Goal: Task Accomplishment & Management: Manage account settings

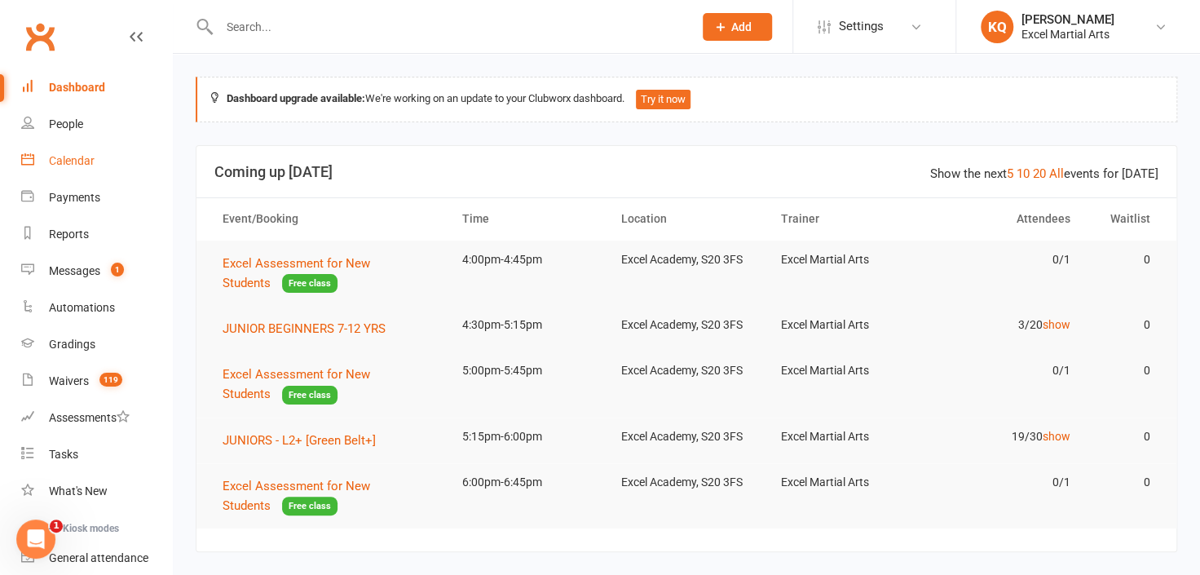
click at [68, 151] on link "Calendar" at bounding box center [96, 161] width 151 height 37
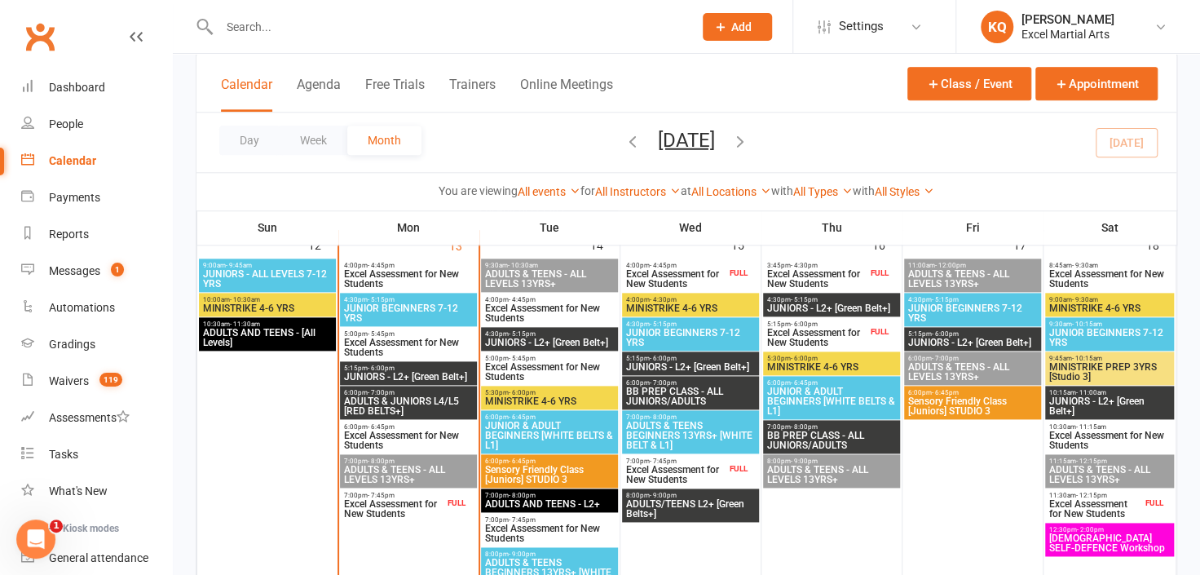
scroll to position [889, 0]
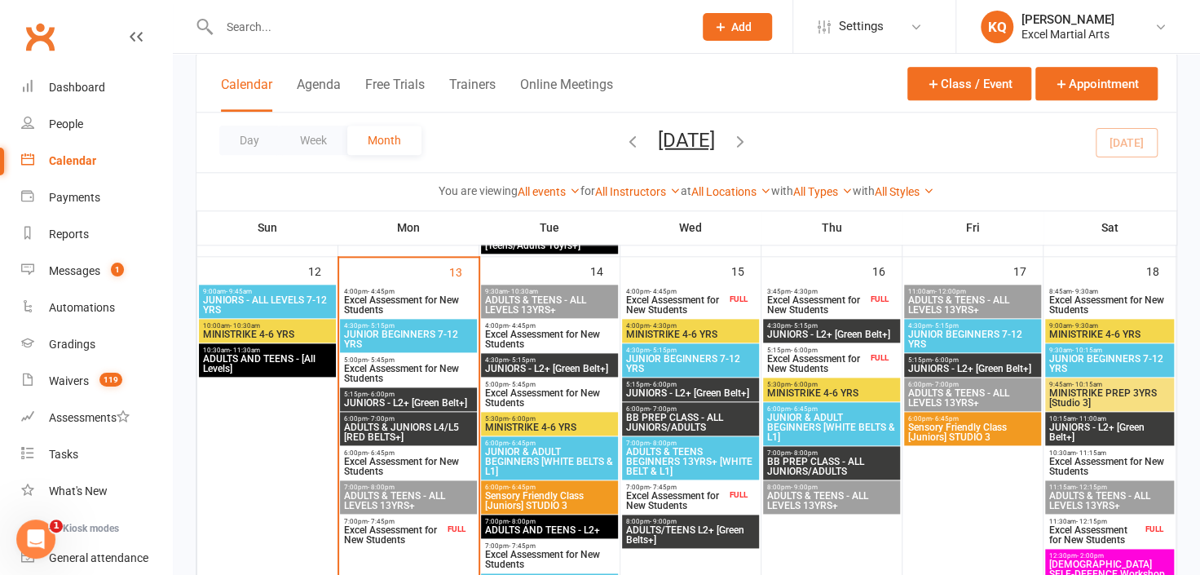
click at [420, 304] on span "Excel Assessment for New Students" at bounding box center [408, 305] width 130 height 20
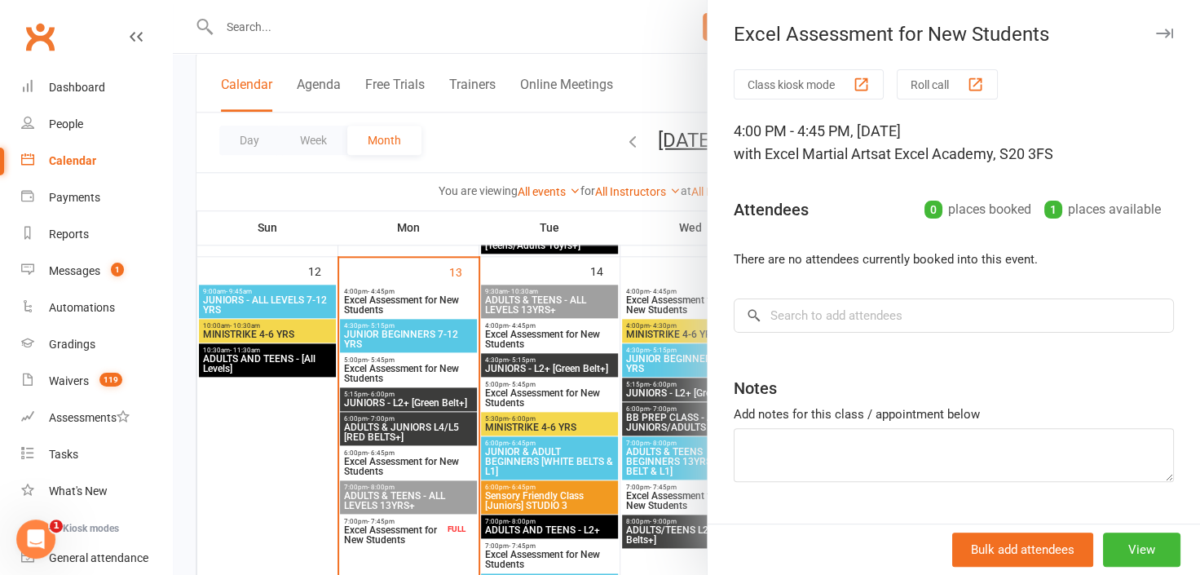
click at [420, 304] on div at bounding box center [686, 287] width 1027 height 575
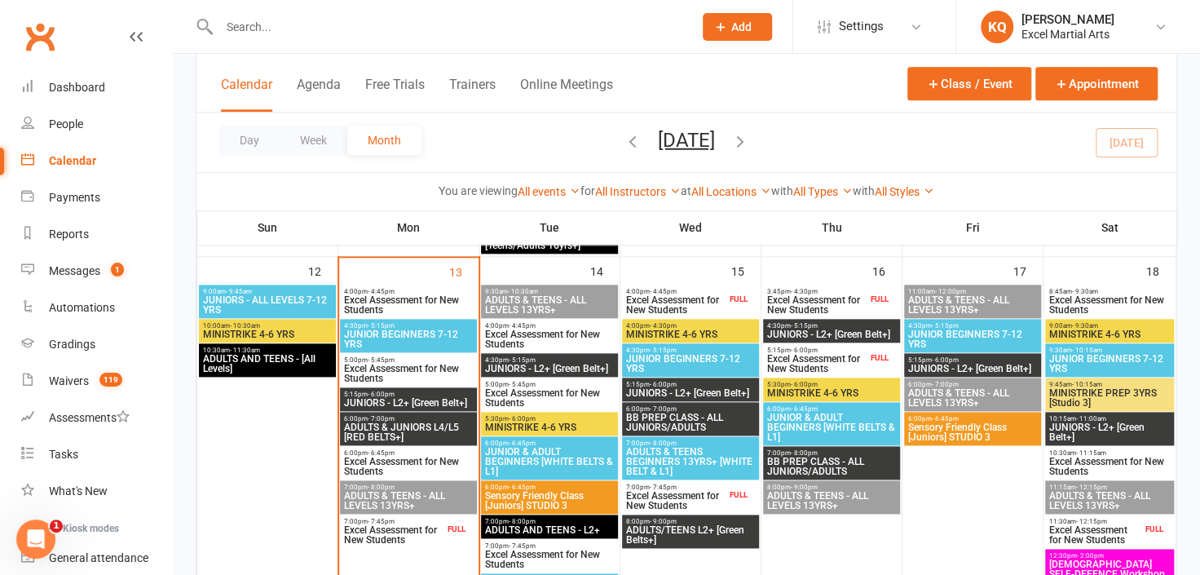
click at [399, 542] on span "Excel Assessment for New Students" at bounding box center [393, 535] width 101 height 20
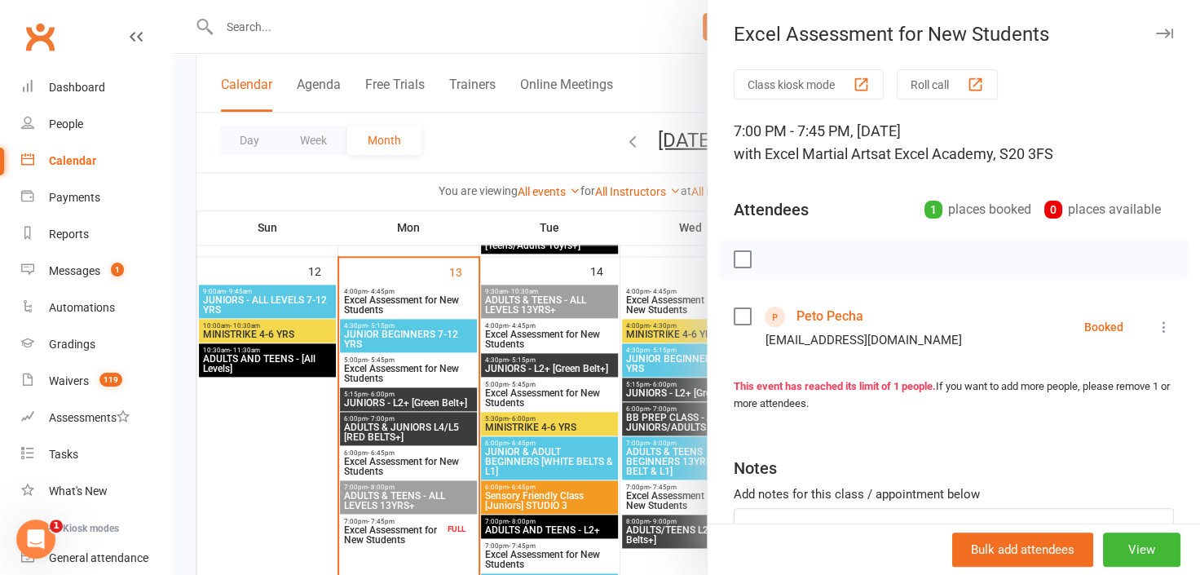
click at [837, 318] on link "Peto Pecha" at bounding box center [830, 316] width 67 height 26
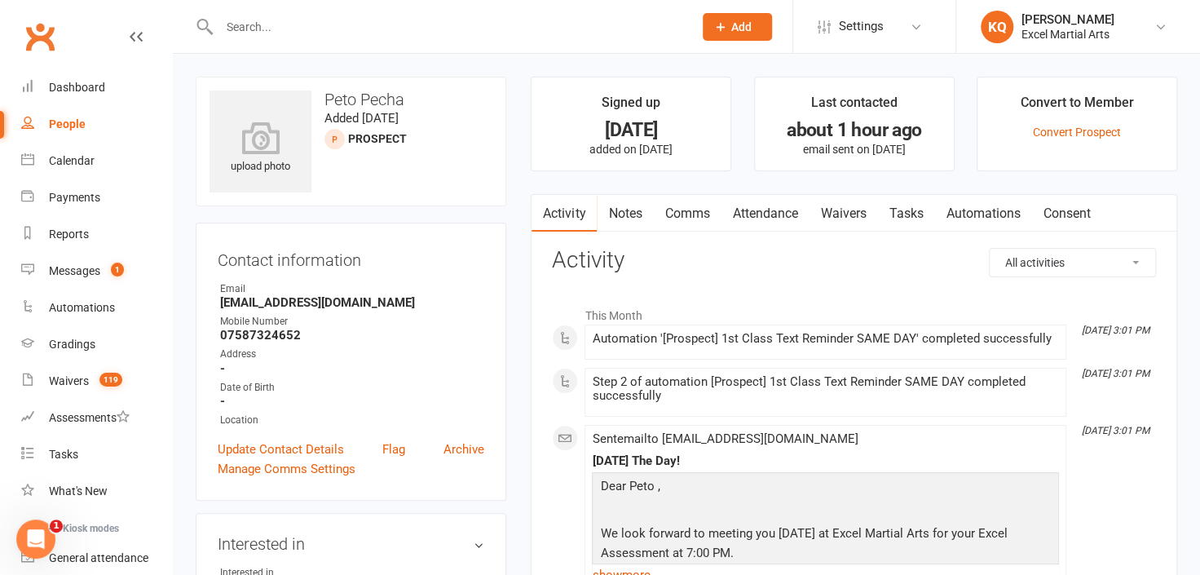
click at [623, 222] on link "Notes" at bounding box center [625, 214] width 56 height 38
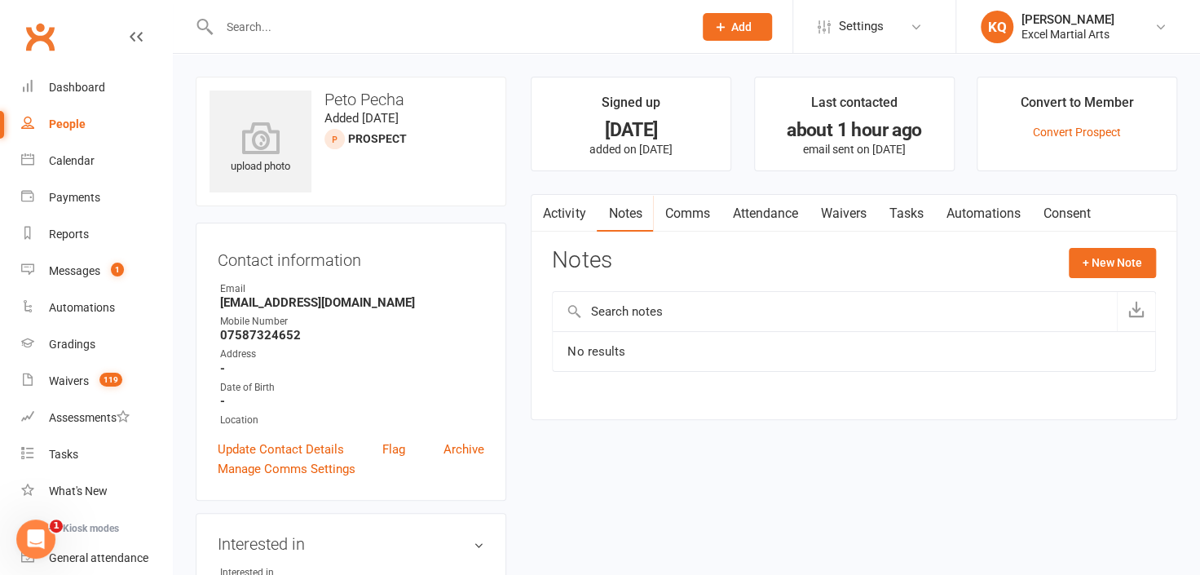
click at [589, 214] on link "Activity" at bounding box center [564, 214] width 65 height 38
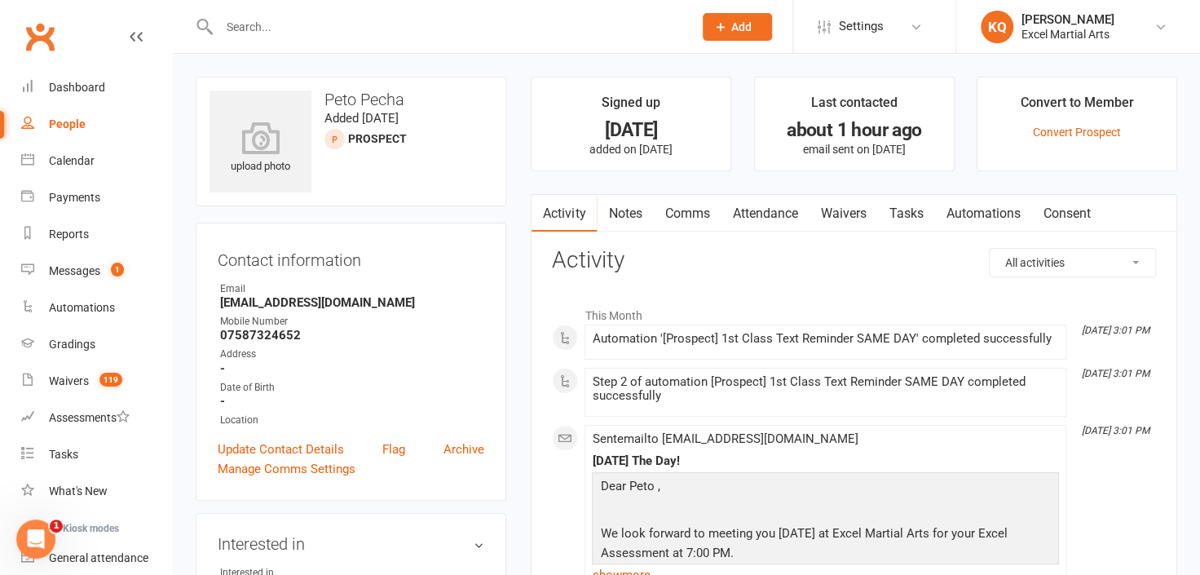
click at [624, 217] on link "Notes" at bounding box center [625, 214] width 56 height 38
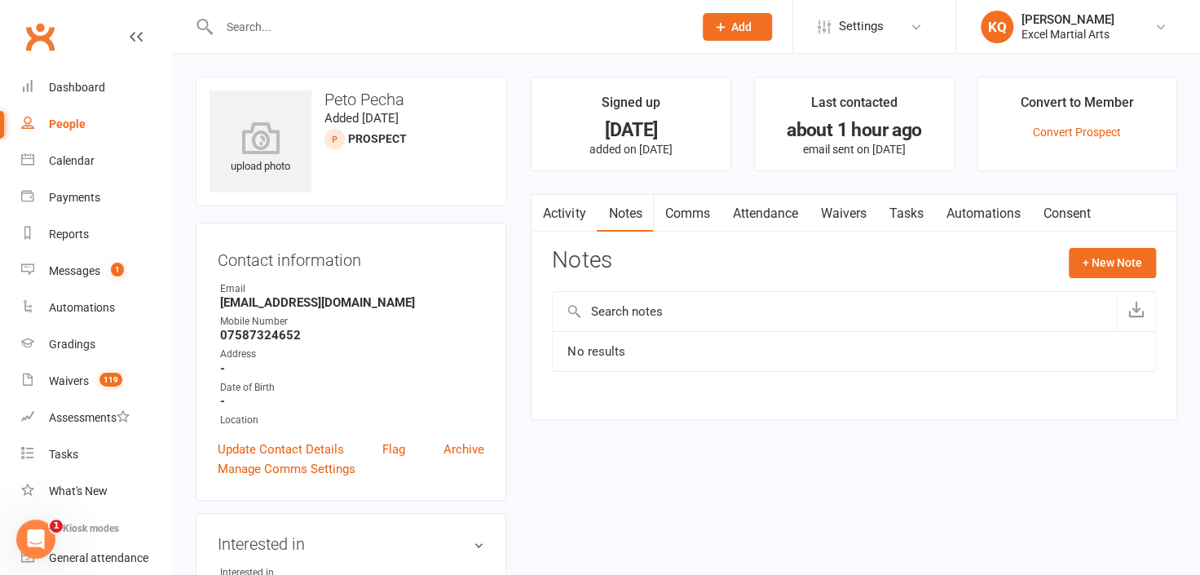
click at [562, 221] on link "Activity" at bounding box center [564, 214] width 65 height 38
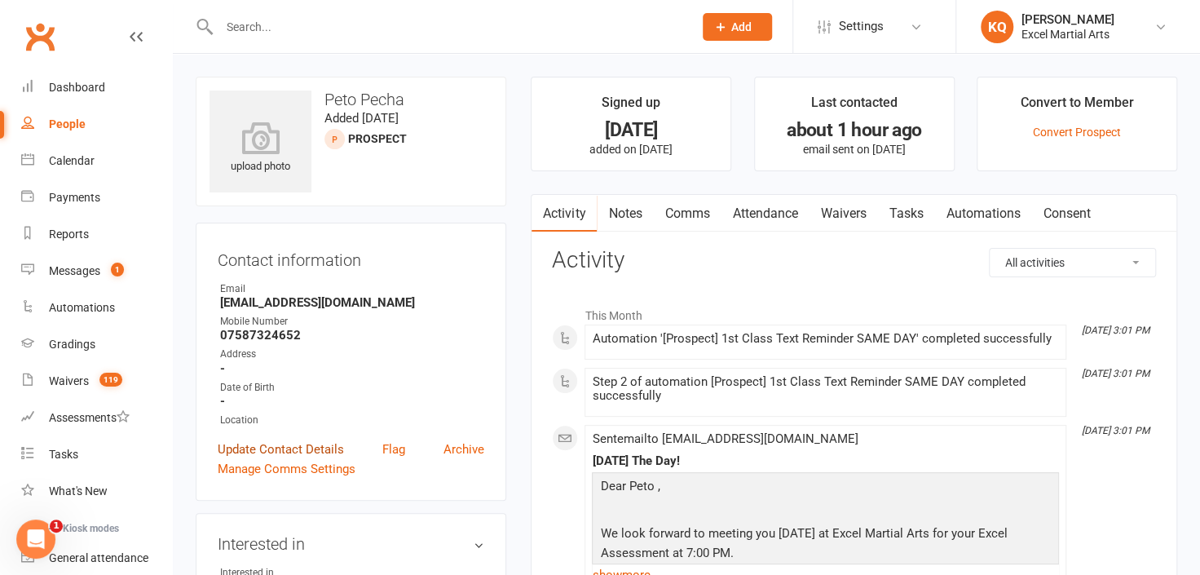
click at [287, 452] on link "Update Contact Details" at bounding box center [281, 449] width 126 height 20
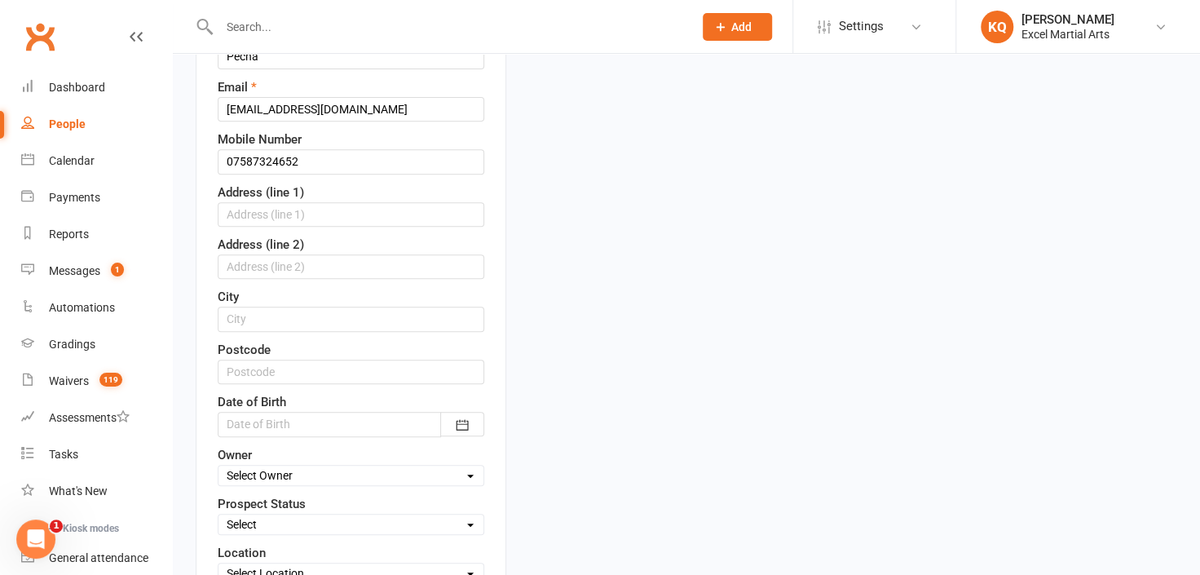
scroll to position [298, 0]
click at [277, 472] on select "Select Owner Katie Quirke Caleb Bastock Excel Martial Arts Keely Short Kirsty R…" at bounding box center [351, 474] width 265 height 18
select select "0"
click at [219, 465] on select "Select Owner Katie Quirke Caleb Bastock Excel Martial Arts Keely Short Kirsty R…" at bounding box center [351, 474] width 265 height 18
click at [318, 514] on select "Select 1 - Enquiry Received 1a- Event Enquiry Received 2 - Contact Attempted 3 …" at bounding box center [351, 523] width 265 height 18
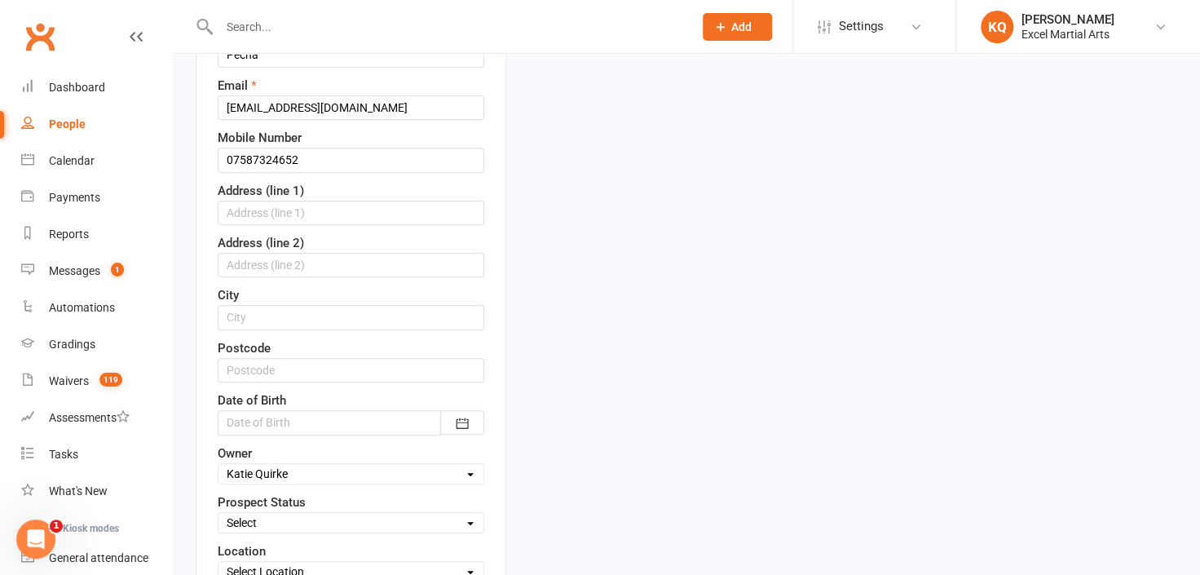
select select "4 - Booked Assessment"
click at [219, 514] on select "Select 1 - Enquiry Received 1a- Event Enquiry Received 2 - Contact Attempted 3 …" at bounding box center [351, 523] width 265 height 18
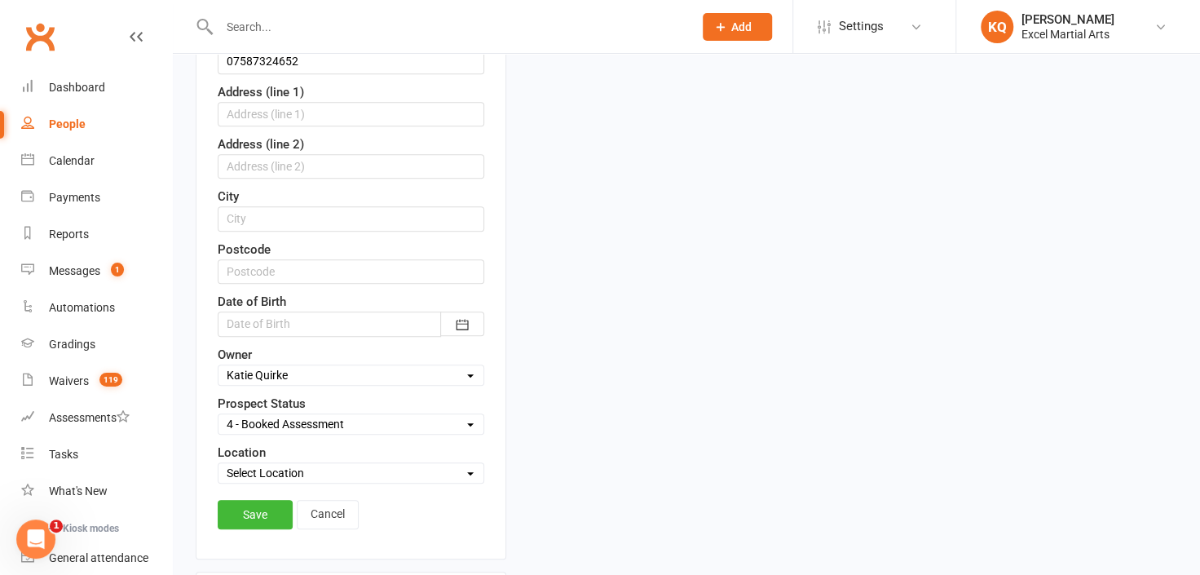
scroll to position [521, 0]
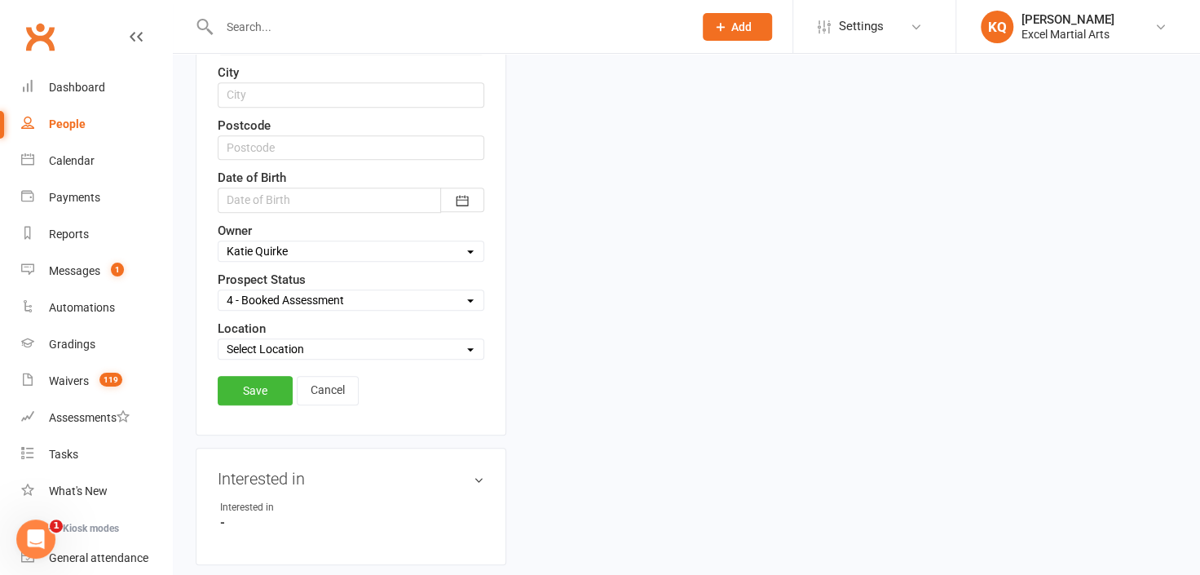
click at [267, 345] on select "Select Location Excel Academy, S20 3FS Rothervalley Upstairs in Studio 3" at bounding box center [351, 349] width 265 height 18
select select "0"
click at [219, 340] on select "Select Location Excel Academy, S20 3FS Rothervalley Upstairs in Studio 3" at bounding box center [351, 349] width 265 height 18
click at [254, 392] on link "Save" at bounding box center [255, 390] width 75 height 29
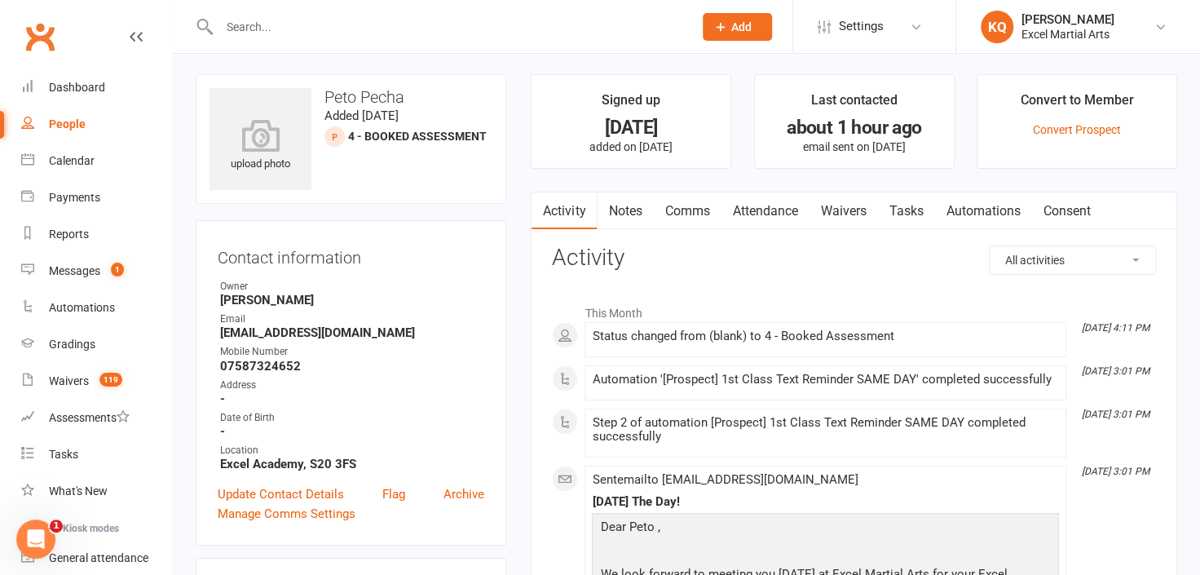
scroll to position [0, 0]
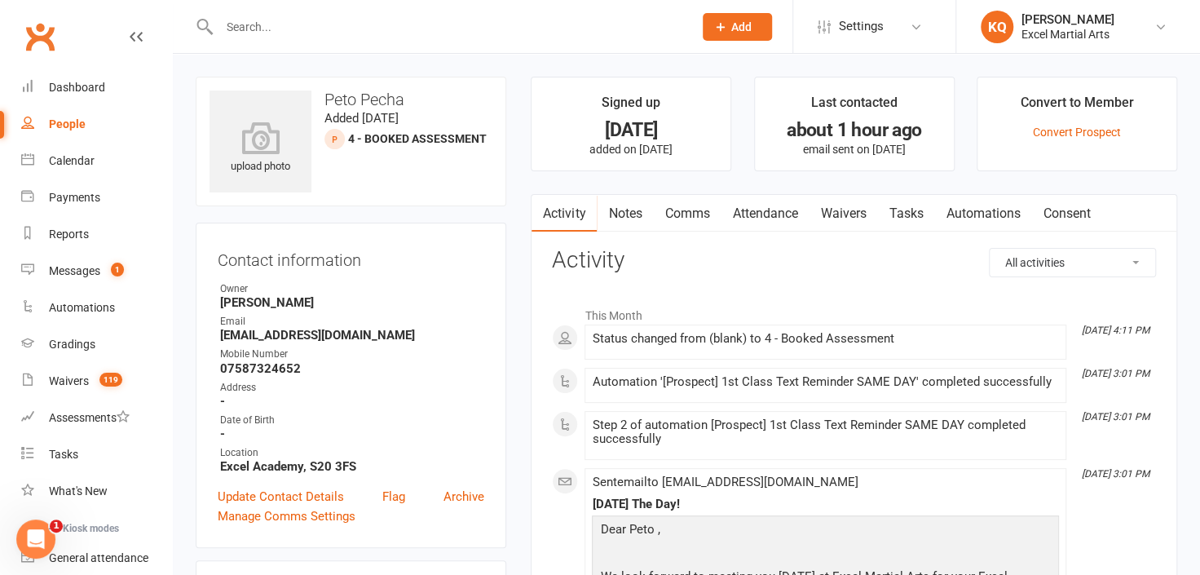
click at [406, 20] on input "text" at bounding box center [447, 26] width 467 height 23
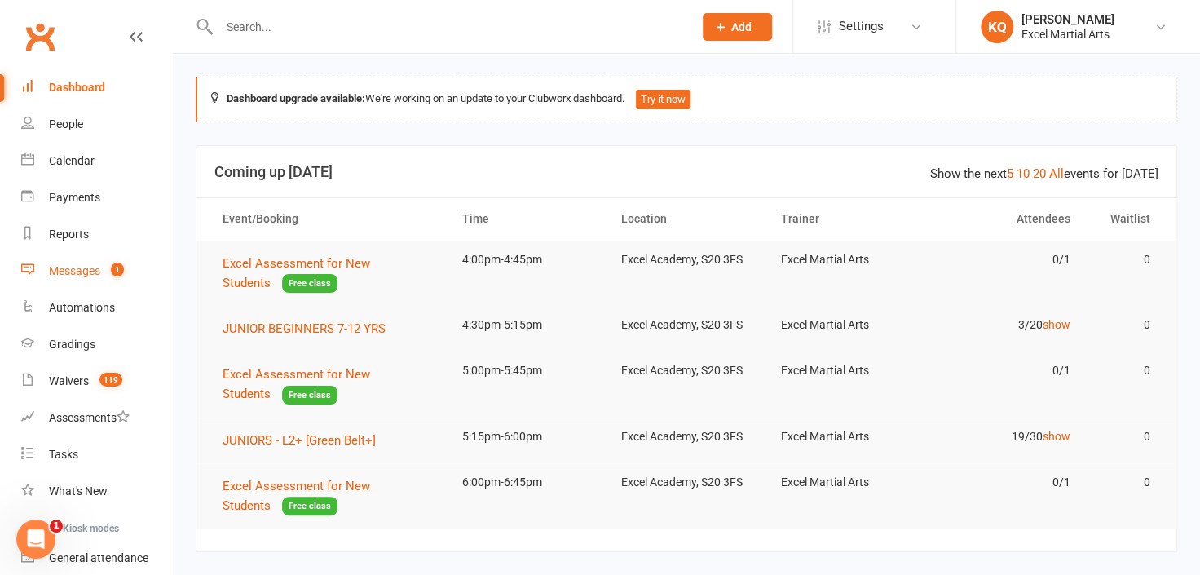
click at [69, 274] on div "Messages" at bounding box center [74, 270] width 51 height 13
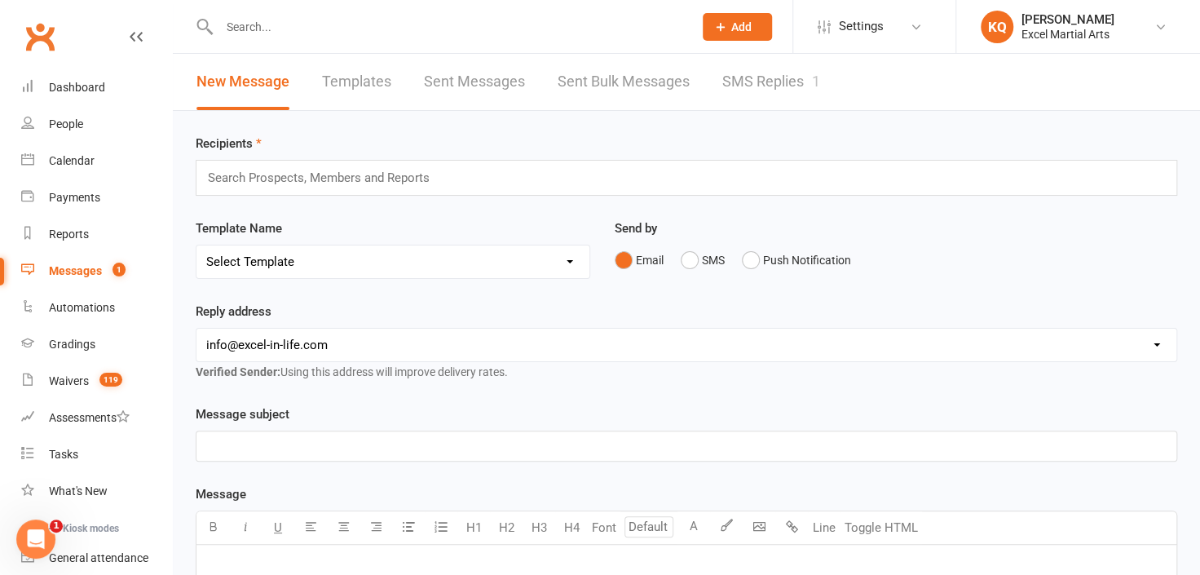
click at [742, 83] on link "SMS Replies 1" at bounding box center [771, 82] width 98 height 56
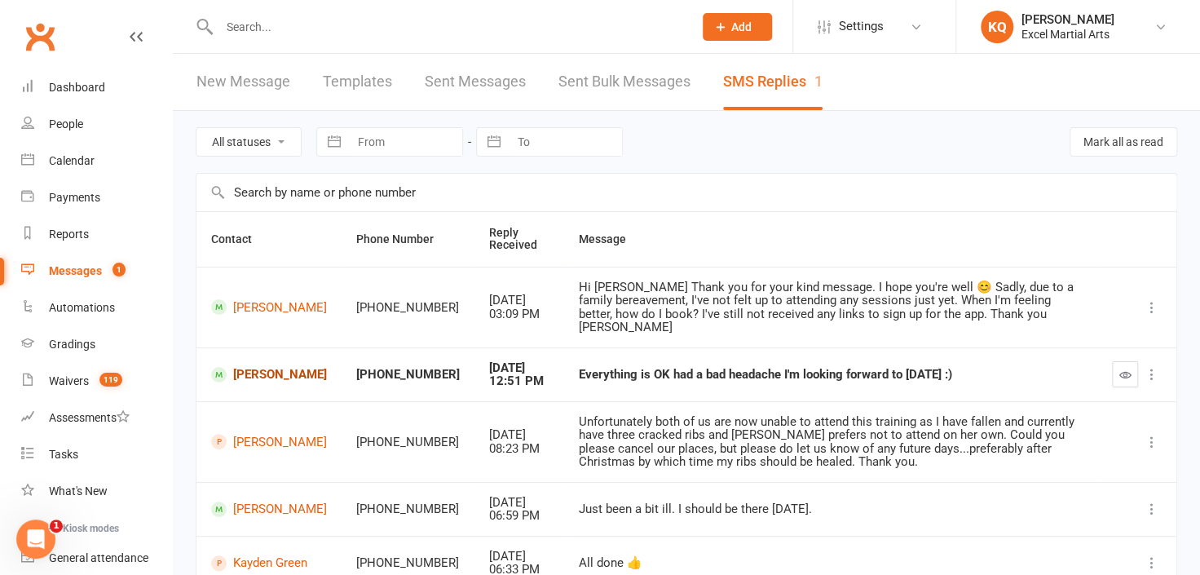
click at [254, 367] on link "Richard Tomlinson" at bounding box center [269, 374] width 116 height 15
click at [0, 0] on div "Loading" at bounding box center [0, 0] width 0 height 0
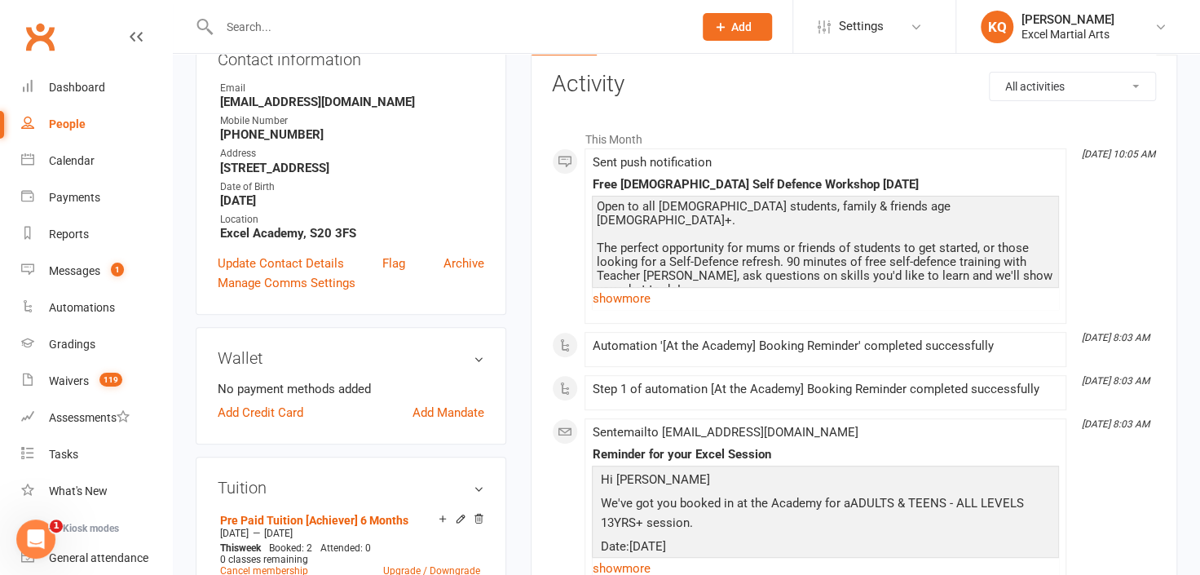
scroll to position [444, 0]
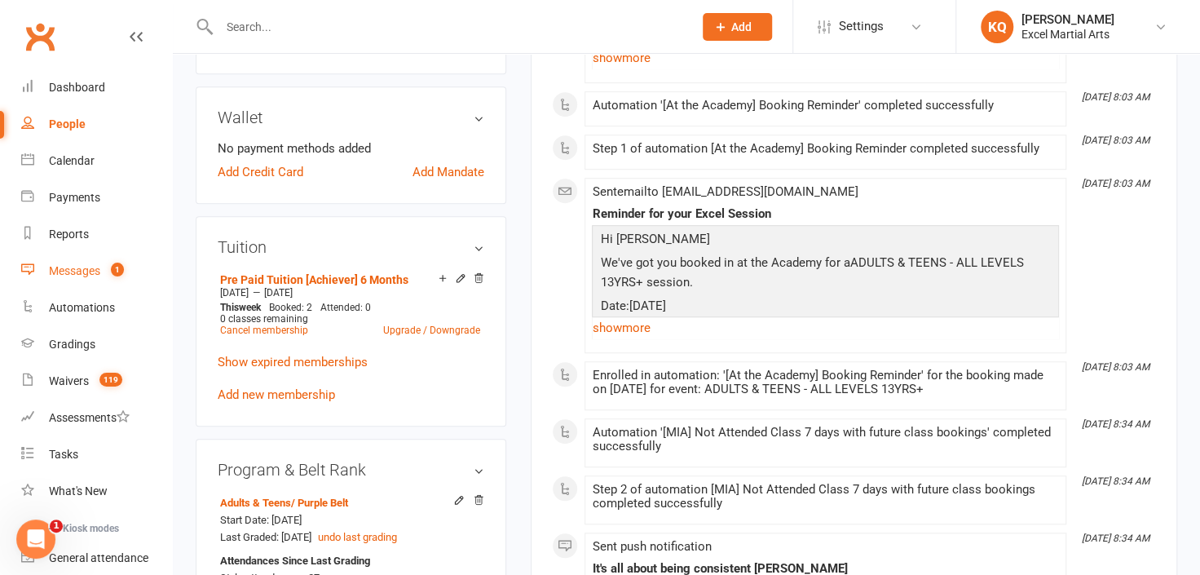
click at [71, 274] on div "Messages" at bounding box center [74, 270] width 51 height 13
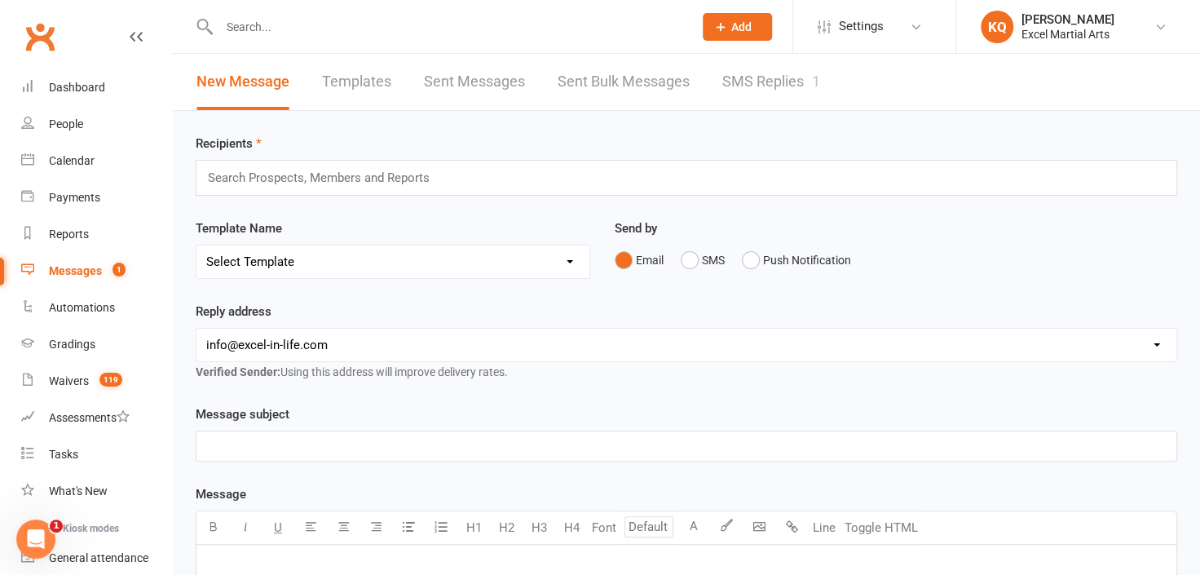
click at [760, 81] on link "SMS Replies 1" at bounding box center [771, 82] width 98 height 56
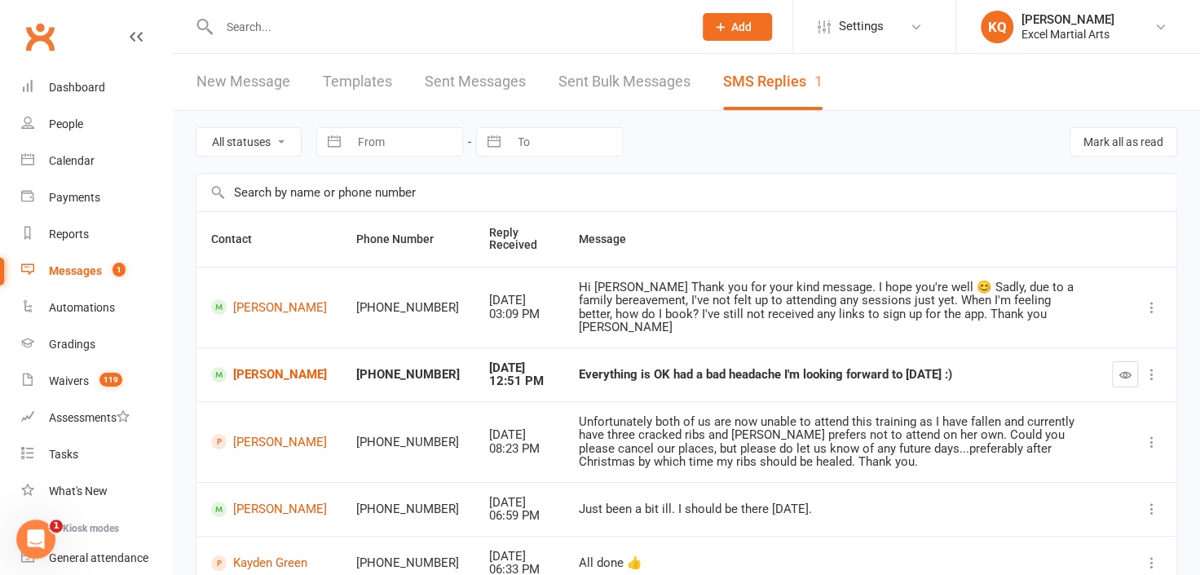
click at [388, 38] on input "text" at bounding box center [447, 26] width 467 height 23
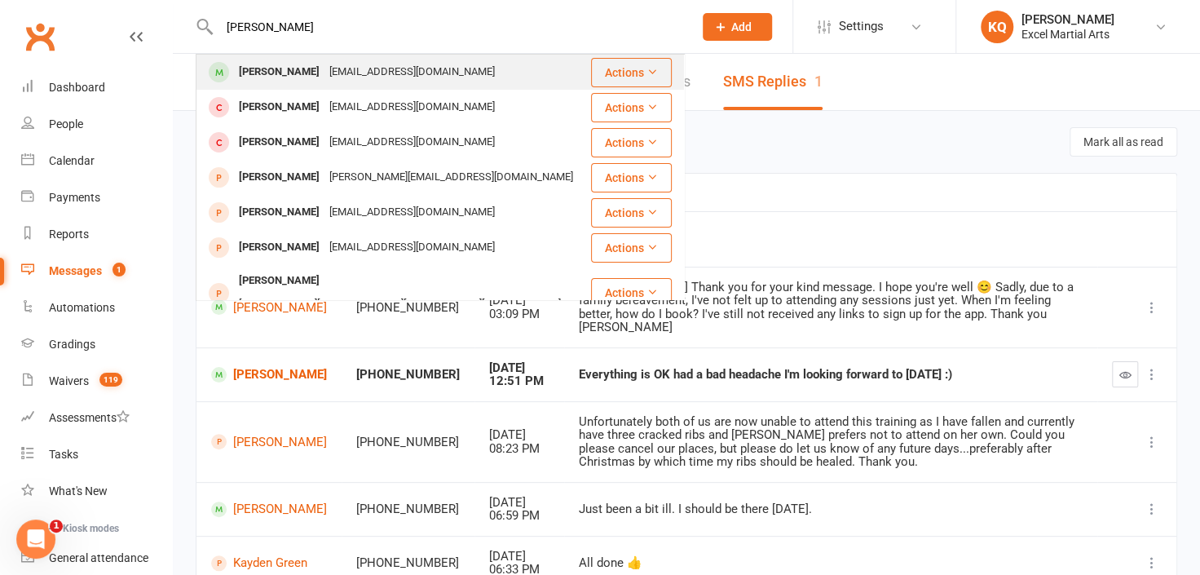
type input "Ryan Benett"
click at [397, 72] on div "ryanbennett101@gmail.com" at bounding box center [411, 72] width 175 height 24
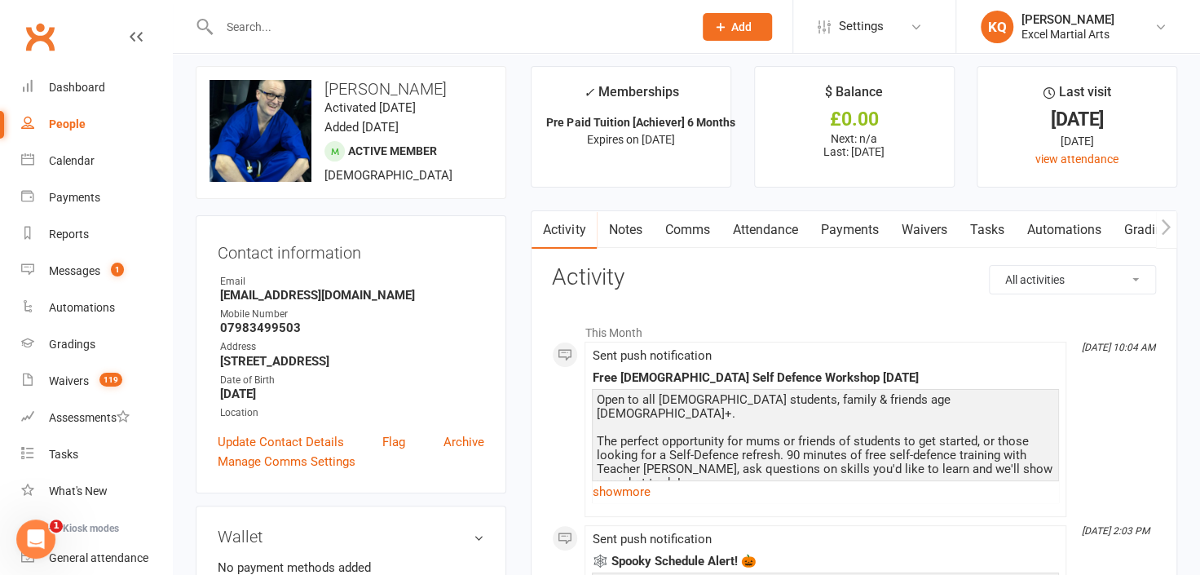
scroll to position [148, 0]
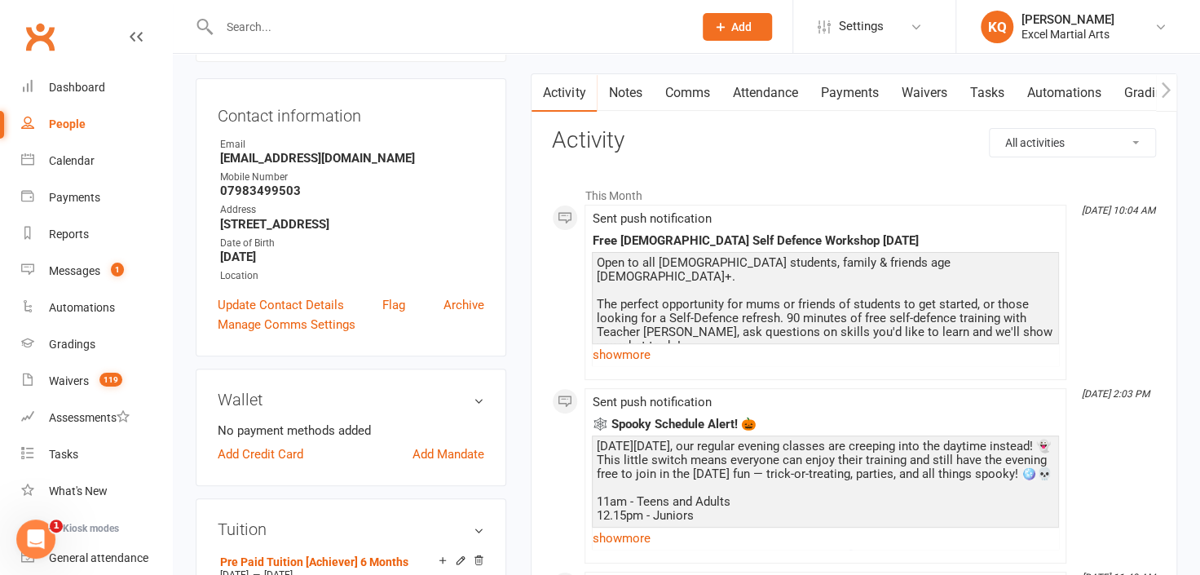
click at [536, 40] on div at bounding box center [439, 26] width 486 height 53
click at [534, 31] on input "text" at bounding box center [447, 26] width 467 height 23
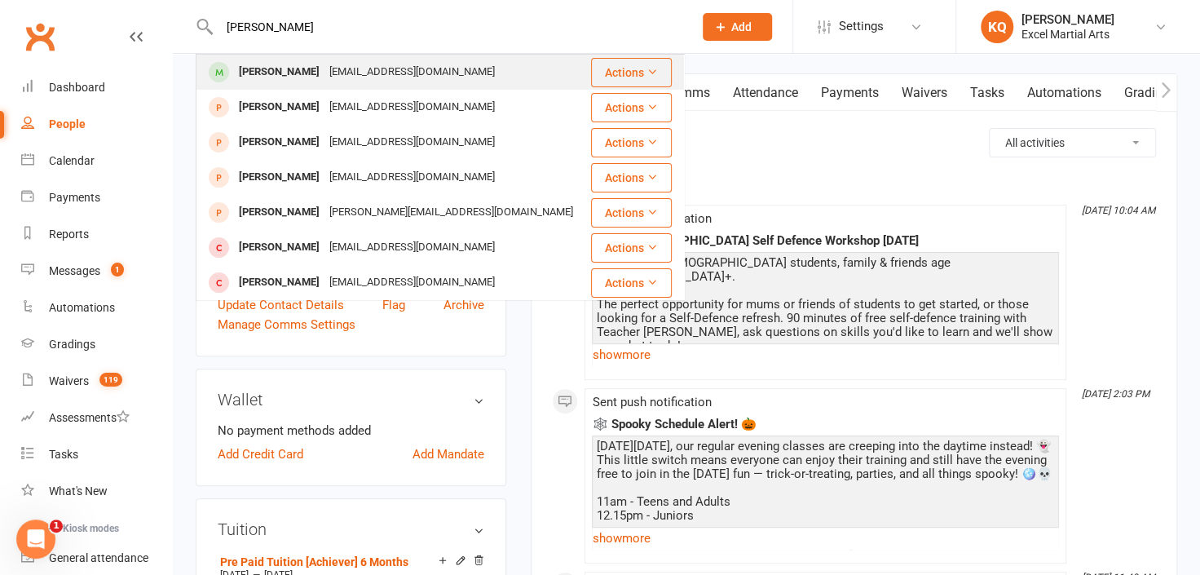
type input "Luke Bel"
click at [432, 76] on div "luke040302@hotmail.co.uk" at bounding box center [411, 72] width 175 height 24
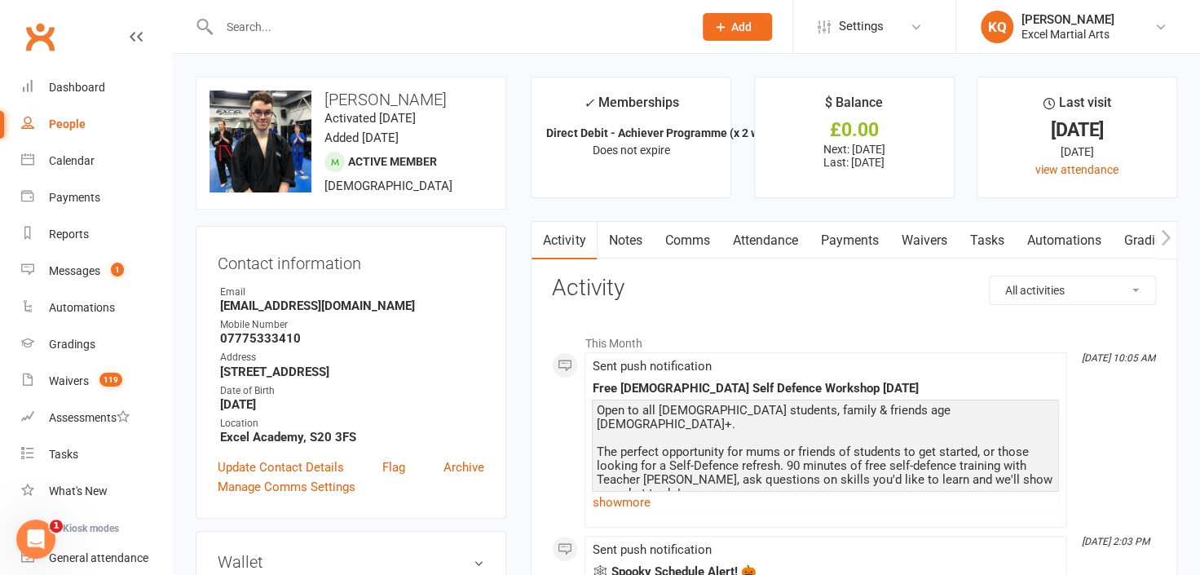
click at [492, 32] on input "text" at bounding box center [447, 26] width 467 height 23
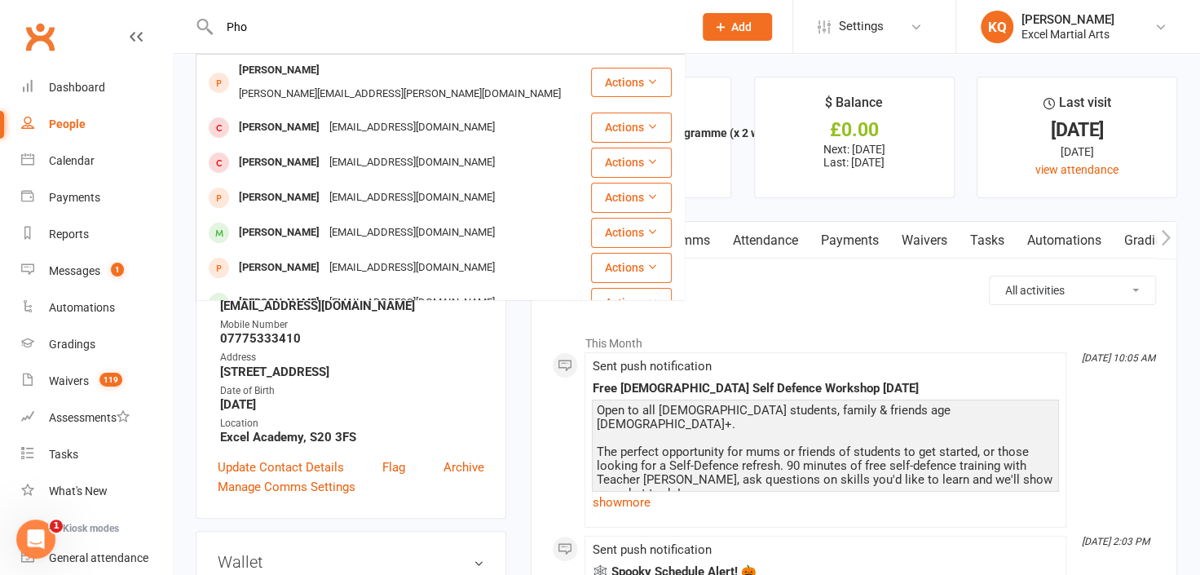
scroll to position [73, 0]
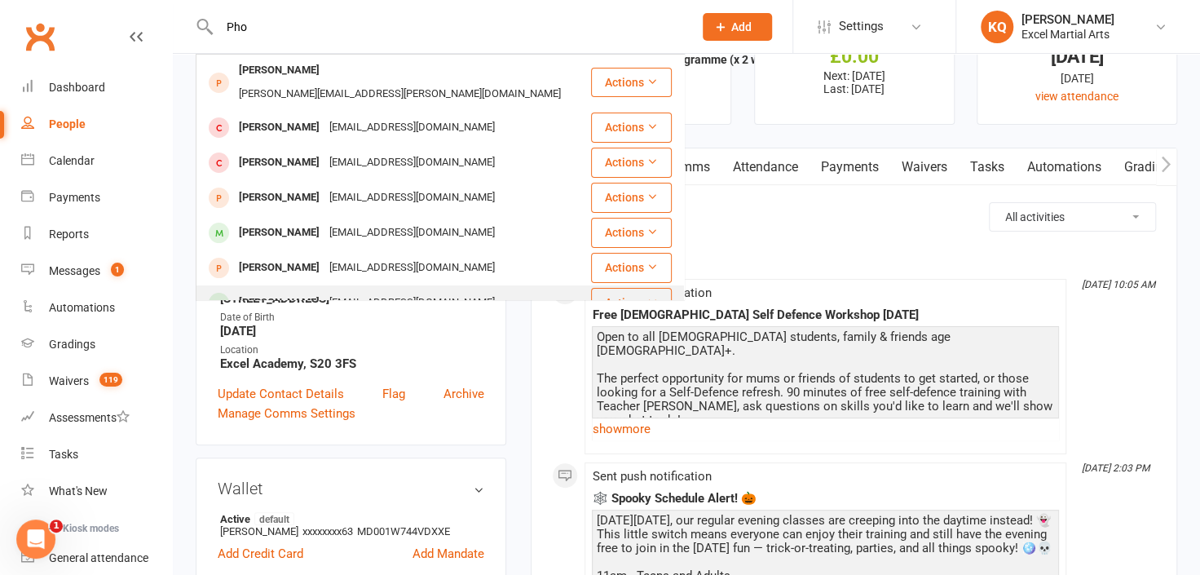
type input "Pho"
click at [459, 286] on div "Phoebe Haslehurst emmabarra@msn.com" at bounding box center [393, 302] width 392 height 33
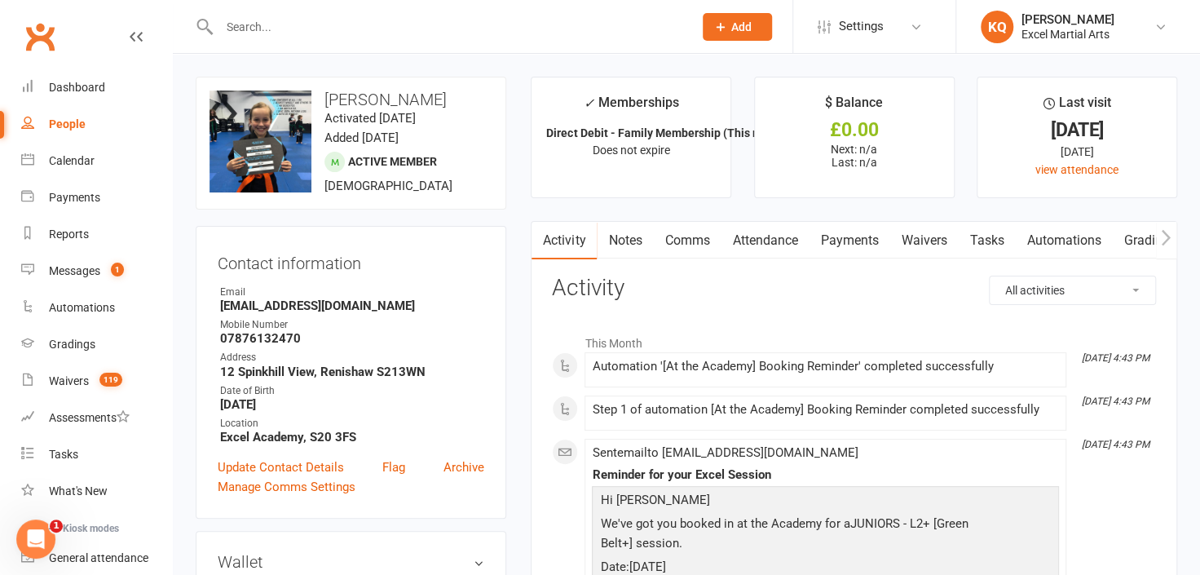
click at [779, 238] on link "Attendance" at bounding box center [765, 241] width 88 height 38
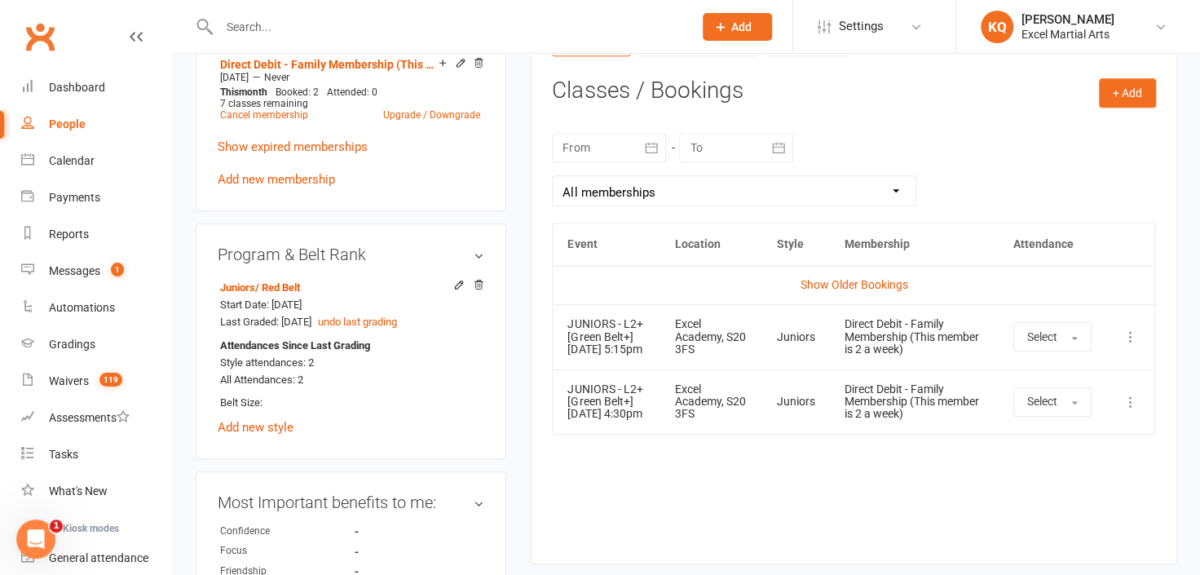
scroll to position [741, 0]
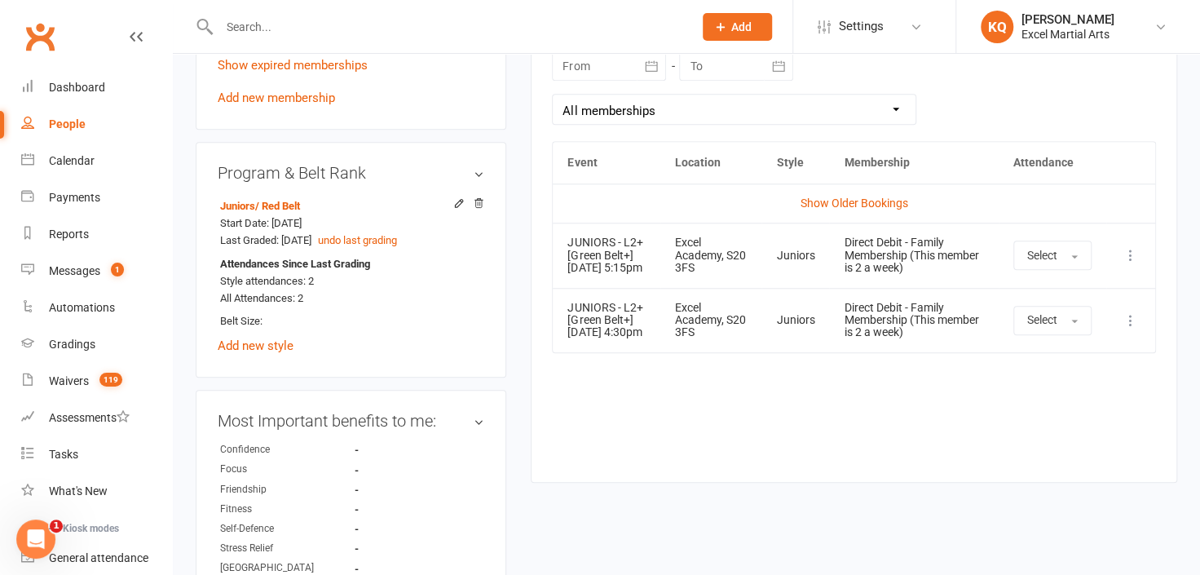
click at [516, 26] on input "text" at bounding box center [447, 26] width 467 height 23
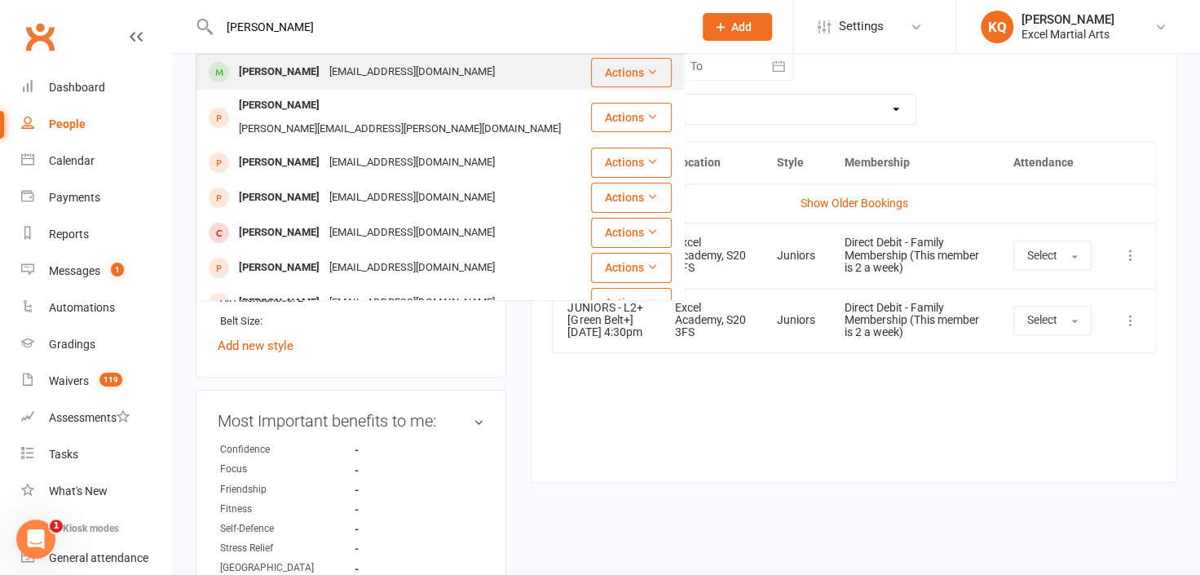
type input "Evie Draper"
click at [432, 68] on div "mariadonovan1@hotmail.com" at bounding box center [411, 72] width 175 height 24
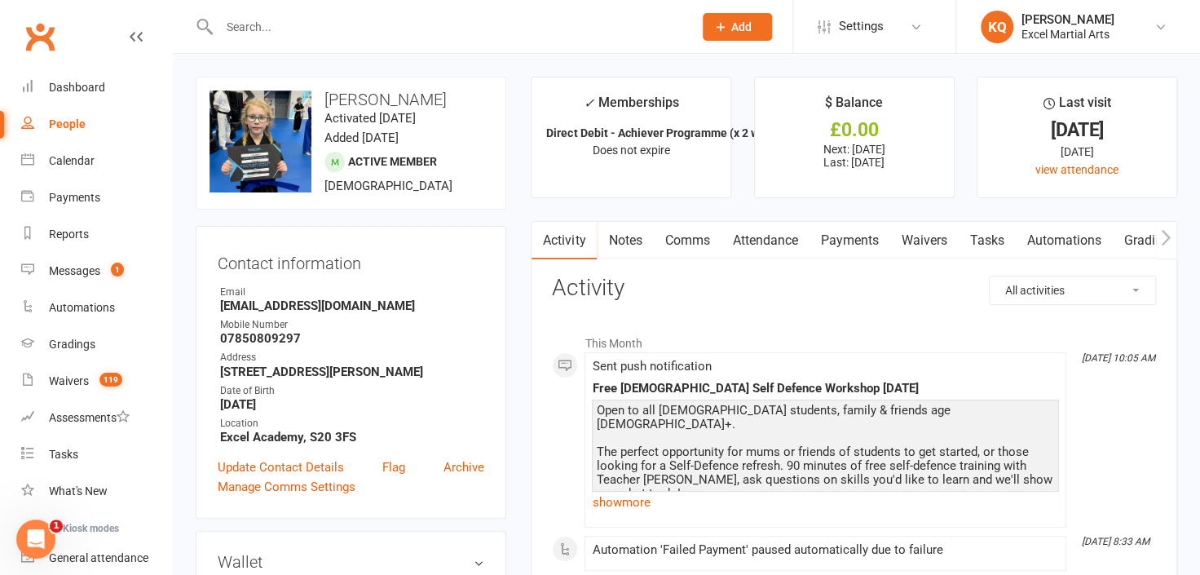
click at [780, 244] on link "Attendance" at bounding box center [765, 241] width 88 height 38
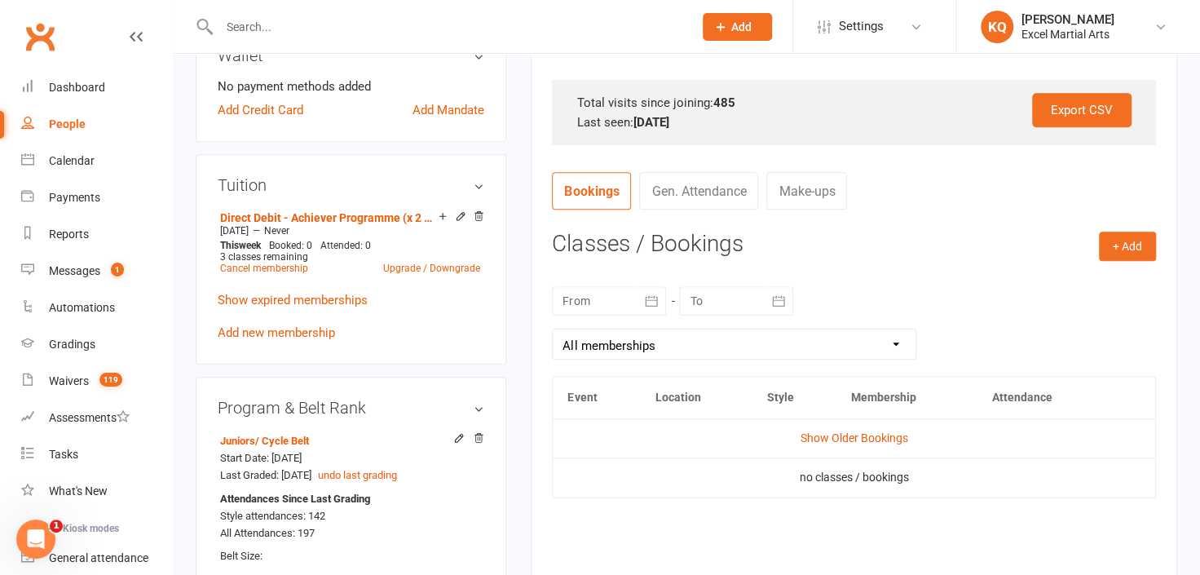
scroll to position [667, 0]
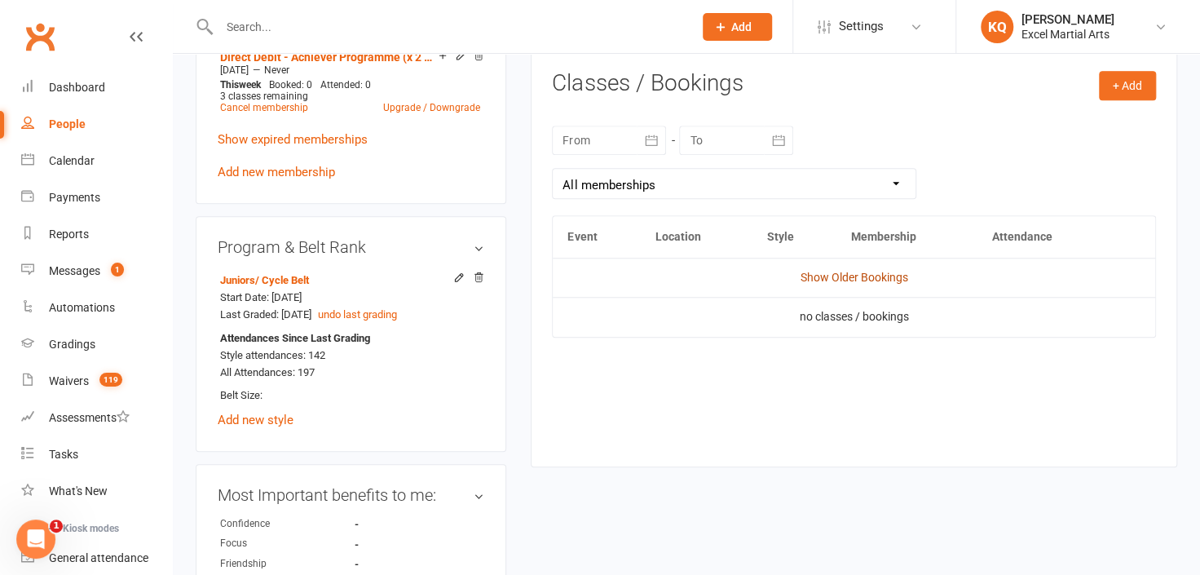
click at [843, 276] on link "Show Older Bookings" at bounding box center [855, 277] width 108 height 13
click at [838, 279] on link "Hide Older Bookings" at bounding box center [854, 277] width 102 height 13
click at [839, 279] on link "Show Older Bookings" at bounding box center [855, 277] width 108 height 13
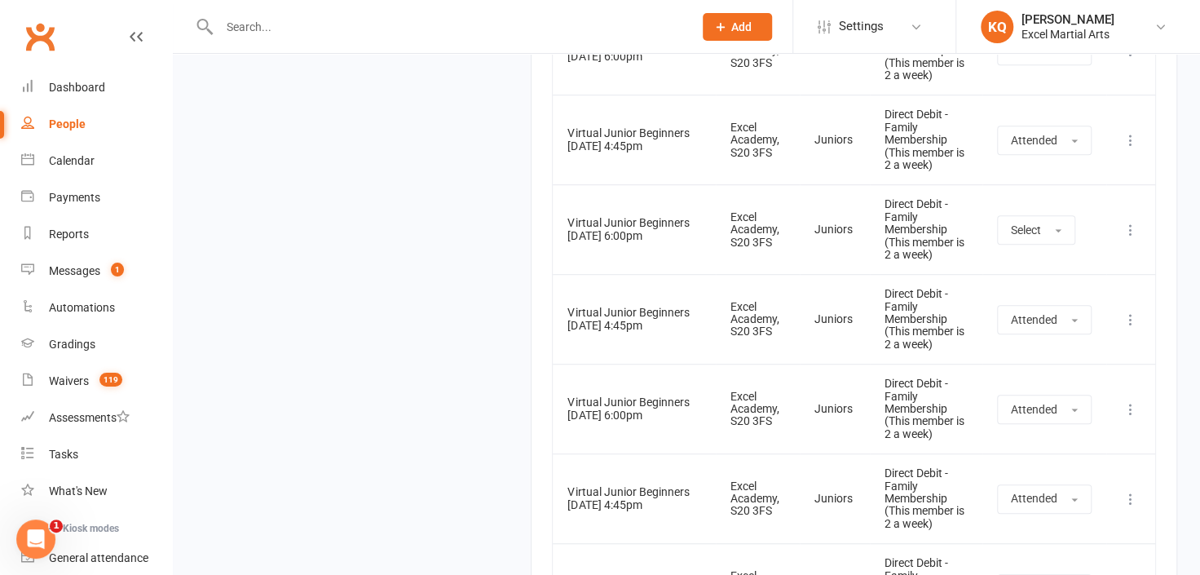
scroll to position [0, 0]
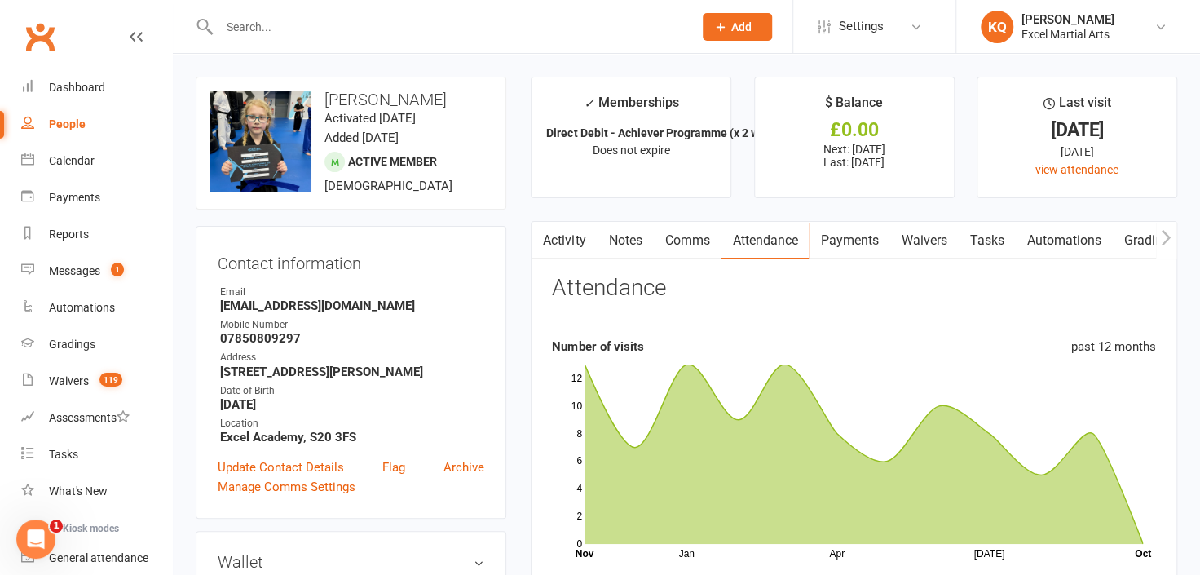
click at [617, 242] on link "Notes" at bounding box center [625, 241] width 56 height 38
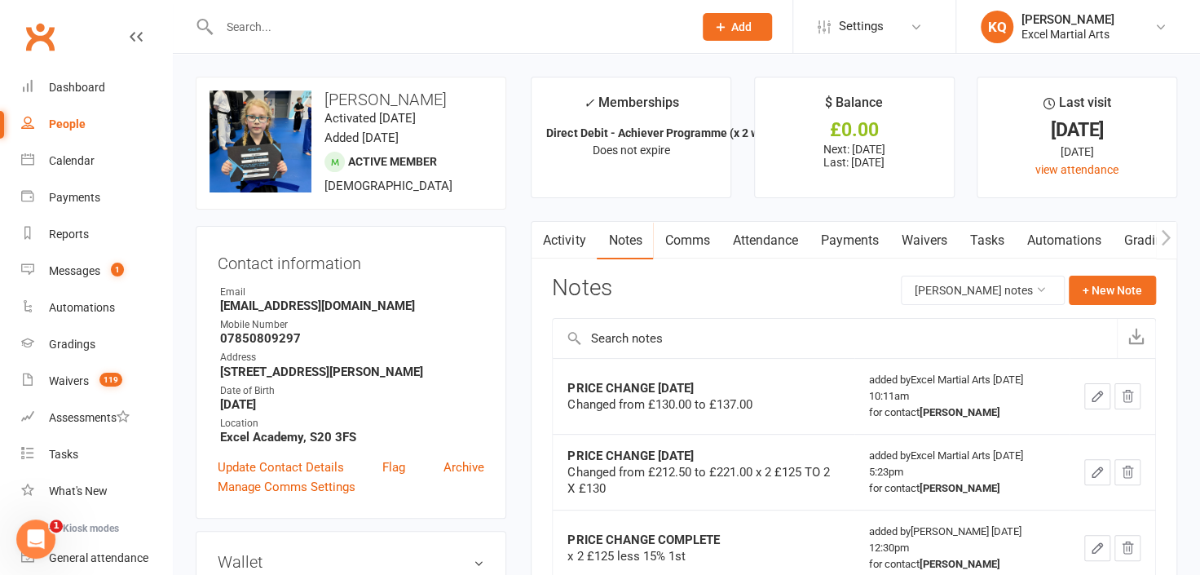
click at [845, 244] on link "Payments" at bounding box center [849, 241] width 81 height 38
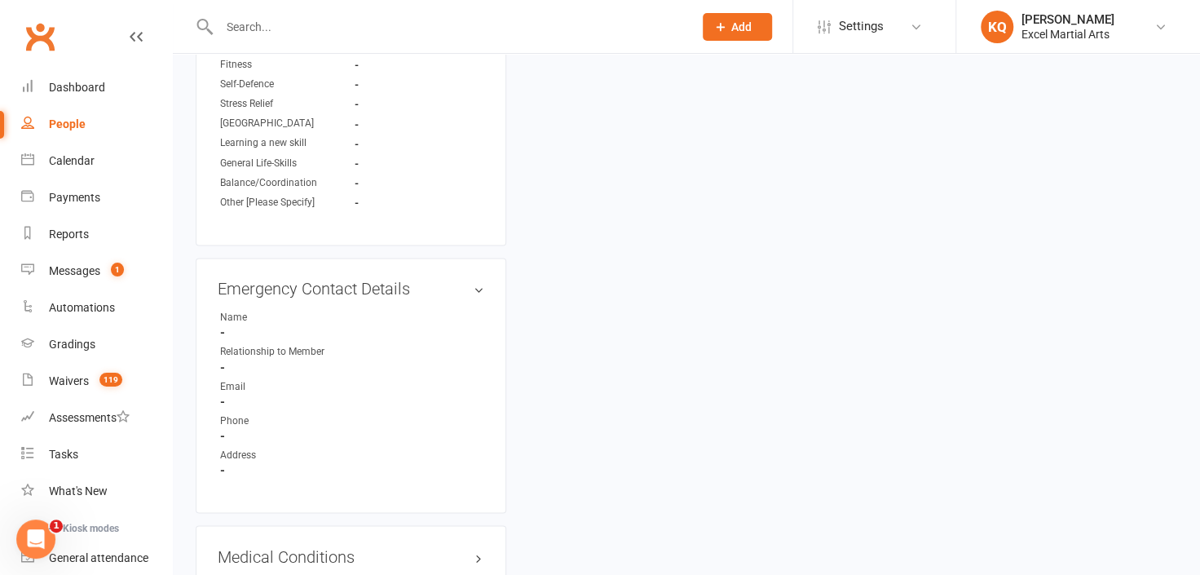
scroll to position [1408, 0]
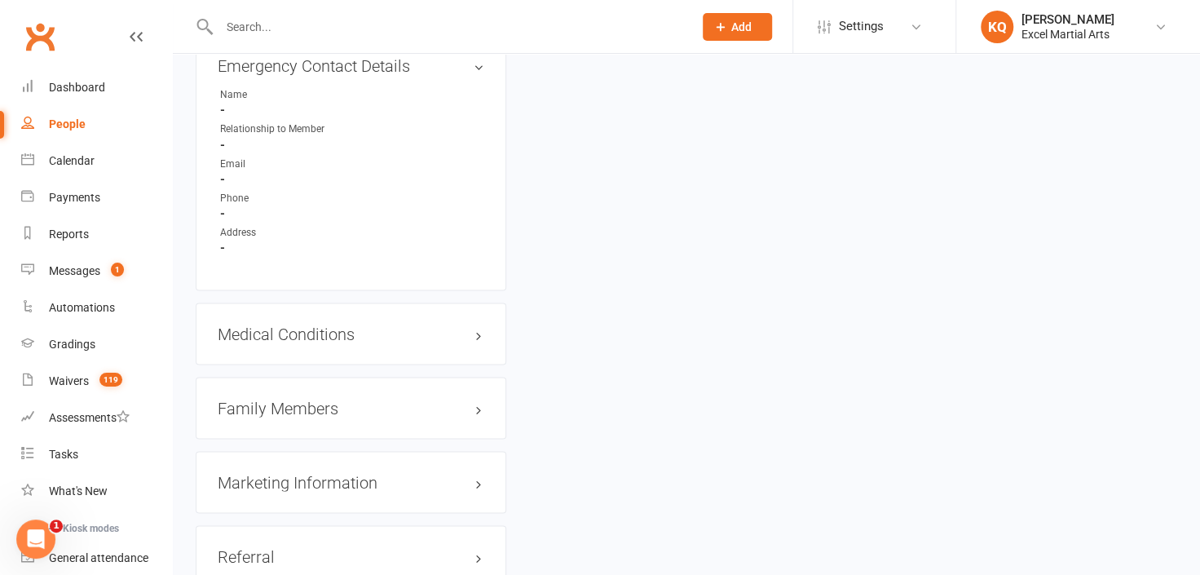
click at [479, 417] on h3 "Family Members" at bounding box center [351, 408] width 267 height 18
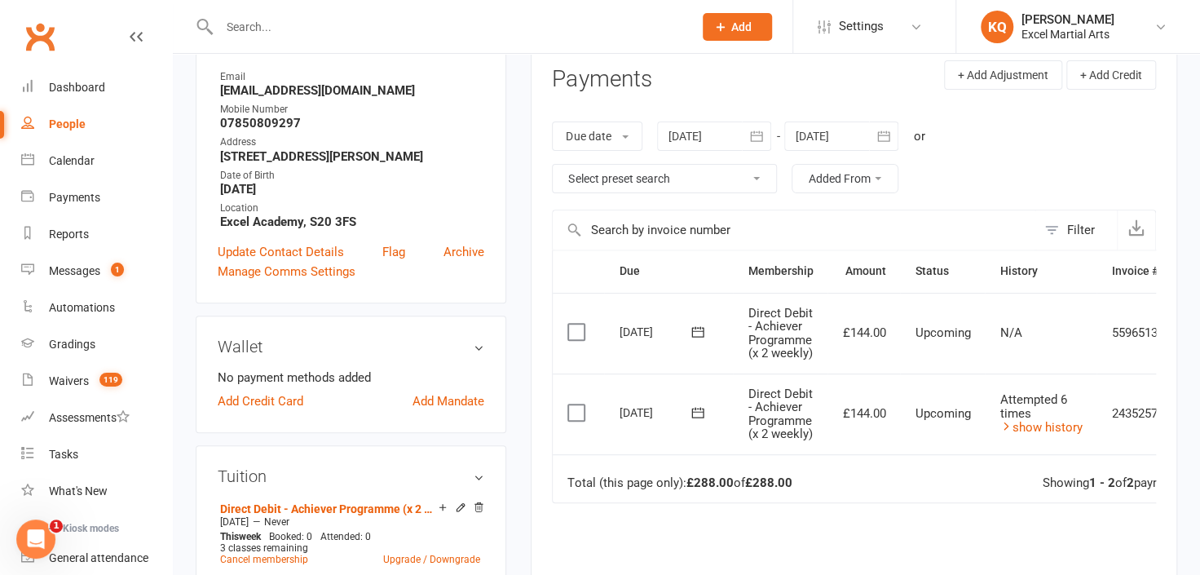
scroll to position [0, 0]
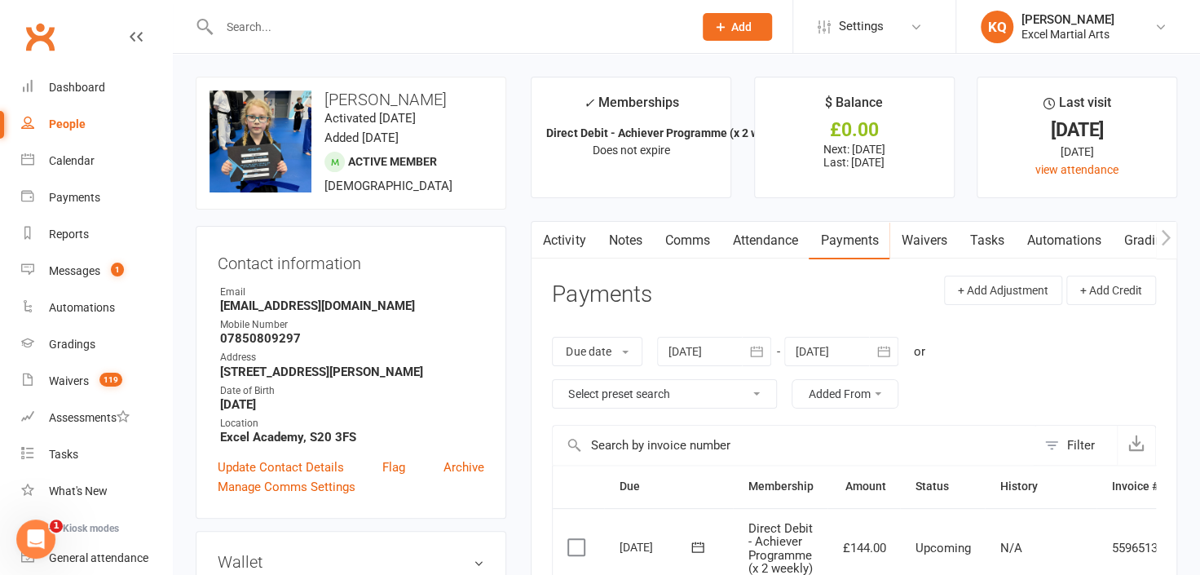
drag, startPoint x: 563, startPoint y: 236, endPoint x: 553, endPoint y: 254, distance: 19.7
click at [563, 236] on link "Activity" at bounding box center [564, 241] width 65 height 38
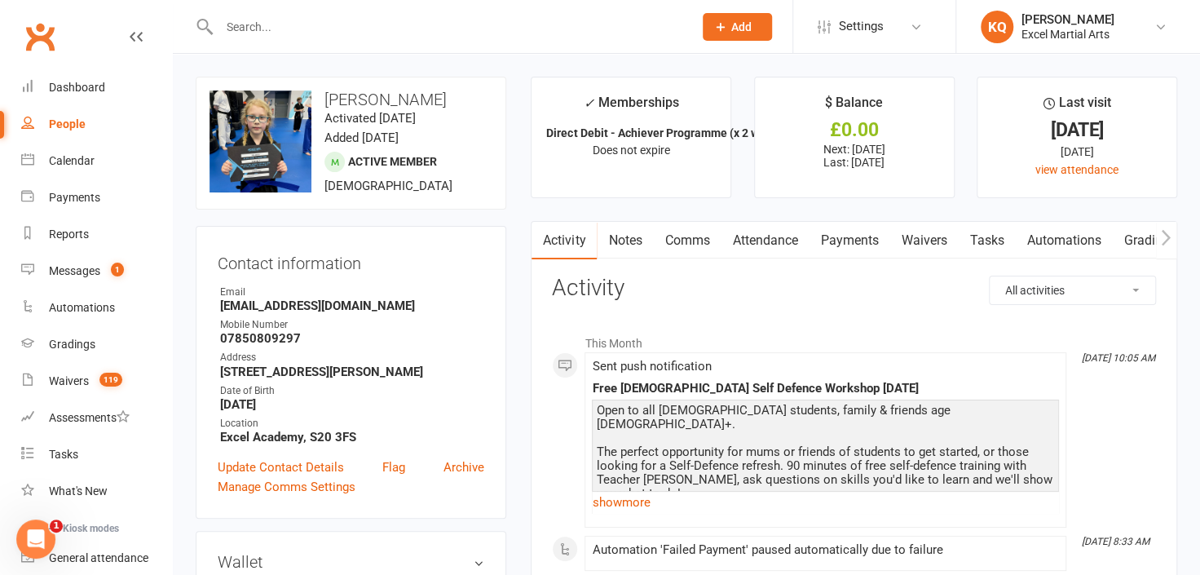
click at [846, 234] on link "Payments" at bounding box center [849, 241] width 81 height 38
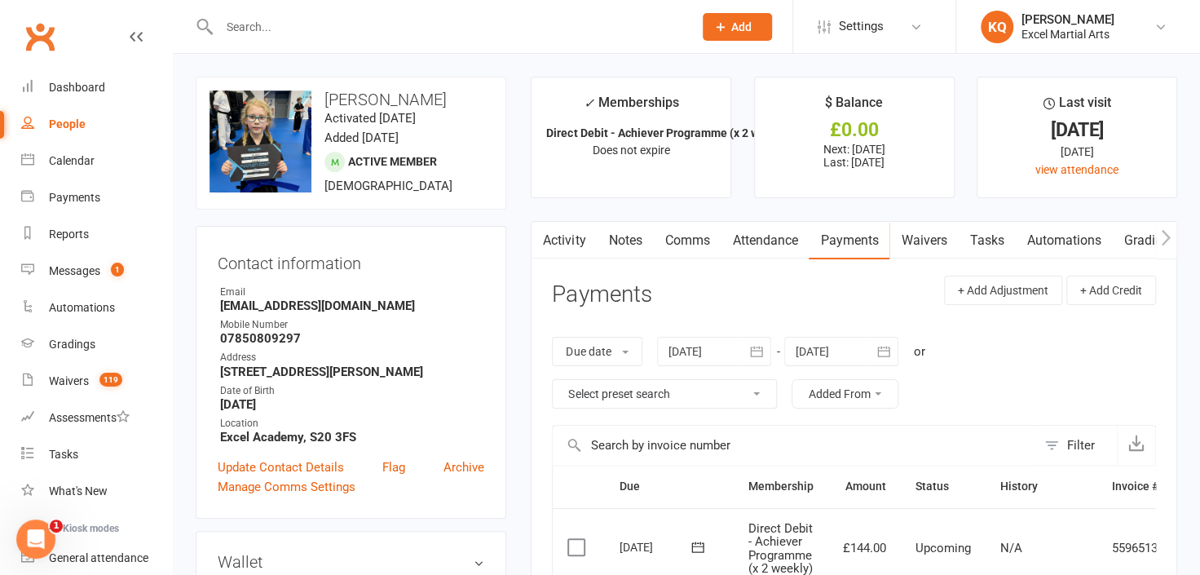
click at [485, 18] on input "text" at bounding box center [447, 26] width 467 height 23
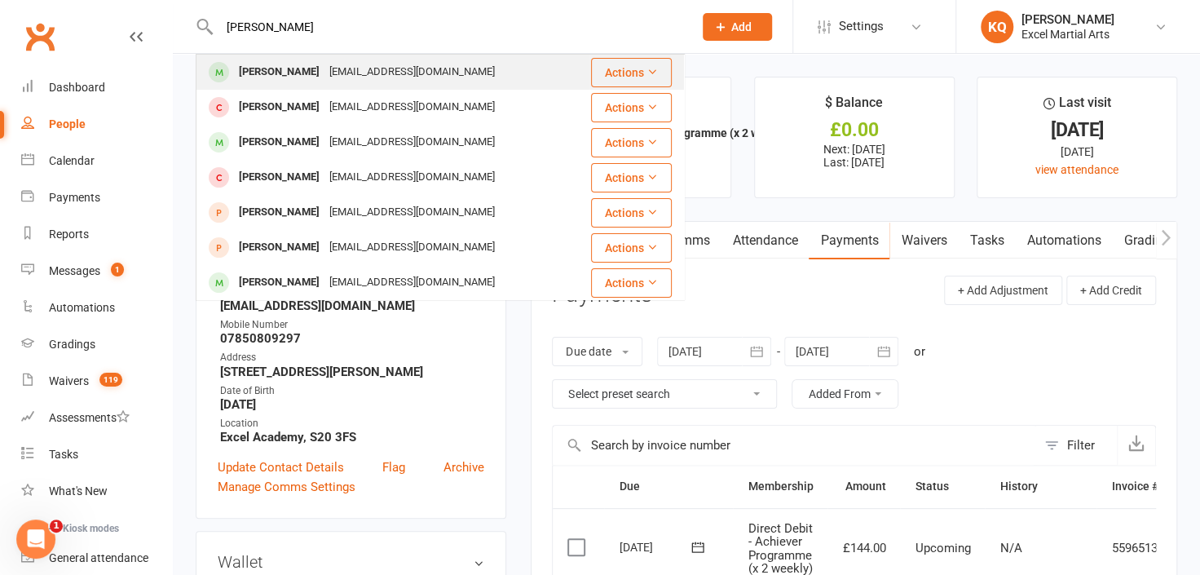
type input "Ben weir"
click at [466, 73] on div "Benjamin Weir yvetteweir16@gmail.com" at bounding box center [392, 71] width 391 height 33
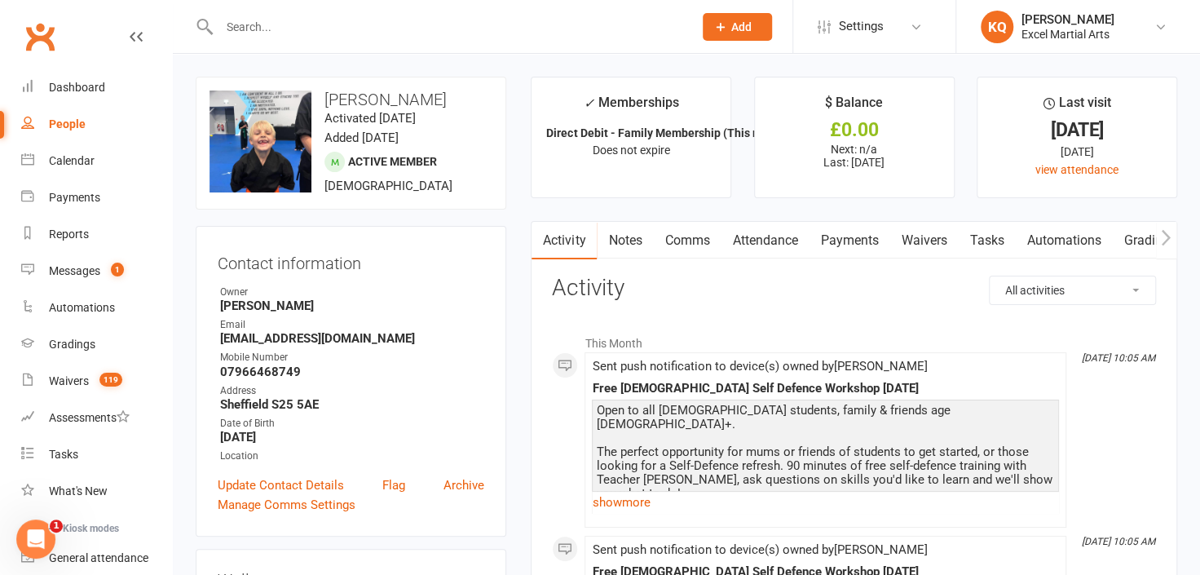
click at [767, 236] on link "Attendance" at bounding box center [765, 241] width 88 height 38
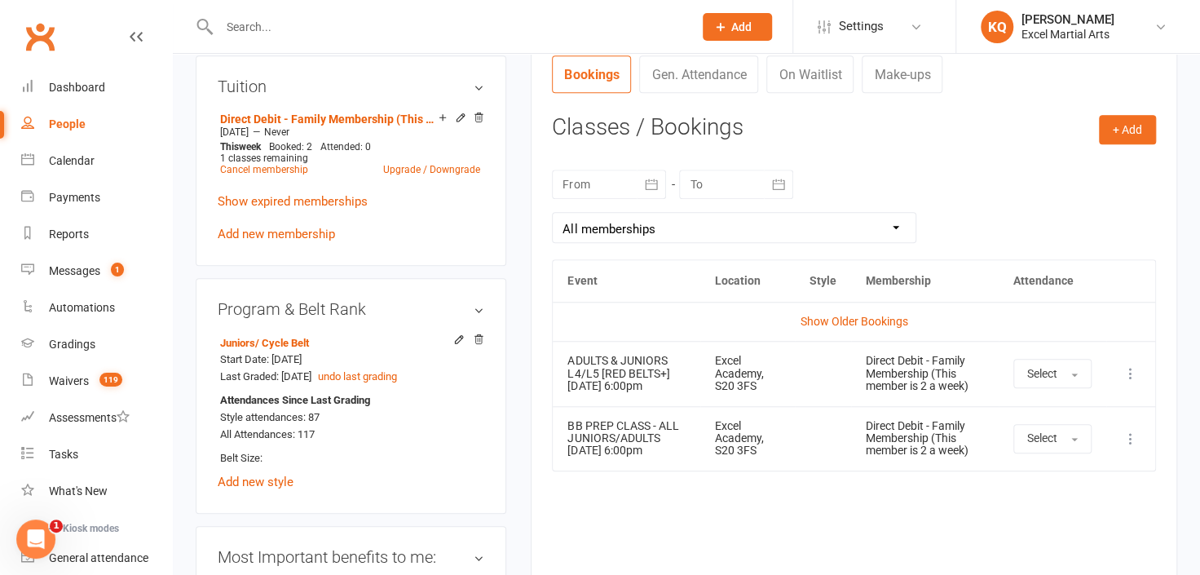
scroll to position [741, 0]
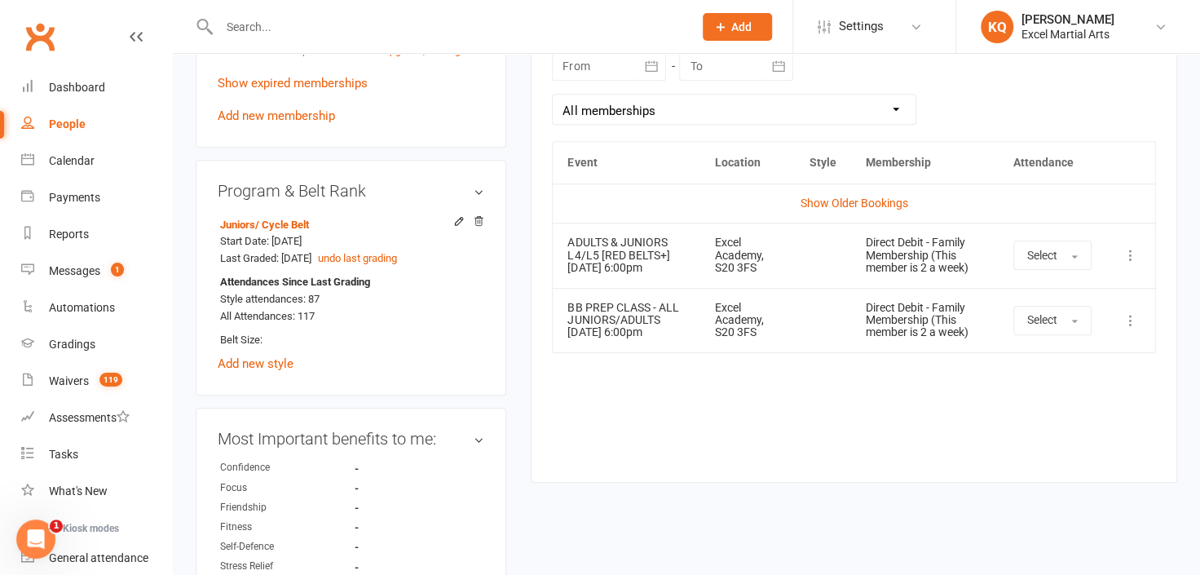
click at [489, 30] on input "text" at bounding box center [447, 26] width 467 height 23
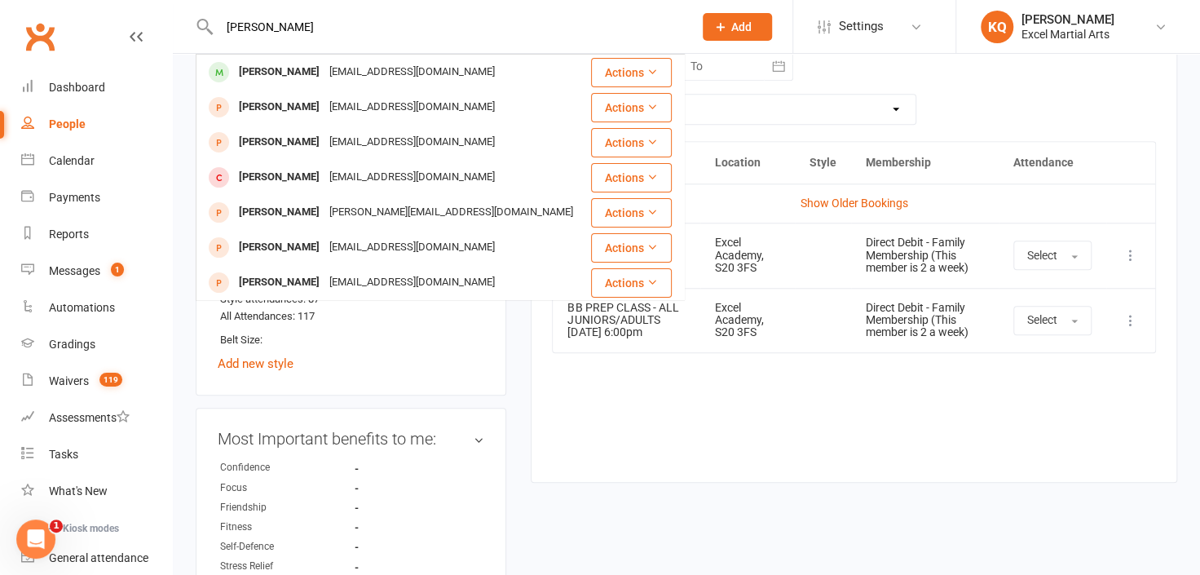
type input "Abbie Coles"
click at [442, 71] on div "Abbie Coles abbiecthomas@gmail.com" at bounding box center [393, 71] width 392 height 33
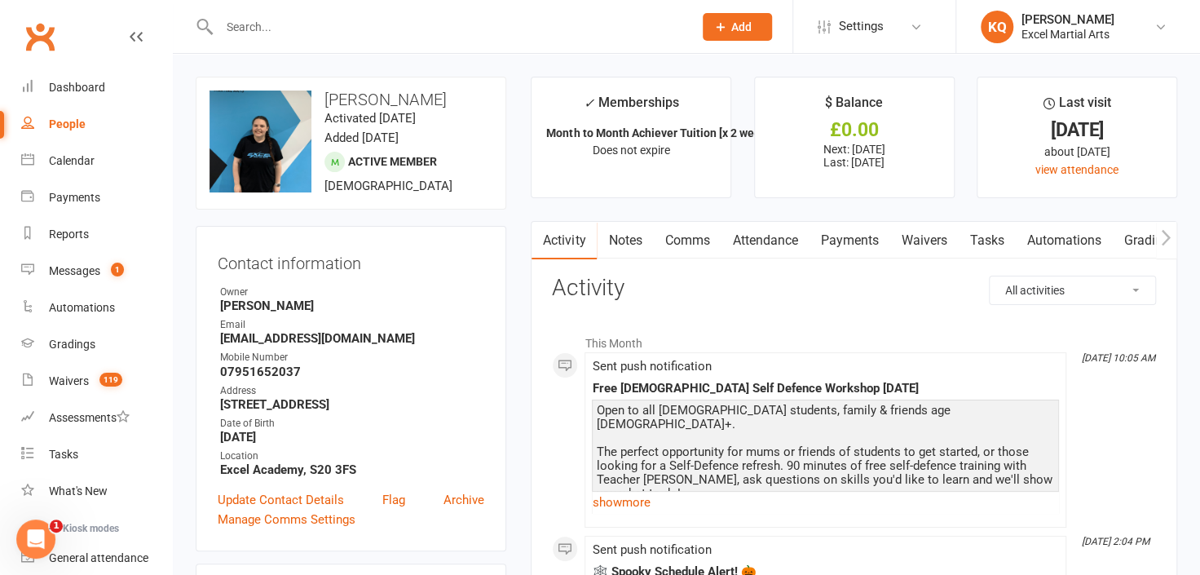
click at [756, 241] on link "Attendance" at bounding box center [765, 241] width 88 height 38
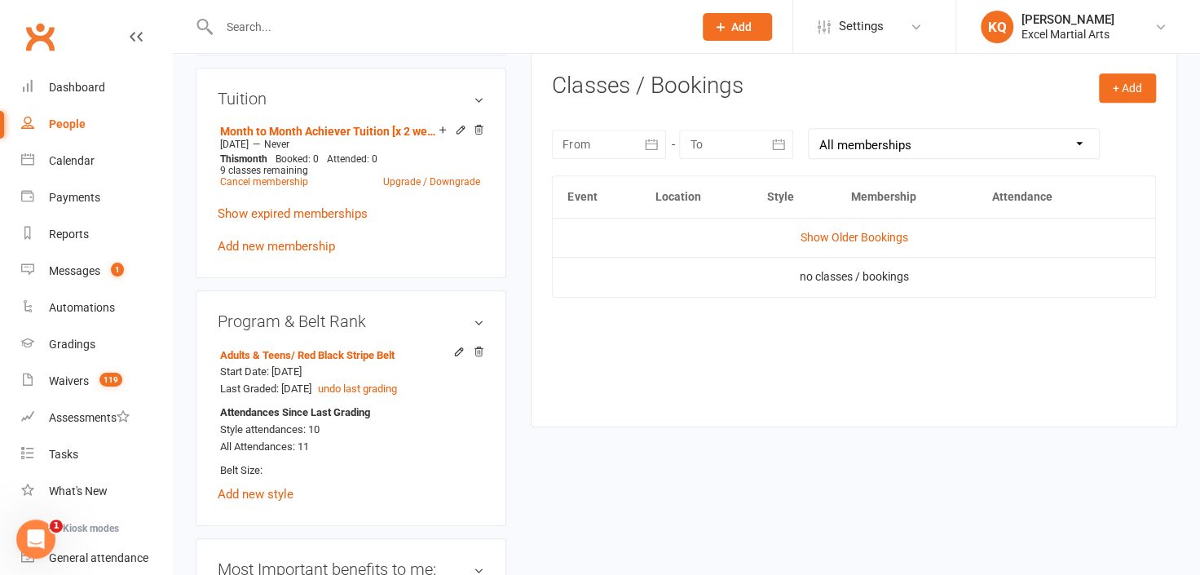
scroll to position [667, 0]
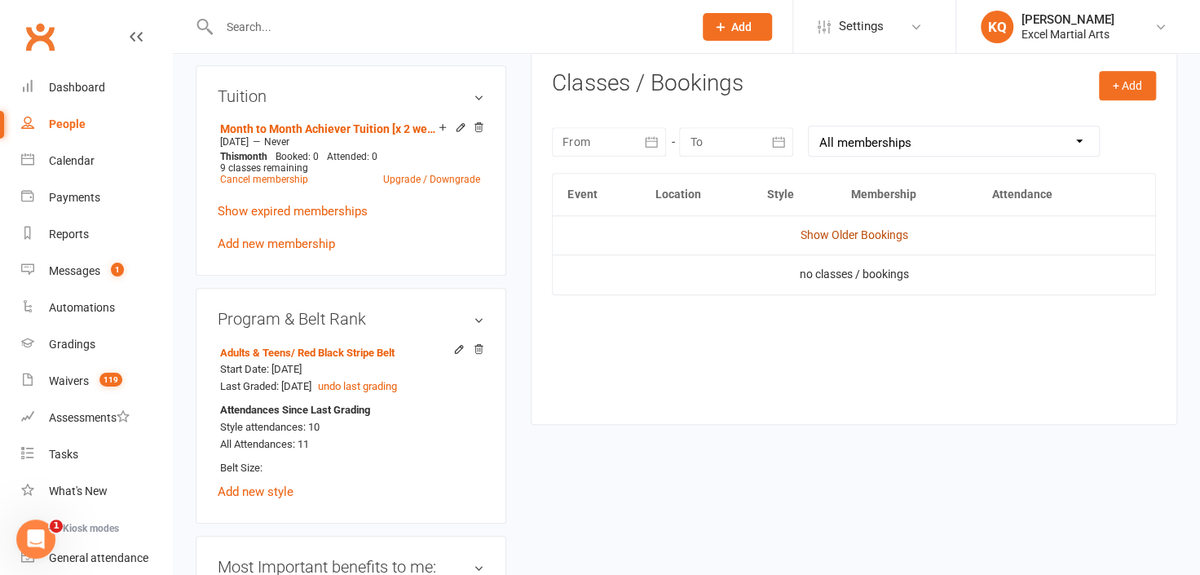
click at [854, 231] on link "Show Older Bookings" at bounding box center [855, 234] width 108 height 13
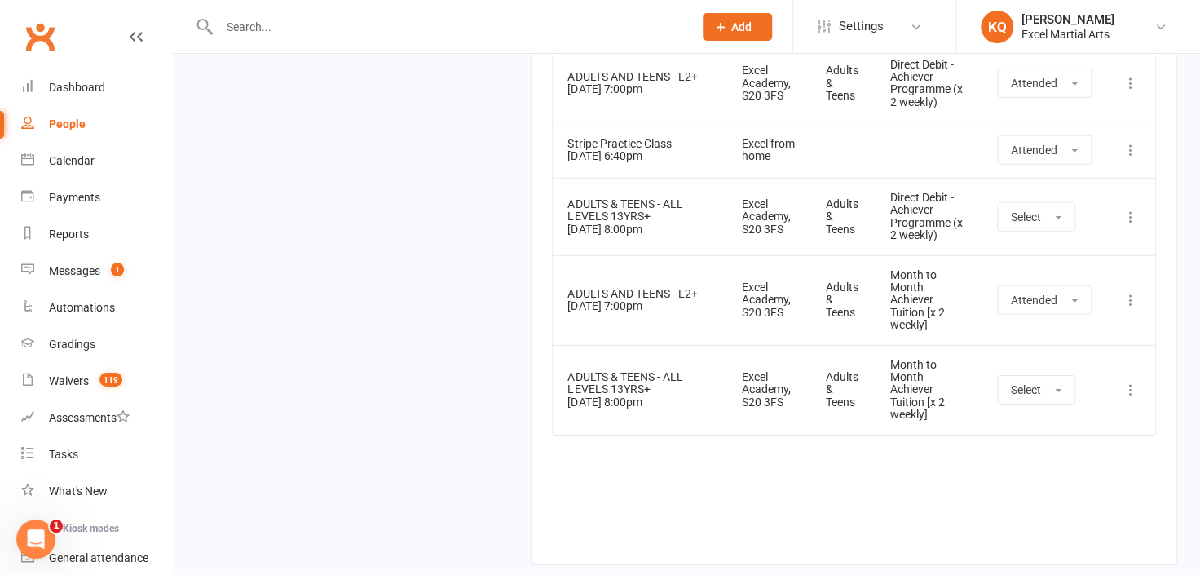
scroll to position [0, 0]
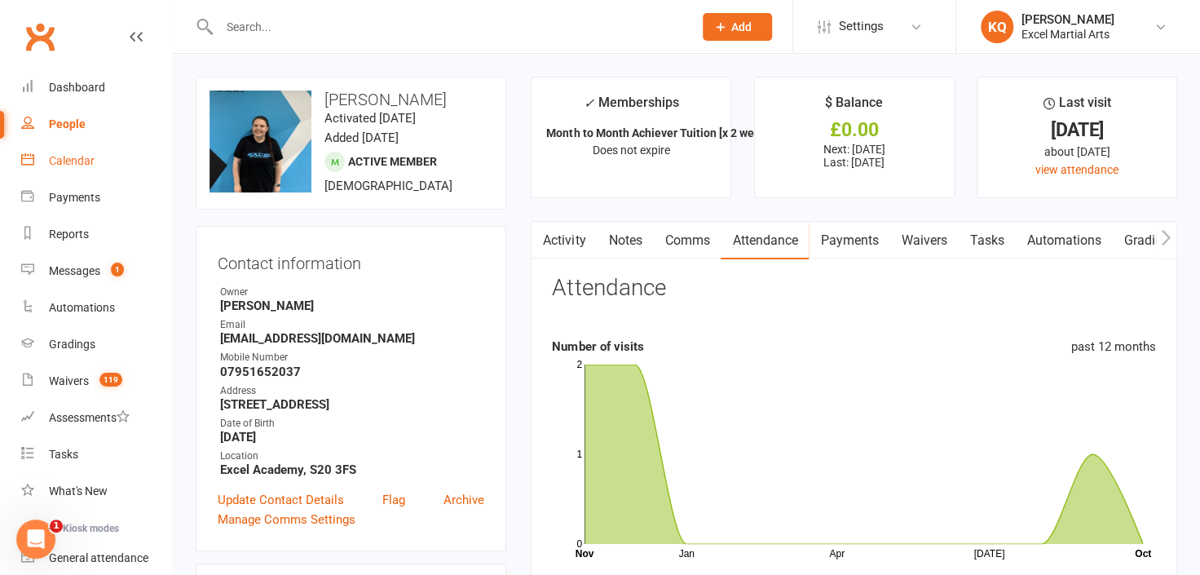
click at [63, 162] on div "Calendar" at bounding box center [72, 160] width 46 height 13
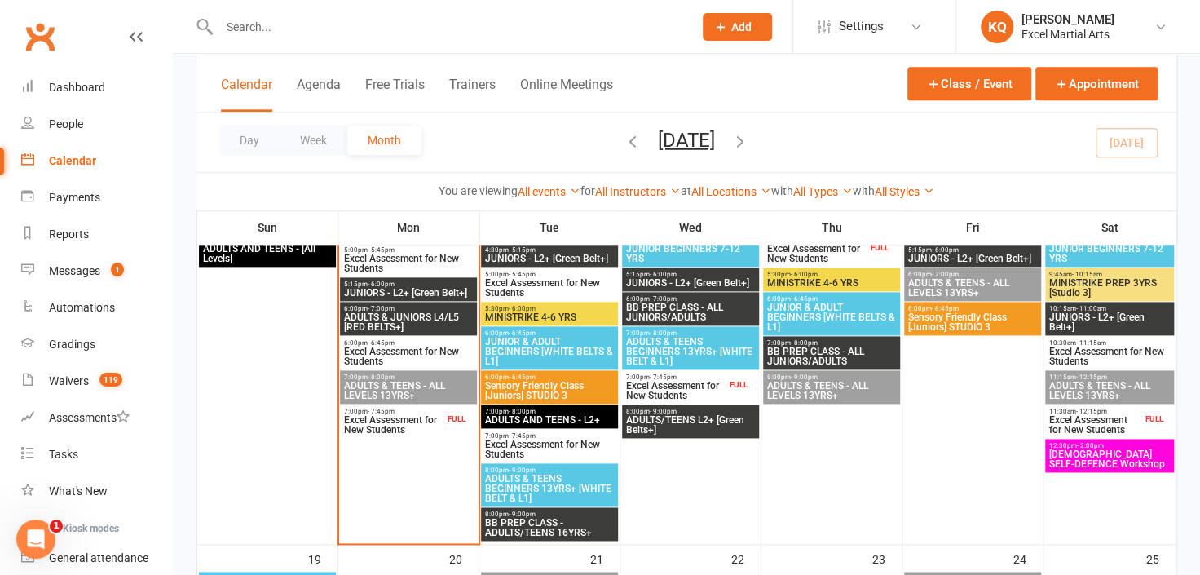
scroll to position [963, 0]
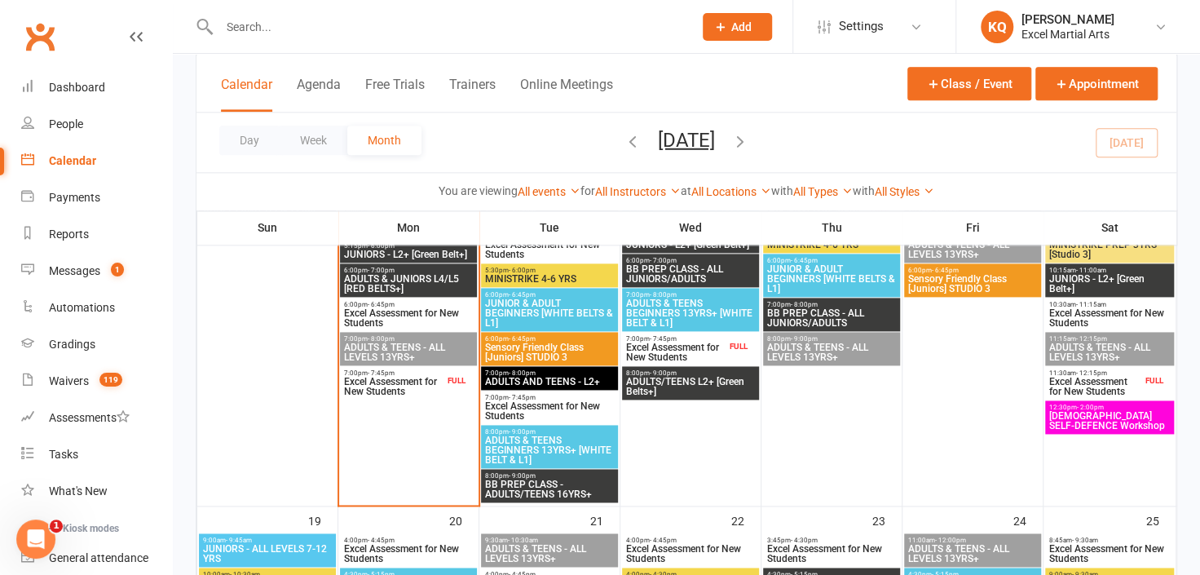
click at [749, 142] on icon "button" at bounding box center [740, 140] width 18 height 18
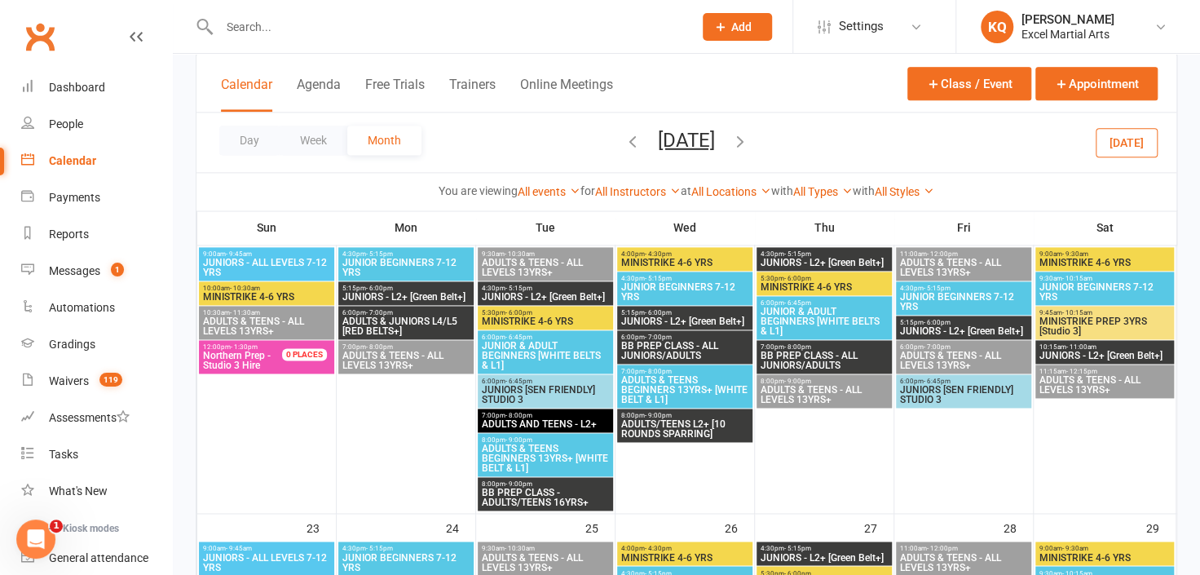
scroll to position [1092, 0]
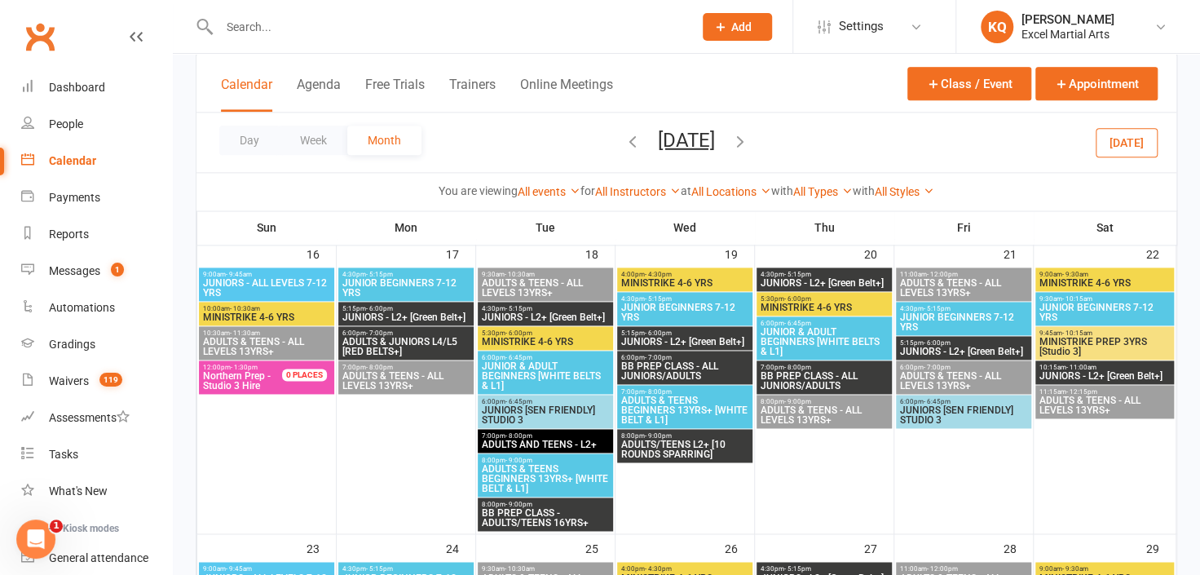
click at [624, 141] on icon "button" at bounding box center [633, 140] width 18 height 18
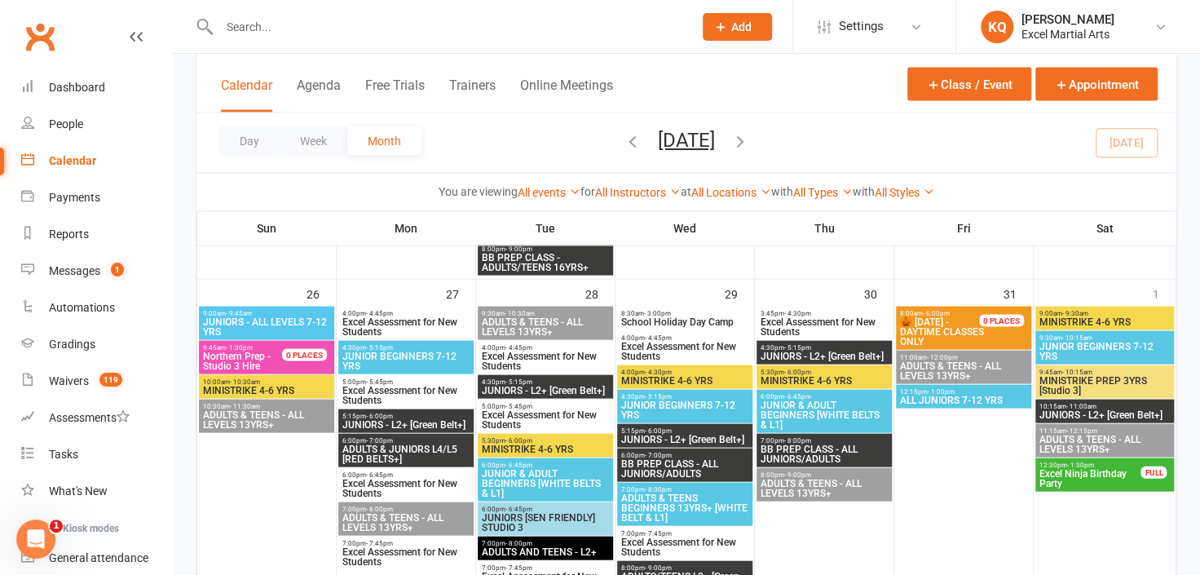
scroll to position [1635, 0]
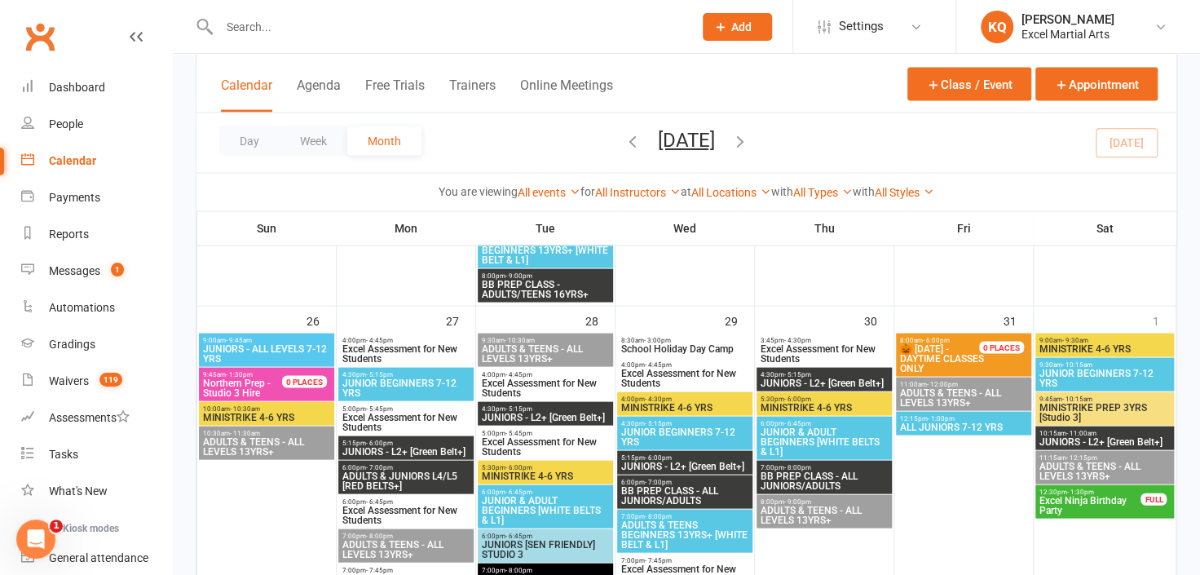
click at [717, 350] on span "School Holiday Day Camp" at bounding box center [684, 348] width 129 height 10
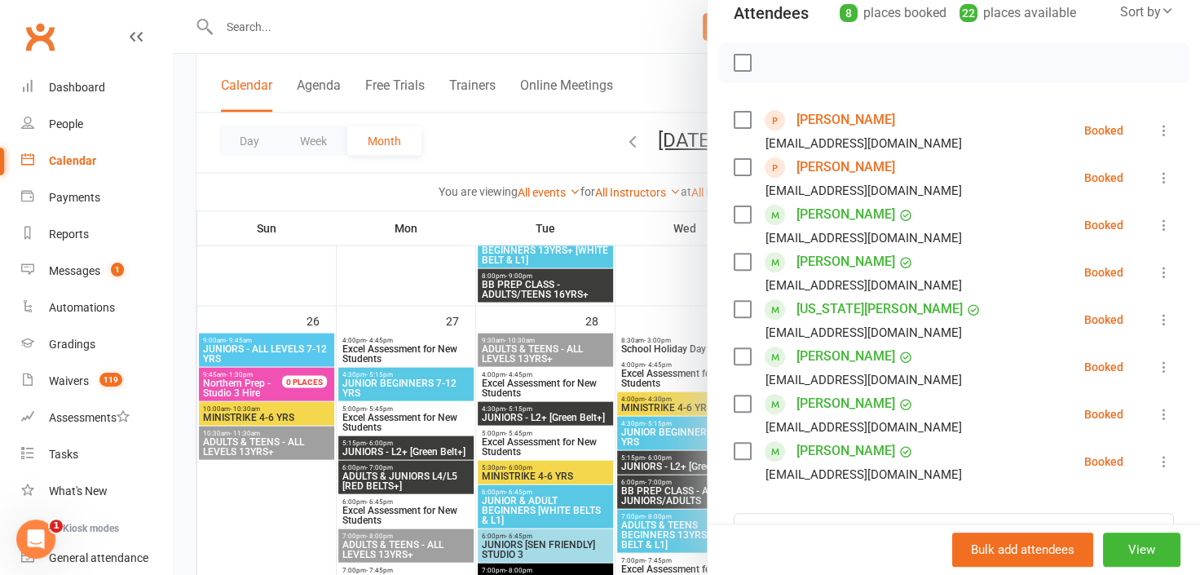
scroll to position [148, 0]
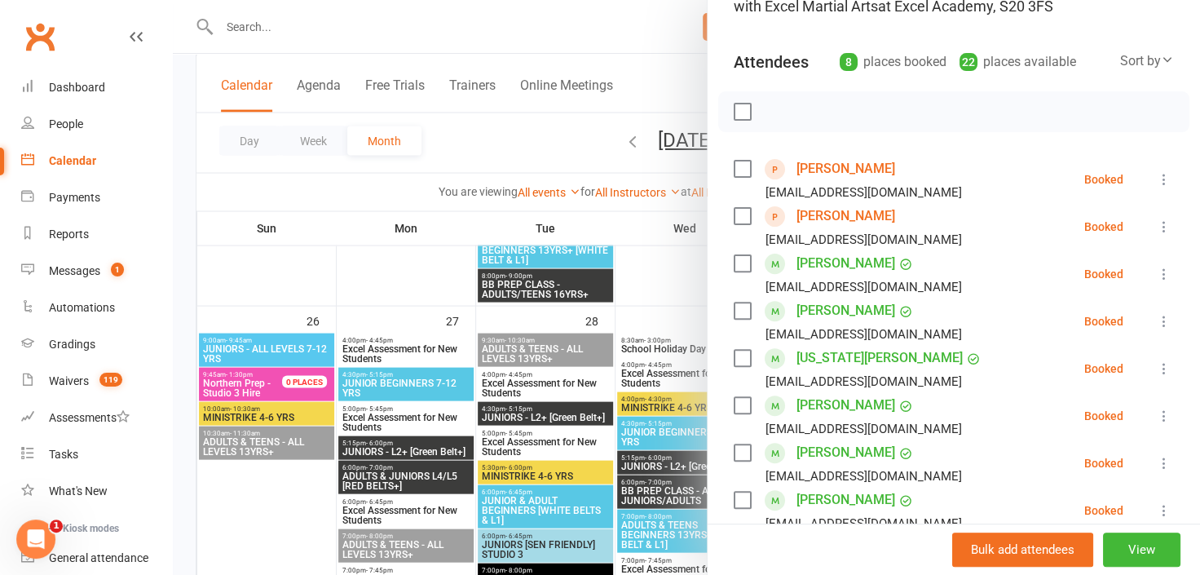
click at [656, 285] on div at bounding box center [686, 287] width 1027 height 575
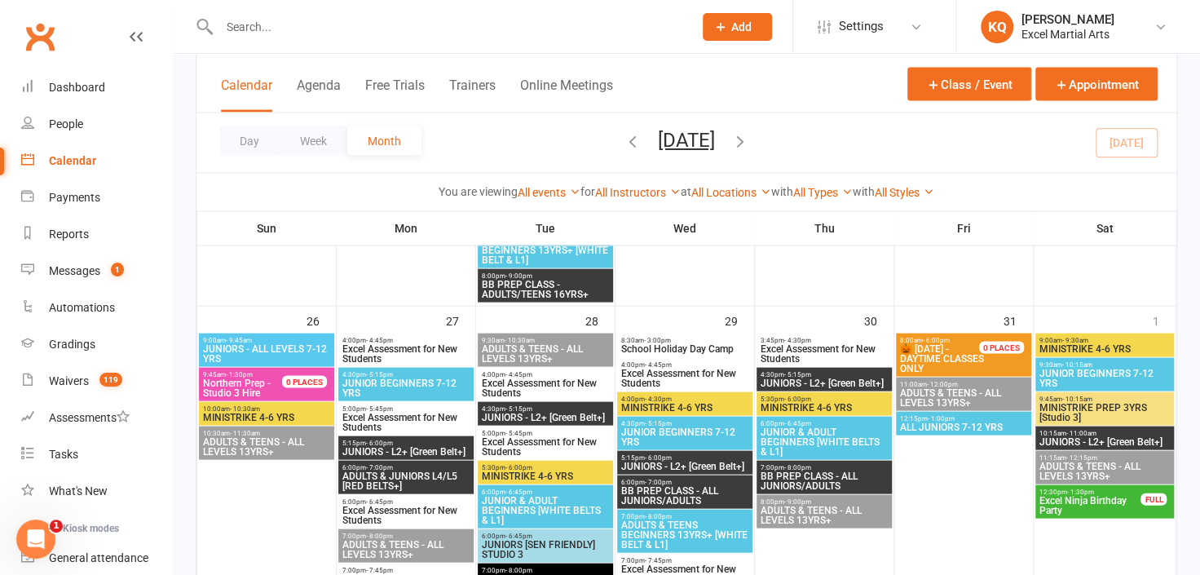
click at [662, 350] on span "School Holiday Day Camp" at bounding box center [684, 348] width 129 height 10
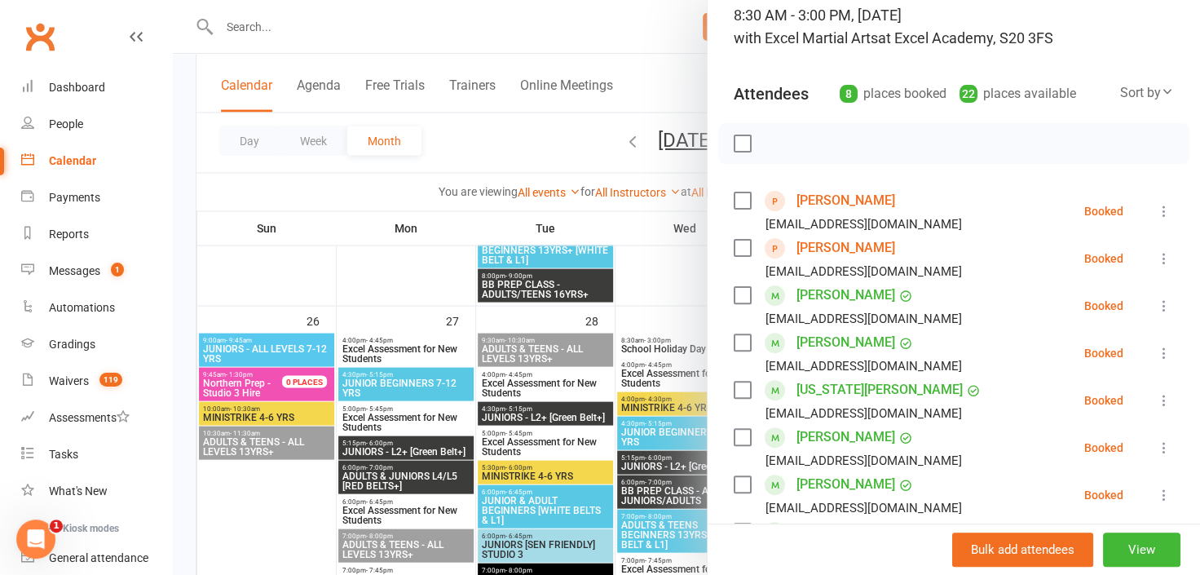
scroll to position [296, 0]
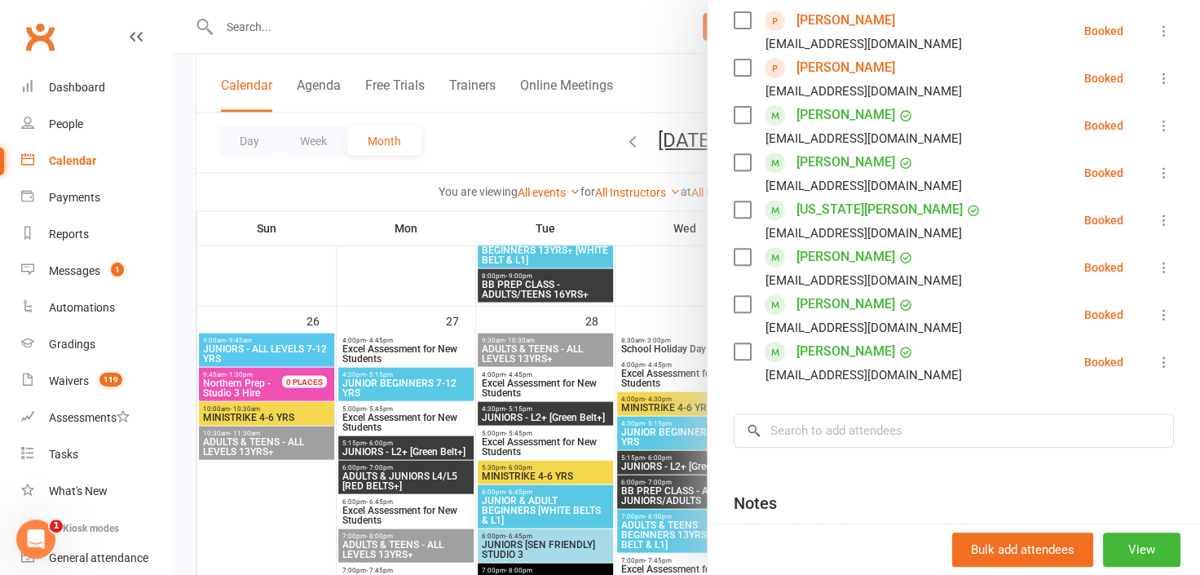
click at [644, 307] on div at bounding box center [686, 287] width 1027 height 575
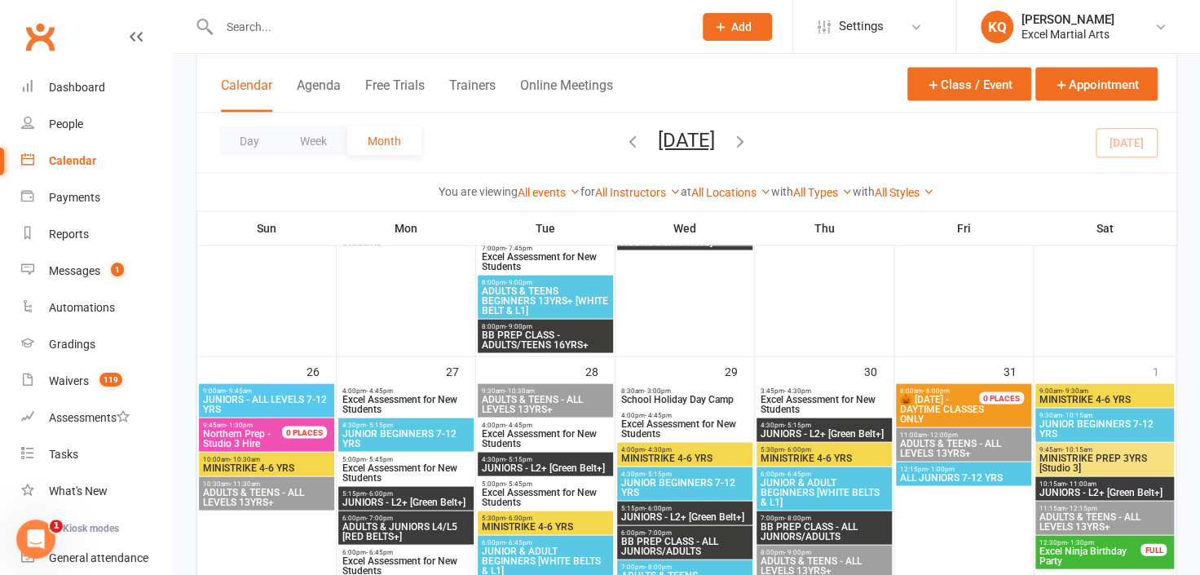
scroll to position [1583, 0]
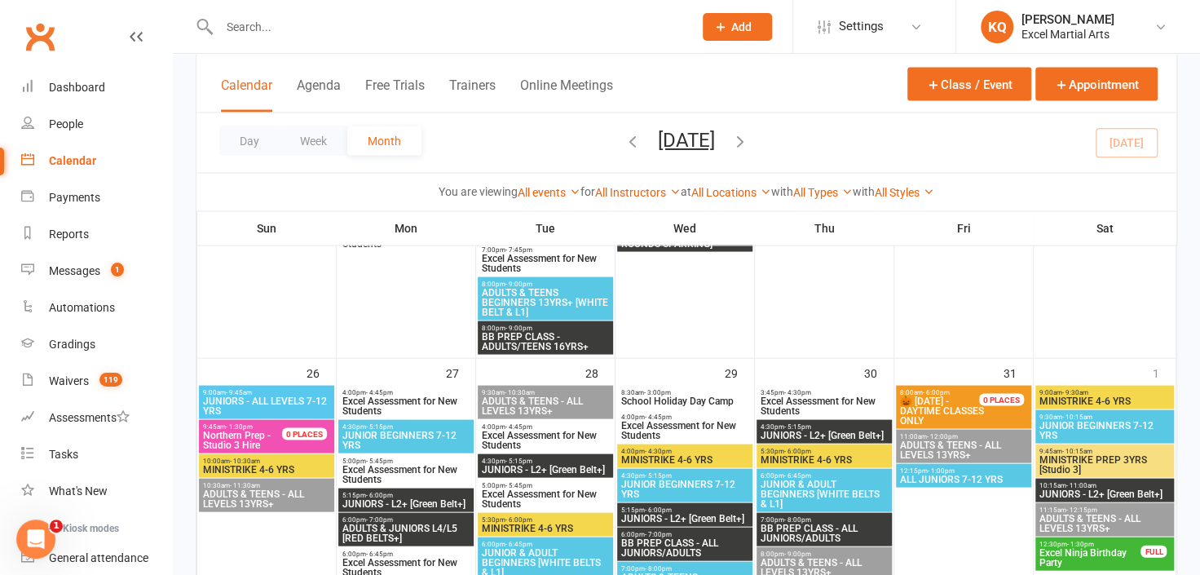
click at [671, 398] on span "School Holiday Day Camp" at bounding box center [684, 400] width 129 height 10
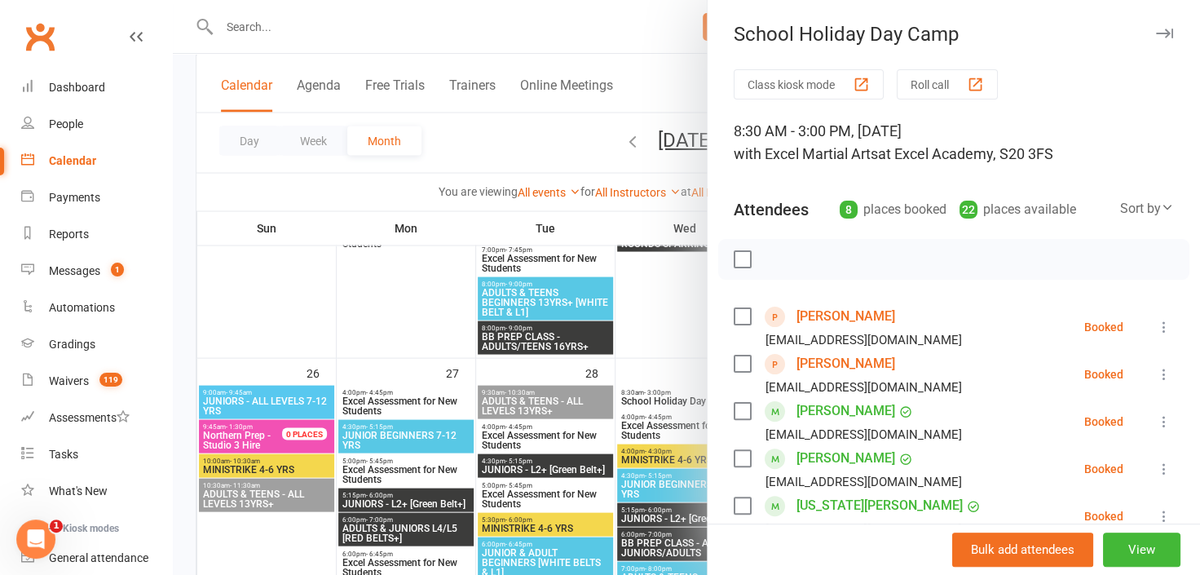
click at [833, 318] on link "Isla Bennett" at bounding box center [846, 316] width 99 height 26
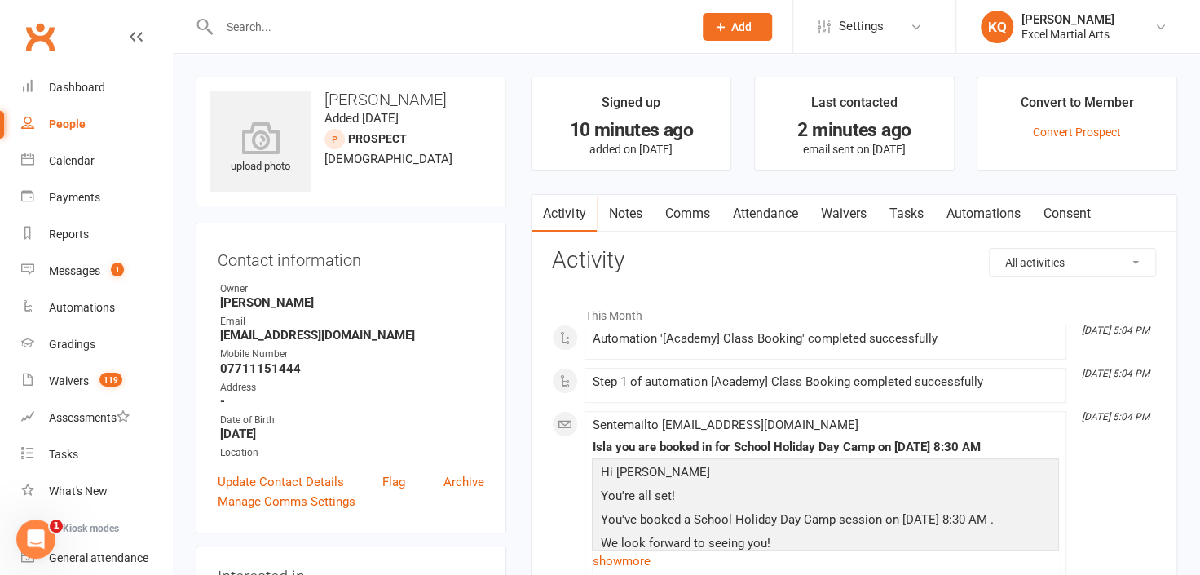
click at [302, 20] on input "text" at bounding box center [447, 26] width 467 height 23
click at [371, 30] on input "text" at bounding box center [447, 26] width 467 height 23
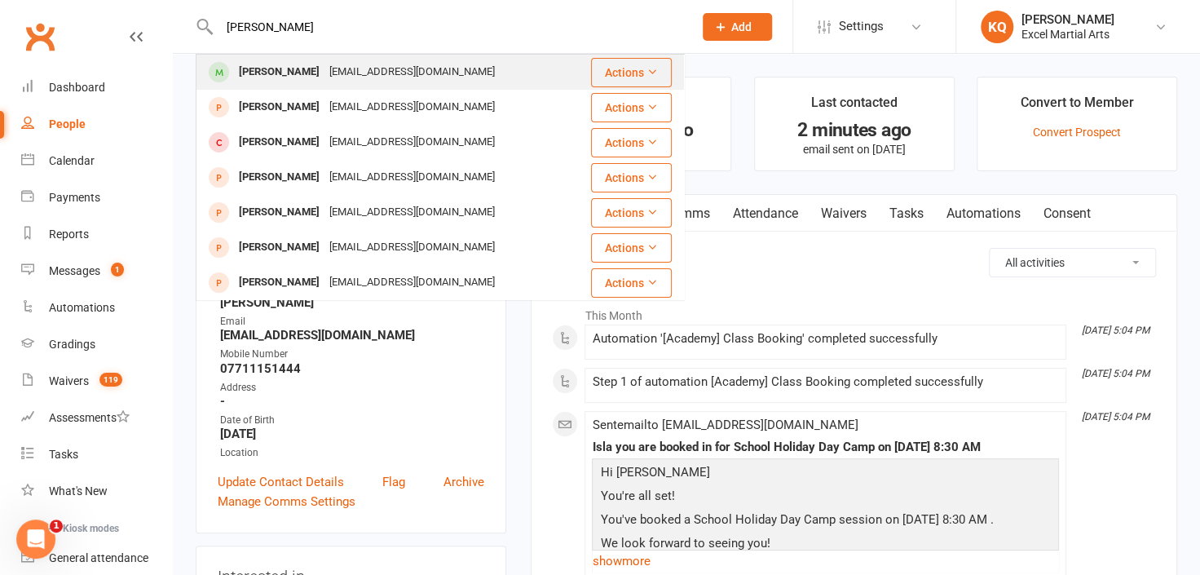
type input "Tom Bell"
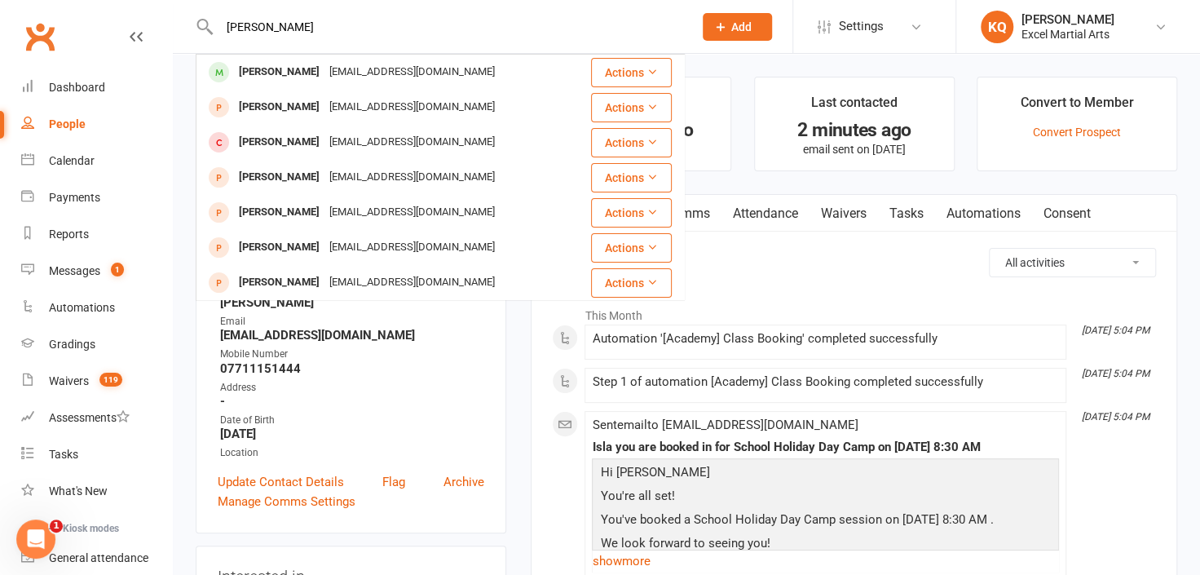
click at [345, 68] on div "7tjbell@gmail.com" at bounding box center [411, 72] width 175 height 24
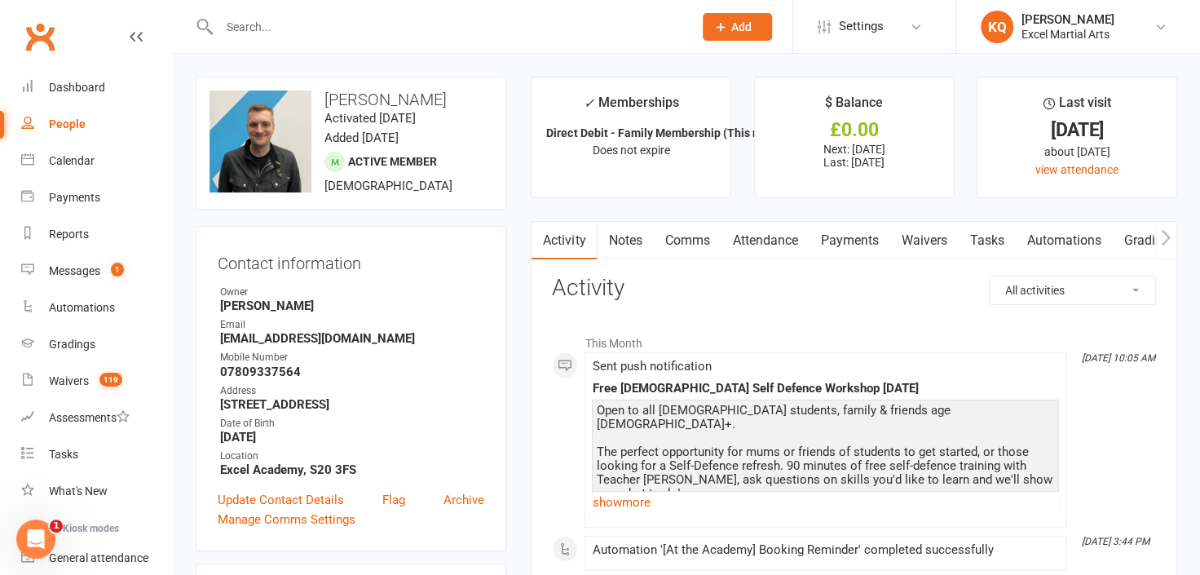
click at [362, 29] on input "text" at bounding box center [447, 26] width 467 height 23
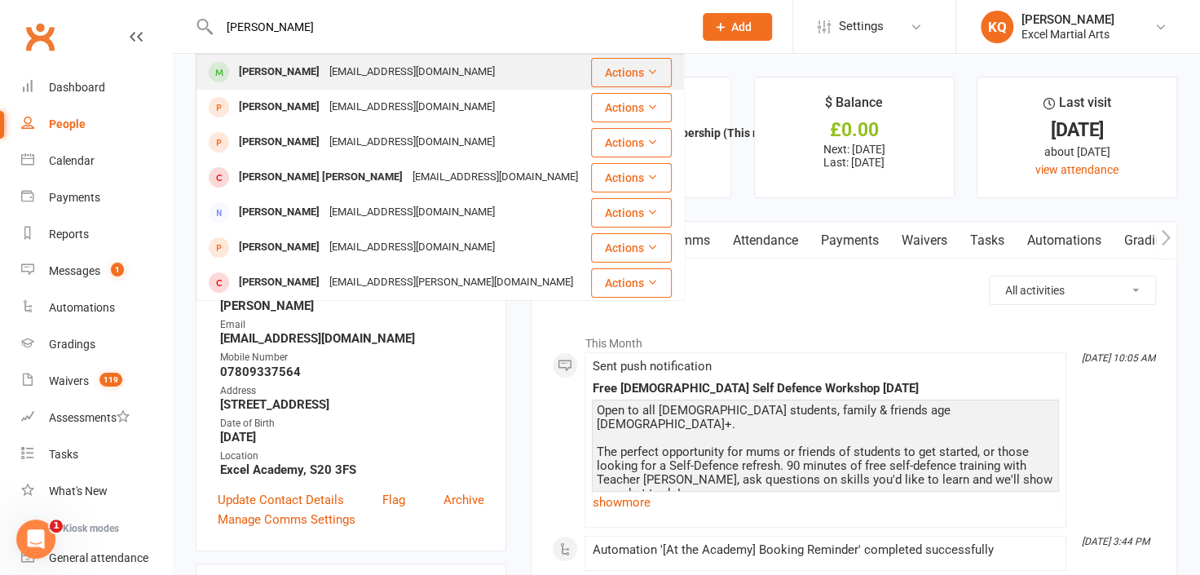
type input "Sean Du"
click at [353, 77] on div "caroline_maguchu@yahoo.co.uk" at bounding box center [411, 72] width 175 height 24
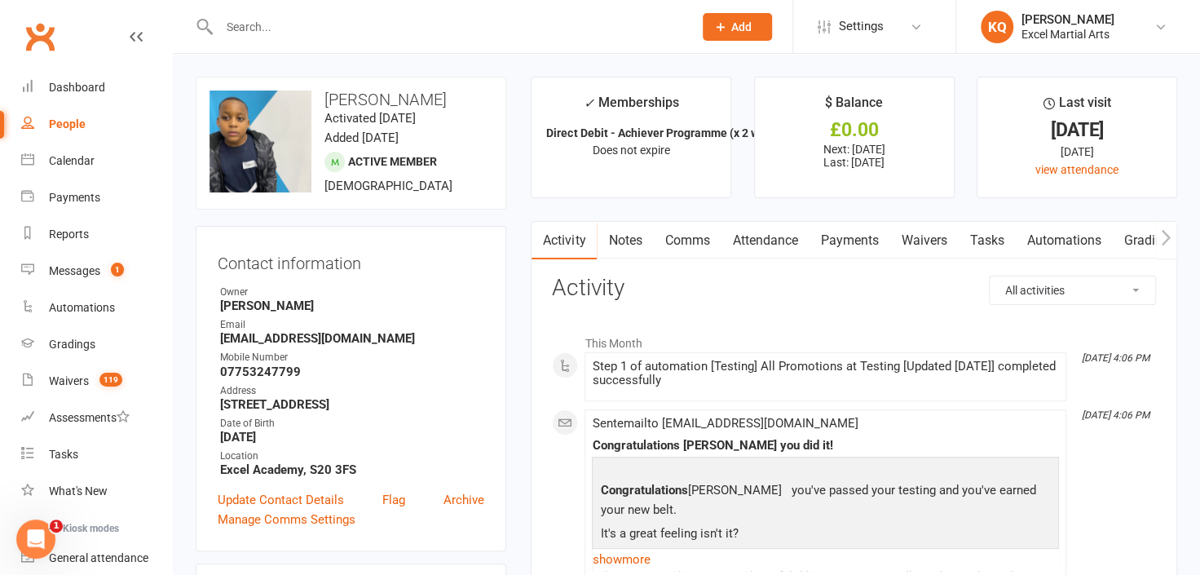
click at [772, 245] on link "Attendance" at bounding box center [765, 241] width 88 height 38
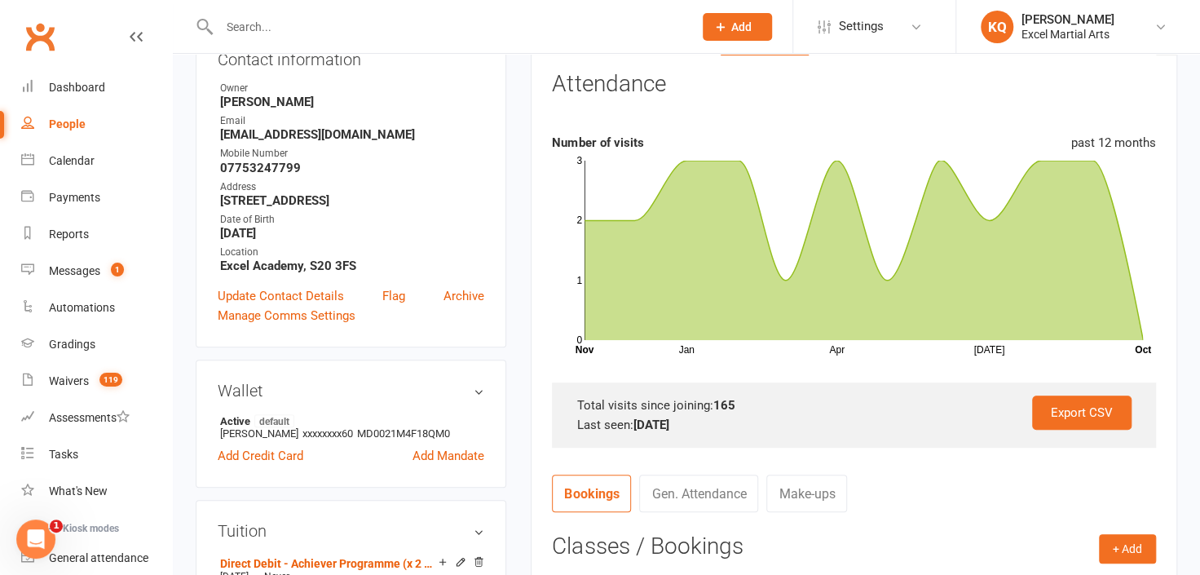
scroll to position [370, 0]
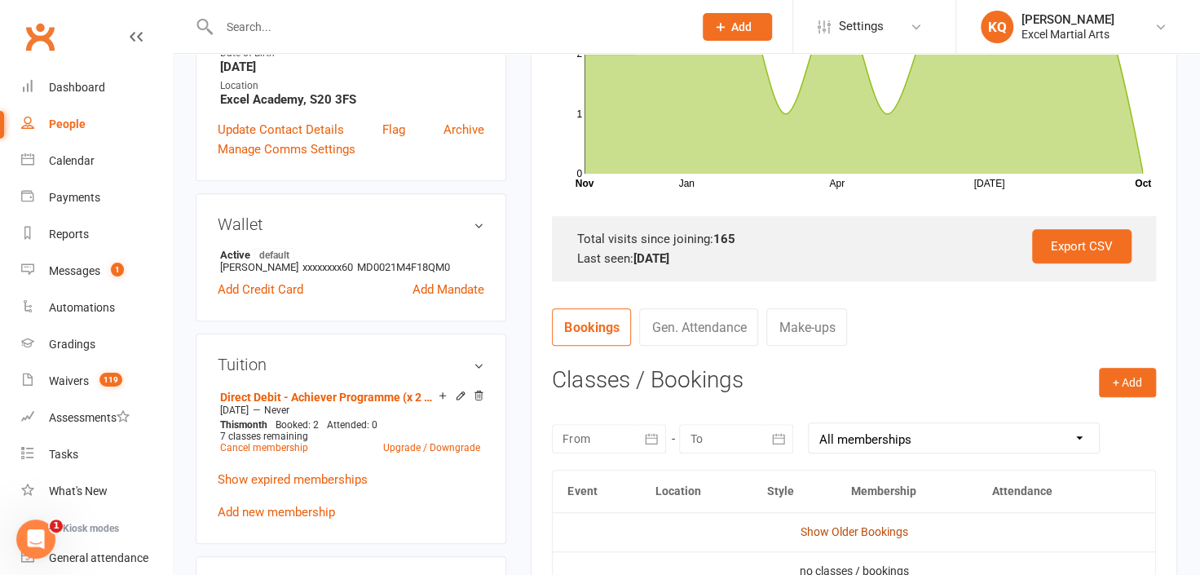
click at [859, 529] on link "Show Older Bookings" at bounding box center [855, 531] width 108 height 13
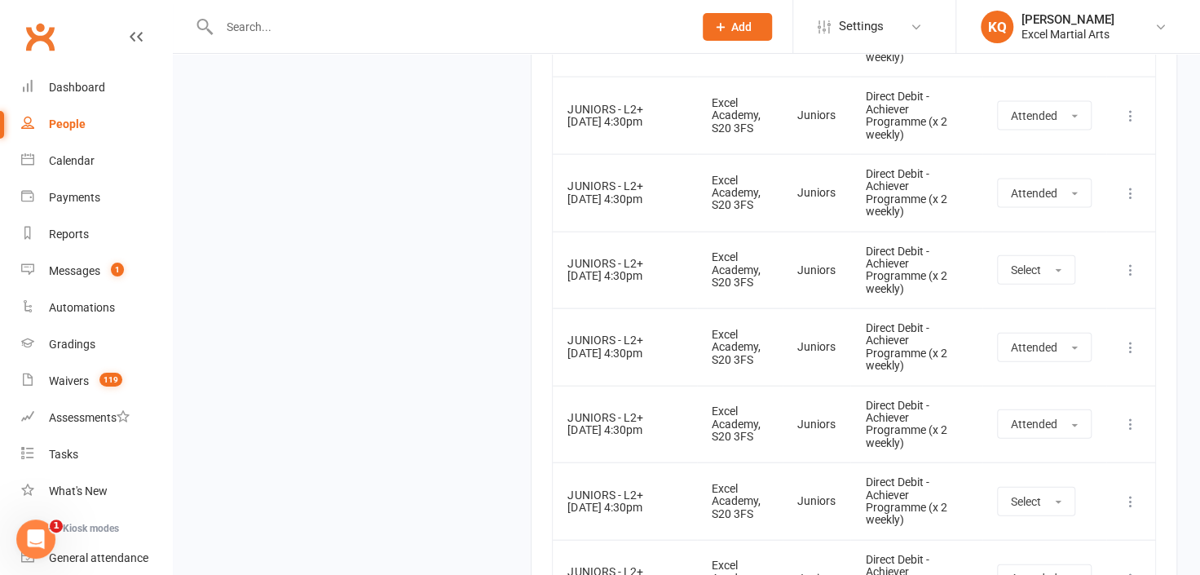
scroll to position [16910, 0]
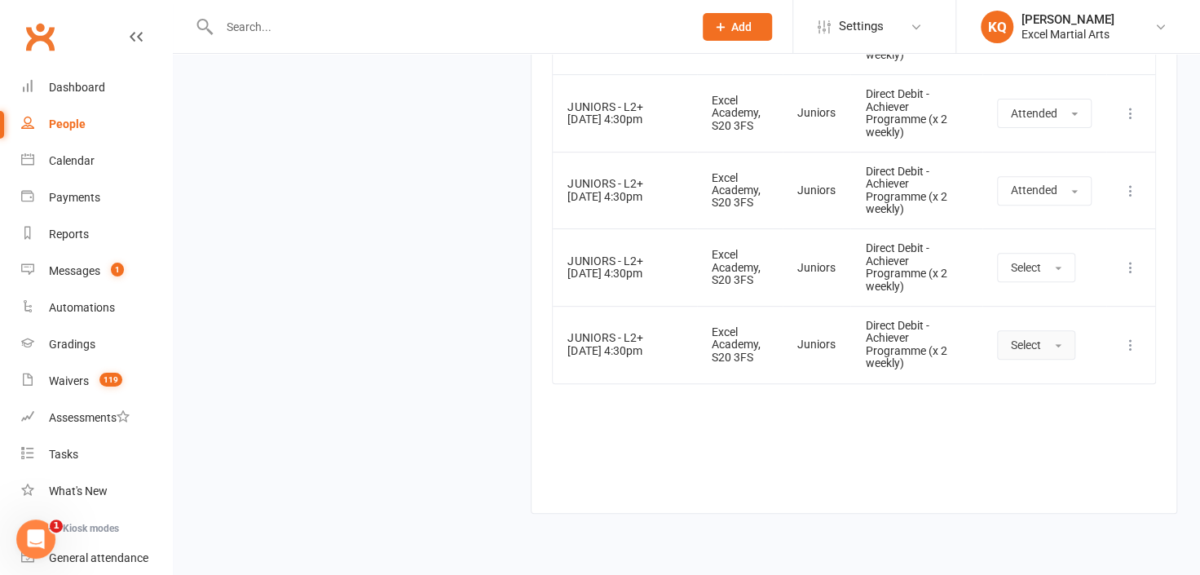
click at [1034, 330] on button "Select" at bounding box center [1036, 344] width 78 height 29
click at [1031, 374] on span "Attended" at bounding box center [1035, 381] width 49 height 15
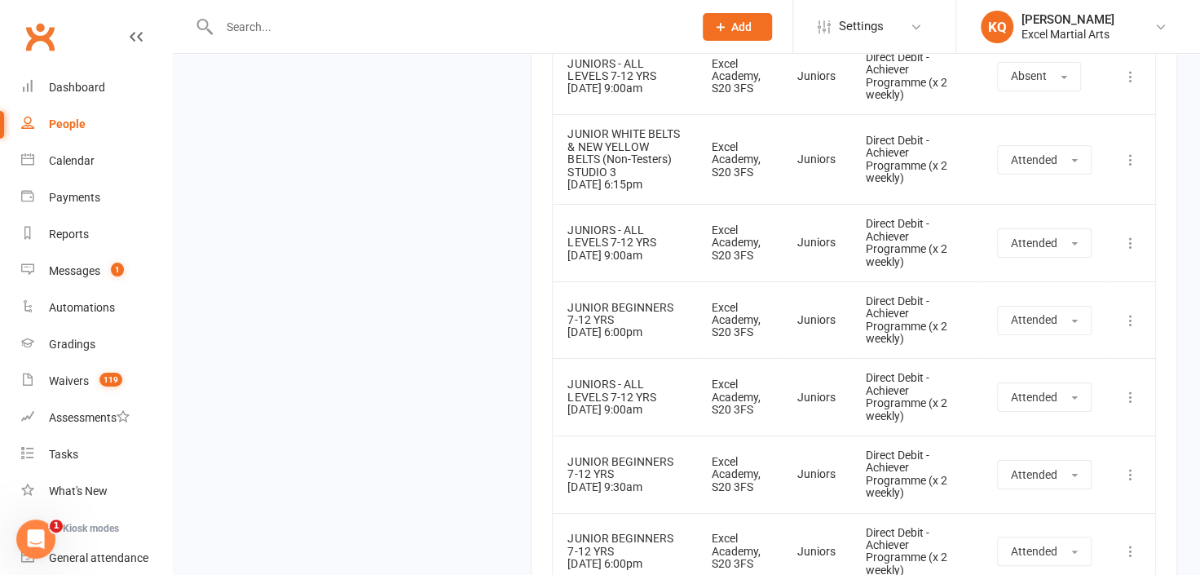
scroll to position [0, 0]
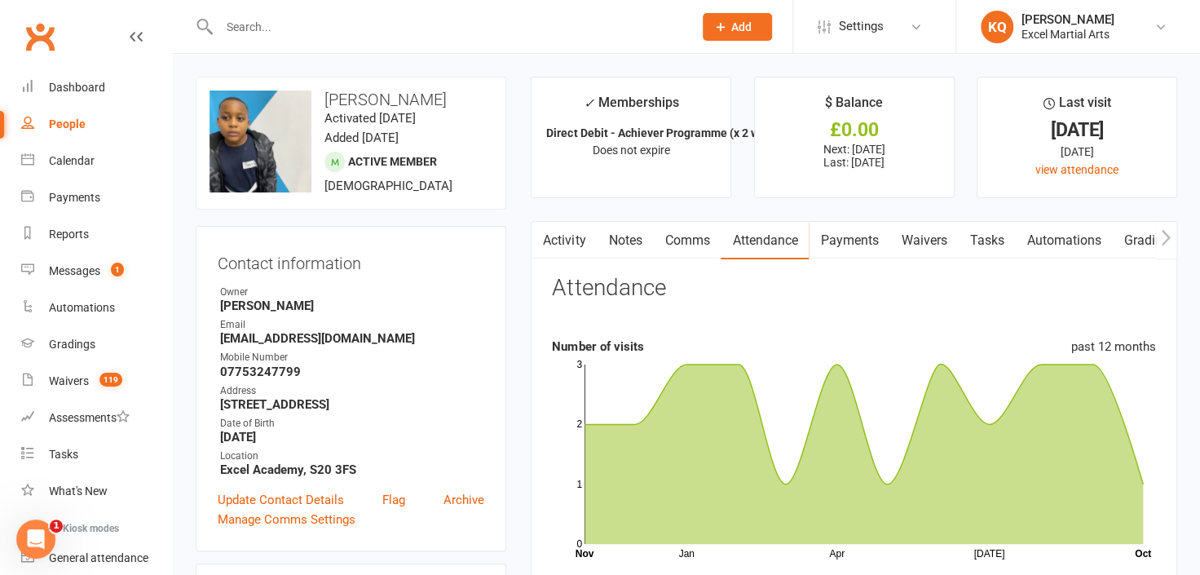
click at [629, 14] on div at bounding box center [439, 26] width 486 height 53
click at [629, 26] on input "text" at bounding box center [447, 26] width 467 height 23
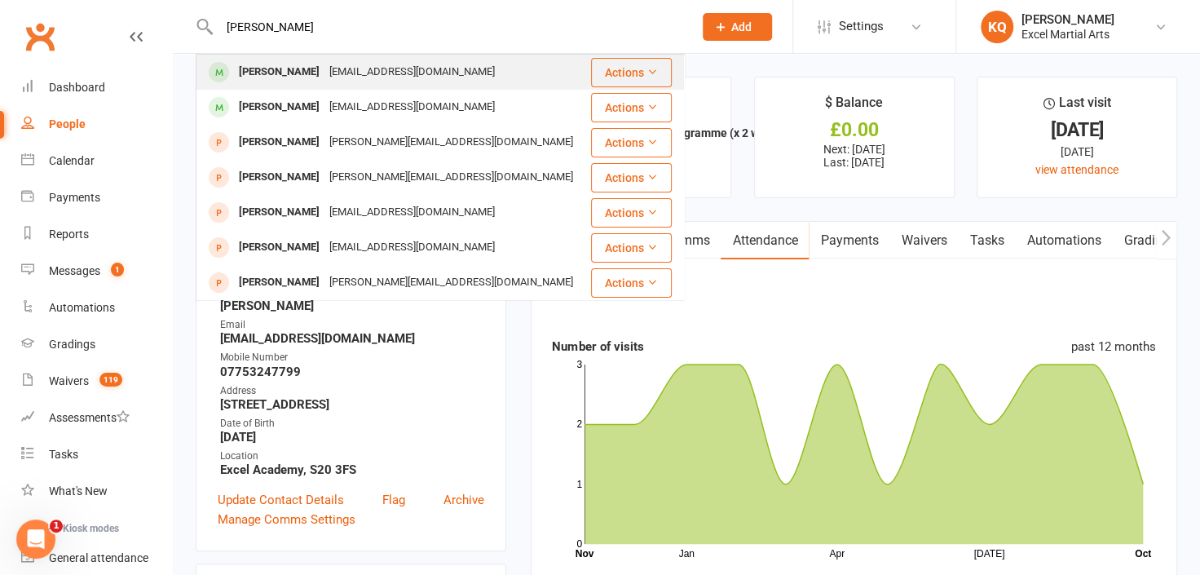
type input "Melissa Morman"
click at [374, 83] on div "narmanmelisa@gmail.com" at bounding box center [411, 72] width 175 height 24
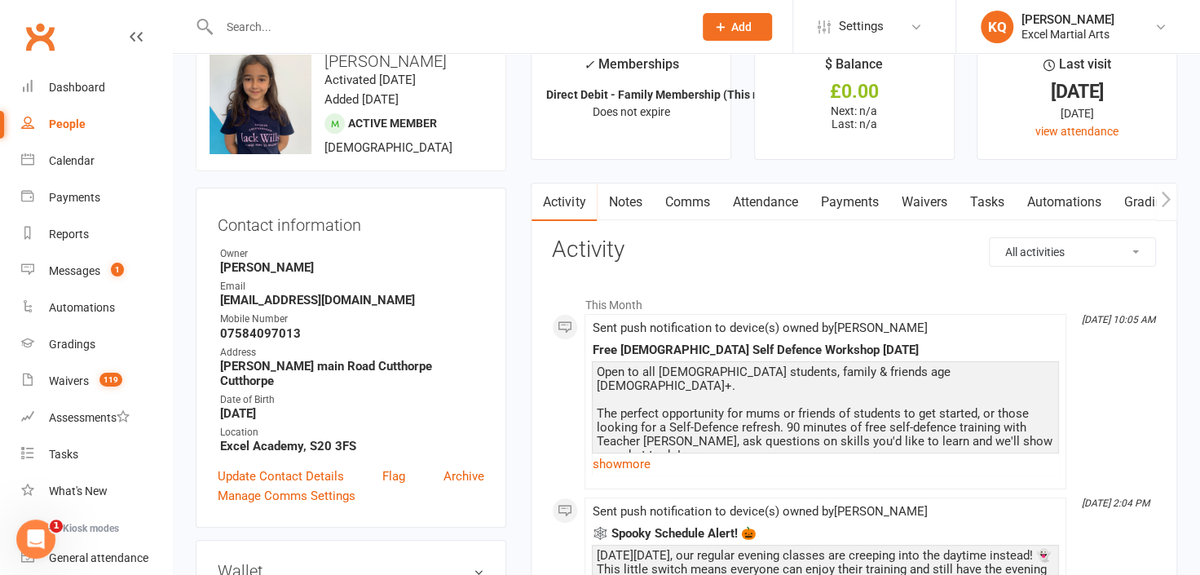
scroll to position [73, 0]
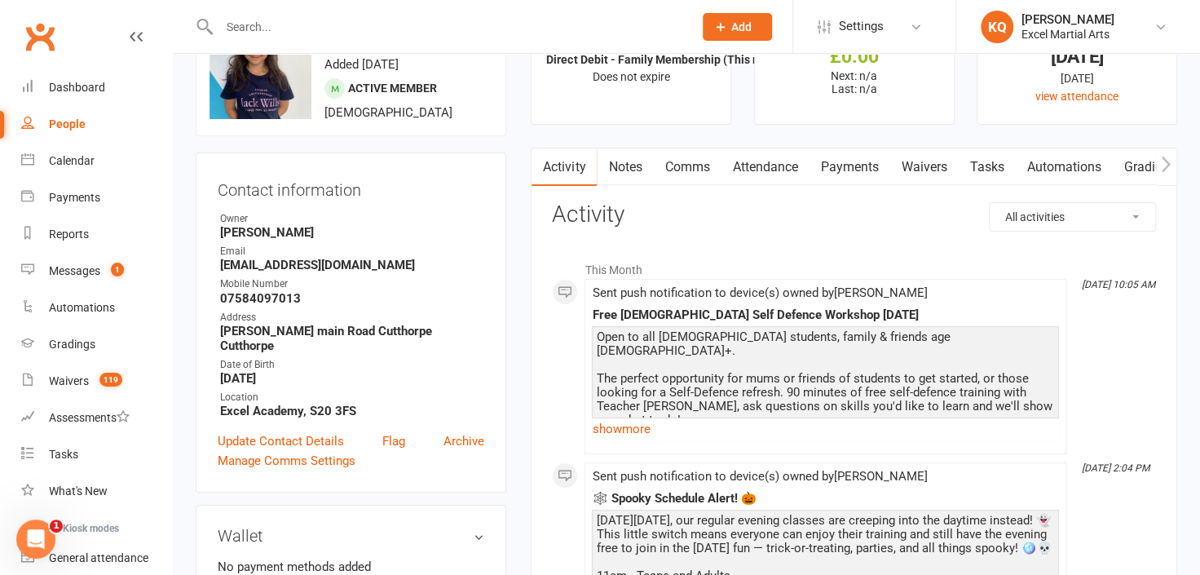
click at [308, 24] on input "text" at bounding box center [447, 26] width 467 height 23
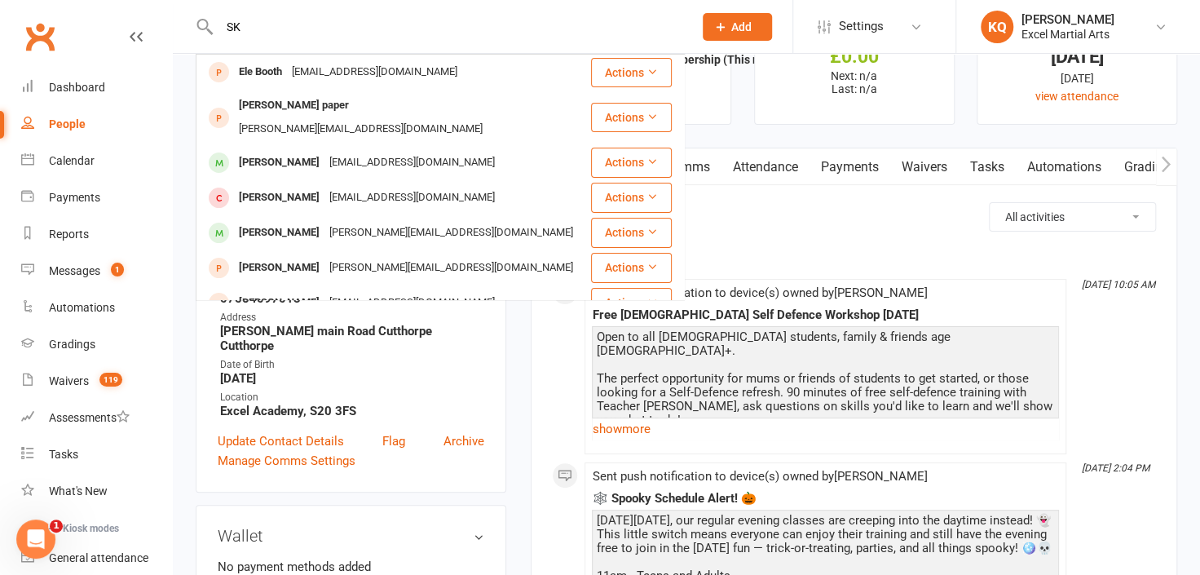
type input "S"
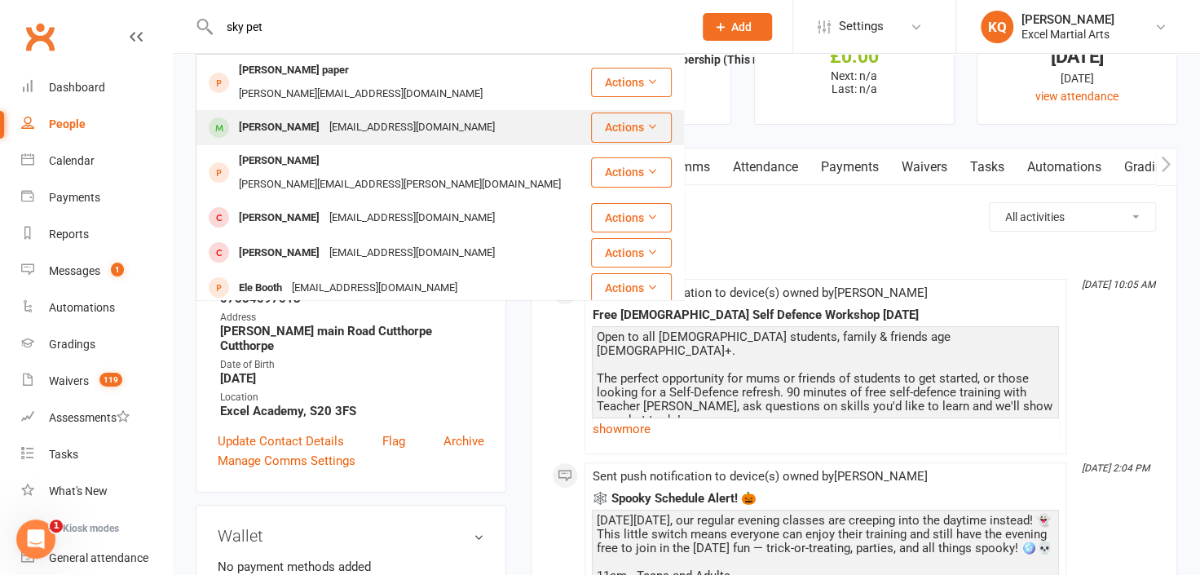
type input "sky pet"
click at [324, 116] on div "candlpeto@icloud.com" at bounding box center [411, 128] width 175 height 24
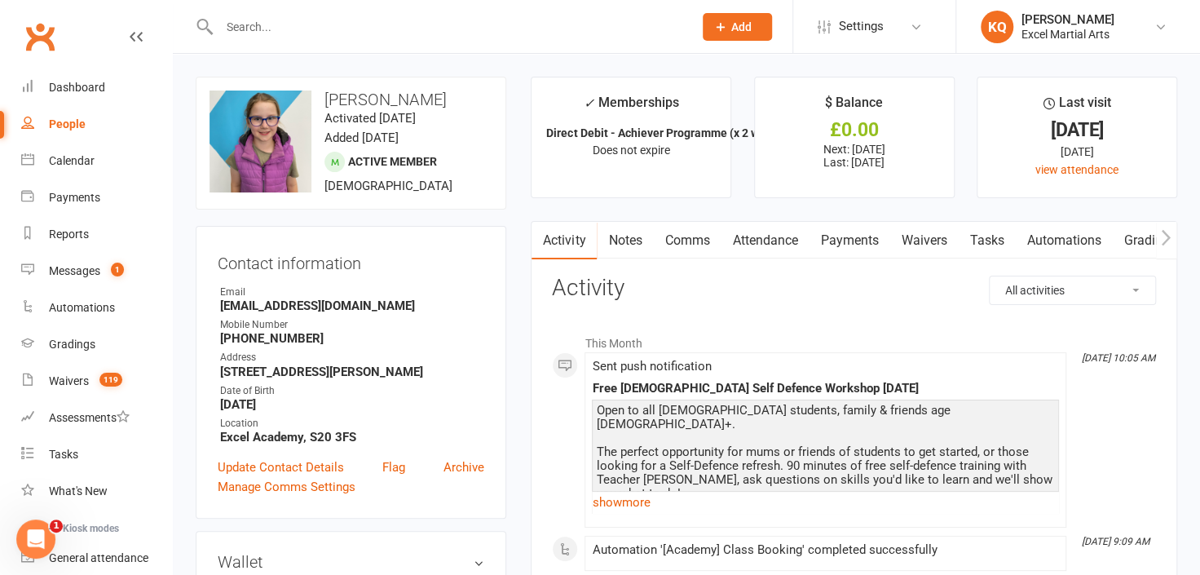
click at [416, 25] on input "text" at bounding box center [447, 26] width 467 height 23
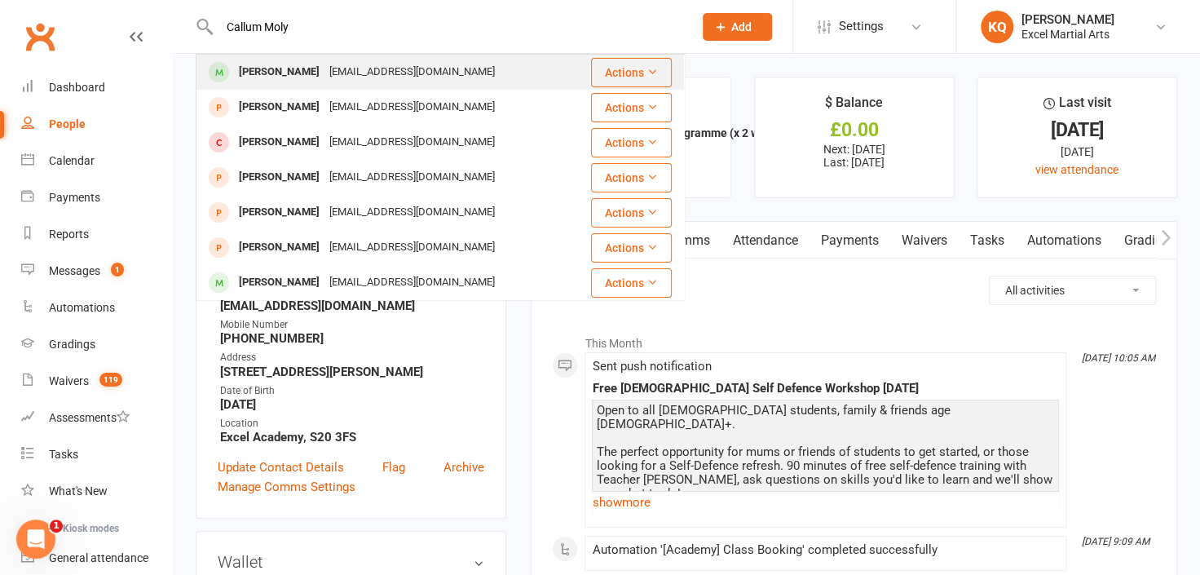
type input "Callum Moly"
click at [524, 75] on div "Callum Molyneux calmol19@outlook.com" at bounding box center [393, 71] width 392 height 33
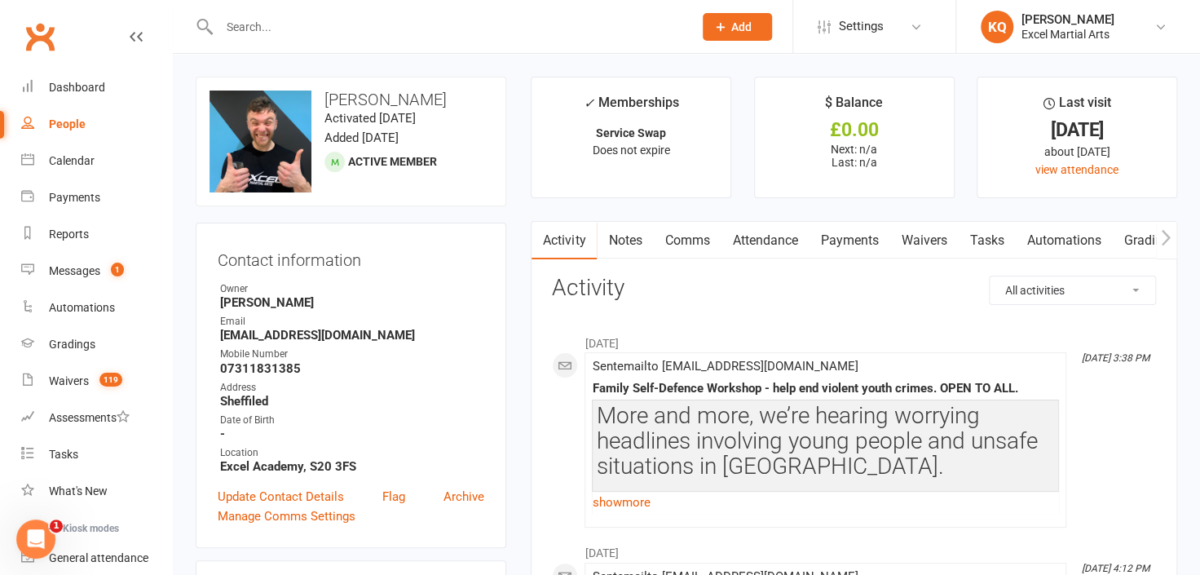
click at [466, 32] on input "text" at bounding box center [447, 26] width 467 height 23
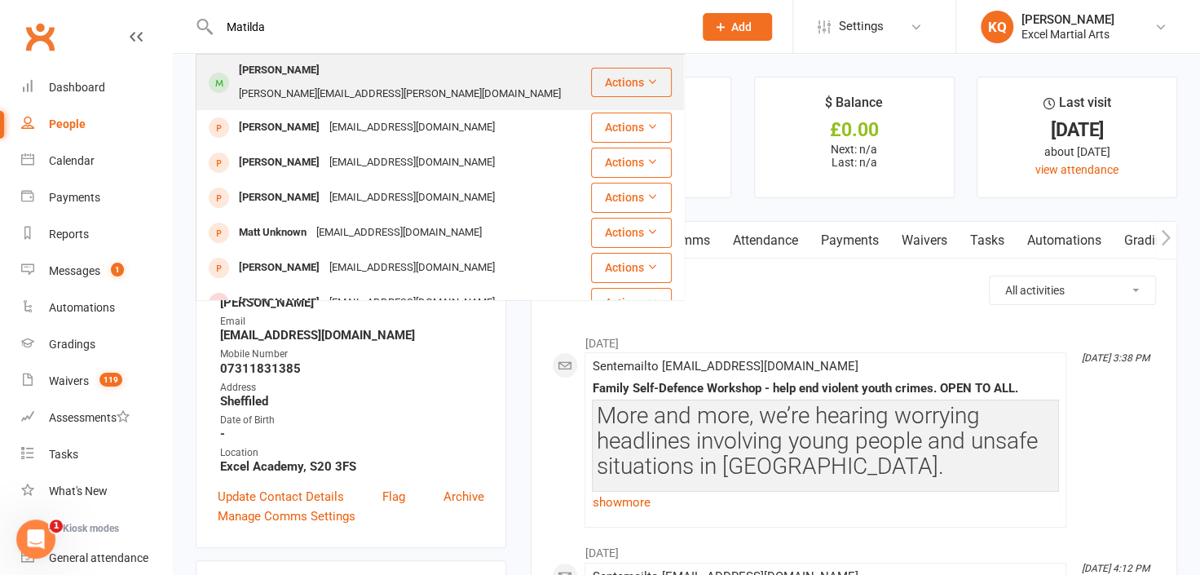
type input "Matilda"
click at [421, 82] on div "carla.gillan@icloud.com" at bounding box center [400, 94] width 332 height 24
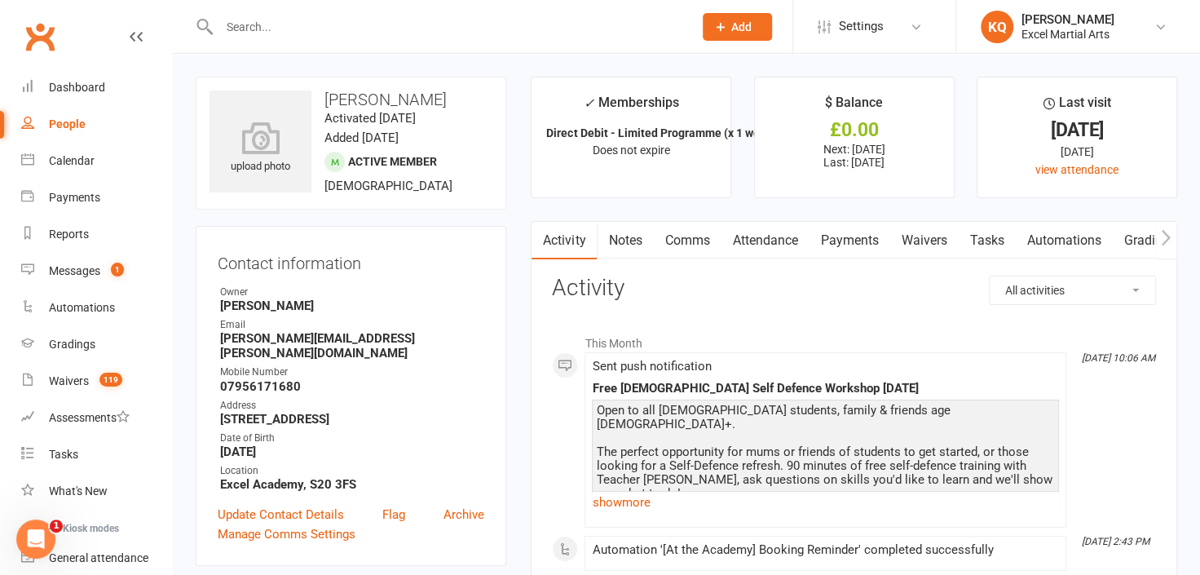
click at [788, 242] on link "Attendance" at bounding box center [765, 241] width 88 height 38
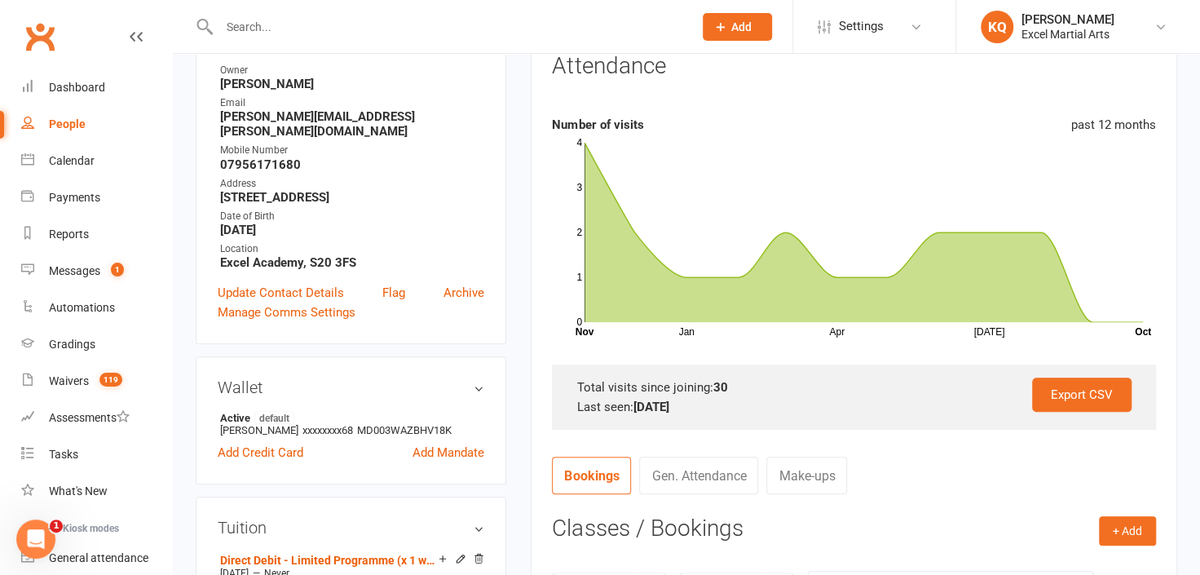
scroll to position [444, 0]
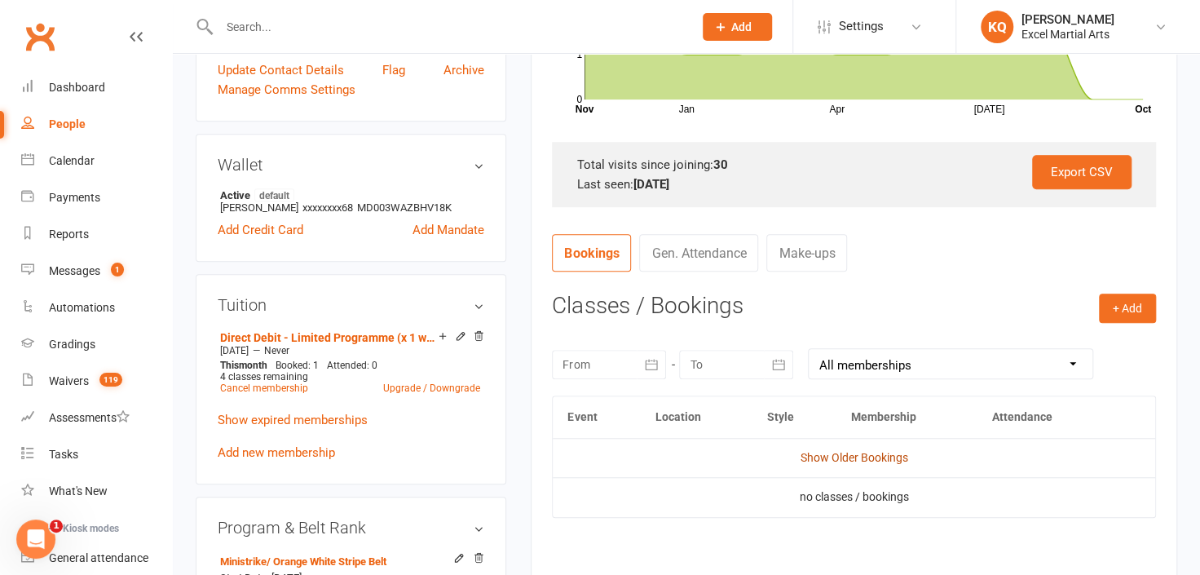
click at [837, 453] on link "Show Older Bookings" at bounding box center [855, 457] width 108 height 13
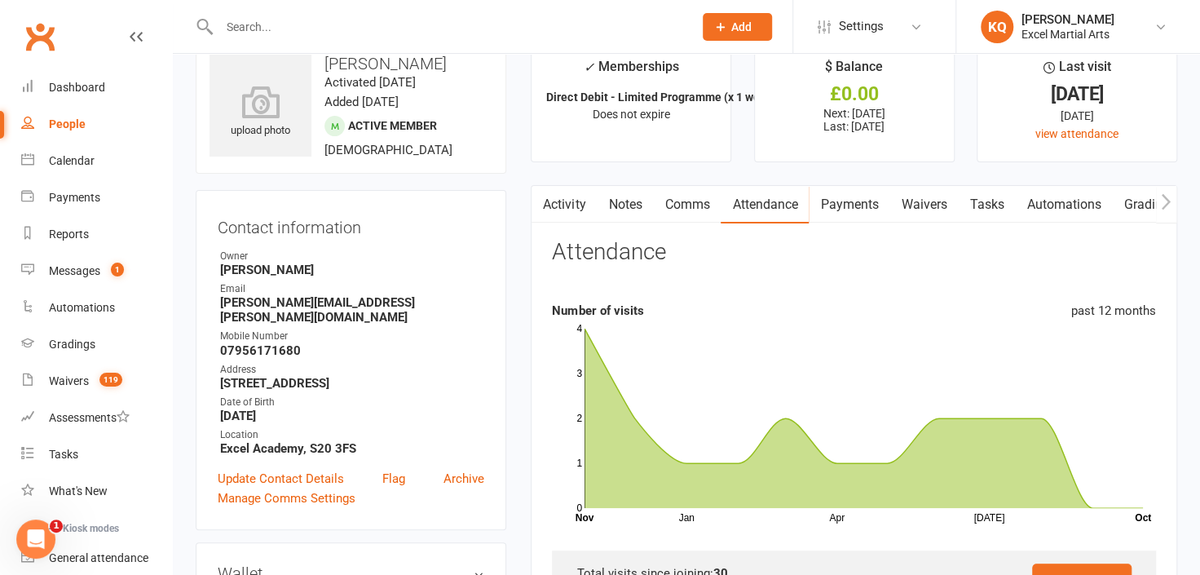
scroll to position [0, 0]
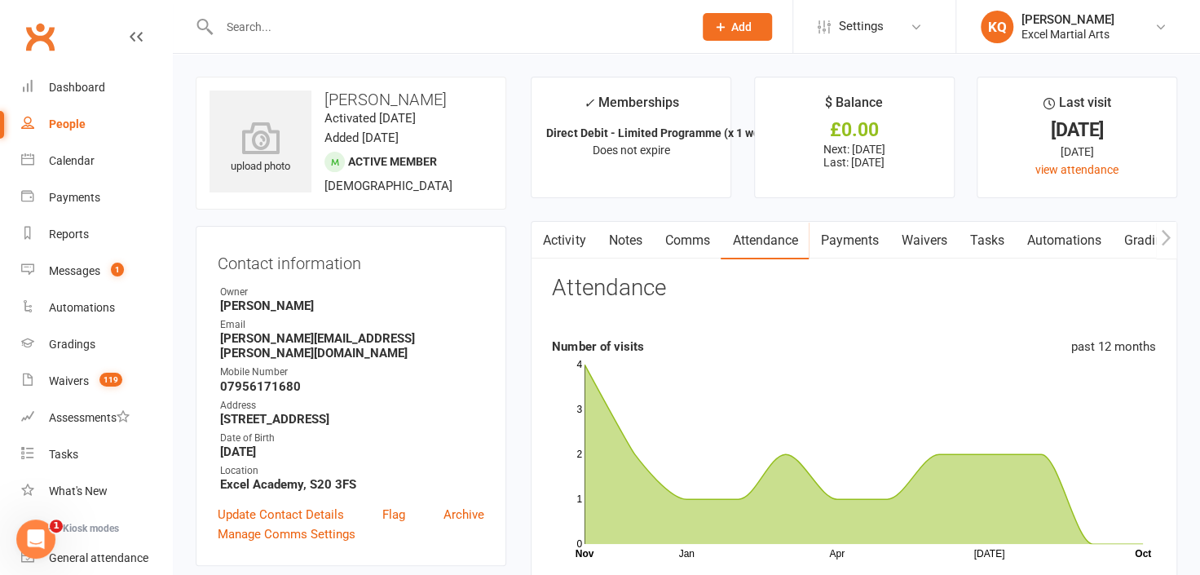
click at [536, 20] on input "text" at bounding box center [447, 26] width 467 height 23
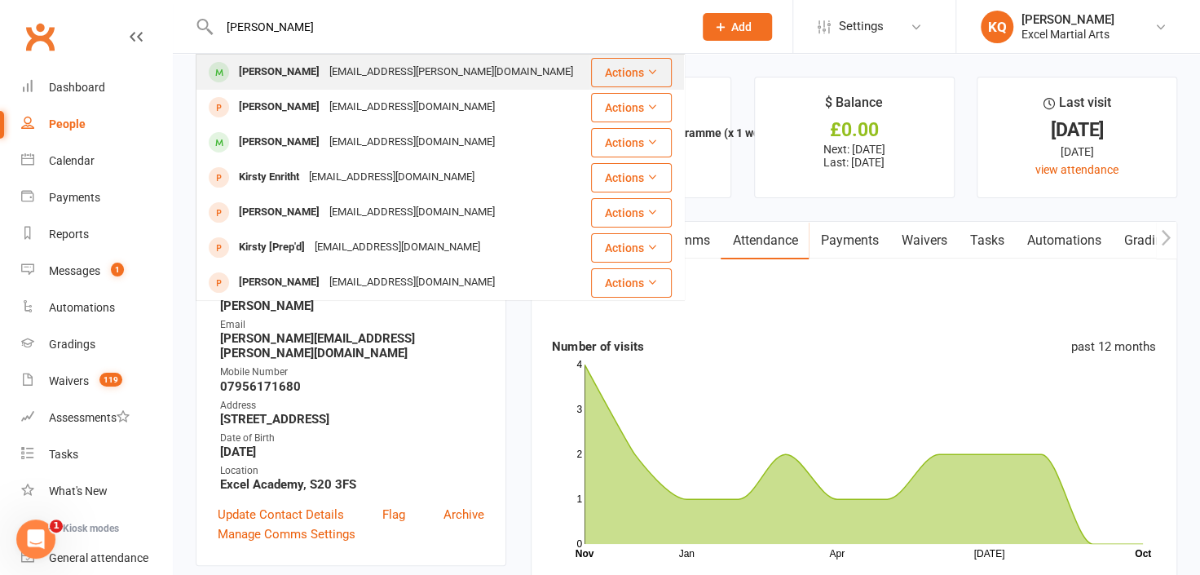
type input "Kirsty Goodland"
click at [471, 86] on div "Kirsty Goodland Kirsty.clifton@hotmail.co.uk" at bounding box center [392, 71] width 391 height 33
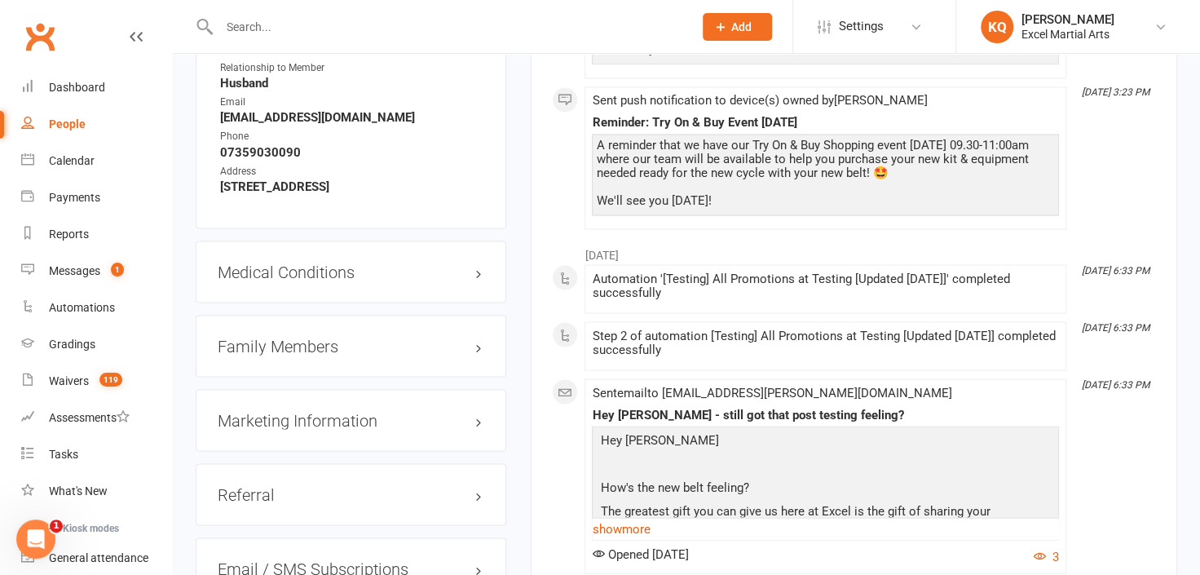
scroll to position [1556, 0]
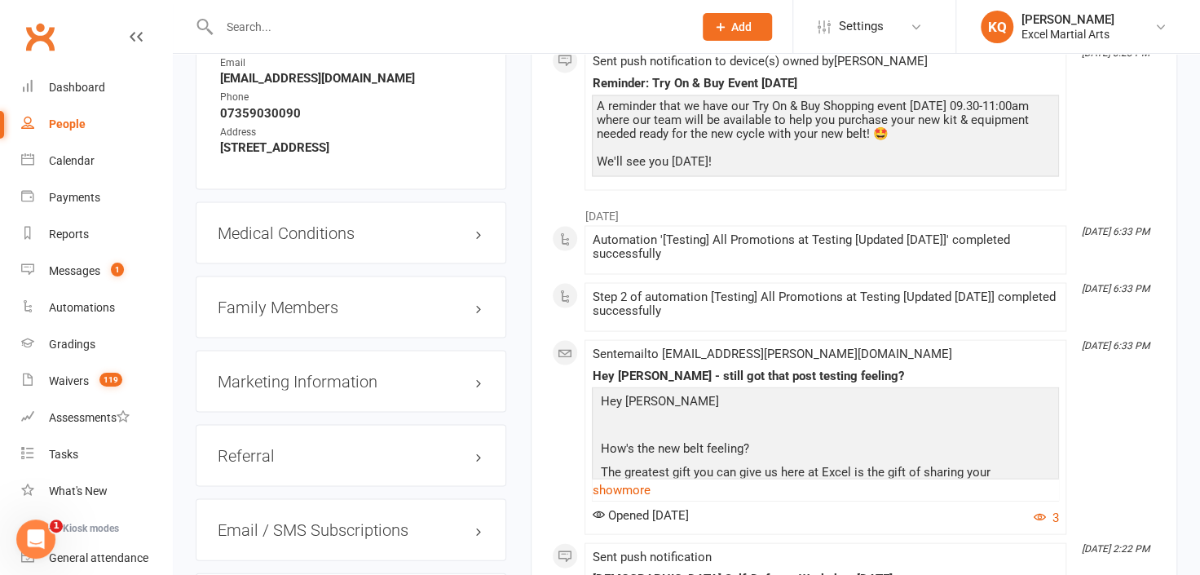
click at [333, 316] on h3 "Family Members" at bounding box center [351, 307] width 267 height 18
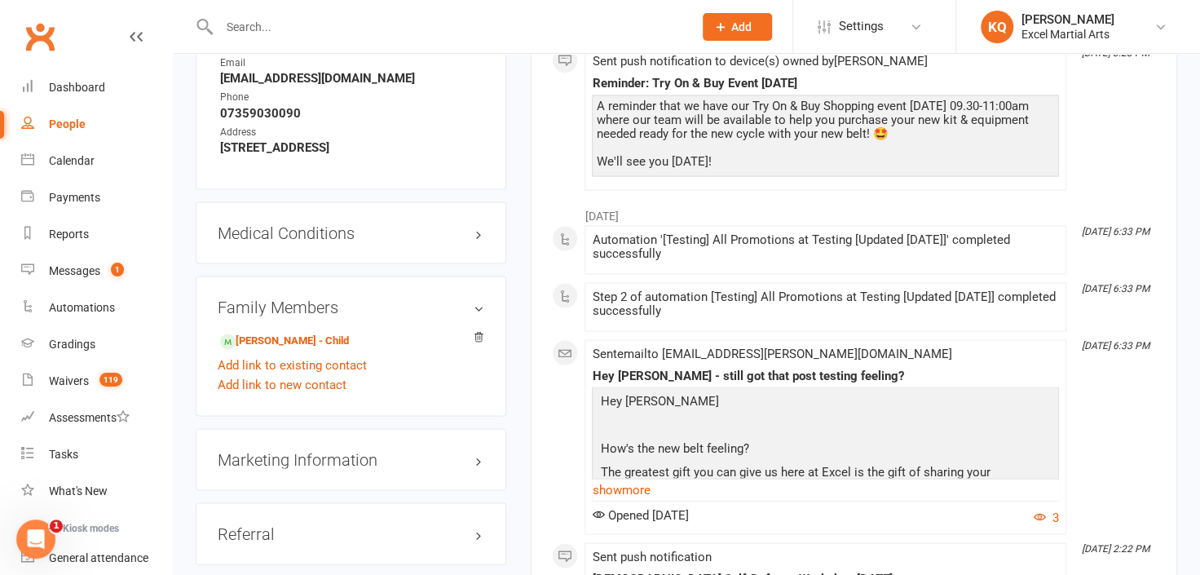
click at [333, 316] on h3 "Family Members" at bounding box center [351, 307] width 267 height 18
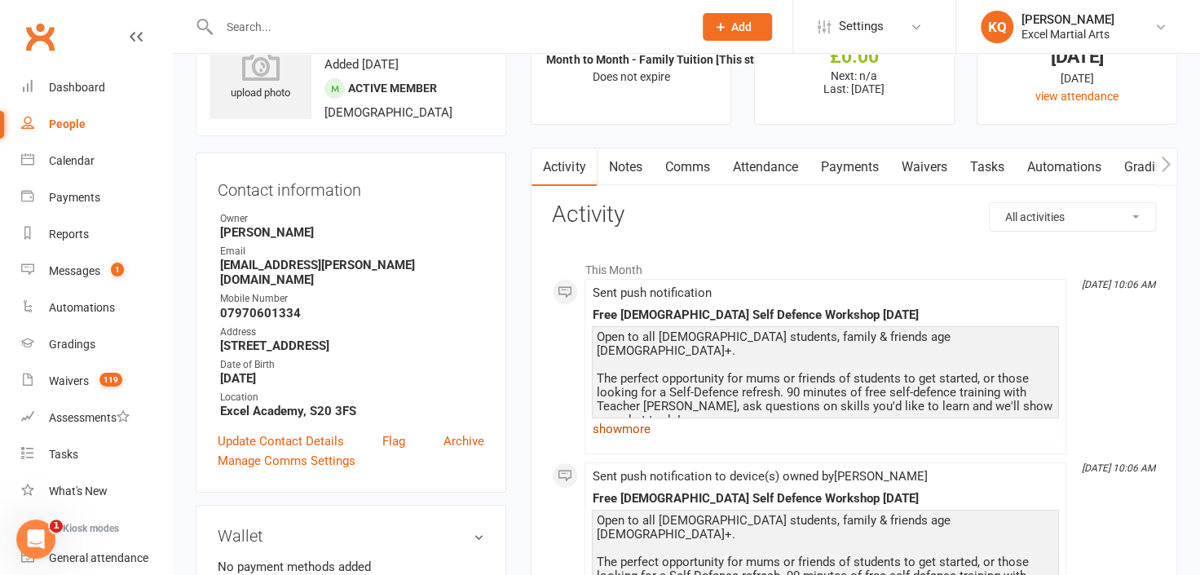
scroll to position [0, 0]
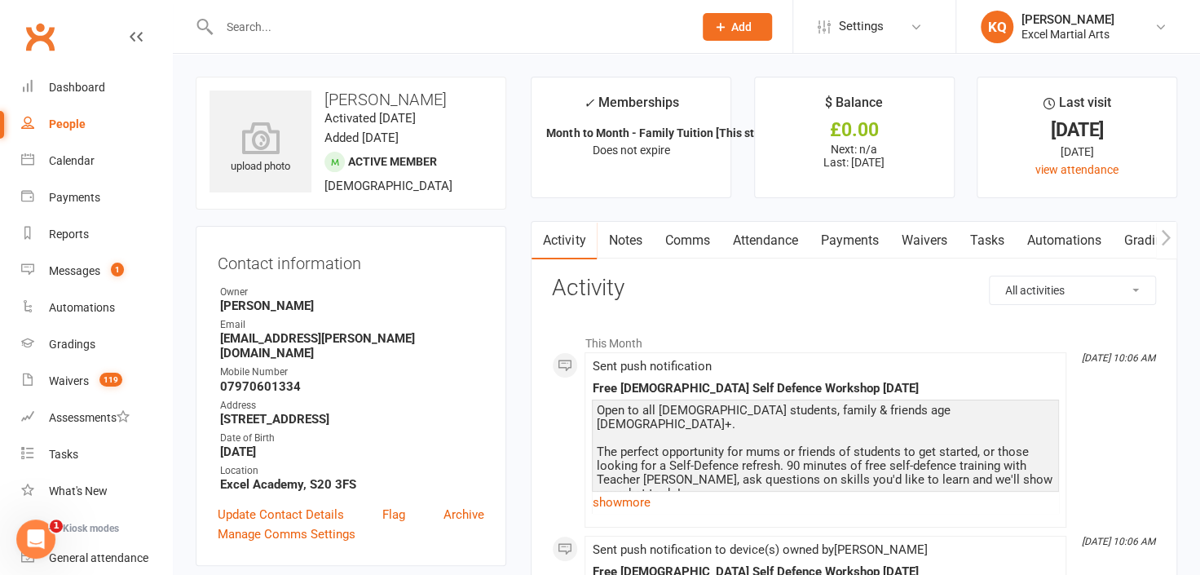
click at [767, 241] on link "Attendance" at bounding box center [765, 241] width 88 height 38
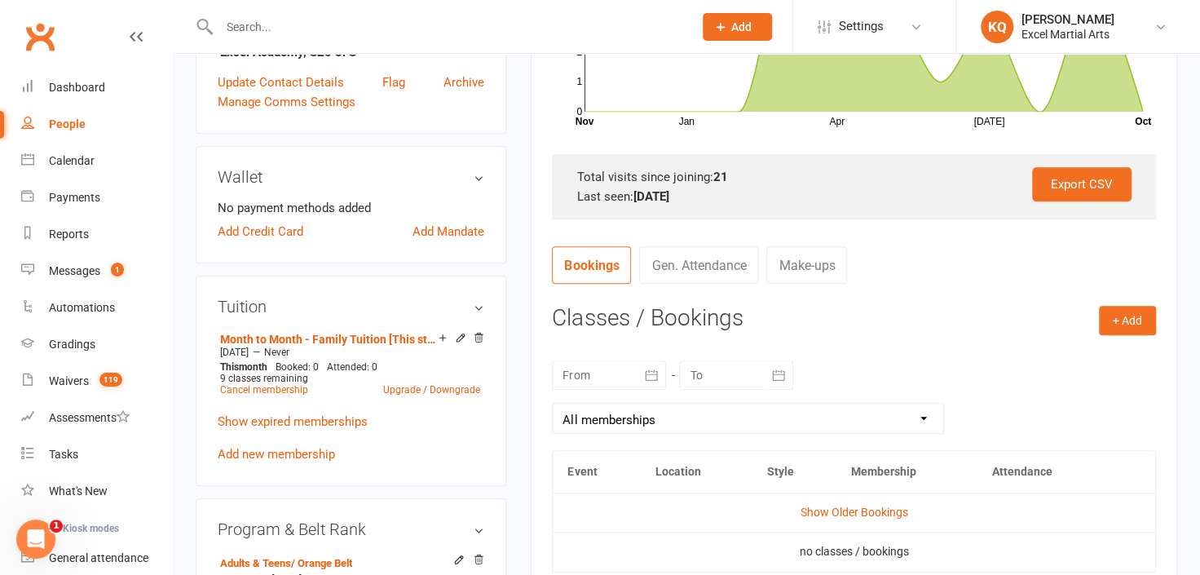
scroll to position [444, 0]
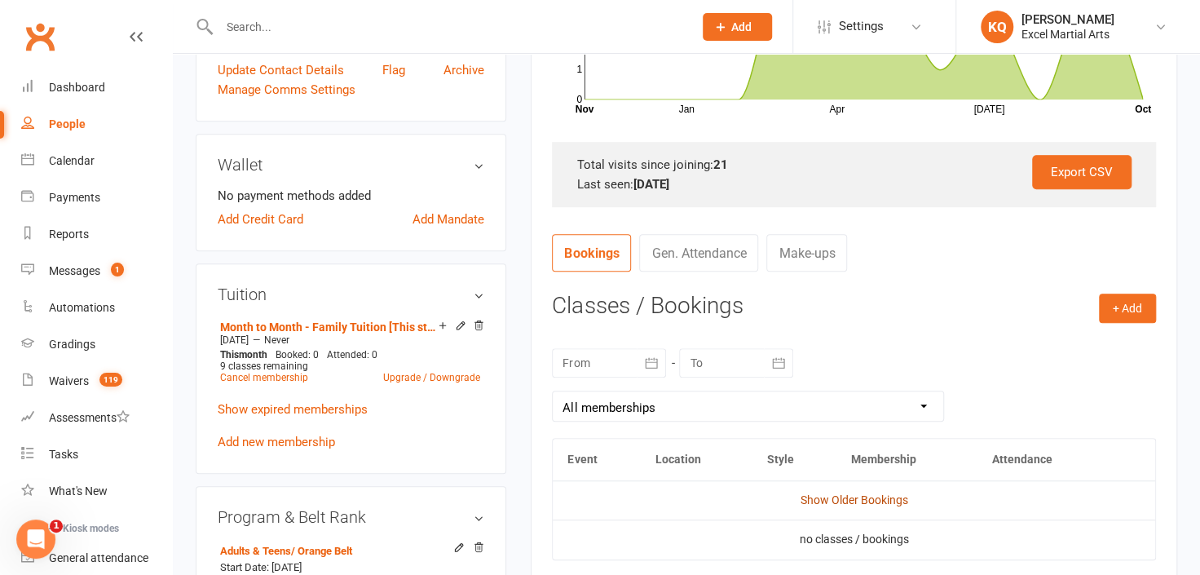
click at [841, 498] on link "Show Older Bookings" at bounding box center [855, 499] width 108 height 13
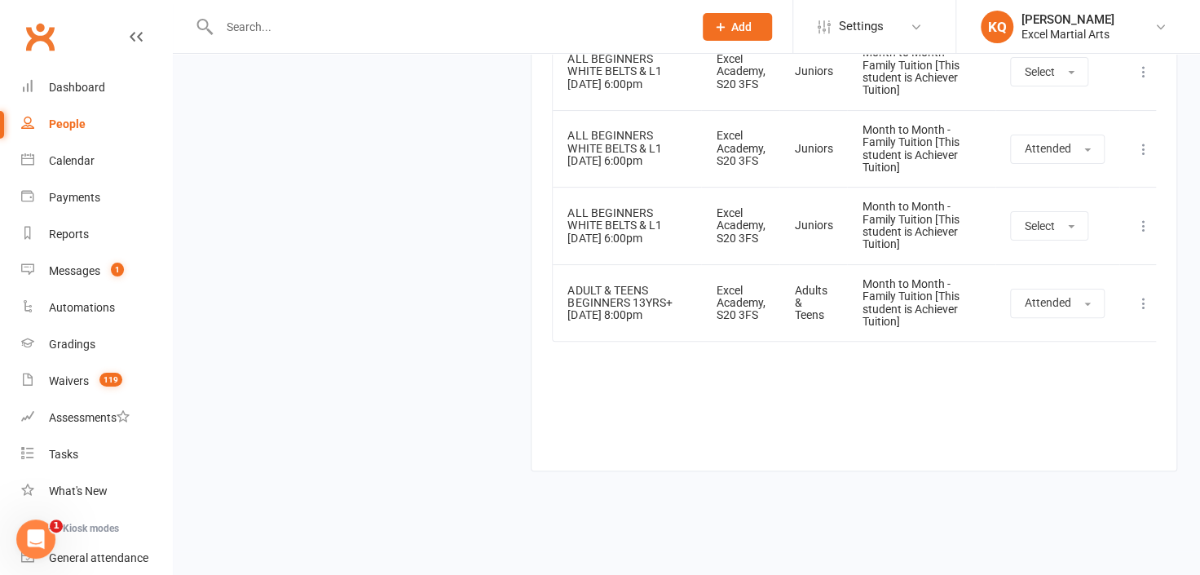
scroll to position [3508, 0]
click at [1023, 241] on button "Select" at bounding box center [1049, 225] width 78 height 29
click at [1024, 270] on span "Attended" at bounding box center [1048, 262] width 49 height 15
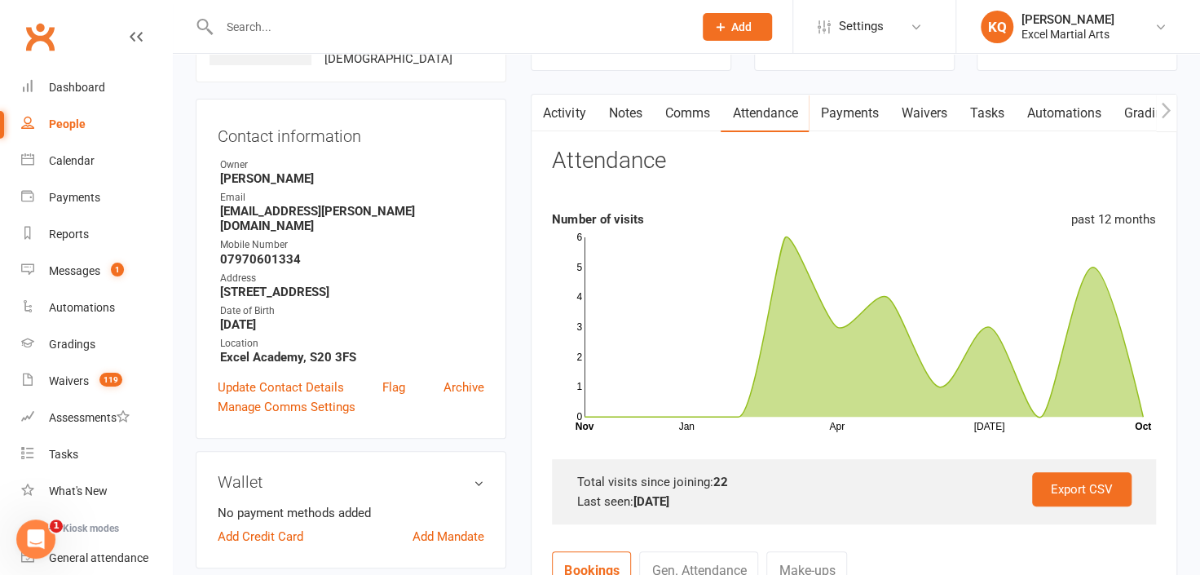
scroll to position [0, 0]
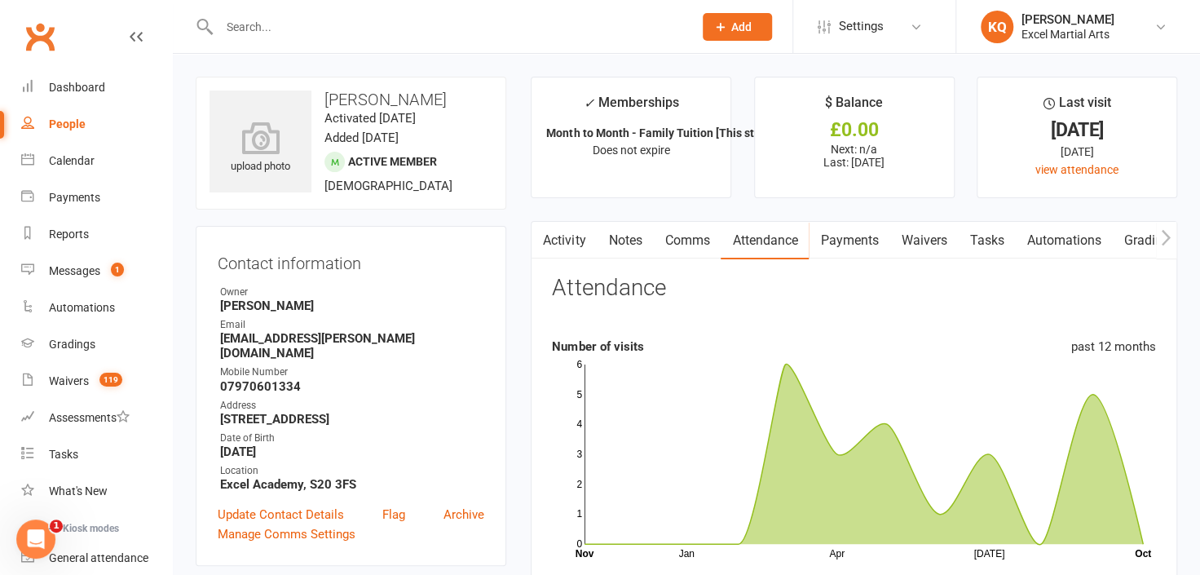
click at [614, 245] on link "Notes" at bounding box center [625, 241] width 56 height 38
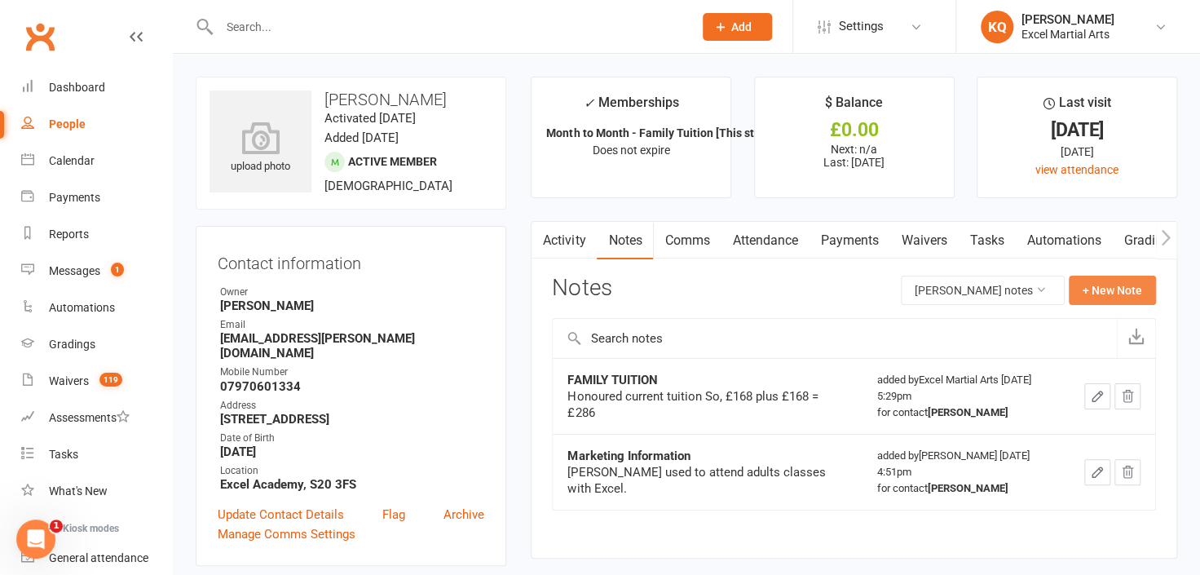
click at [1100, 296] on button "+ New Note" at bounding box center [1112, 290] width 87 height 29
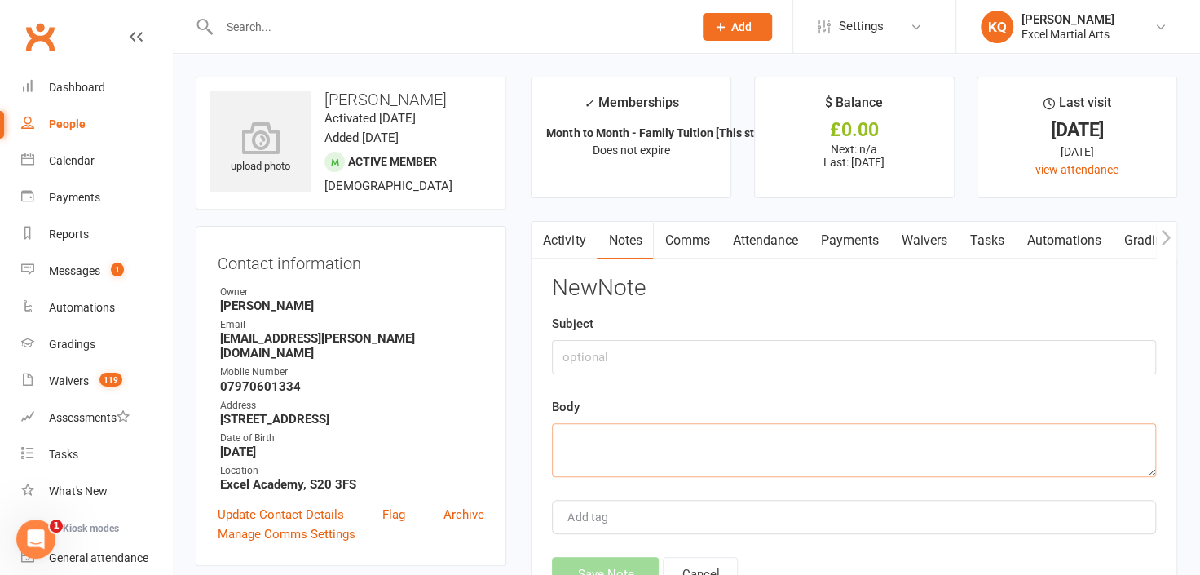
drag, startPoint x: 598, startPoint y: 458, endPoint x: 611, endPoint y: 425, distance: 36.2
click at [599, 458] on textarea at bounding box center [854, 450] width 604 height 54
type textarea "S"
click at [571, 242] on link "Activity" at bounding box center [564, 241] width 65 height 38
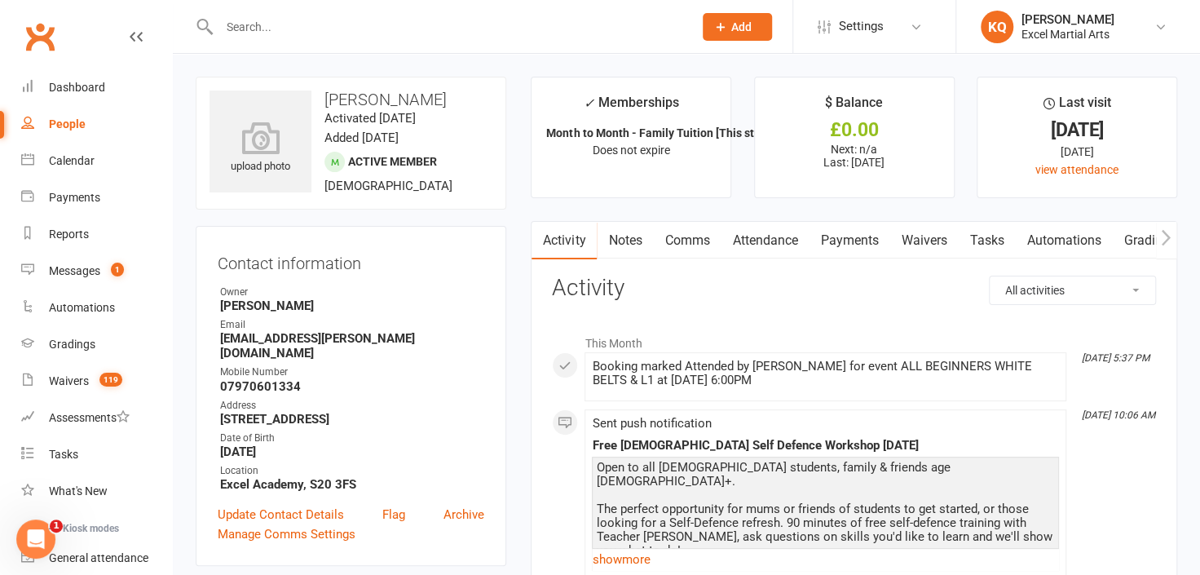
click at [382, 34] on input "text" at bounding box center [447, 26] width 467 height 23
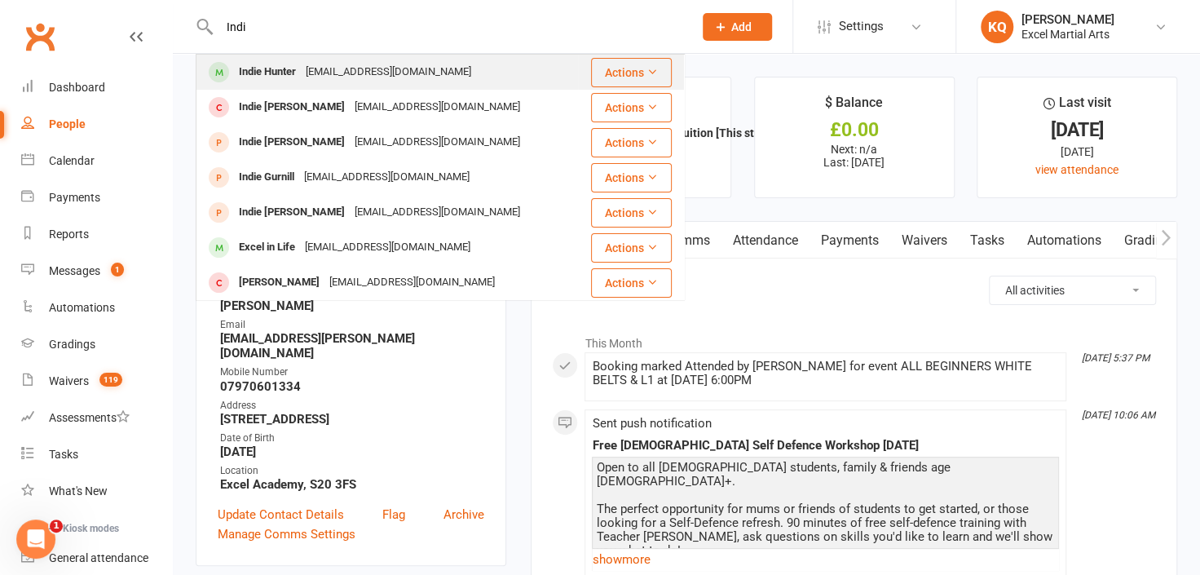
type input "Indi"
click at [417, 75] on div "joshhunter1508@gmail.com" at bounding box center [388, 72] width 175 height 24
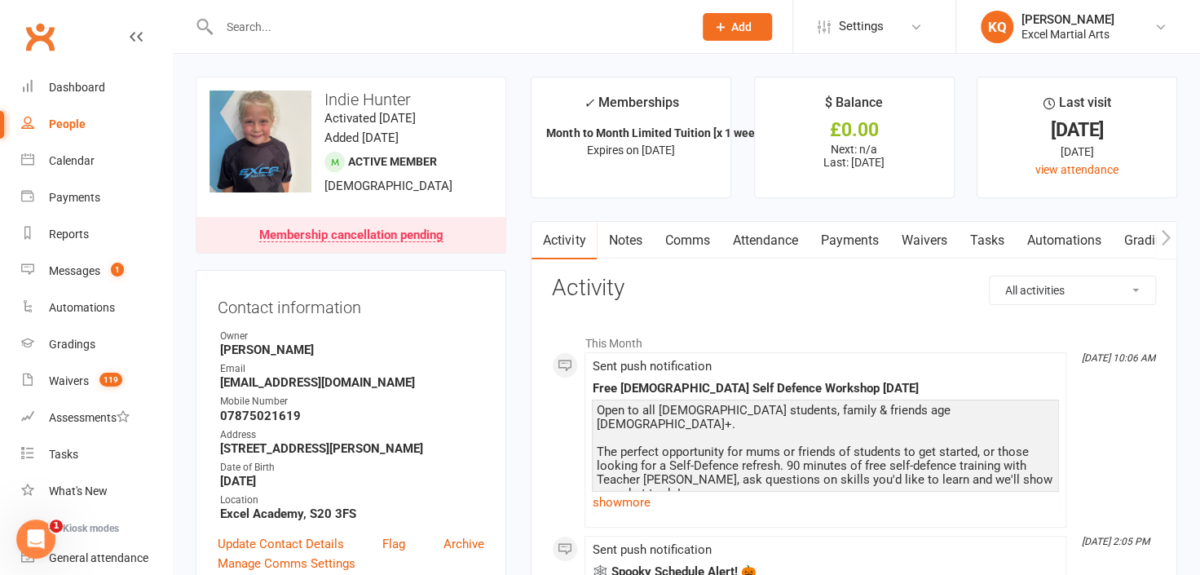
click at [845, 243] on link "Payments" at bounding box center [849, 241] width 81 height 38
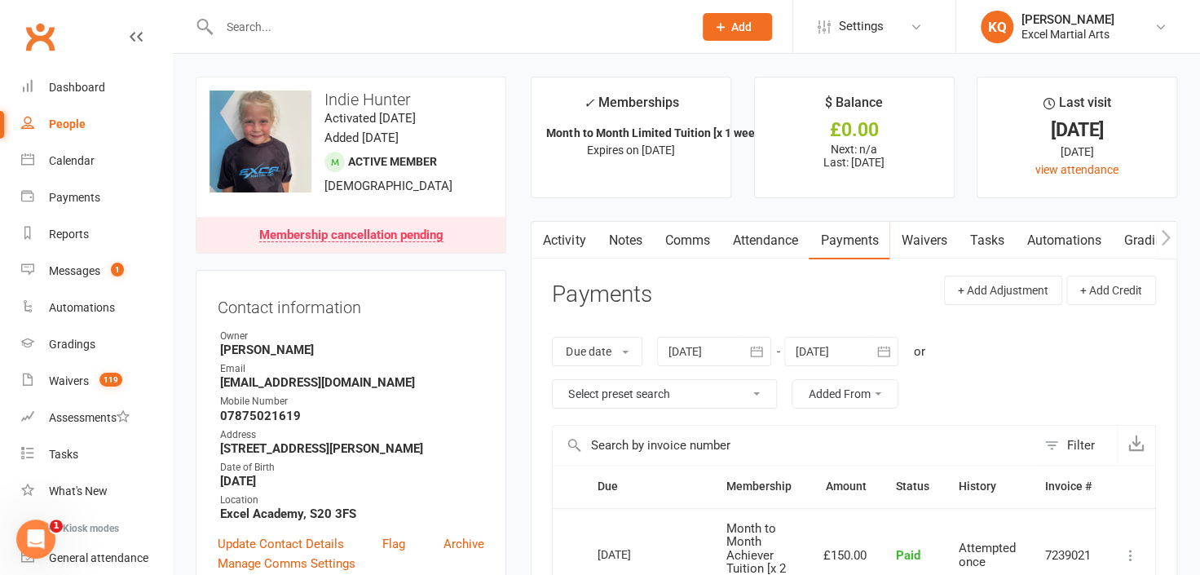
click at [501, 29] on input "text" at bounding box center [447, 26] width 467 height 23
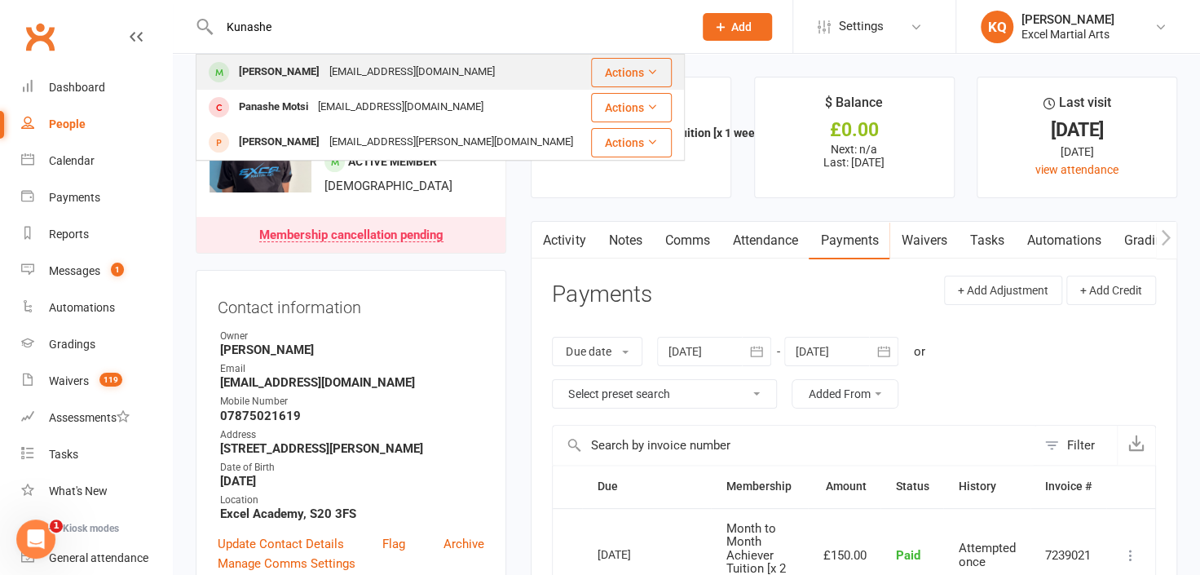
type input "Kunashe"
click at [465, 71] on div "Kunashe Mahara maharakuda22@gmail.com" at bounding box center [392, 71] width 391 height 33
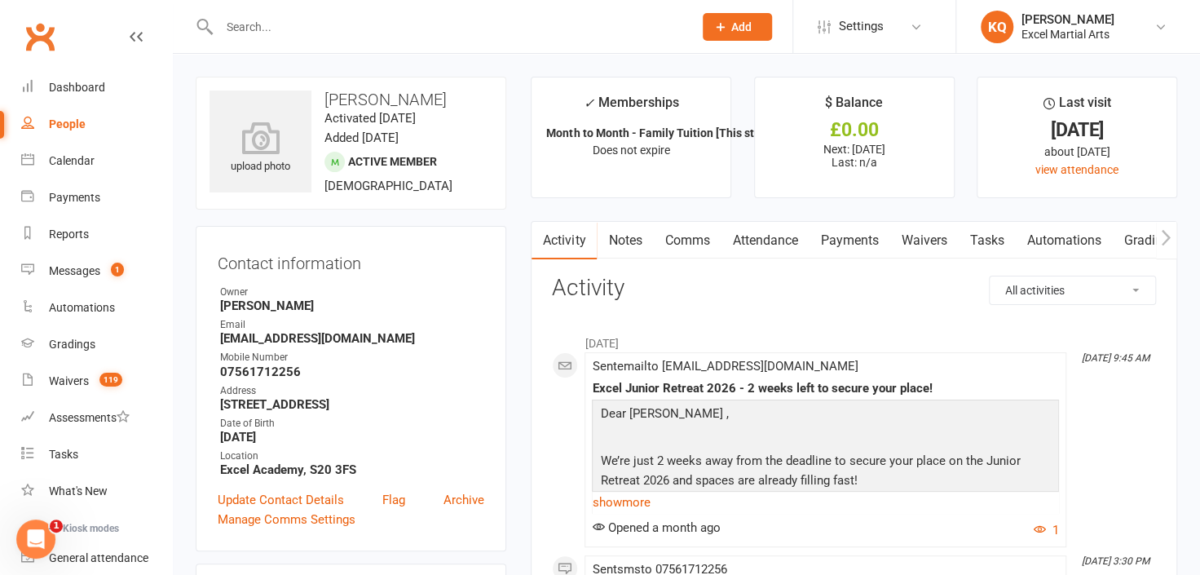
click at [641, 24] on input "text" at bounding box center [447, 26] width 467 height 23
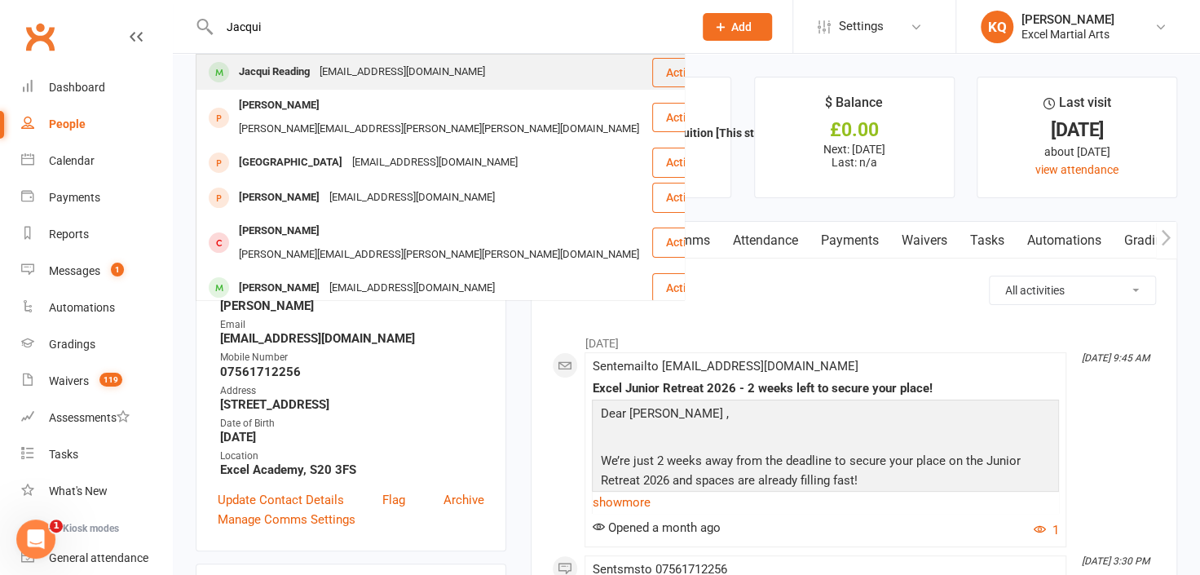
type input "Jacqui"
click at [541, 71] on div "Jacqui Reading Jacquir32@hotmail.co.uk" at bounding box center [423, 71] width 453 height 33
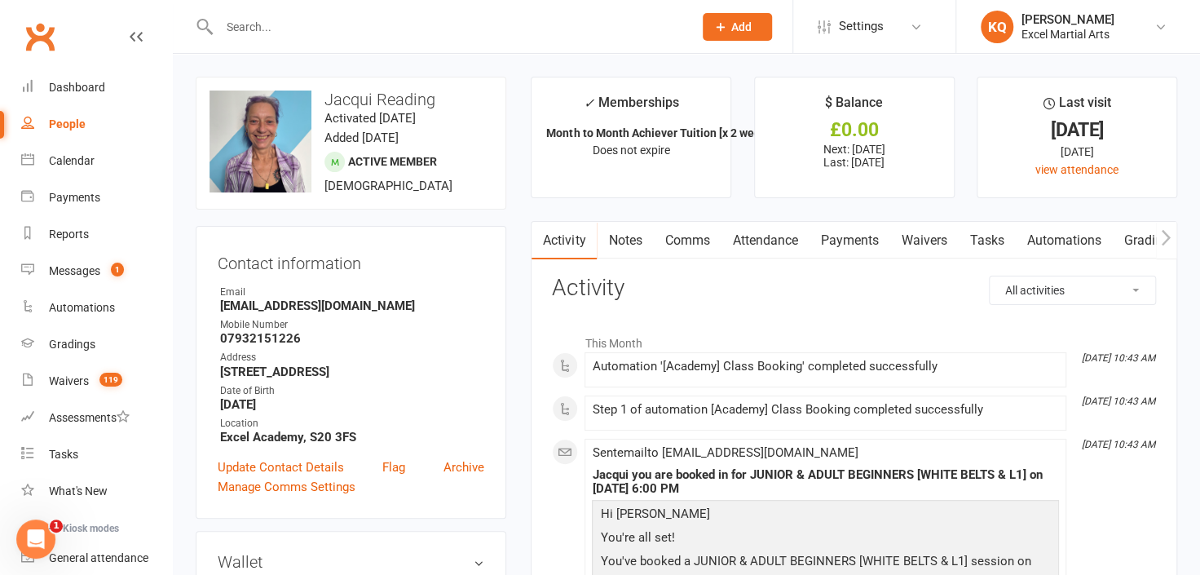
click at [360, 30] on input "text" at bounding box center [447, 26] width 467 height 23
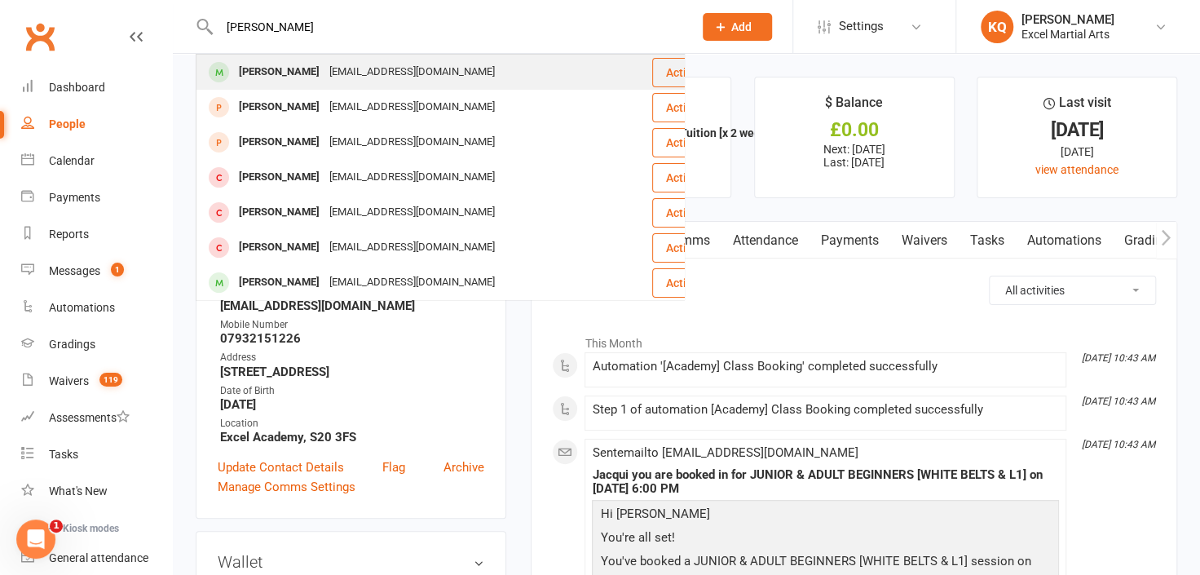
type input "Jack Flec"
click at [355, 82] on div "dannyfletcher37@hotmail.co.uk" at bounding box center [411, 72] width 175 height 24
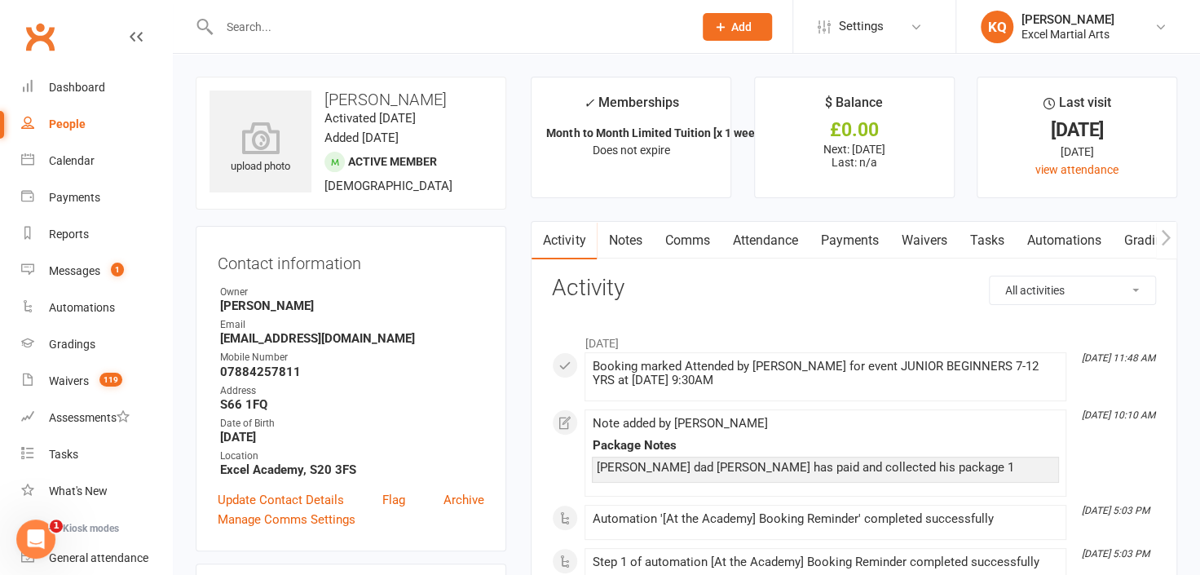
click at [325, 26] on input "text" at bounding box center [447, 26] width 467 height 23
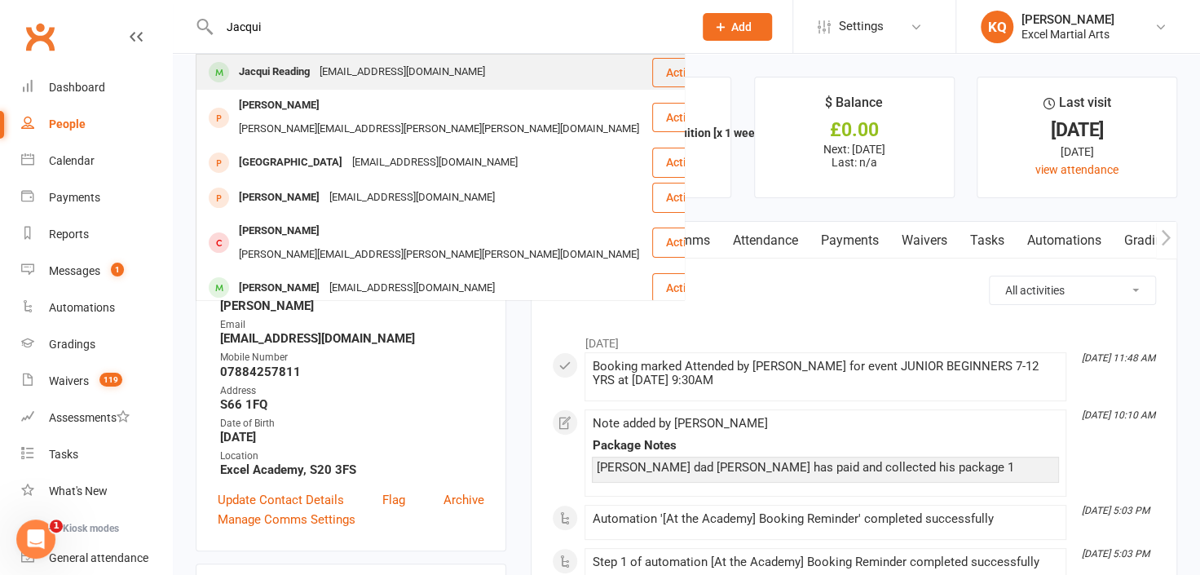
type input "Jacqui"
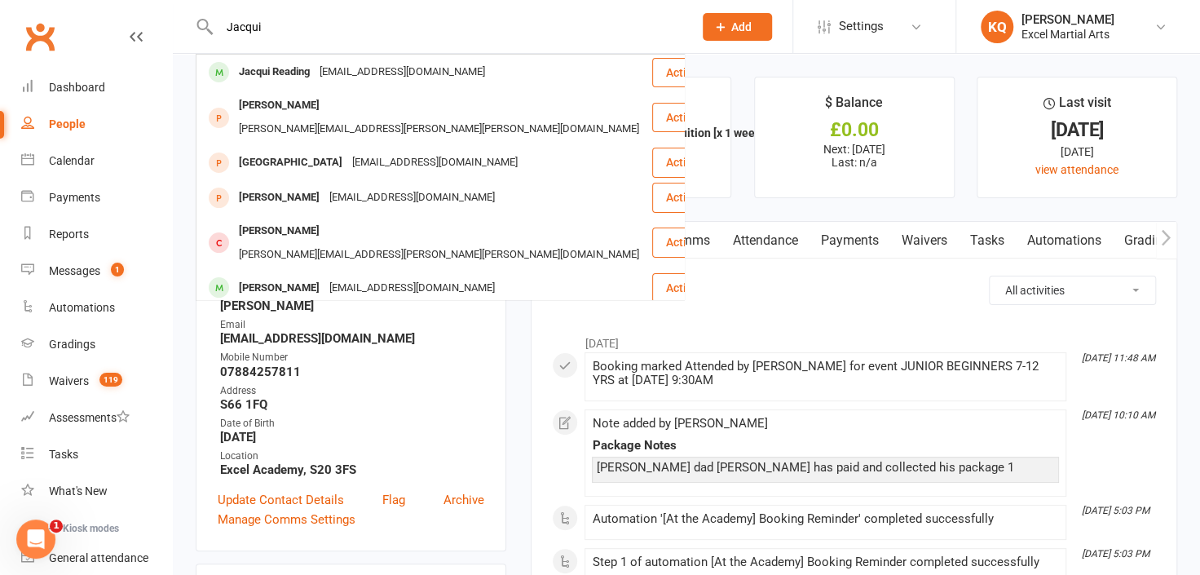
click at [336, 74] on div "Jacquir32@hotmail.co.uk" at bounding box center [402, 72] width 175 height 24
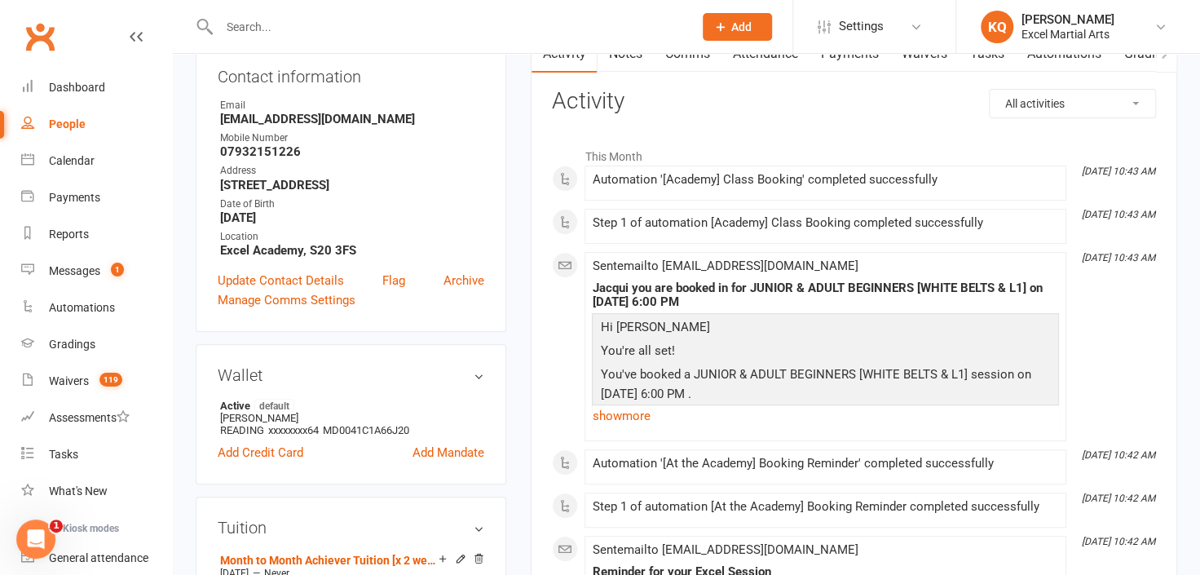
scroll to position [519, 0]
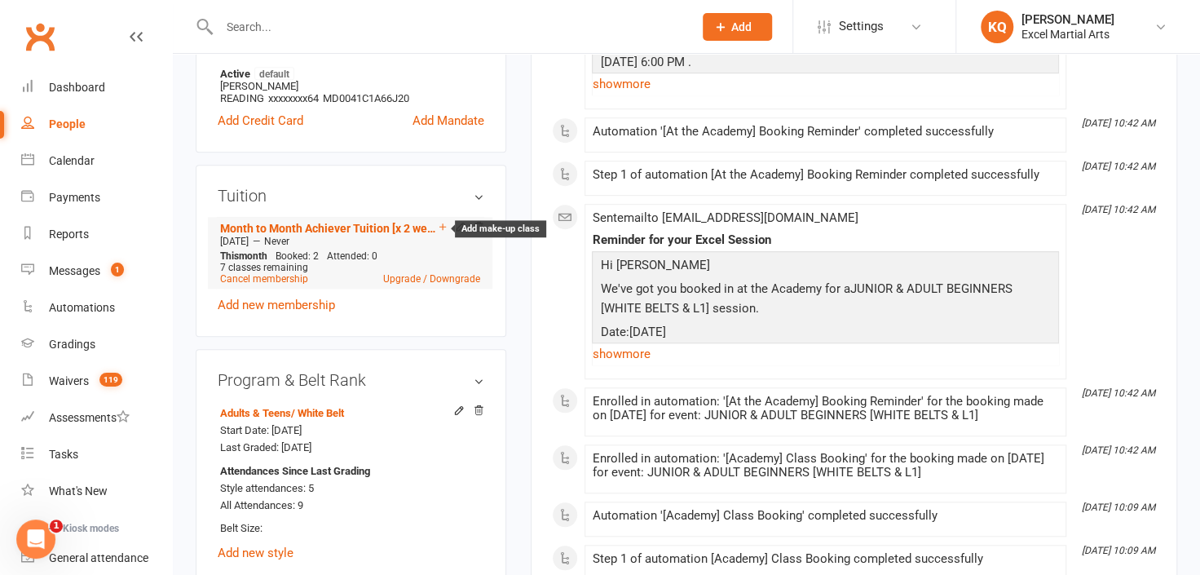
click at [444, 226] on icon at bounding box center [442, 226] width 11 height 11
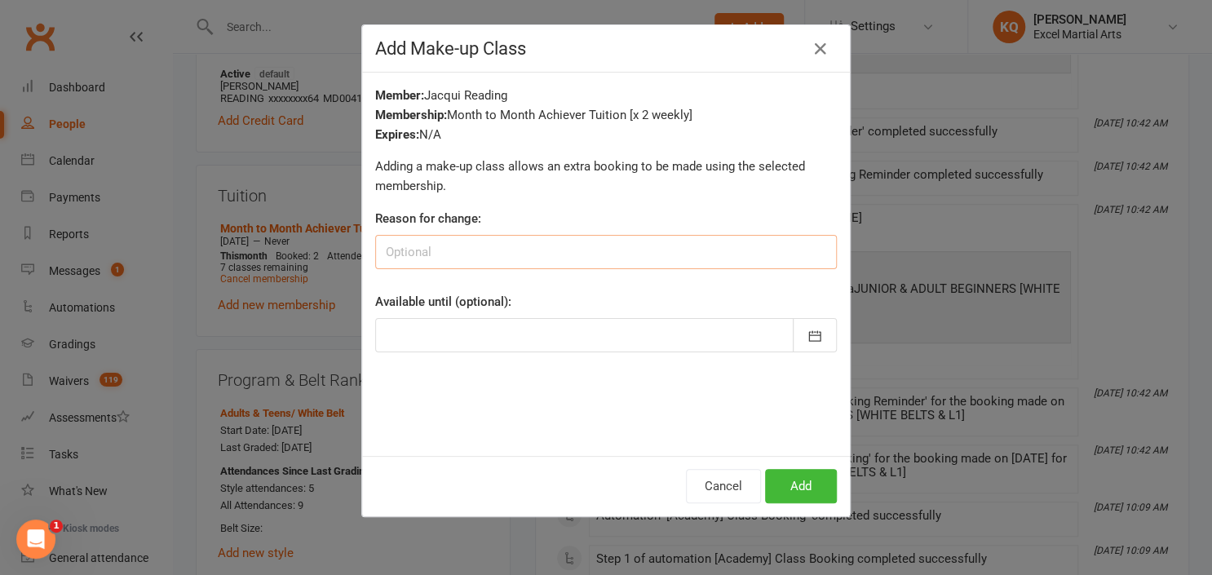
click at [446, 254] on input at bounding box center [605, 252] width 461 height 34
type input "Holiday"
click at [806, 337] on icon "button" at bounding box center [814, 336] width 16 height 16
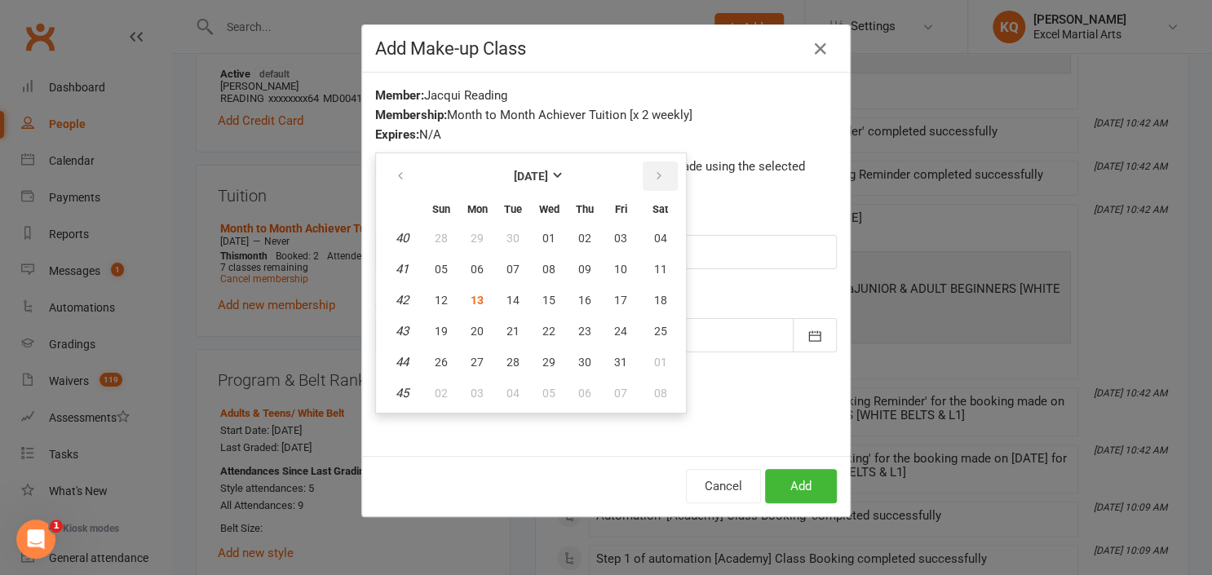
click at [653, 180] on icon "button" at bounding box center [658, 176] width 11 height 13
click at [654, 360] on span "29" at bounding box center [660, 361] width 13 height 13
type input "29 Nov 2025"
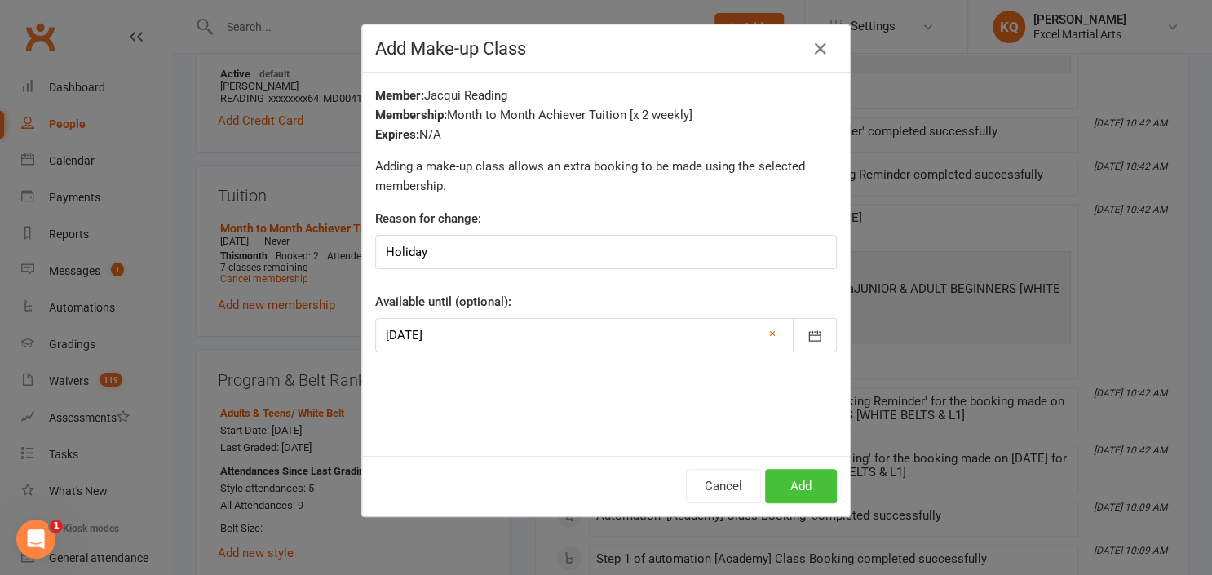
click at [792, 489] on button "Add" at bounding box center [801, 486] width 72 height 34
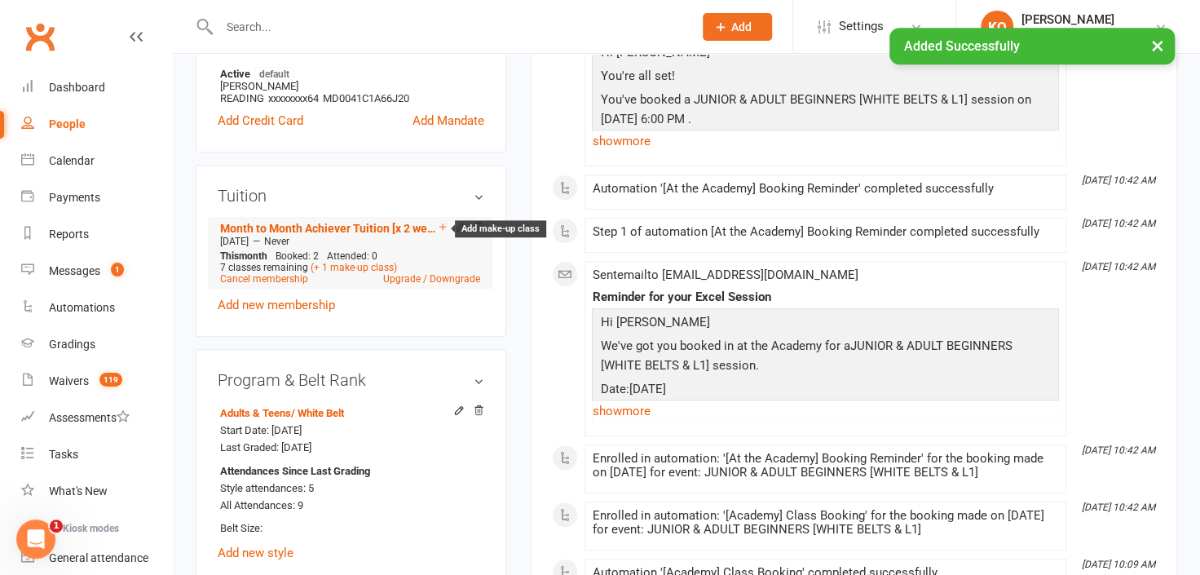
click at [444, 229] on icon at bounding box center [442, 226] width 11 height 11
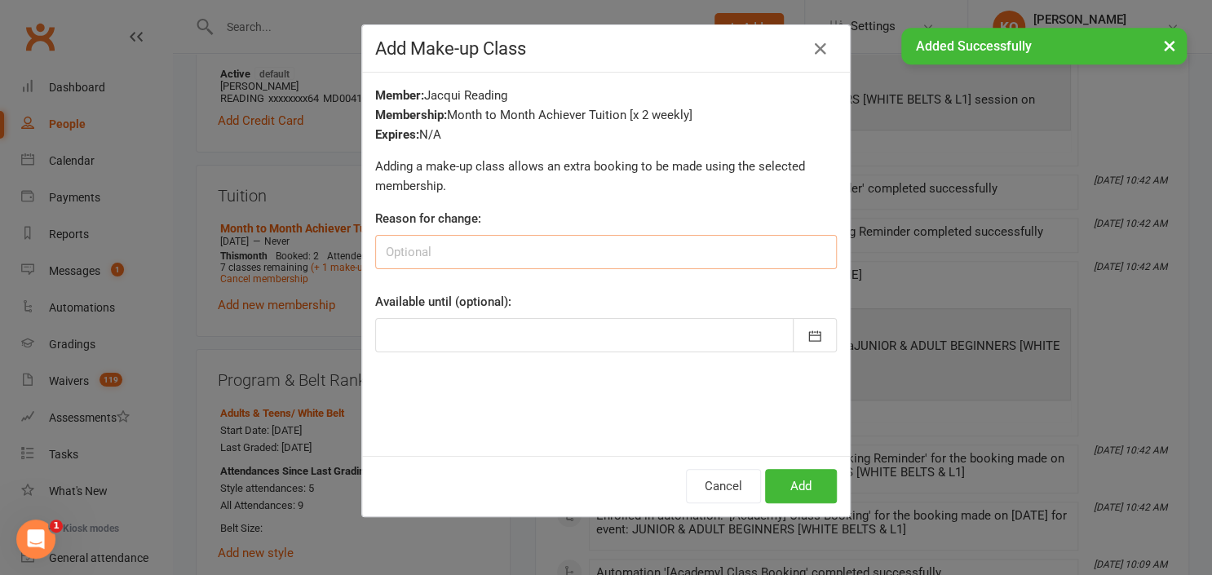
click at [605, 254] on input at bounding box center [605, 252] width 461 height 34
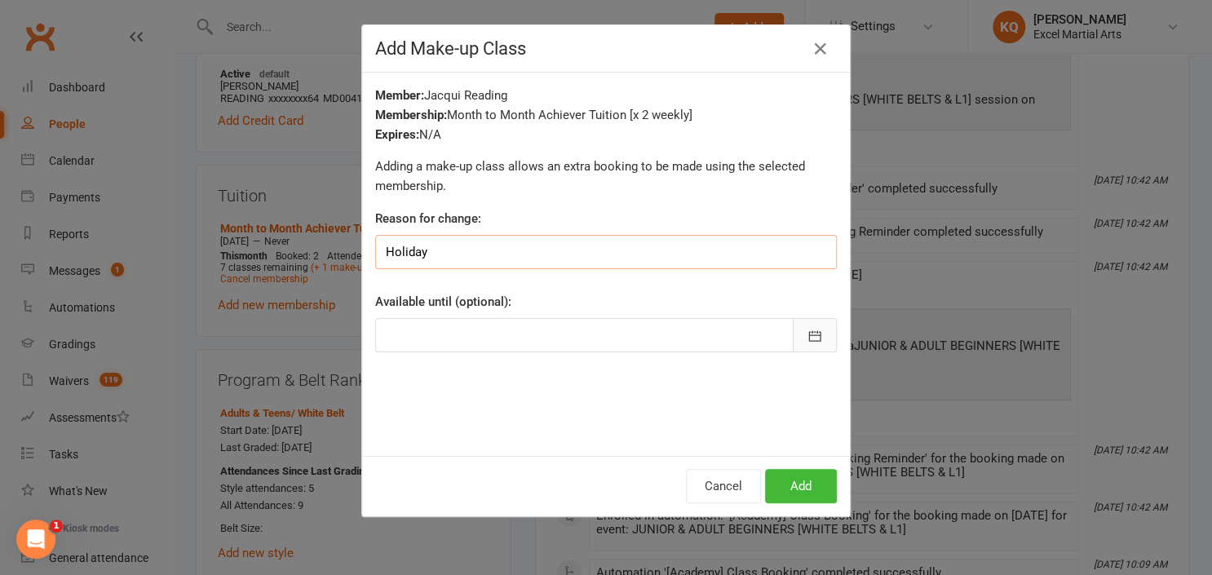
type input "Holiday"
click at [806, 337] on icon "button" at bounding box center [814, 336] width 16 height 16
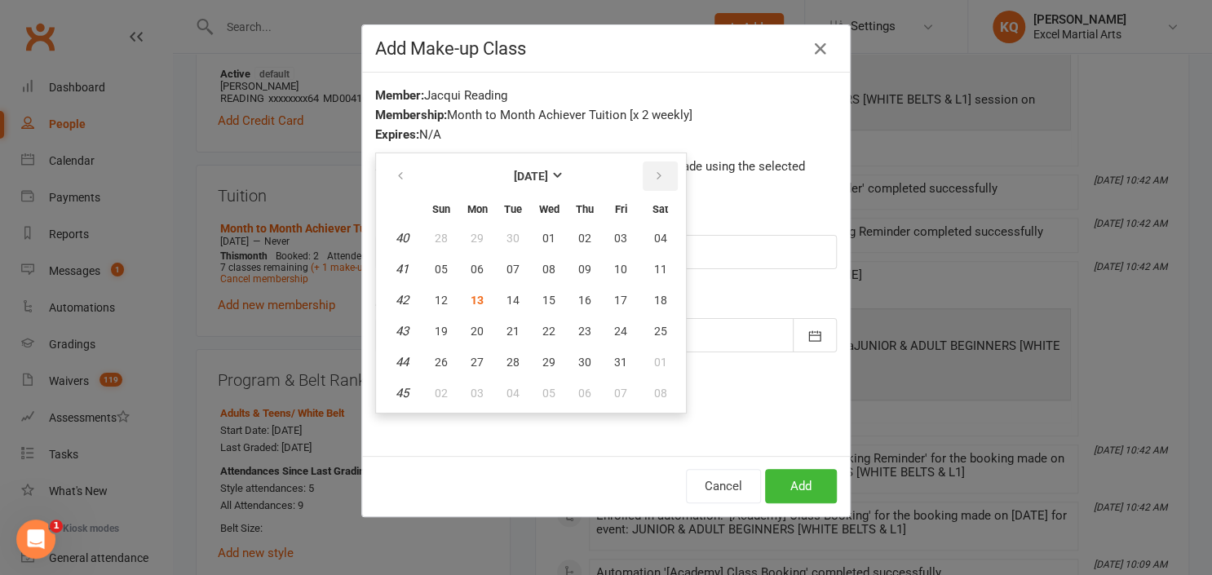
click at [653, 180] on icon "button" at bounding box center [658, 176] width 11 height 13
click at [654, 355] on span "29" at bounding box center [660, 361] width 13 height 13
type input "29 Nov 2025"
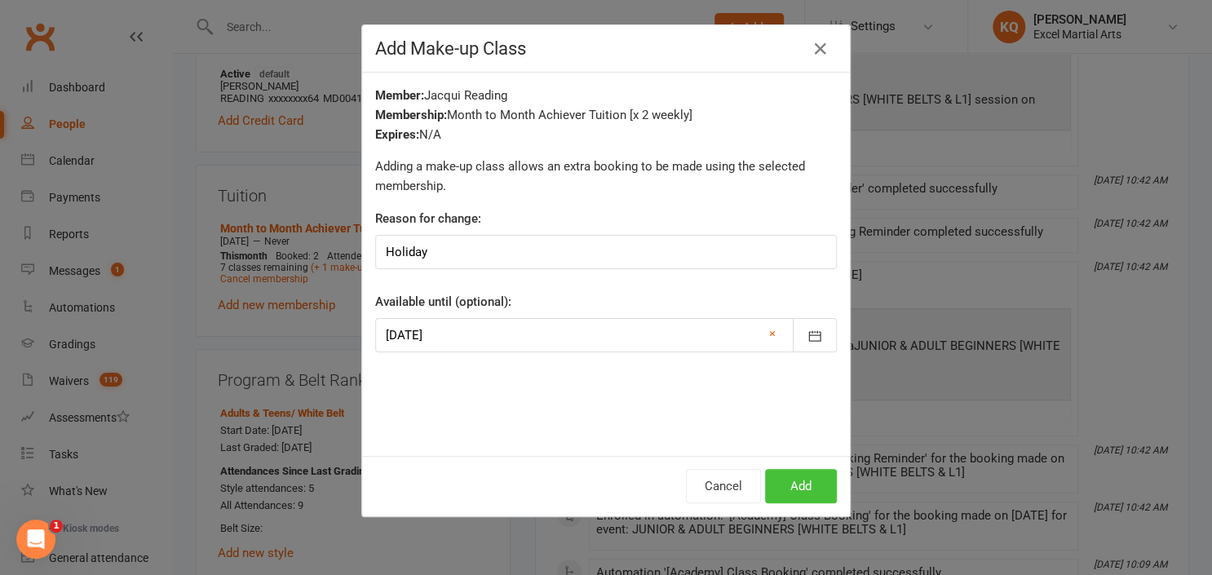
click at [788, 484] on button "Add" at bounding box center [801, 486] width 72 height 34
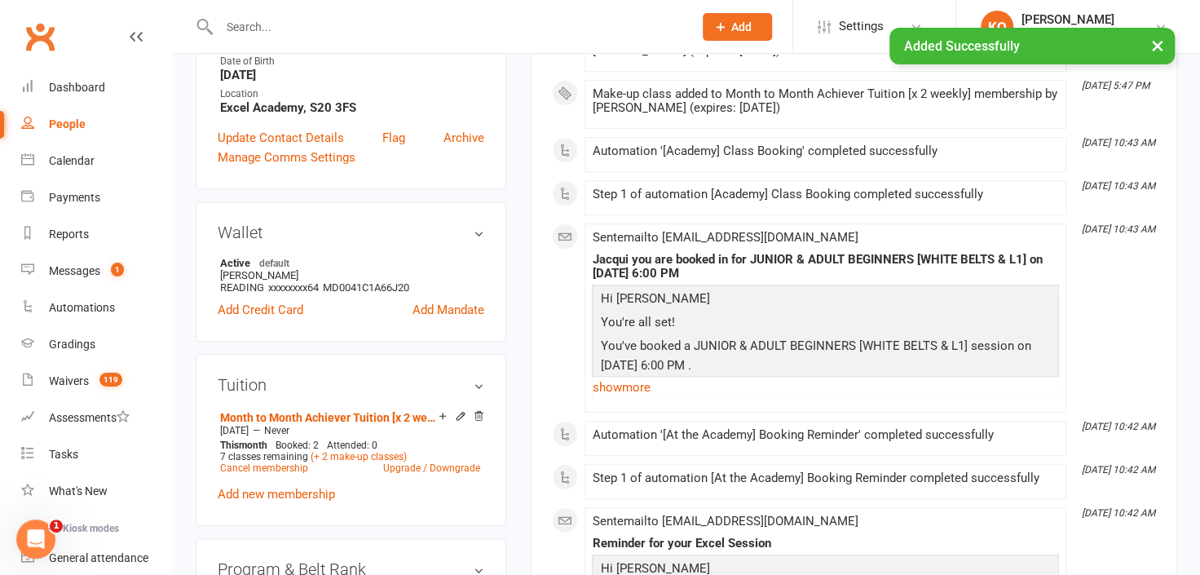
scroll to position [0, 0]
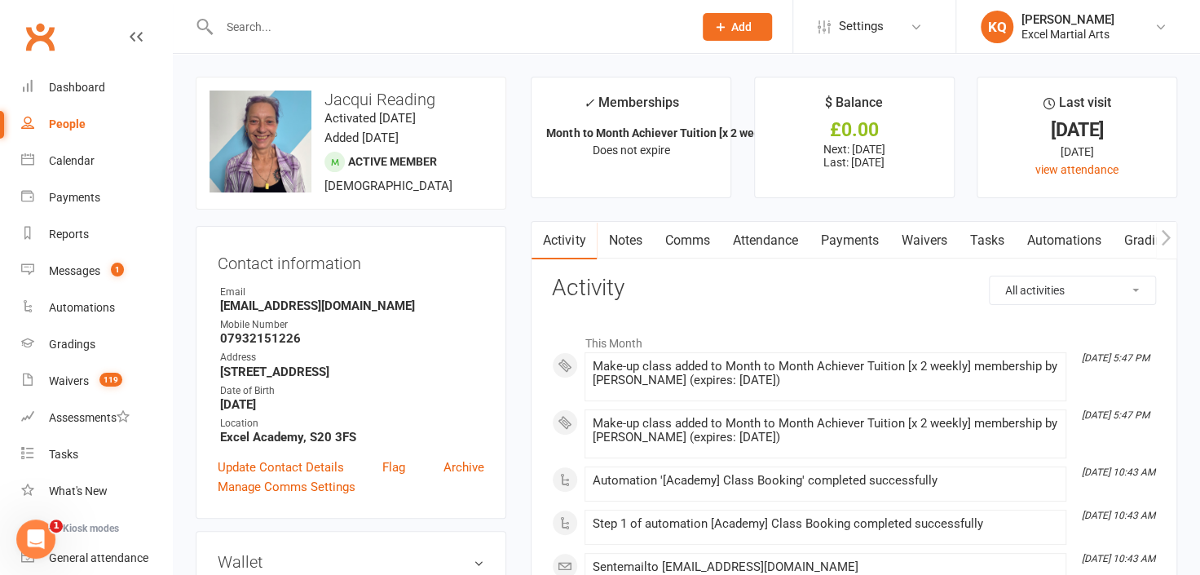
click at [537, 35] on input "text" at bounding box center [447, 26] width 467 height 23
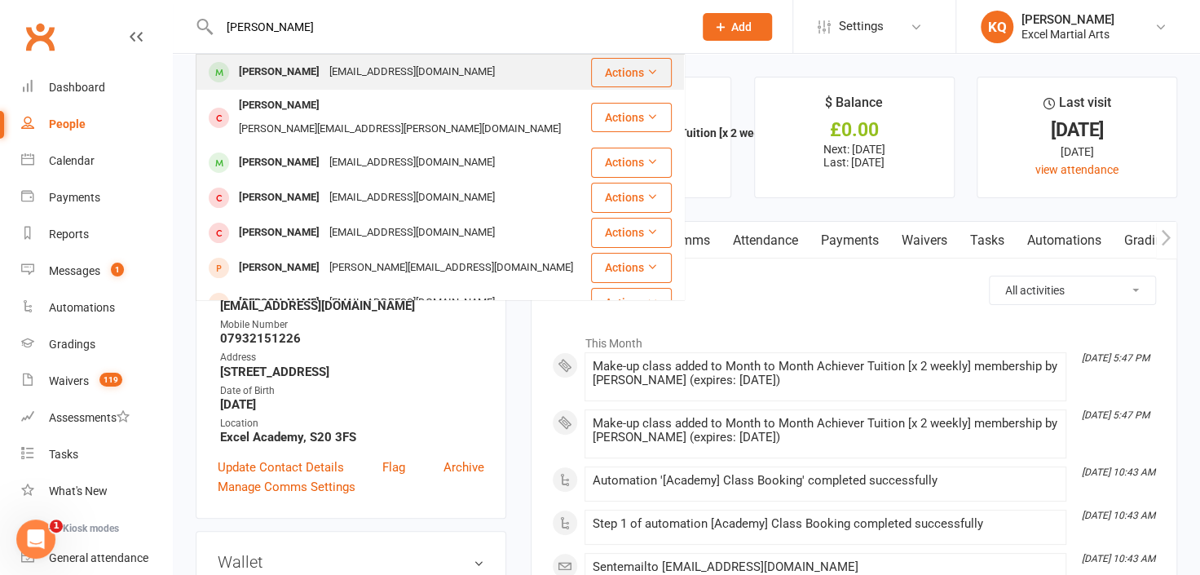
type input "Jack Fletcher"
click at [364, 77] on div "dannyfletcher37@hotmail.co.uk" at bounding box center [411, 72] width 175 height 24
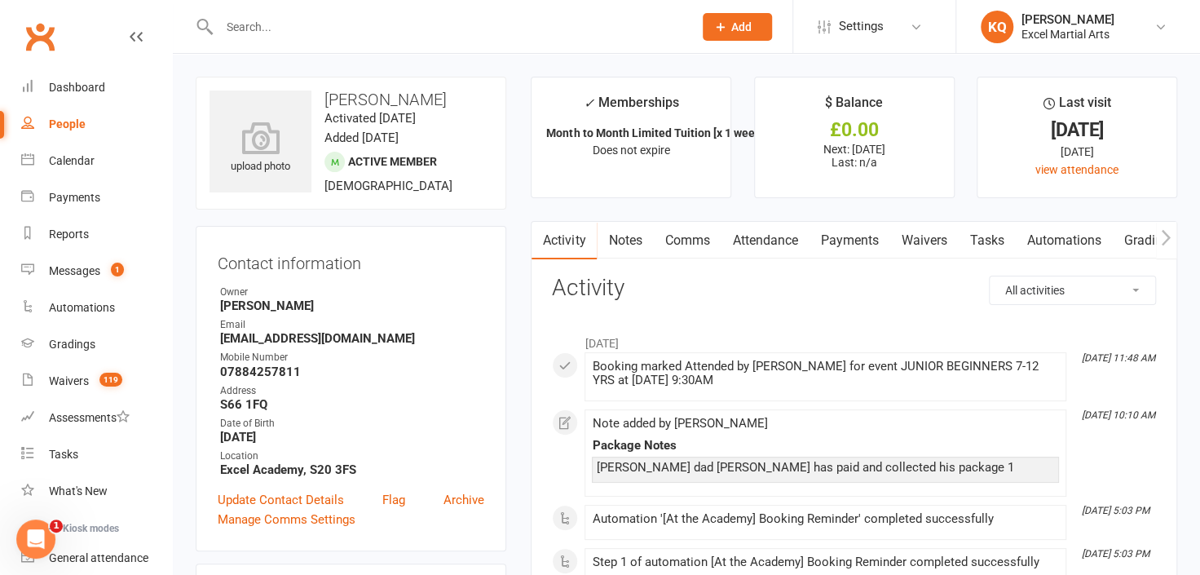
click at [348, 29] on input "text" at bounding box center [447, 26] width 467 height 23
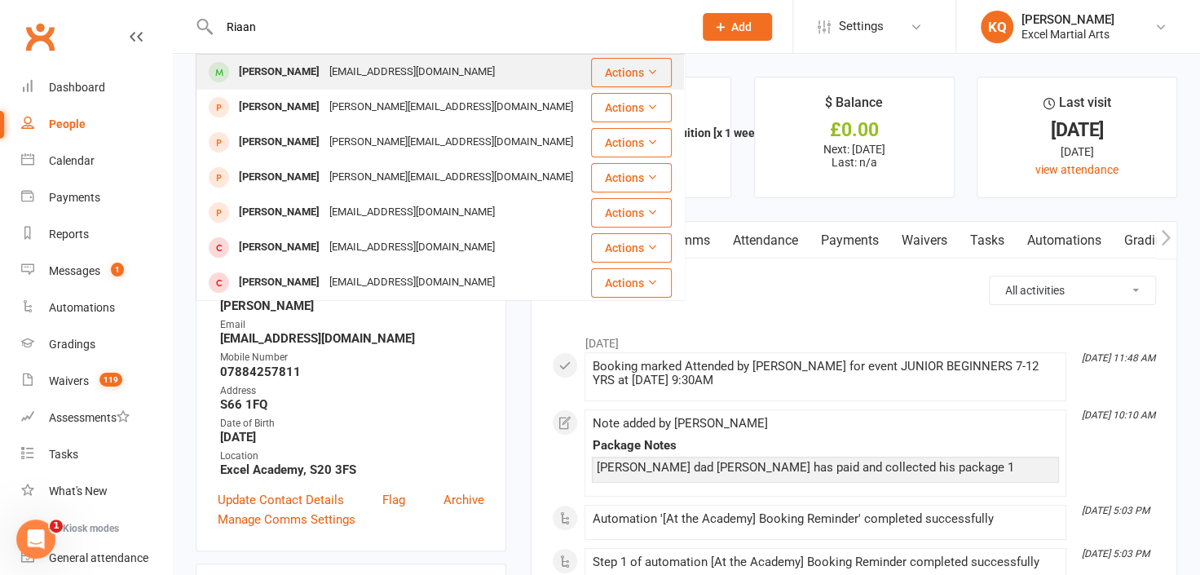
type input "Riaan"
click at [333, 66] on div "preetichrn@gmail.com" at bounding box center [411, 72] width 175 height 24
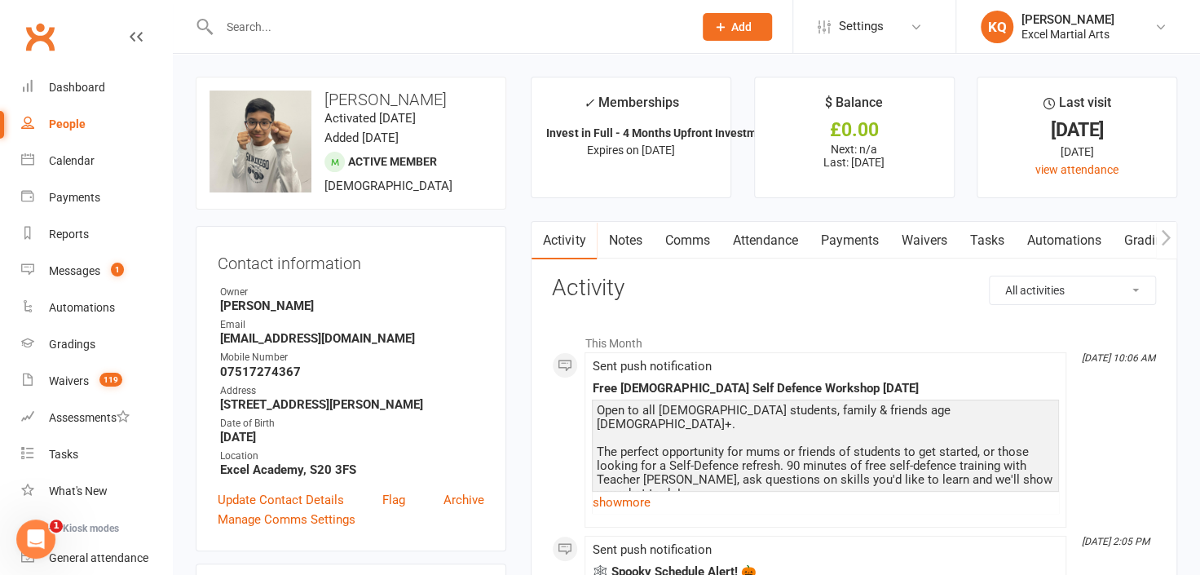
click at [447, 32] on input "text" at bounding box center [447, 26] width 467 height 23
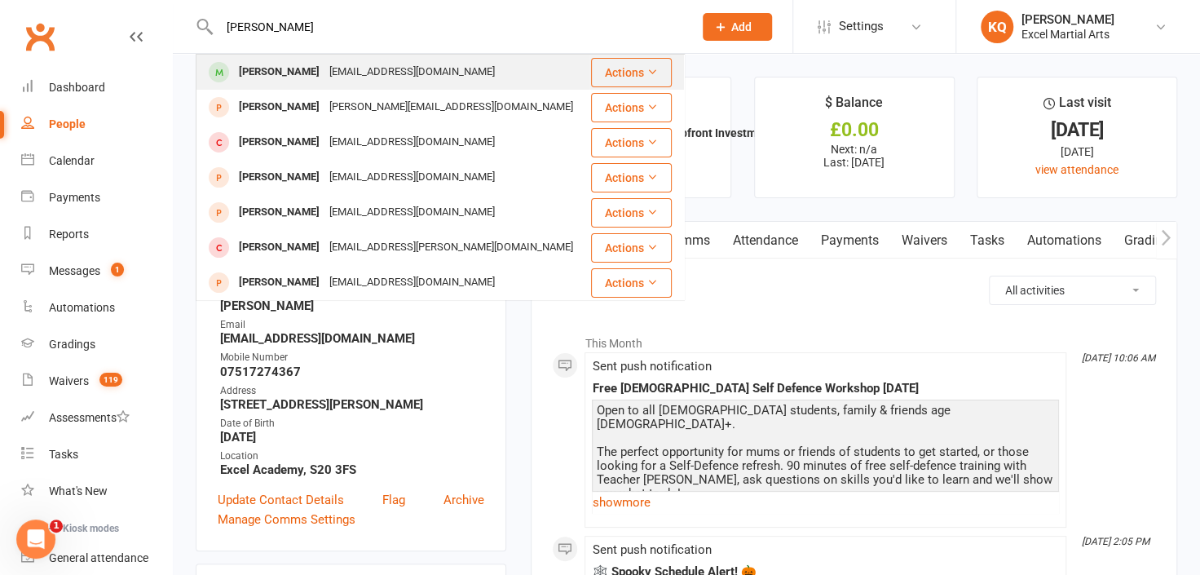
type input "Charlotte Ab"
click at [424, 65] on div "charlie.abrams01@gmail.com" at bounding box center [411, 72] width 175 height 24
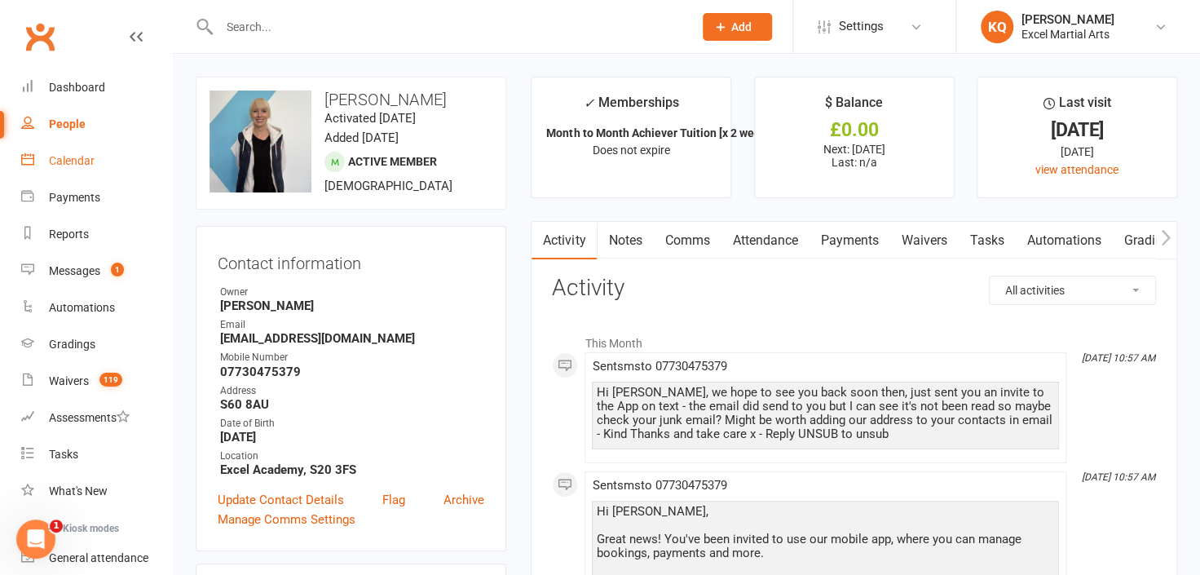
click at [53, 160] on div "Calendar" at bounding box center [72, 160] width 46 height 13
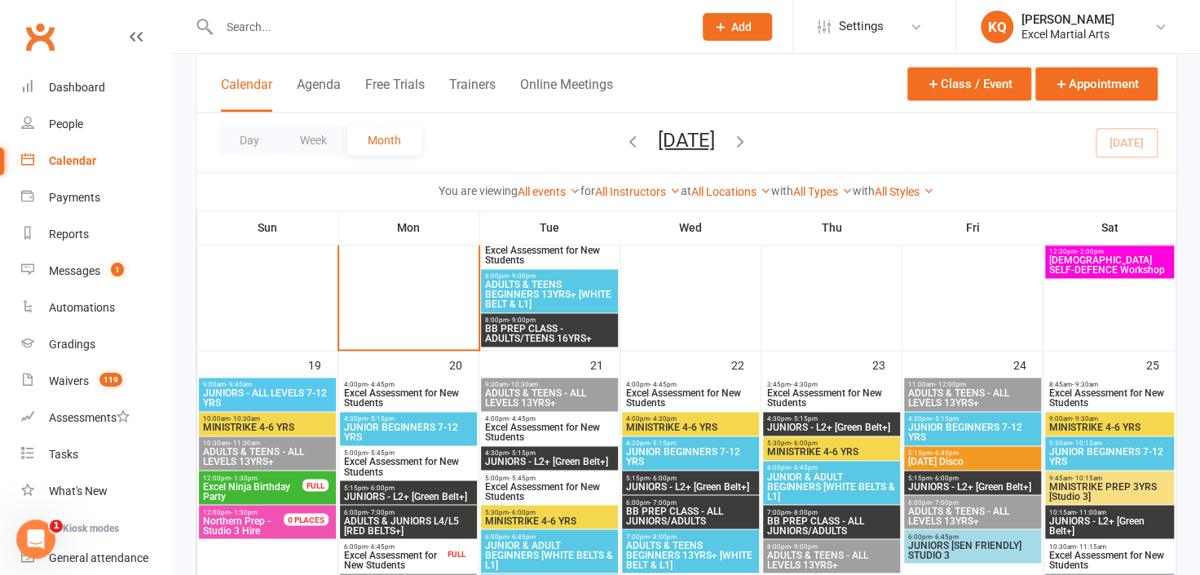
scroll to position [1260, 0]
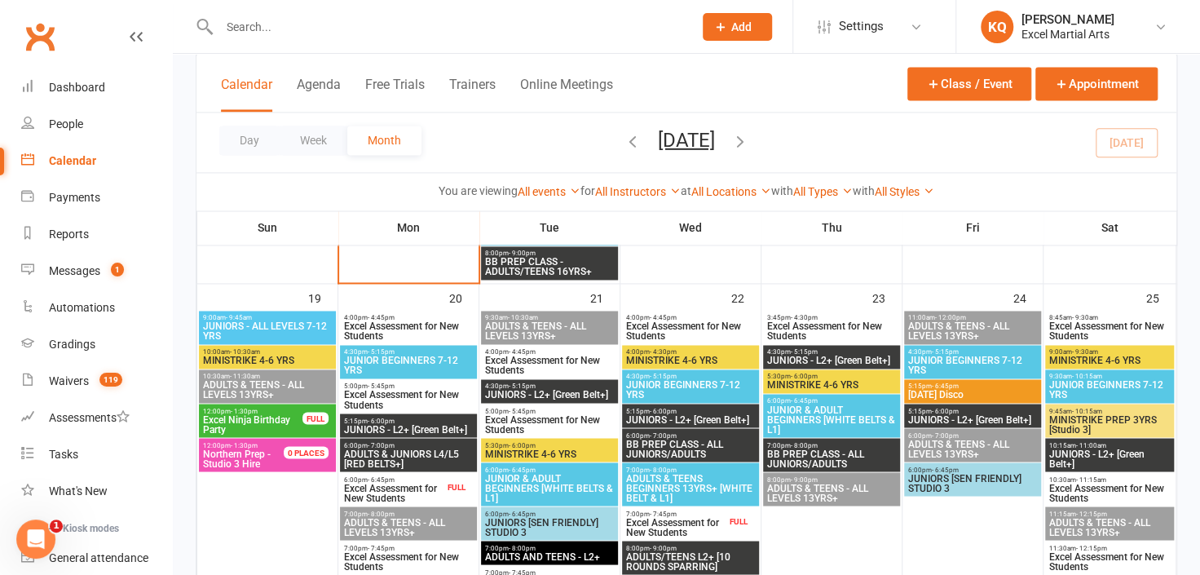
click at [404, 554] on span "Excel Assessment for New Students" at bounding box center [408, 561] width 130 height 20
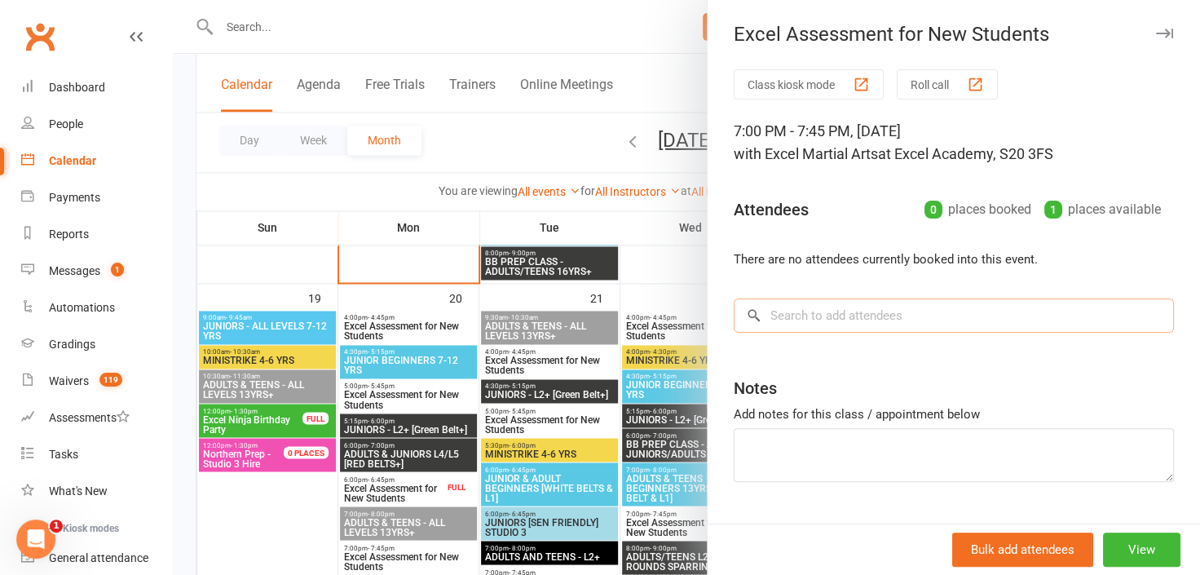
click at [872, 319] on input "search" at bounding box center [954, 315] width 440 height 34
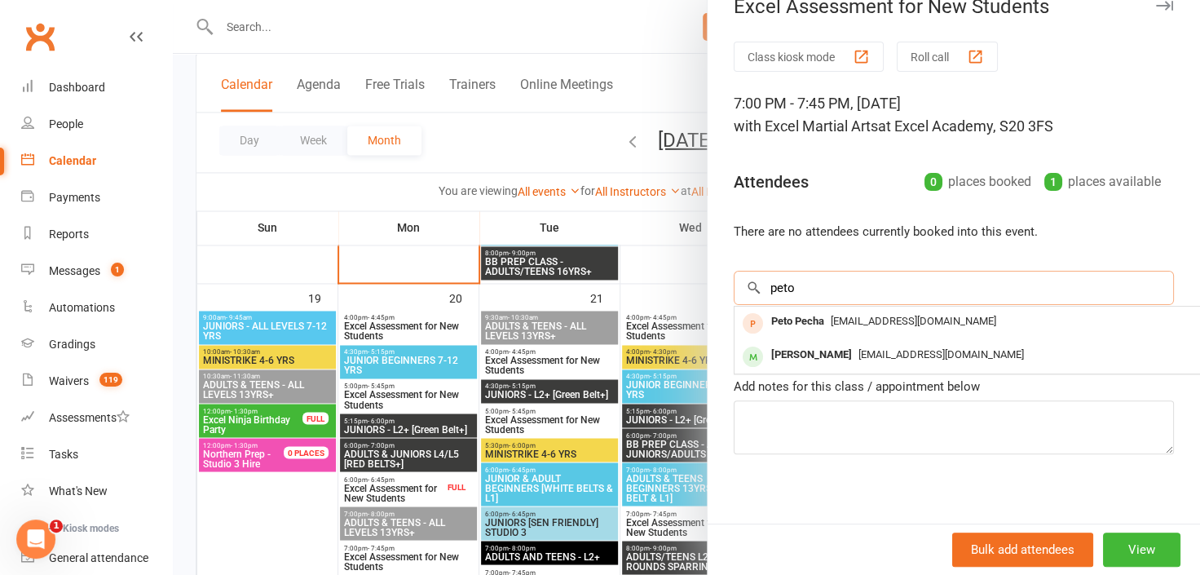
scroll to position [50, 0]
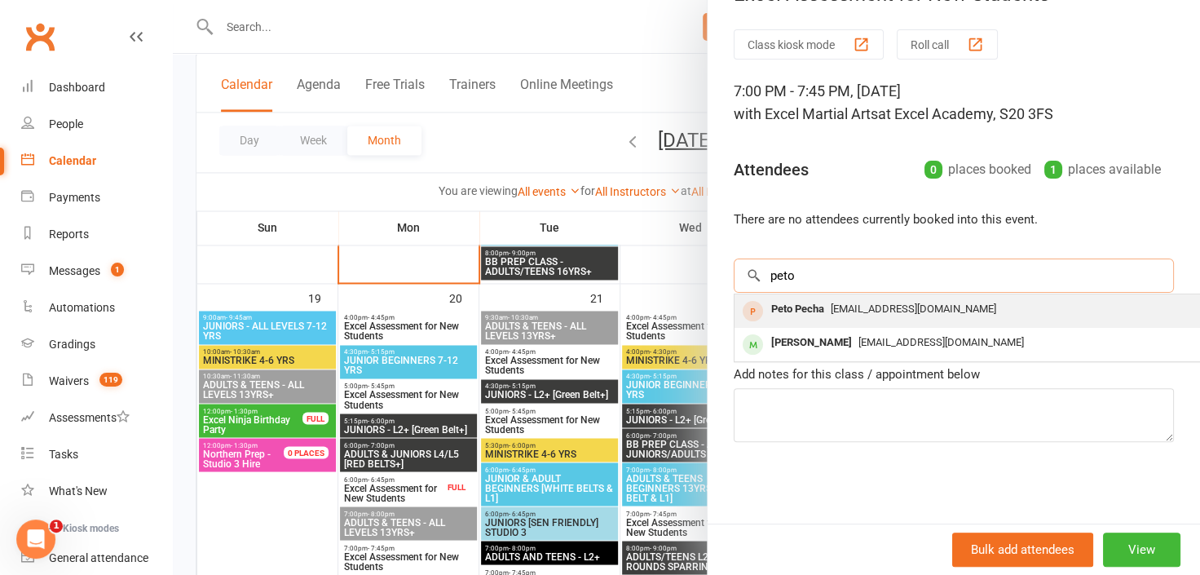
type input "peto"
click at [855, 302] on span "[EMAIL_ADDRESS][DOMAIN_NAME]" at bounding box center [914, 308] width 166 height 12
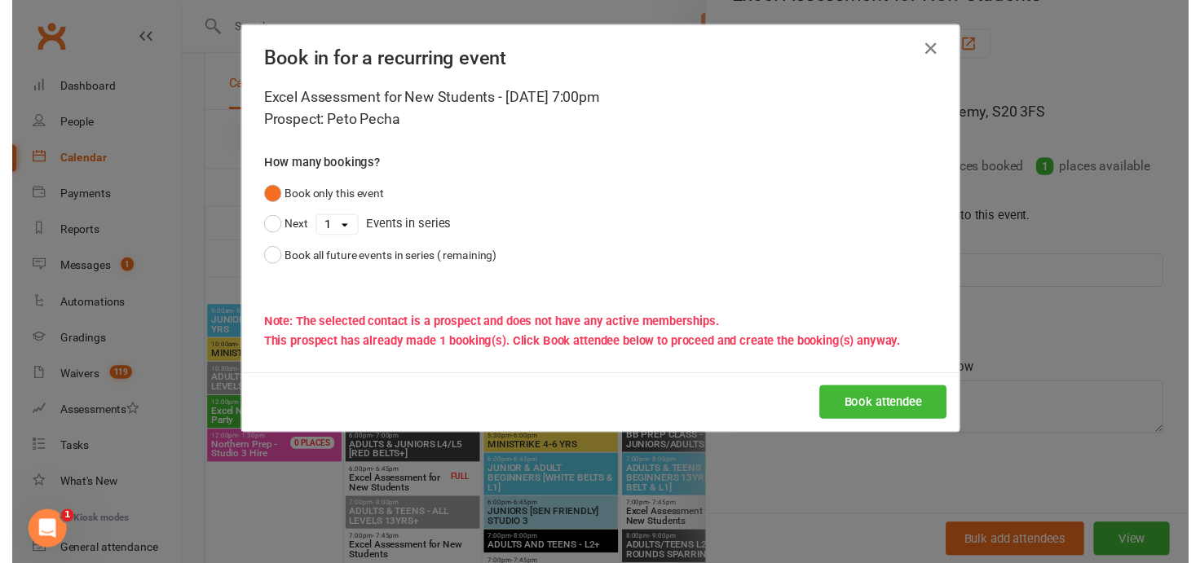
scroll to position [38, 0]
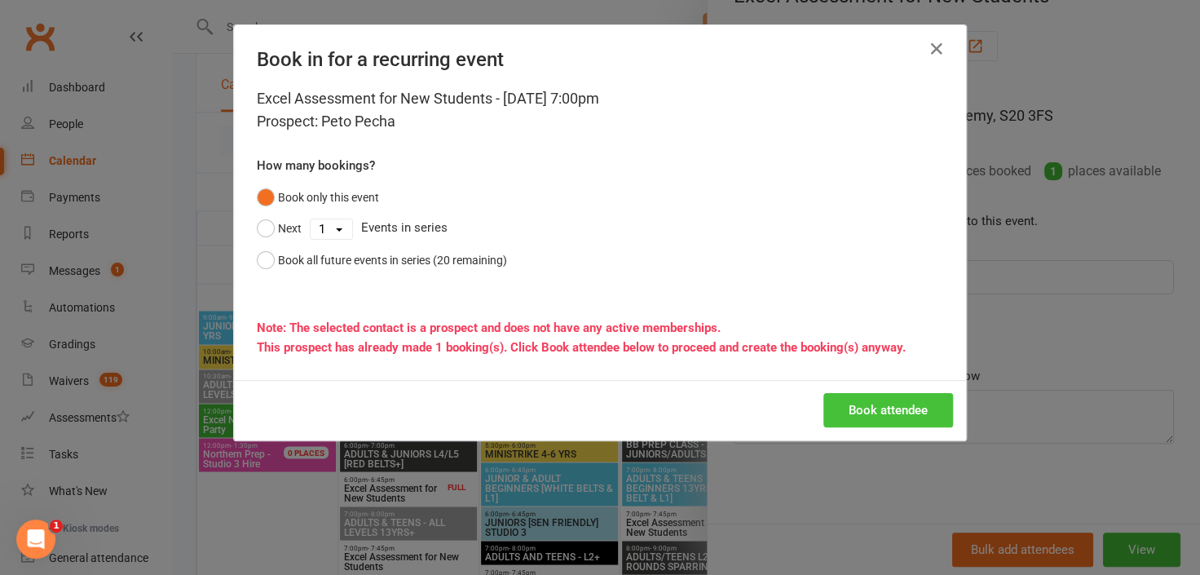
click at [867, 406] on button "Book attendee" at bounding box center [888, 410] width 130 height 34
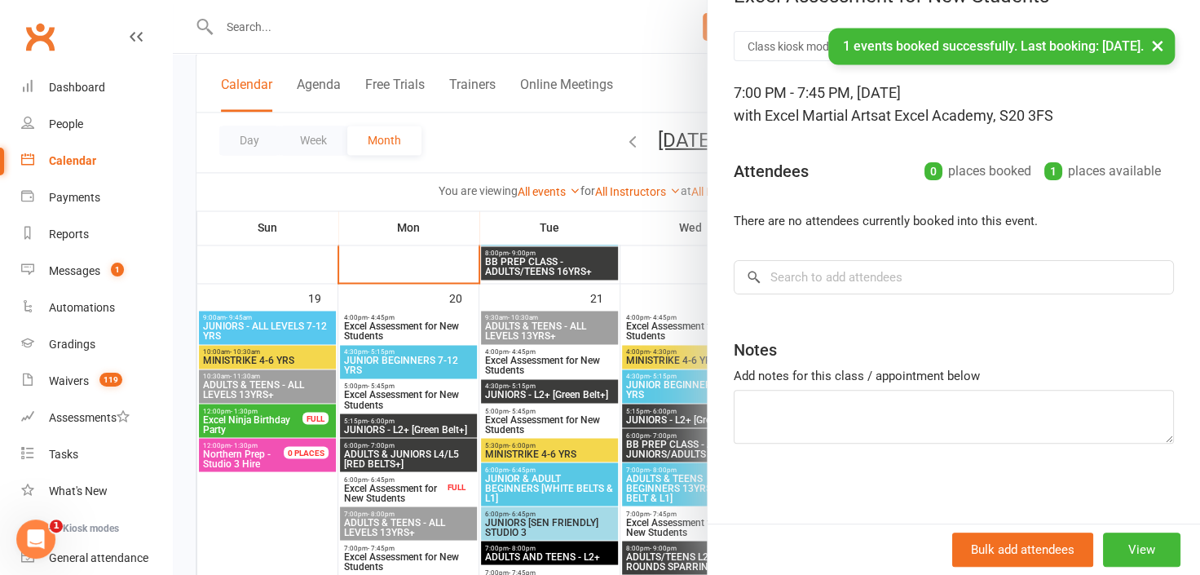
scroll to position [50, 0]
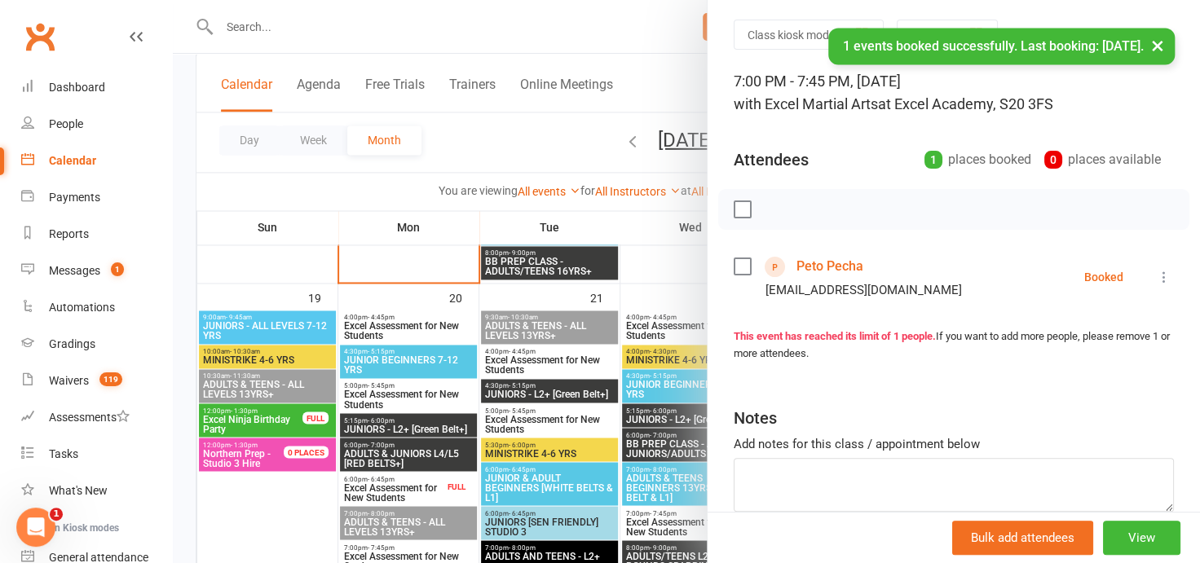
click at [683, 279] on div at bounding box center [686, 281] width 1027 height 563
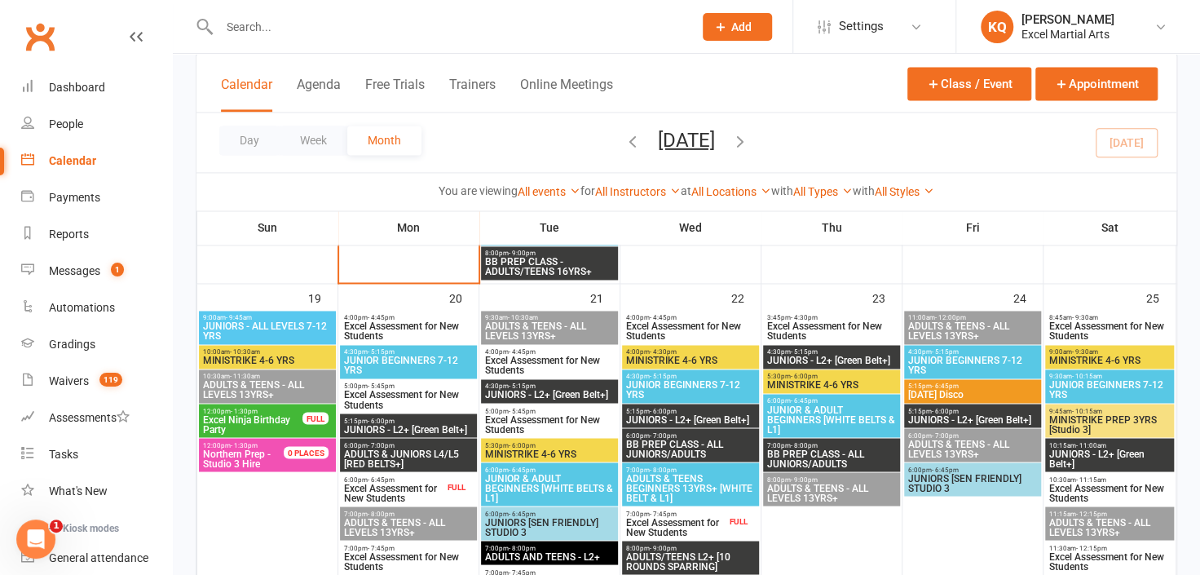
scroll to position [1037, 0]
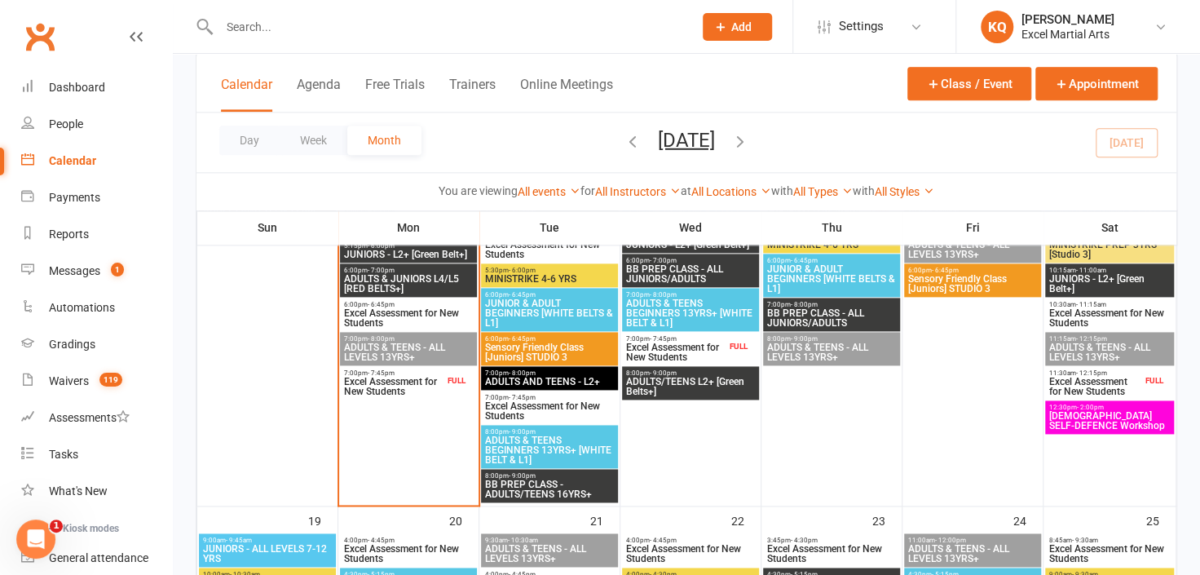
click at [443, 389] on span "Excel Assessment for New Students" at bounding box center [393, 387] width 101 height 20
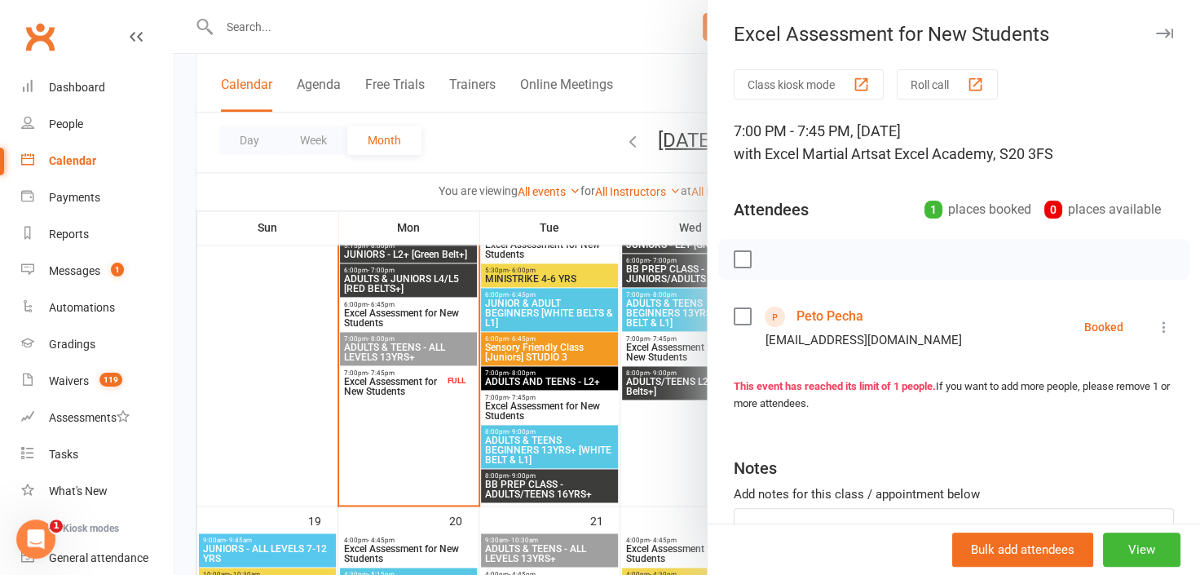
click at [830, 317] on link "Peto Pecha" at bounding box center [830, 316] width 67 height 26
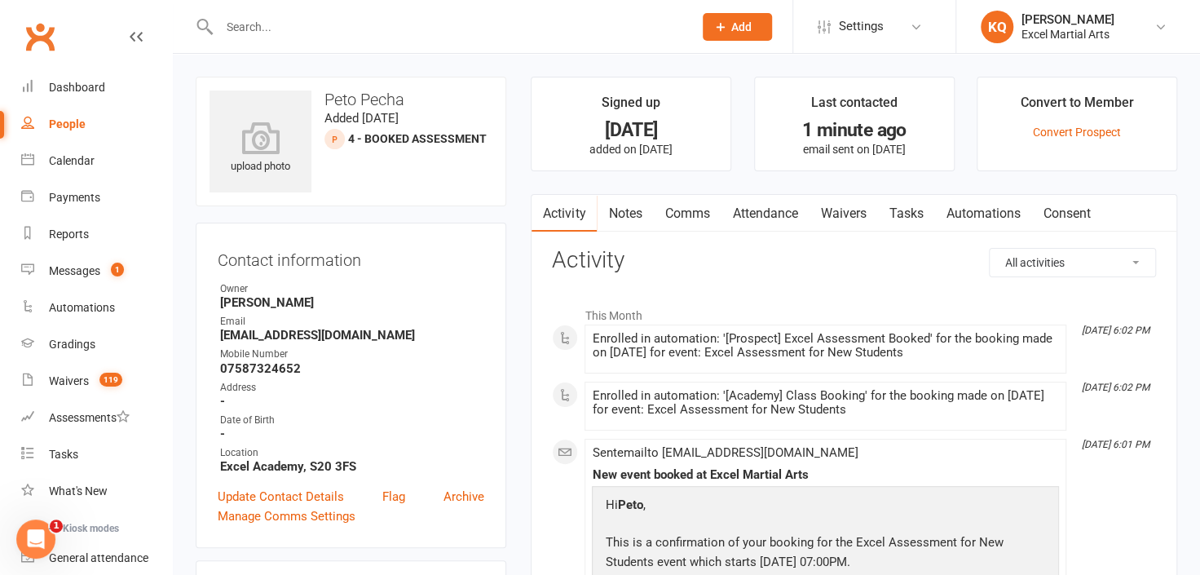
click at [772, 214] on link "Attendance" at bounding box center [765, 214] width 88 height 38
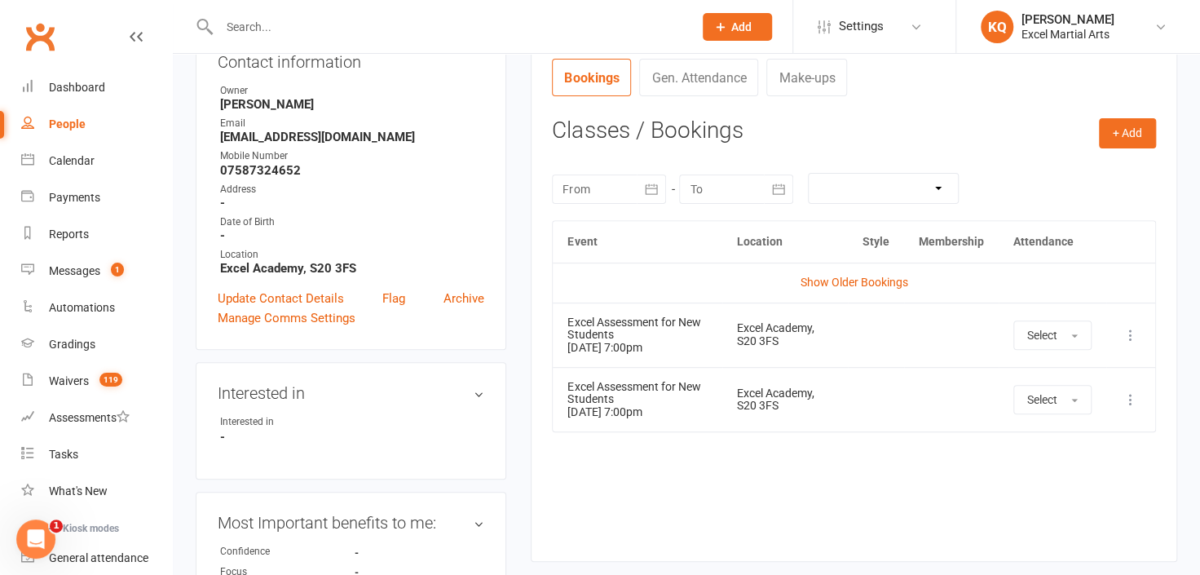
scroll to position [73, 0]
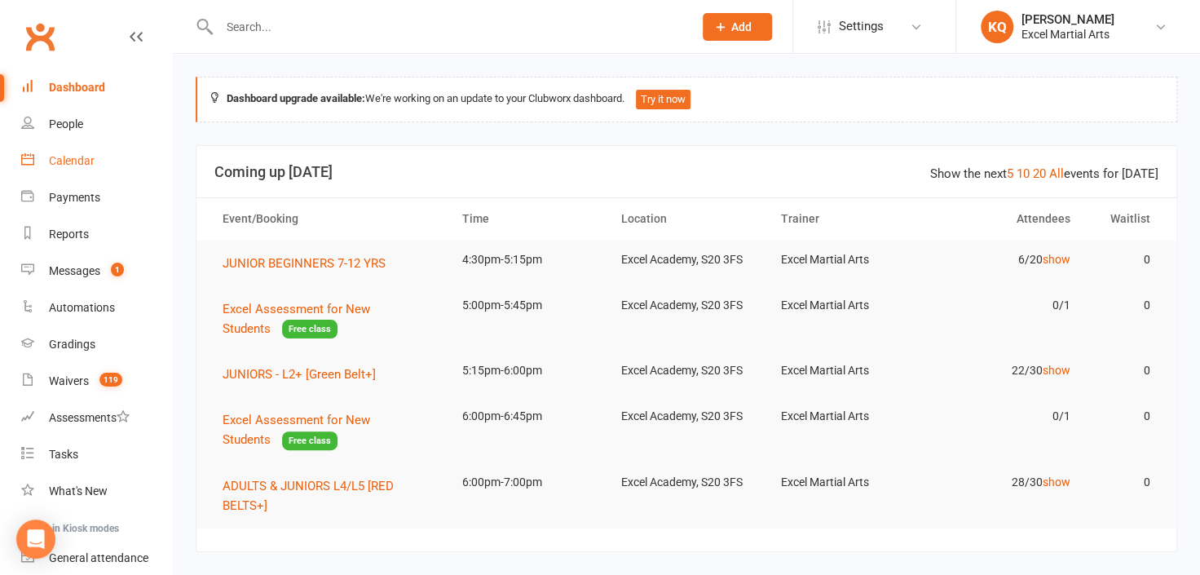
click at [65, 162] on div "Calendar" at bounding box center [72, 160] width 46 height 13
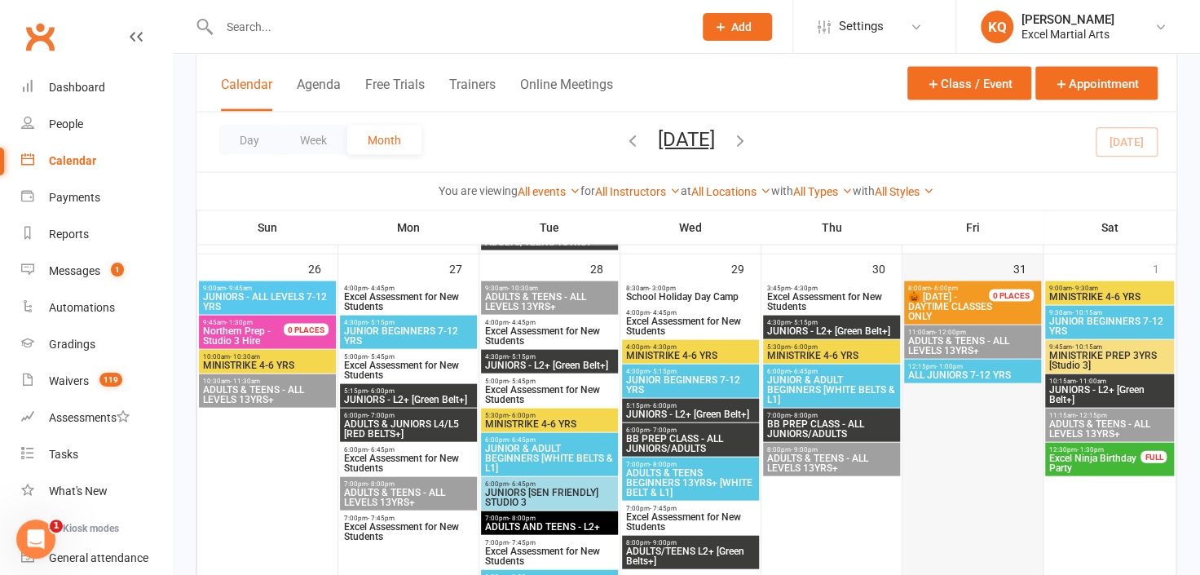
scroll to position [1631, 0]
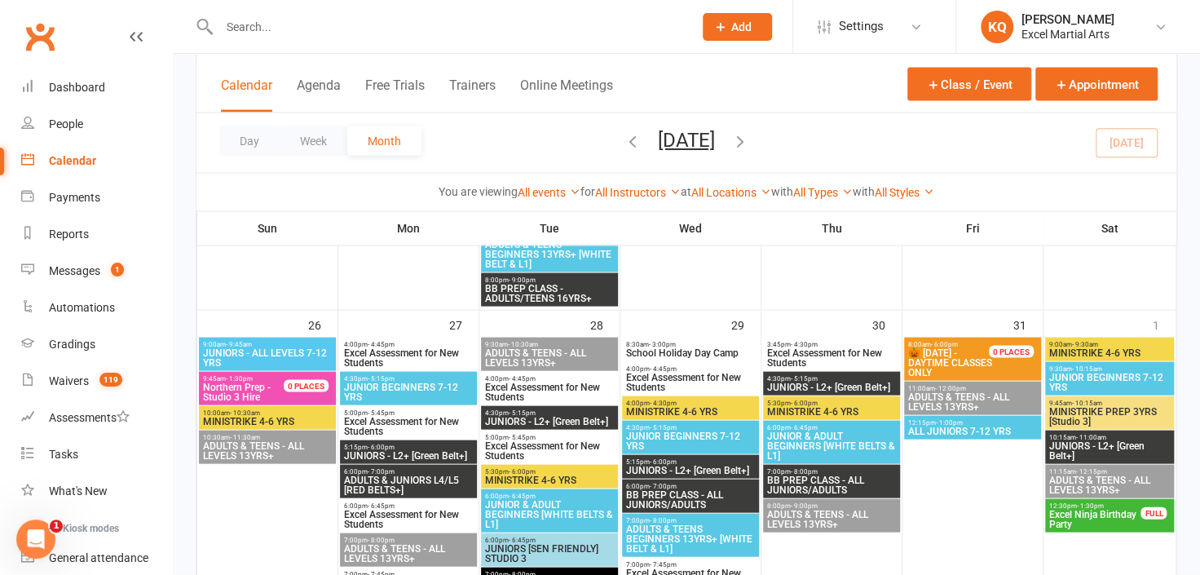
click at [655, 359] on div "8:30am - 3:00pm School Holiday Day Camp" at bounding box center [690, 349] width 137 height 24
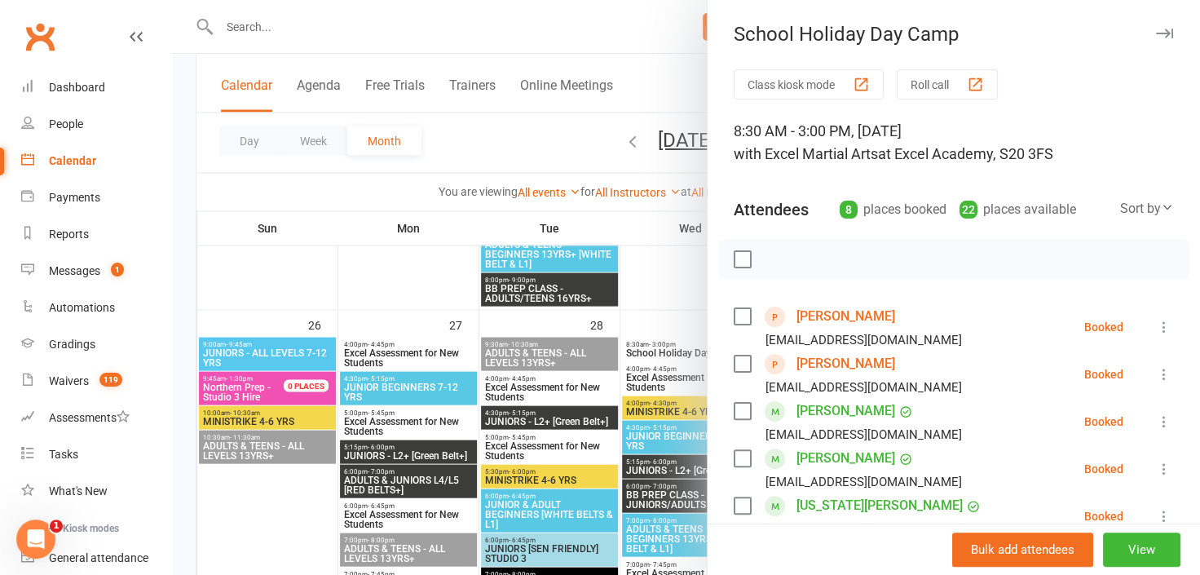
click at [681, 300] on div at bounding box center [686, 287] width 1027 height 575
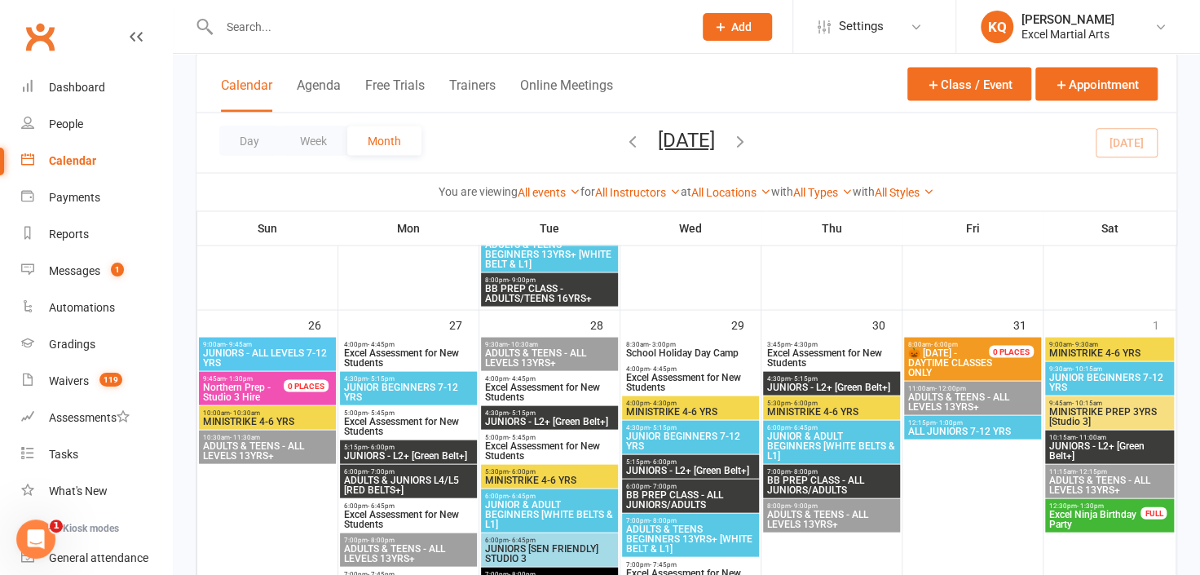
click at [694, 351] on span "School Holiday Day Camp" at bounding box center [690, 352] width 130 height 10
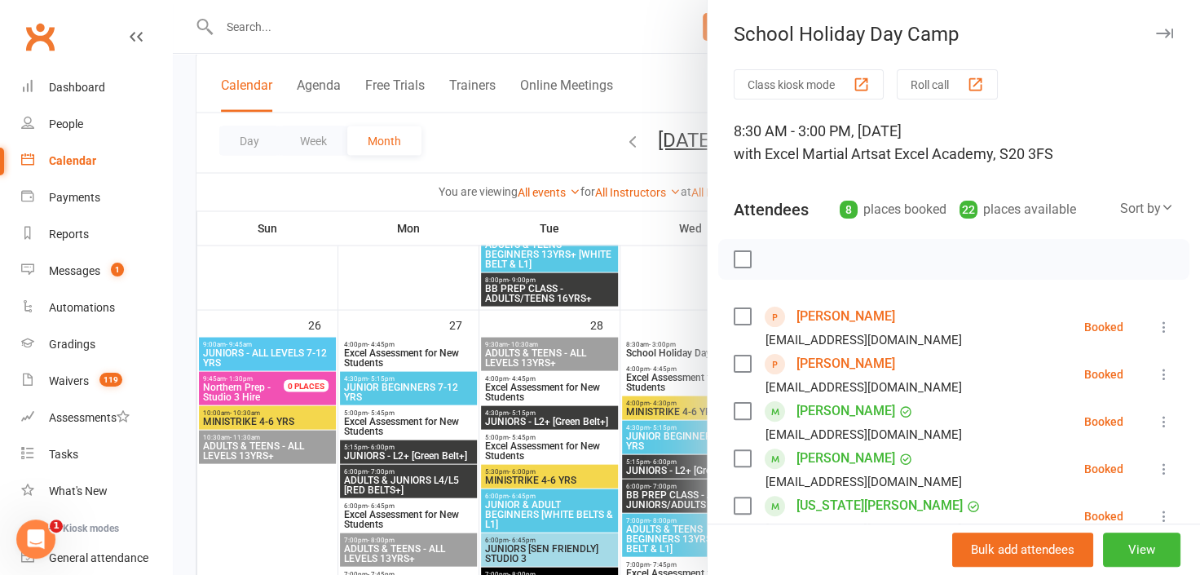
click at [662, 316] on div at bounding box center [686, 287] width 1027 height 575
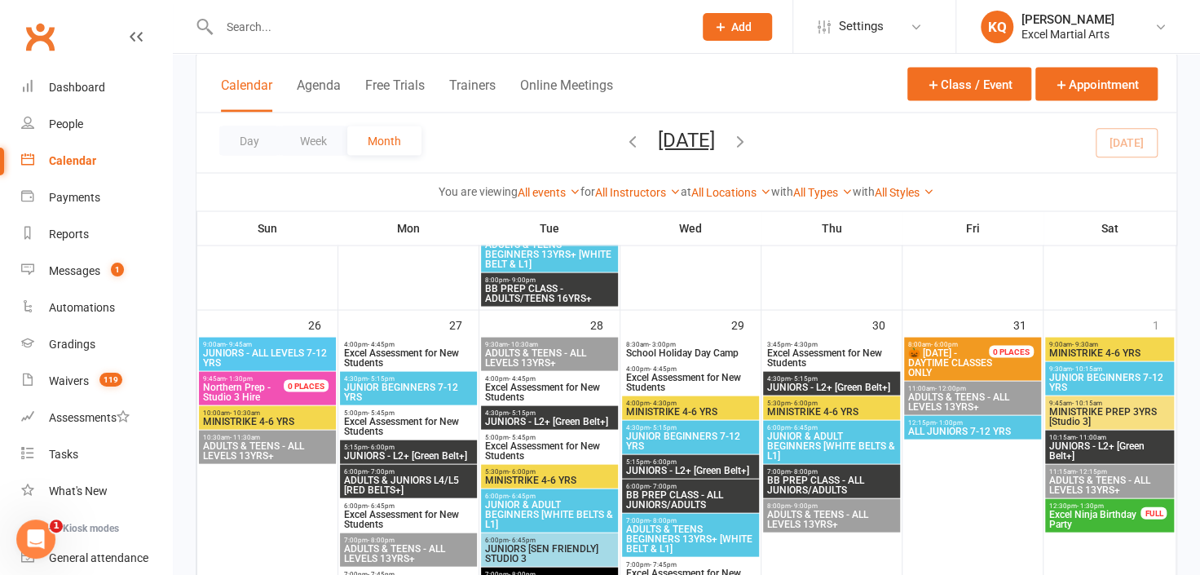
click at [660, 351] on span "School Holiday Day Camp" at bounding box center [690, 352] width 130 height 10
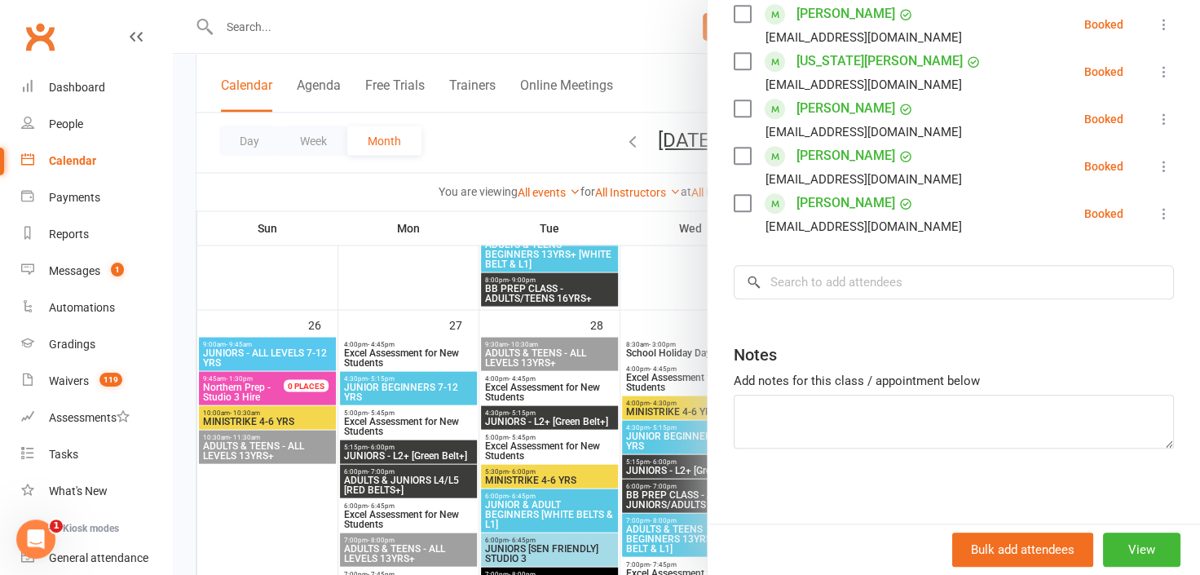
click at [662, 306] on div at bounding box center [686, 287] width 1027 height 575
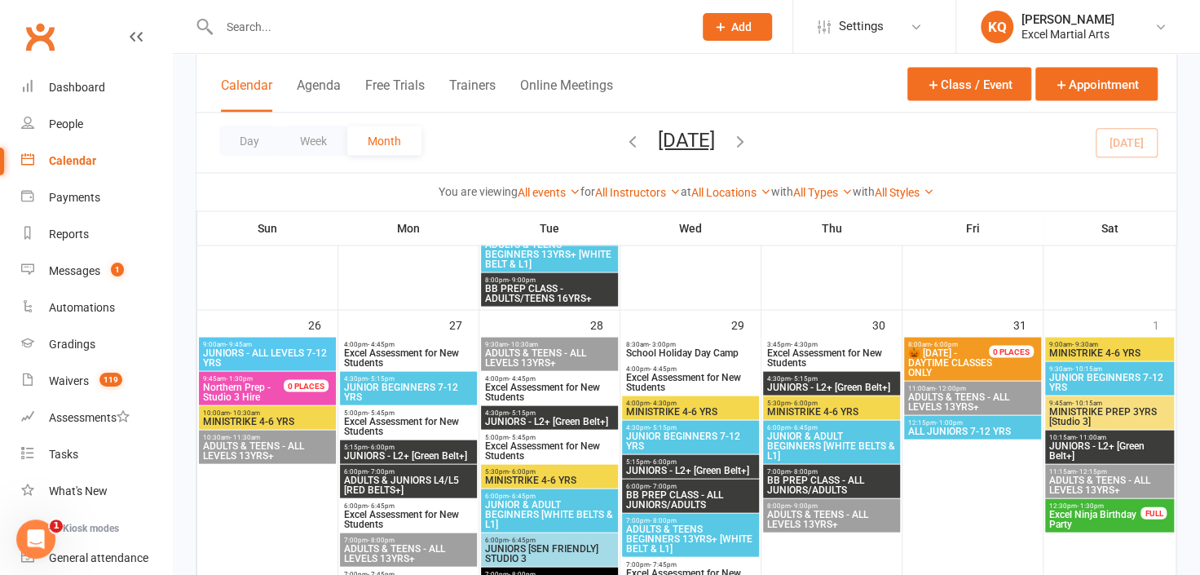
click at [640, 347] on span "School Holiday Day Camp" at bounding box center [690, 352] width 130 height 10
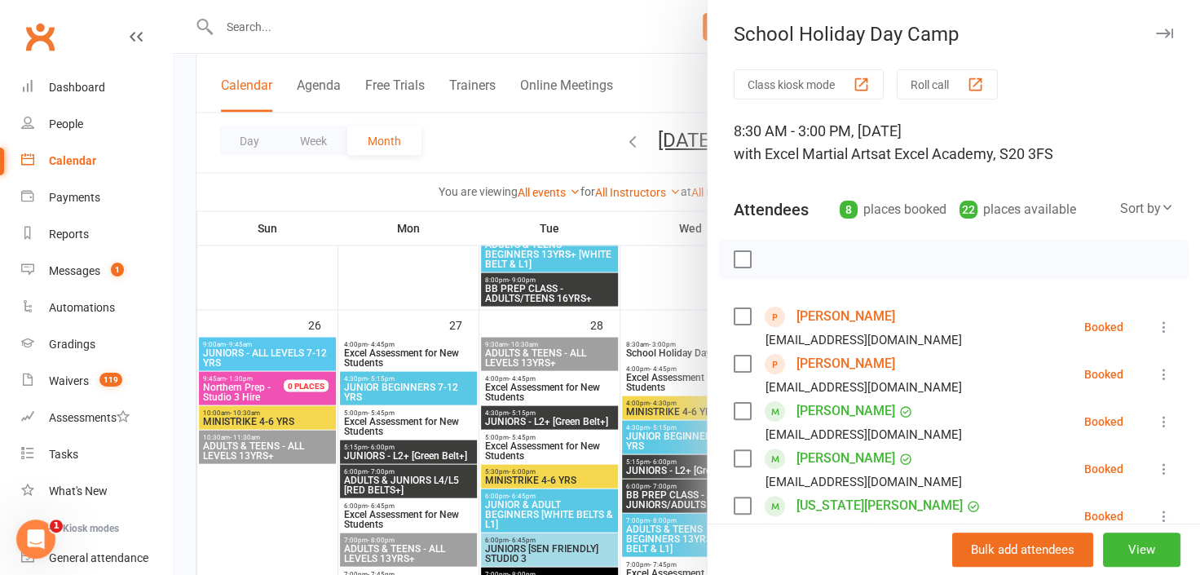
click at [838, 316] on link "Isla Bennett" at bounding box center [846, 316] width 99 height 26
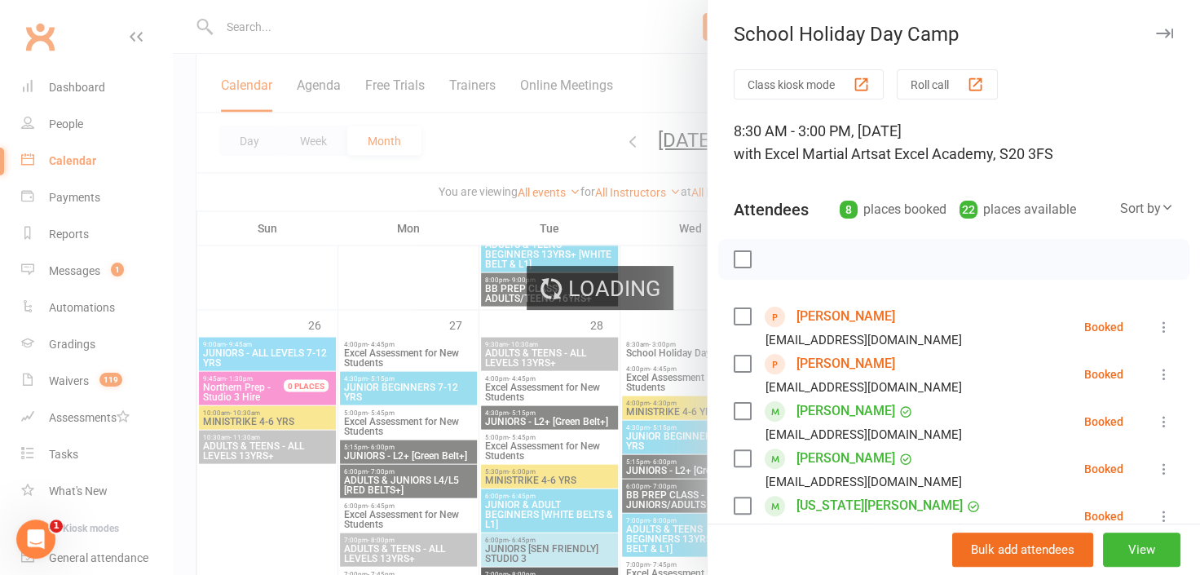
click at [838, 316] on link "Isla Bennett" at bounding box center [846, 316] width 99 height 26
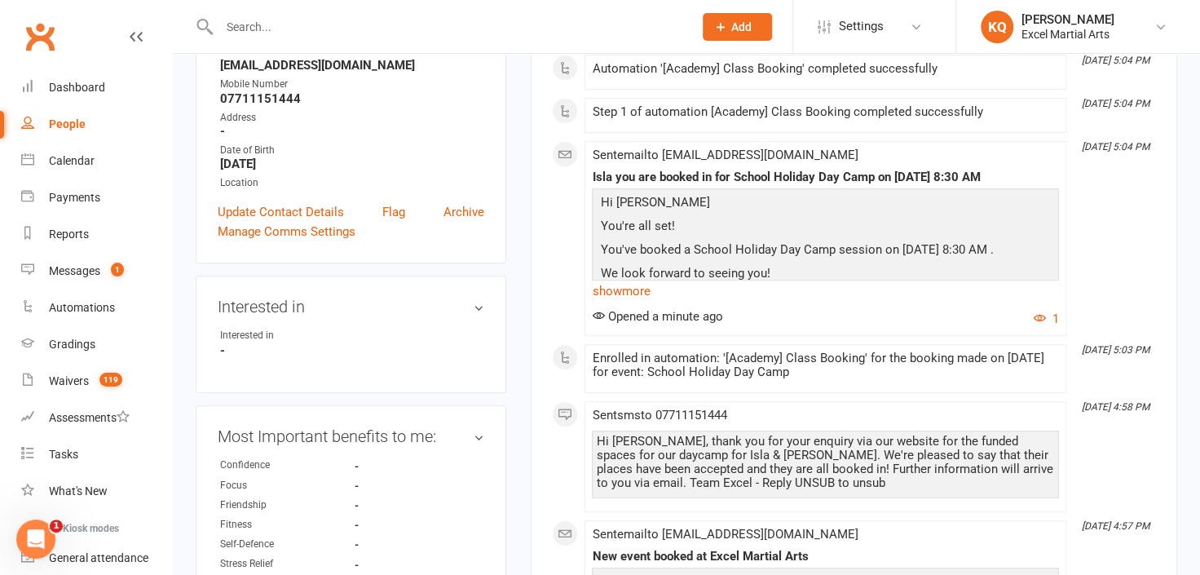
scroll to position [370, 0]
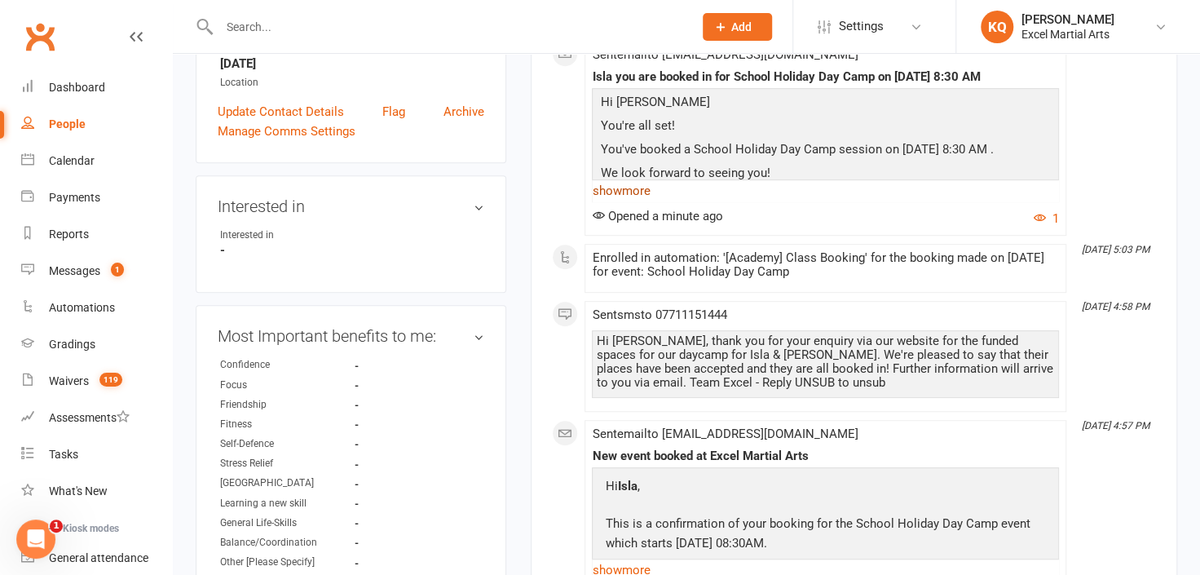
click at [633, 192] on link "show more" at bounding box center [825, 190] width 467 height 23
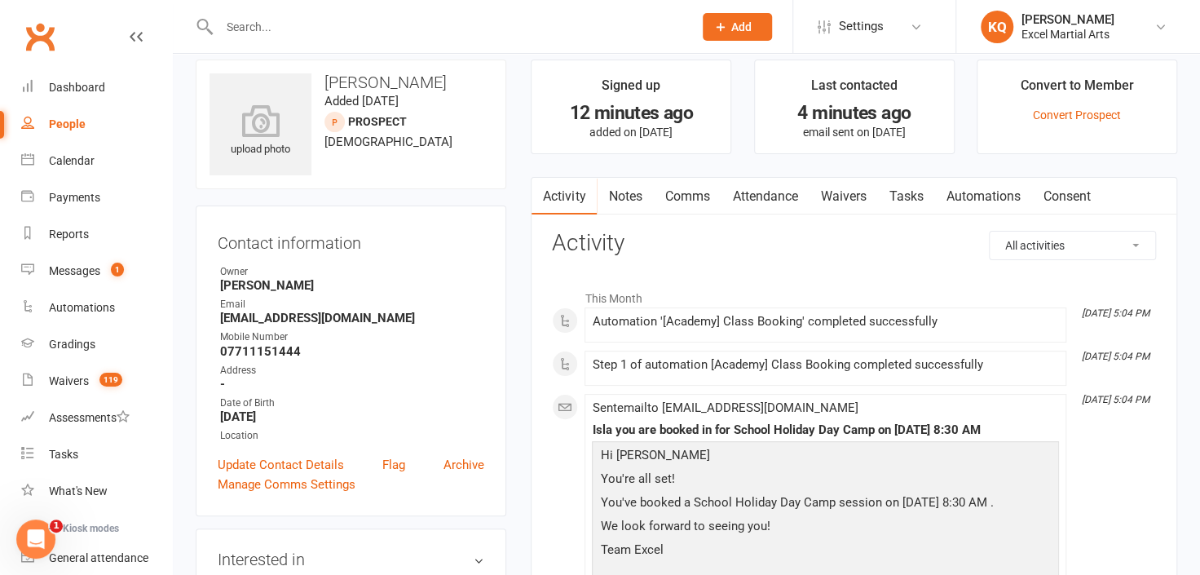
scroll to position [0, 0]
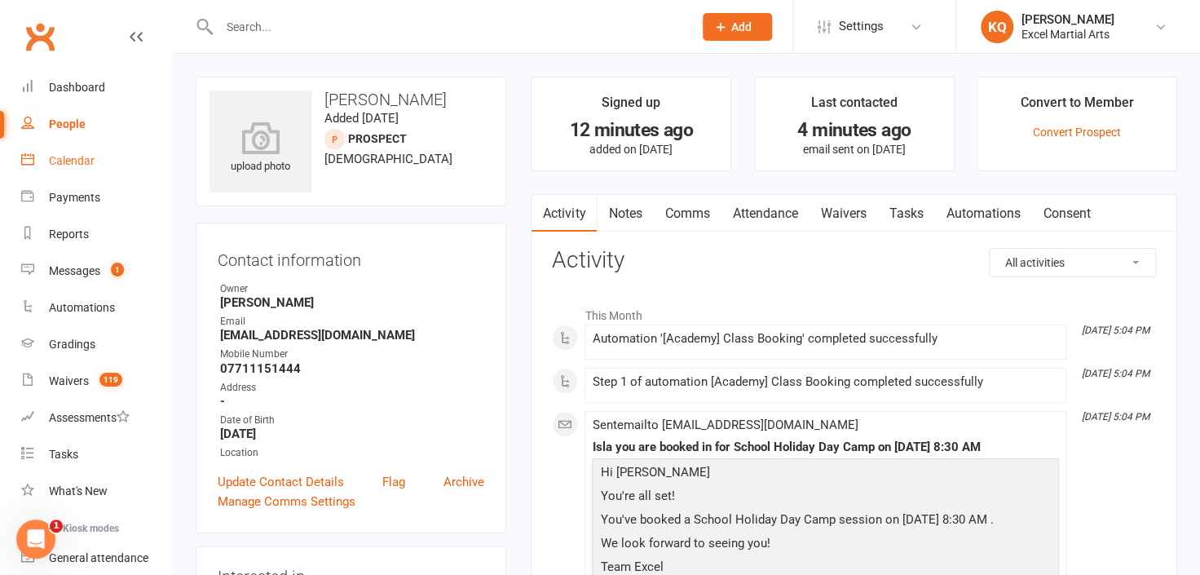
click at [46, 157] on link "Calendar" at bounding box center [96, 161] width 151 height 37
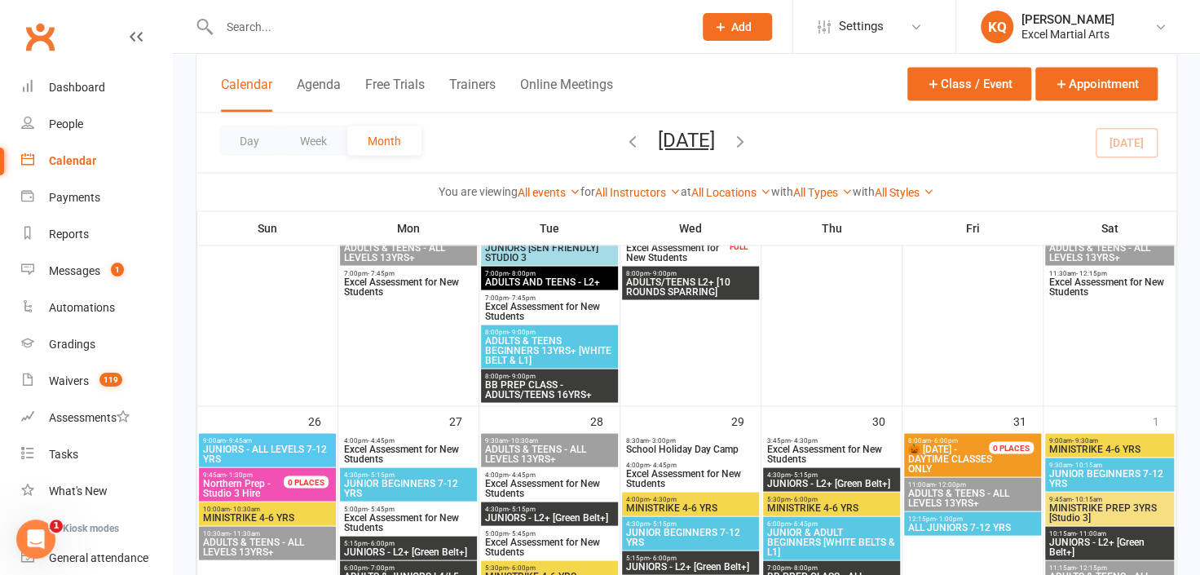
scroll to position [1631, 0]
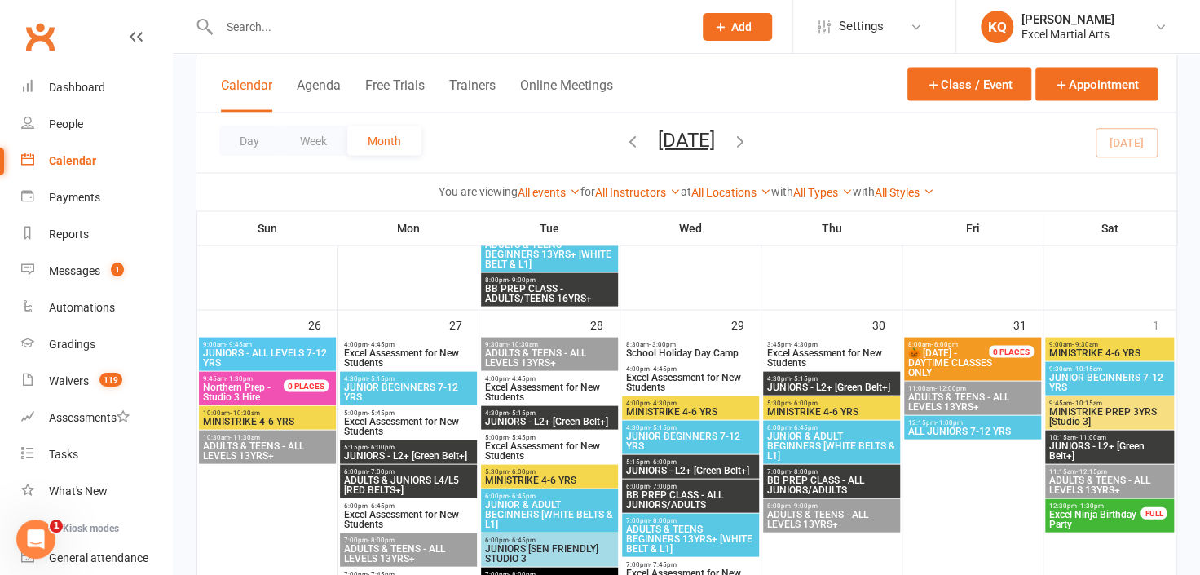
click at [673, 355] on span "School Holiday Day Camp" at bounding box center [690, 352] width 130 height 10
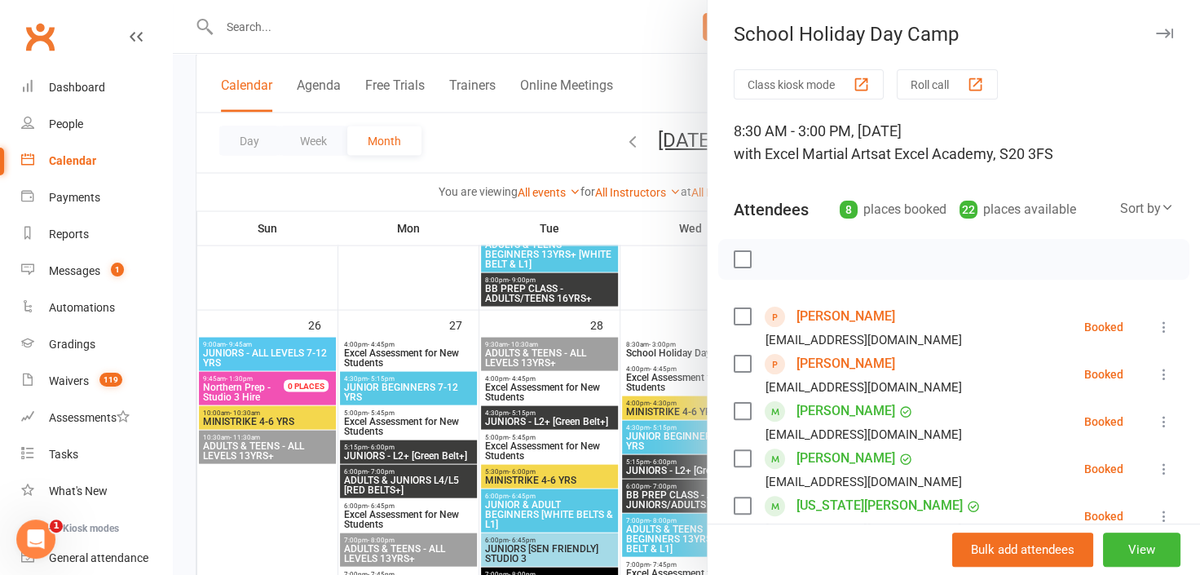
click at [654, 352] on div at bounding box center [686, 287] width 1027 height 575
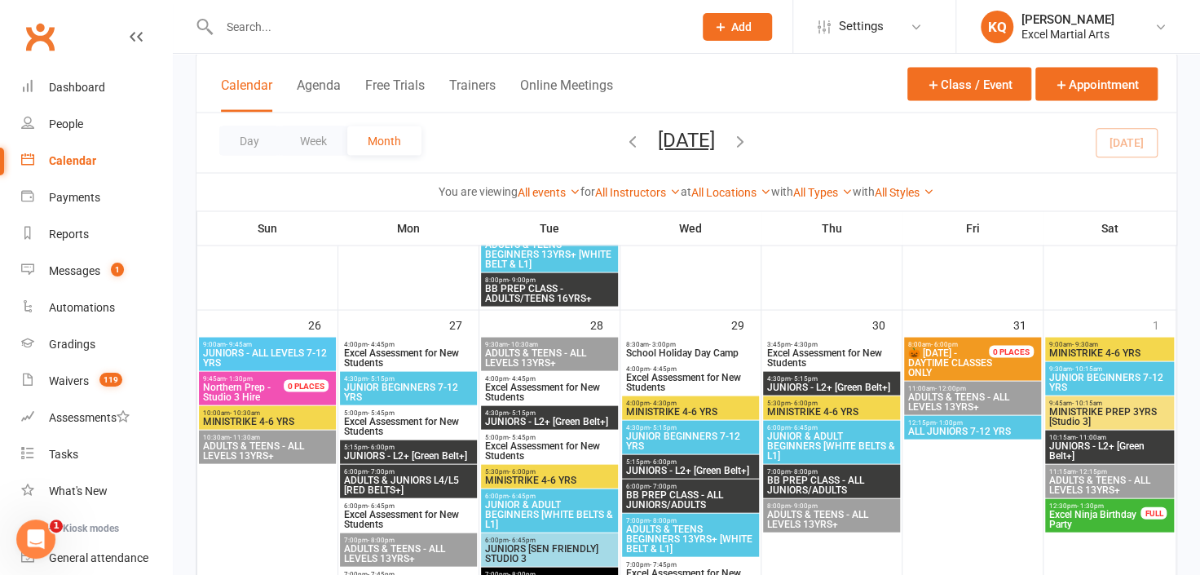
click at [654, 352] on span "School Holiday Day Camp" at bounding box center [690, 352] width 130 height 10
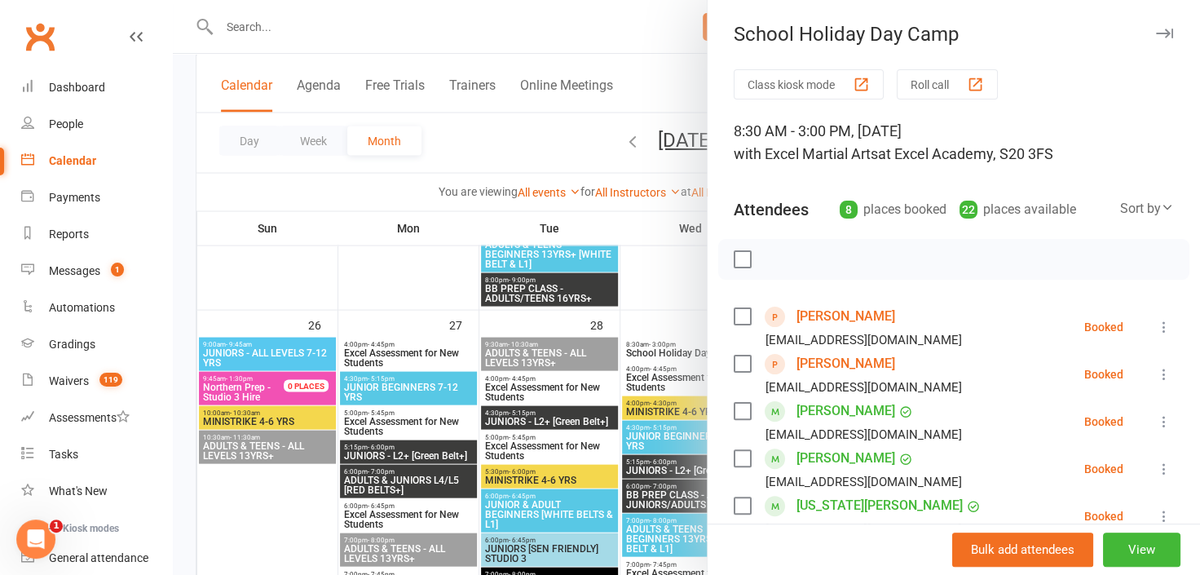
click at [460, 21] on div at bounding box center [686, 287] width 1027 height 575
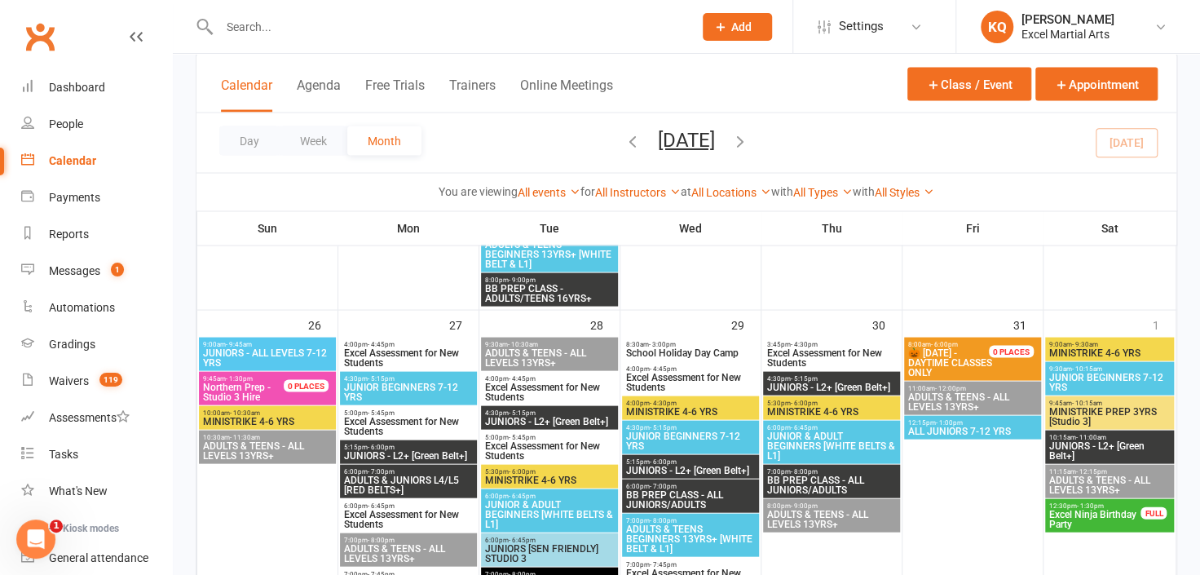
click at [458, 29] on input "text" at bounding box center [447, 26] width 467 height 23
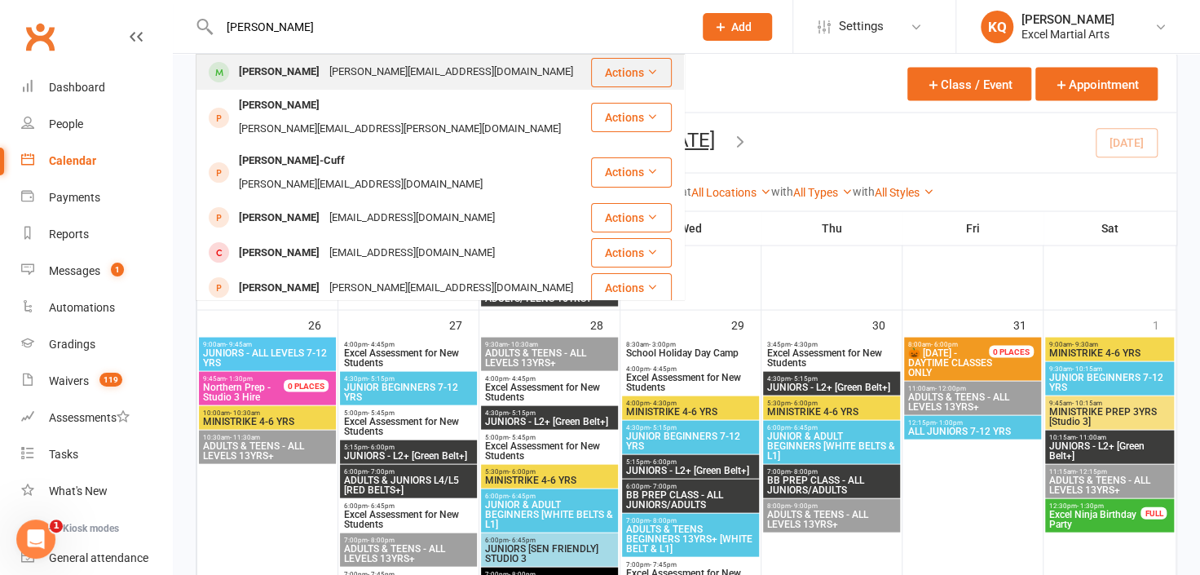
type input "George Harrison"
click at [407, 72] on div "joanne.rhodes79@hotmail.co.uk" at bounding box center [451, 72] width 254 height 24
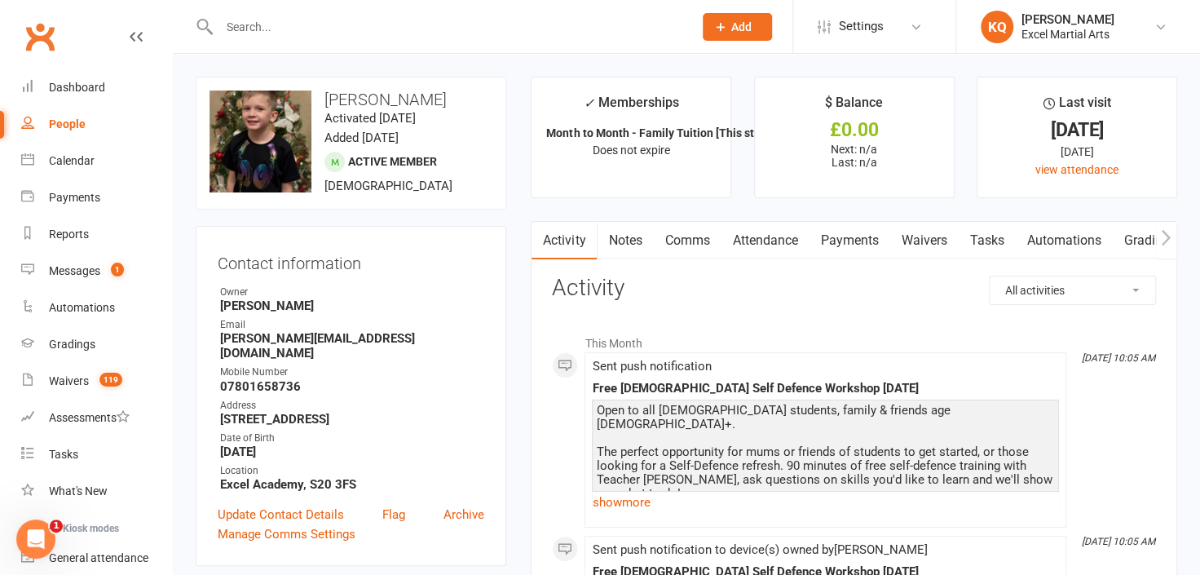
click at [626, 239] on link "Notes" at bounding box center [625, 241] width 56 height 38
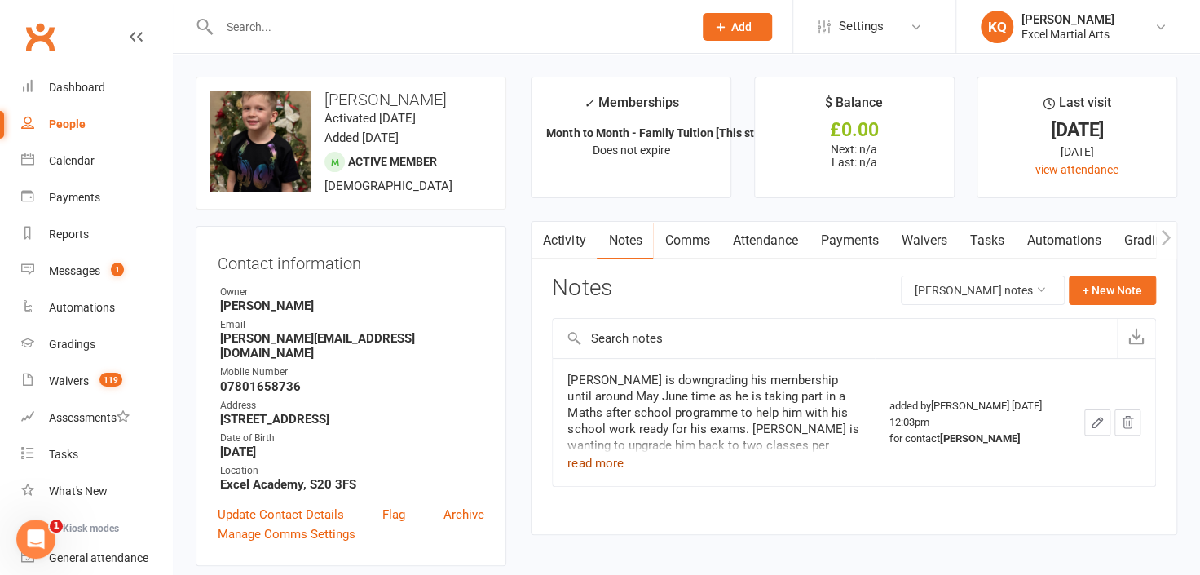
click at [603, 461] on button "read more" at bounding box center [594, 463] width 55 height 20
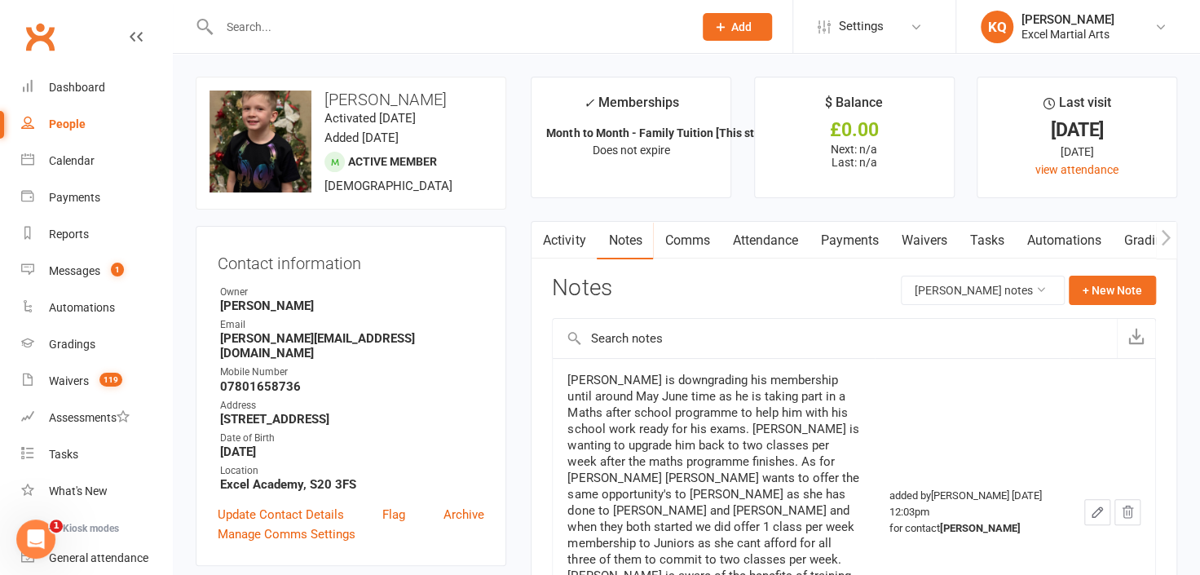
click at [773, 242] on link "Attendance" at bounding box center [765, 241] width 88 height 38
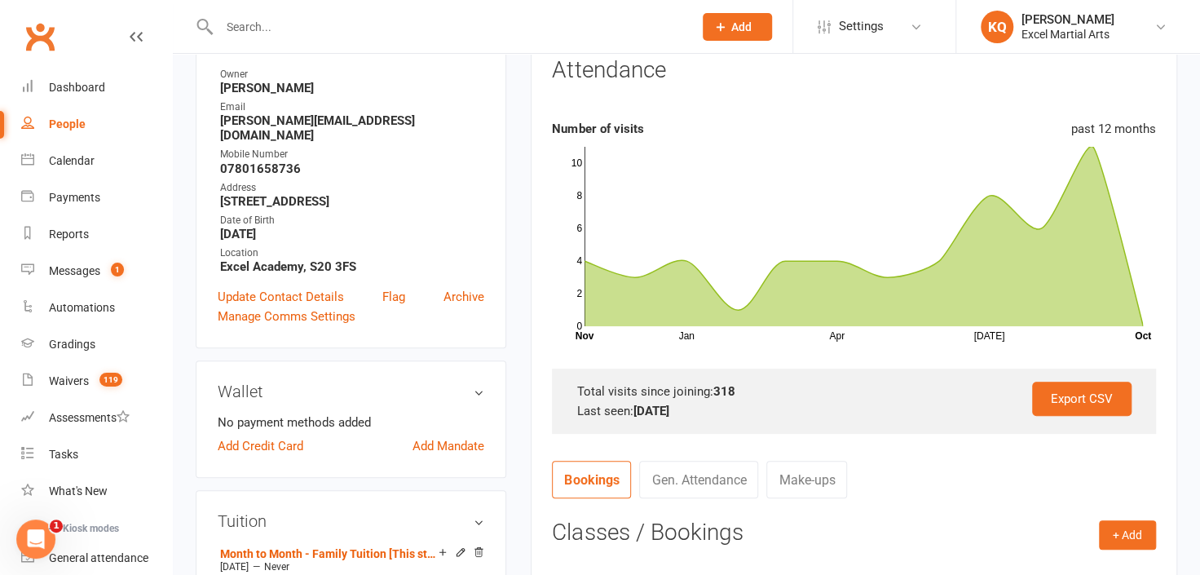
scroll to position [593, 0]
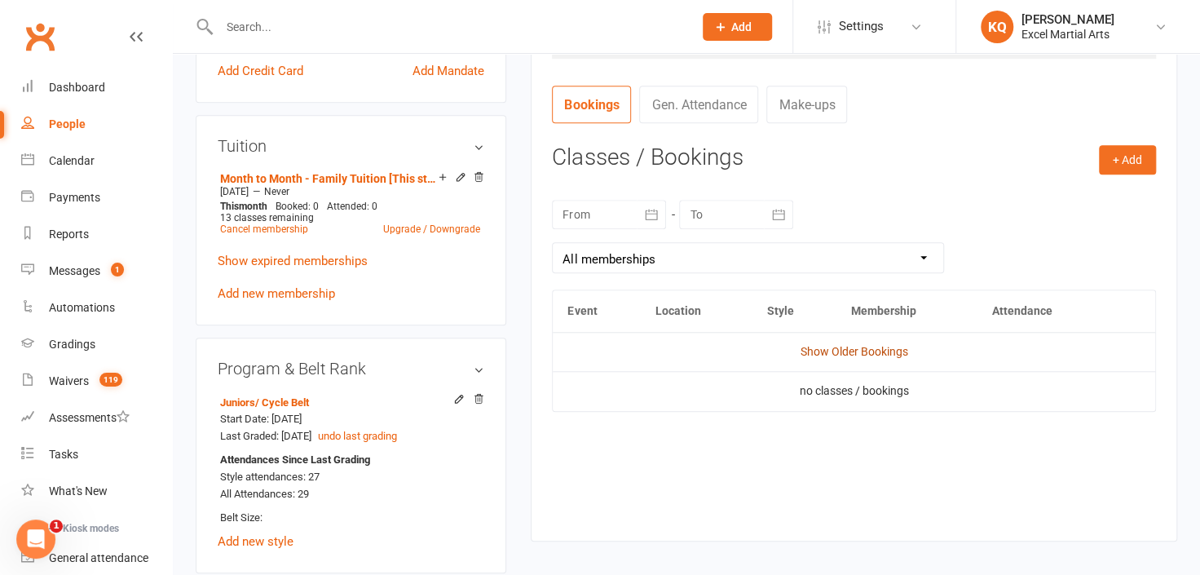
click at [813, 351] on link "Show Older Bookings" at bounding box center [855, 351] width 108 height 13
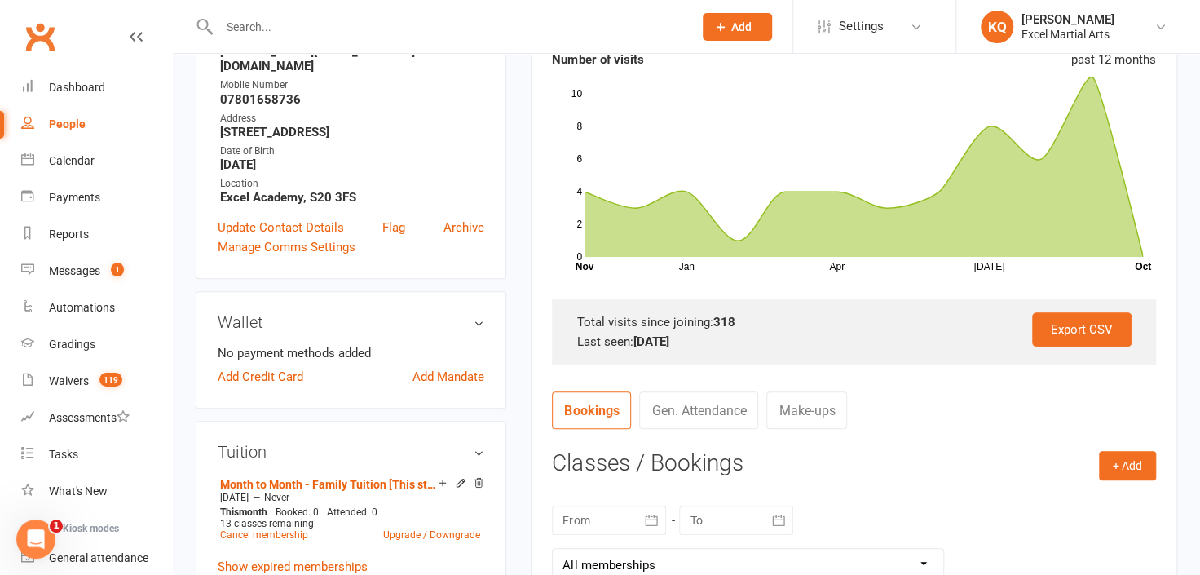
scroll to position [0, 0]
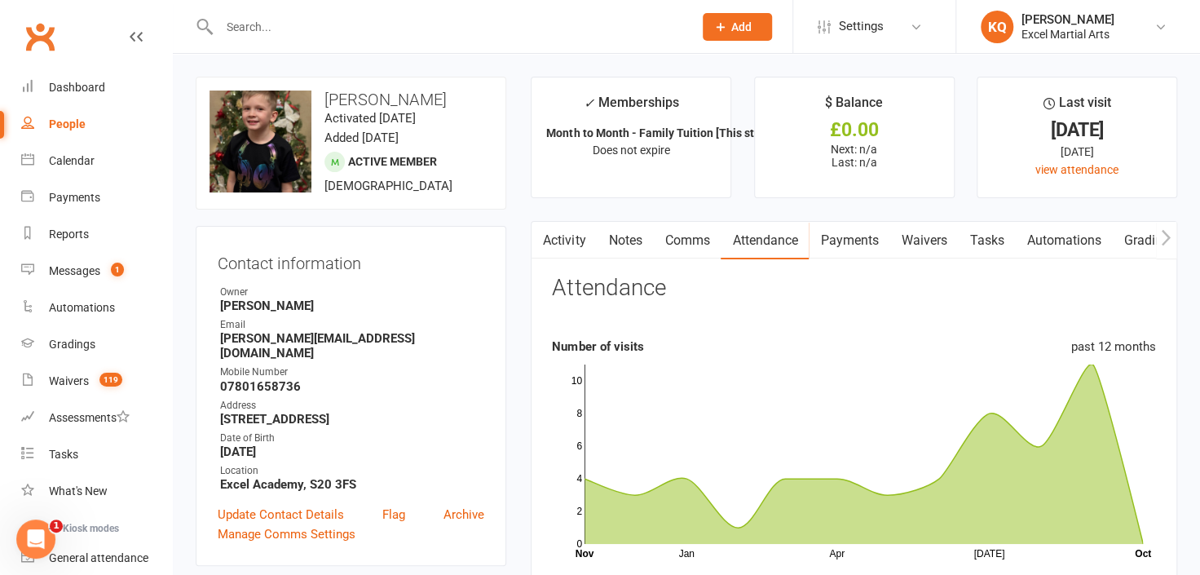
click at [329, 29] on input "text" at bounding box center [447, 26] width 467 height 23
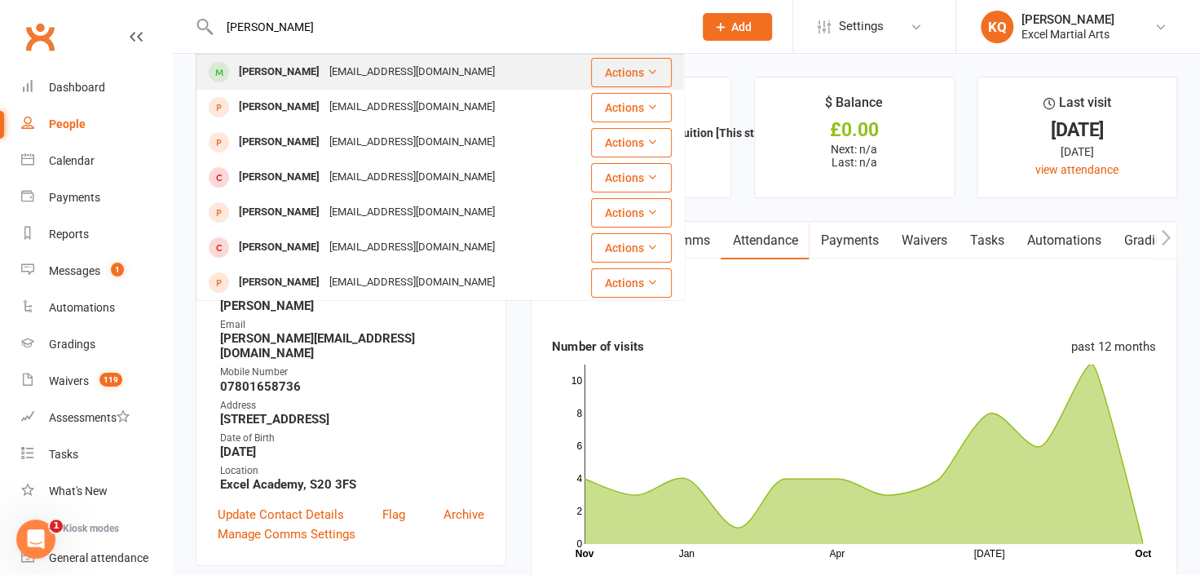
type input "Karl Walls"
click at [260, 74] on div "Karl Walls" at bounding box center [279, 72] width 90 height 24
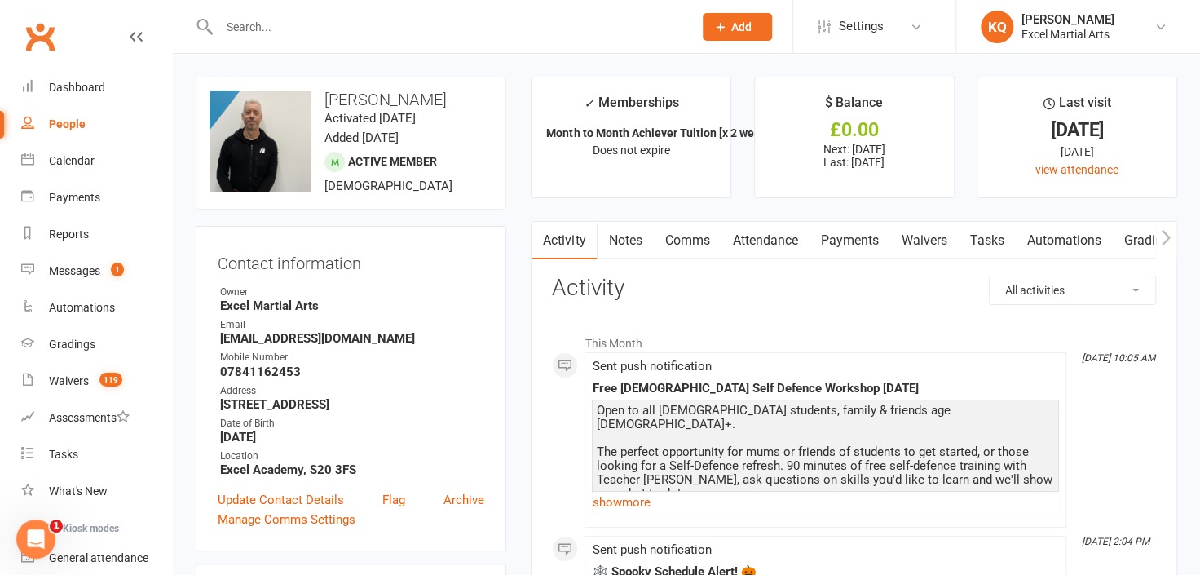
click at [782, 240] on link "Attendance" at bounding box center [765, 241] width 88 height 38
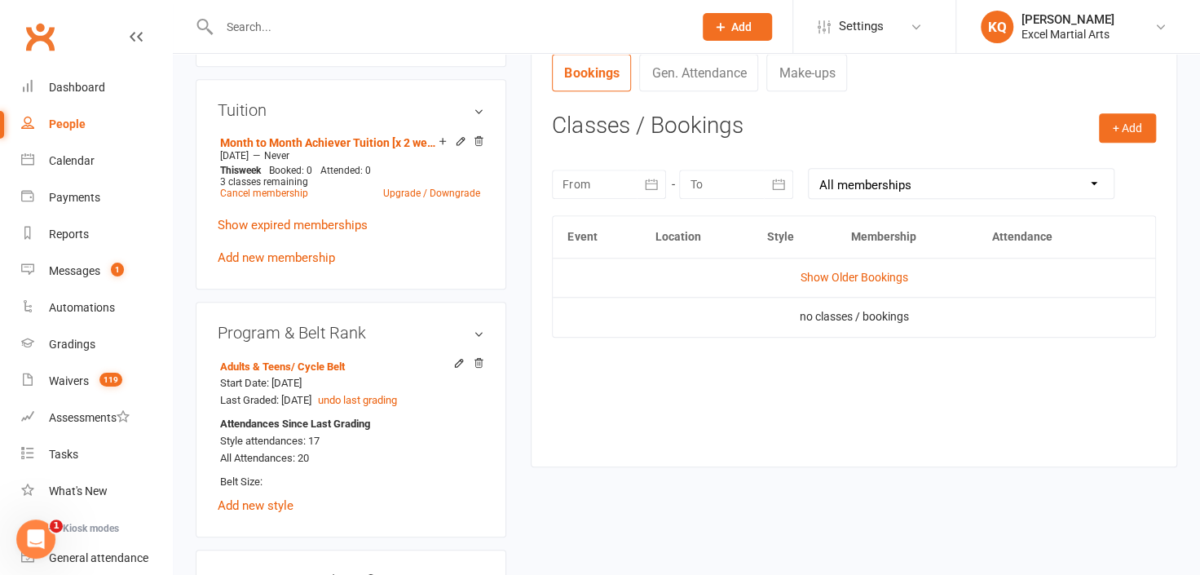
scroll to position [622, 0]
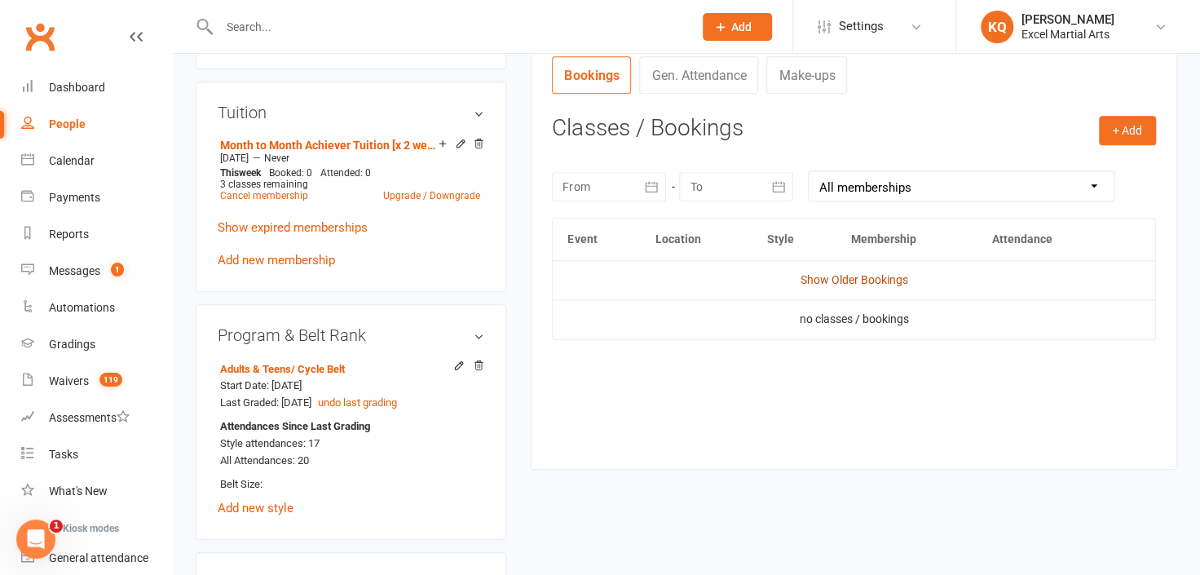
click at [827, 276] on link "Show Older Bookings" at bounding box center [855, 279] width 108 height 13
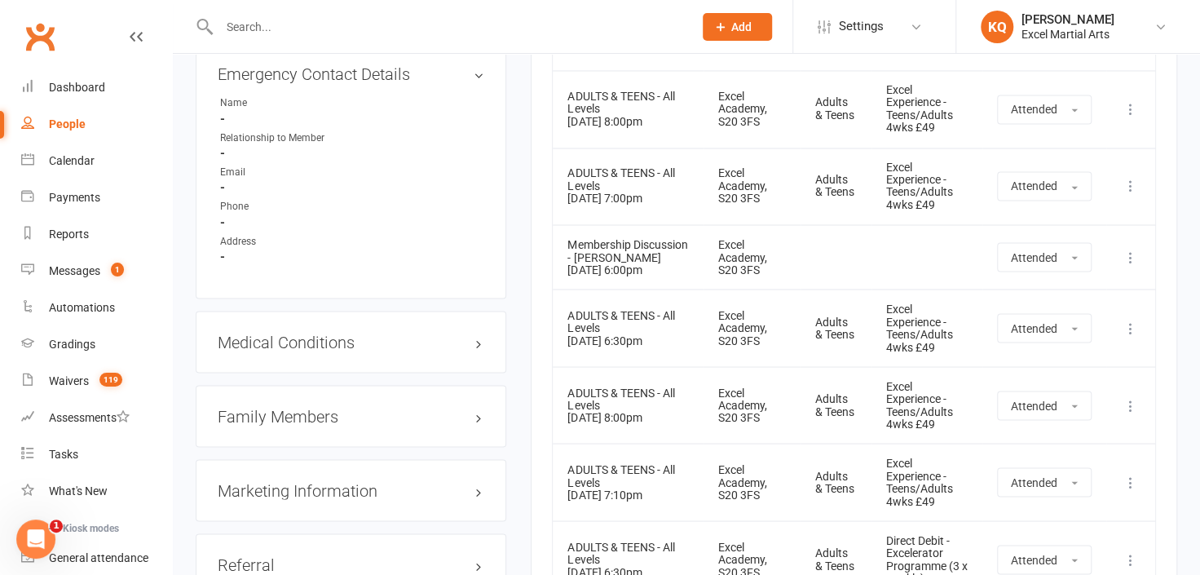
scroll to position [0, 0]
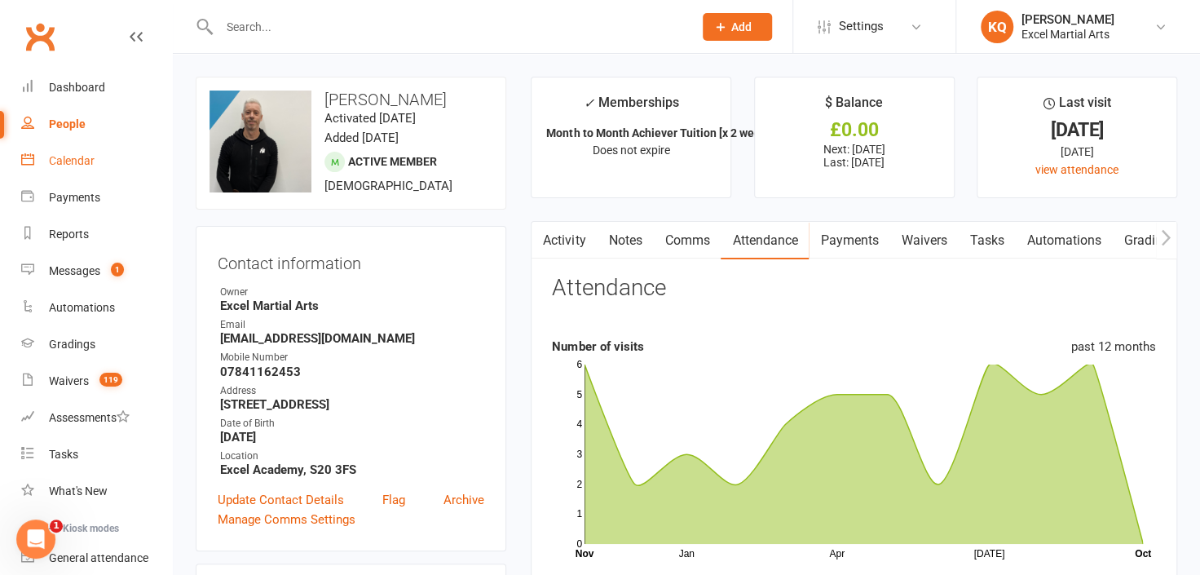
click at [65, 168] on link "Calendar" at bounding box center [96, 161] width 151 height 37
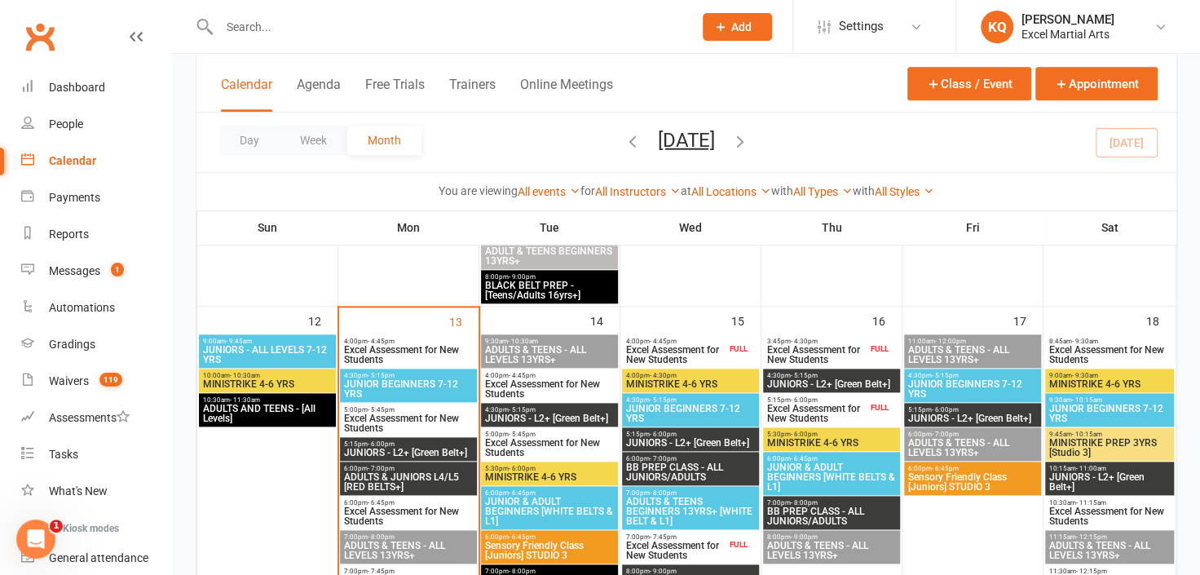
scroll to position [963, 0]
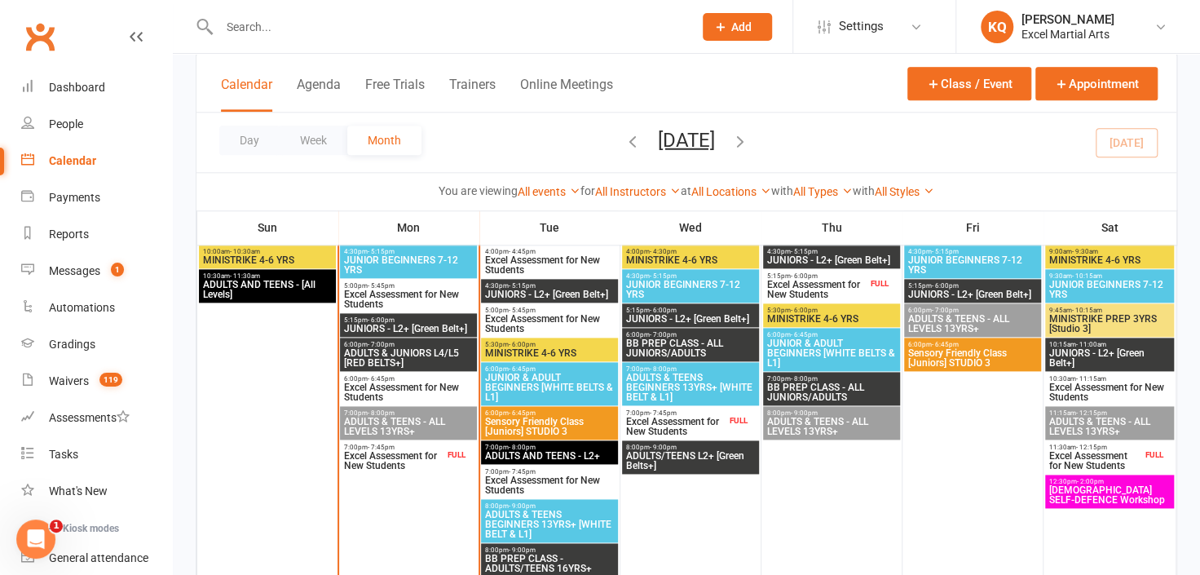
click at [401, 451] on span "Excel Assessment for New Students" at bounding box center [393, 461] width 101 height 20
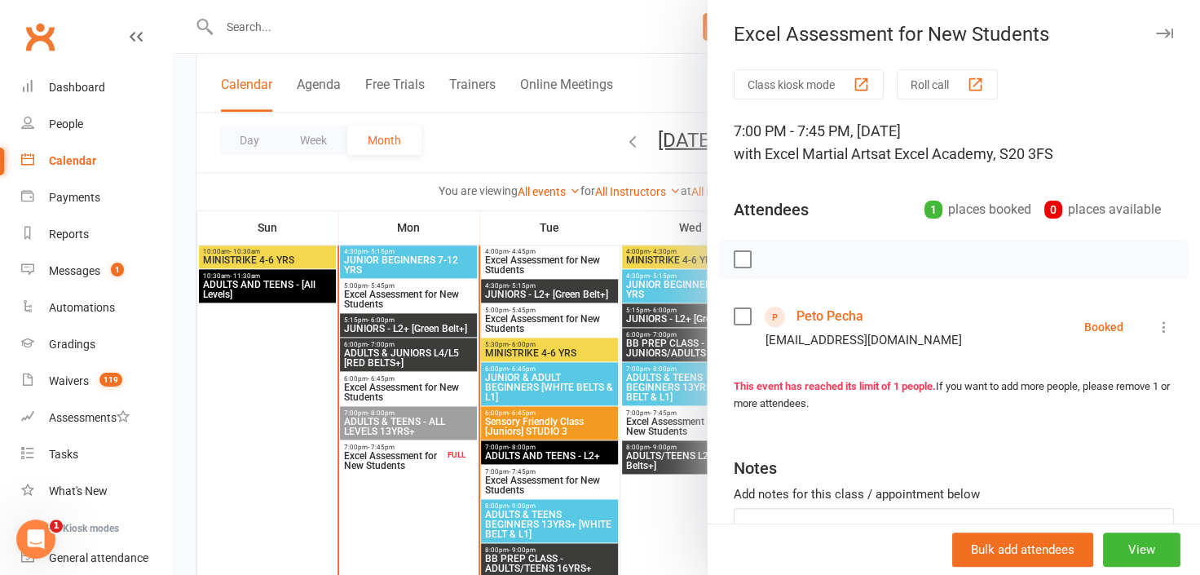
click at [816, 313] on link "Peto Pecha" at bounding box center [830, 316] width 67 height 26
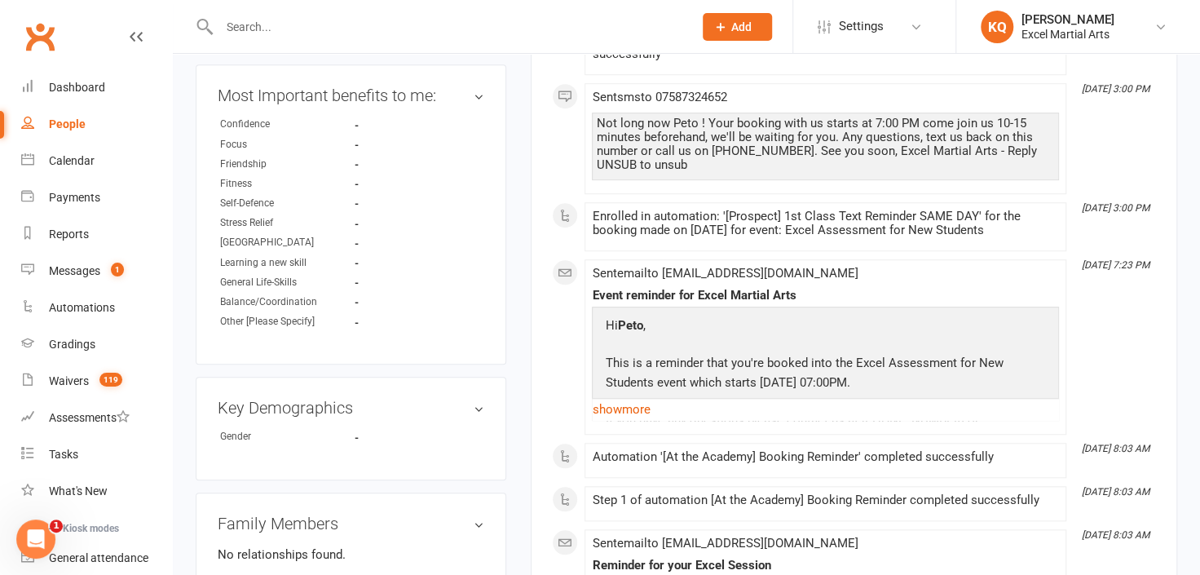
scroll to position [667, 0]
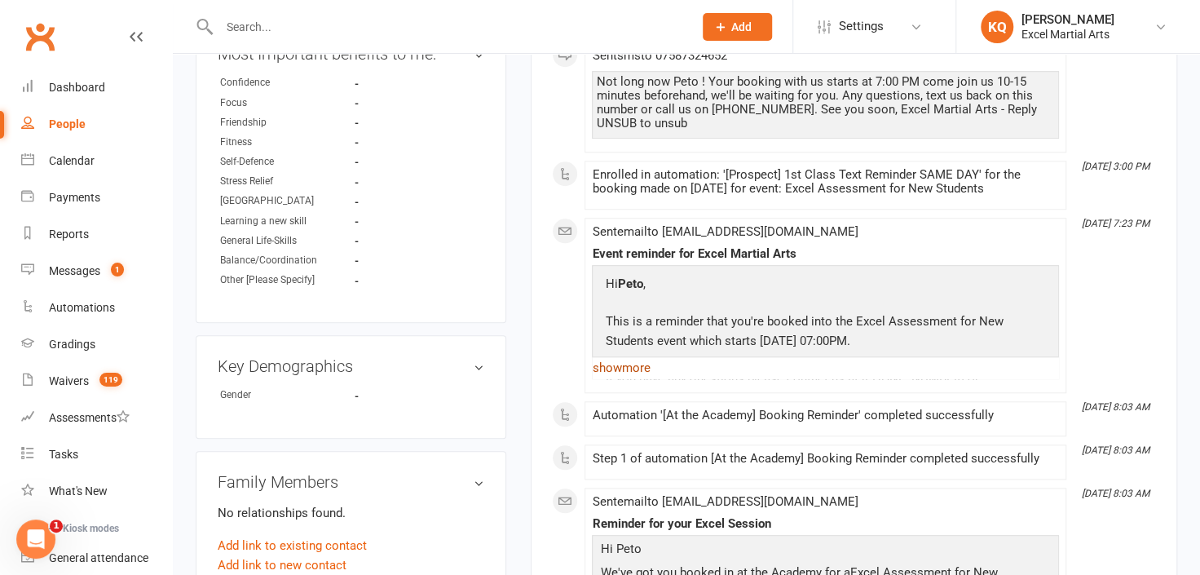
click at [647, 369] on link "show more" at bounding box center [825, 367] width 467 height 23
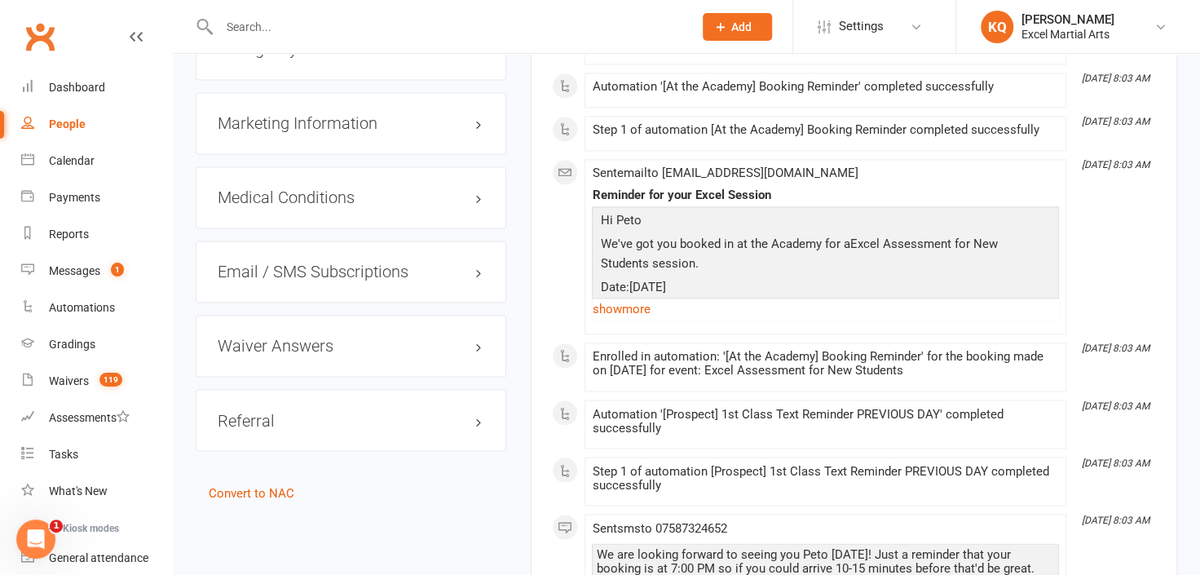
scroll to position [1260, 0]
click at [614, 298] on link "show more" at bounding box center [825, 307] width 467 height 23
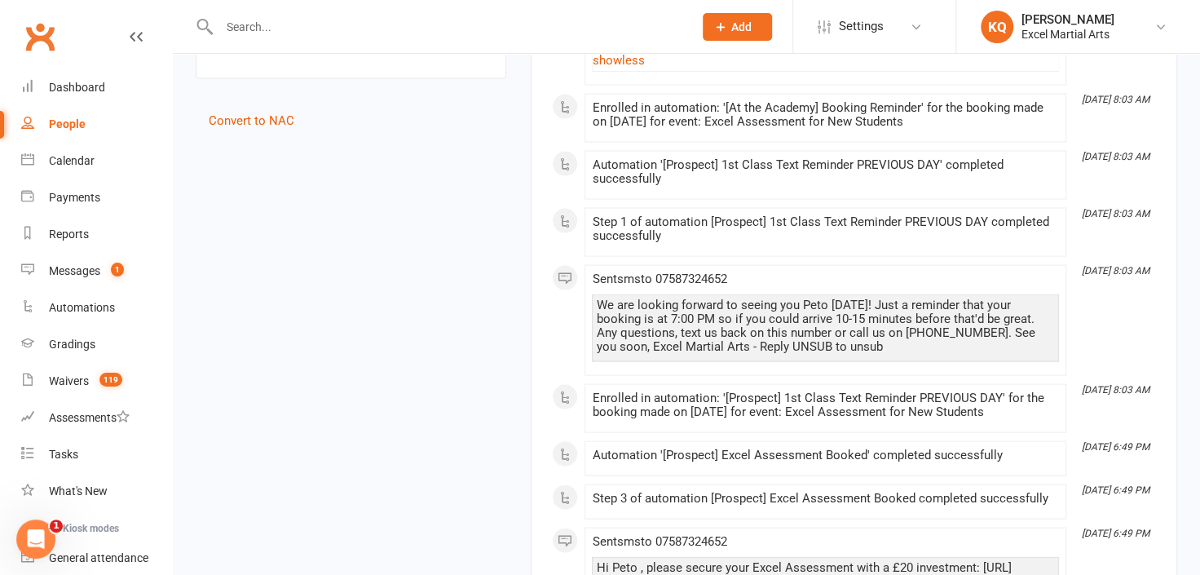
scroll to position [1927, 0]
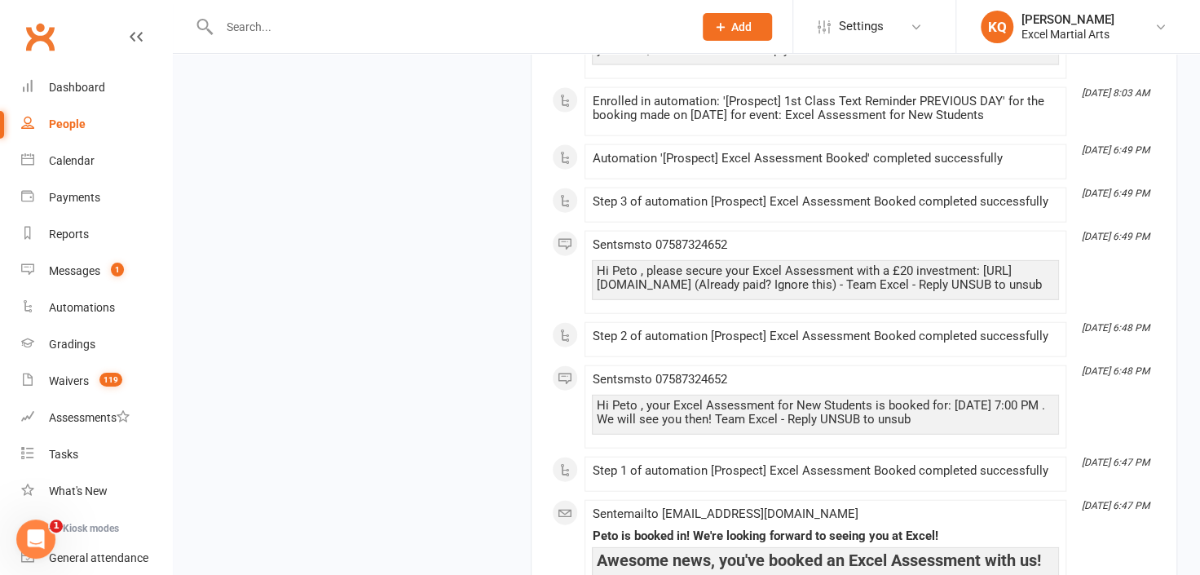
drag, startPoint x: 711, startPoint y: 289, endPoint x: 589, endPoint y: 257, distance: 126.4
click at [589, 257] on li "Oct 10, 6:49 PM Sent sms to 07587324652 Hi Peto , please secure your Excel Asse…" at bounding box center [826, 272] width 482 height 83
drag, startPoint x: 589, startPoint y: 257, endPoint x: 622, endPoint y: 278, distance: 39.6
copy div "Hi Peto , please secure your Excel Assessment with a £20 investment: https://sq…"
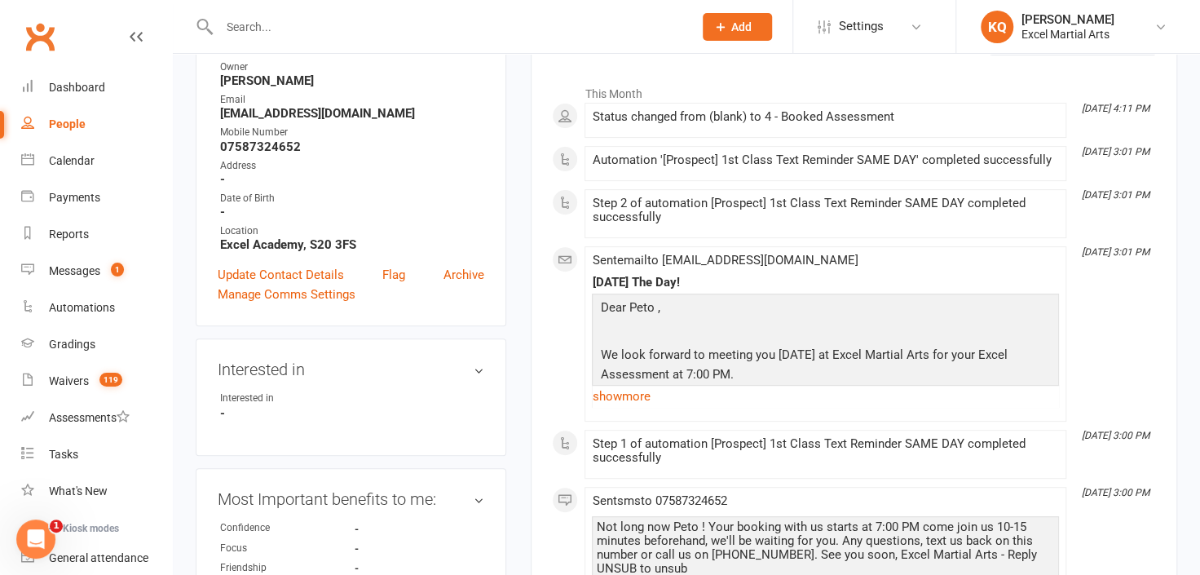
scroll to position [0, 0]
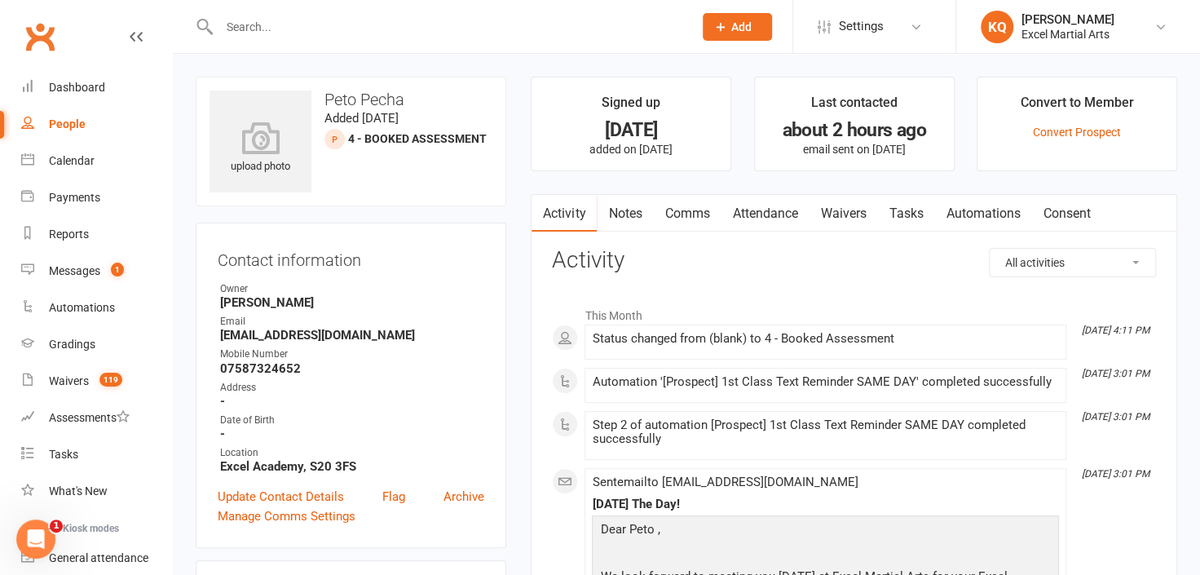
click at [514, 29] on input "text" at bounding box center [447, 26] width 467 height 23
click at [97, 151] on link "Calendar" at bounding box center [96, 161] width 151 height 37
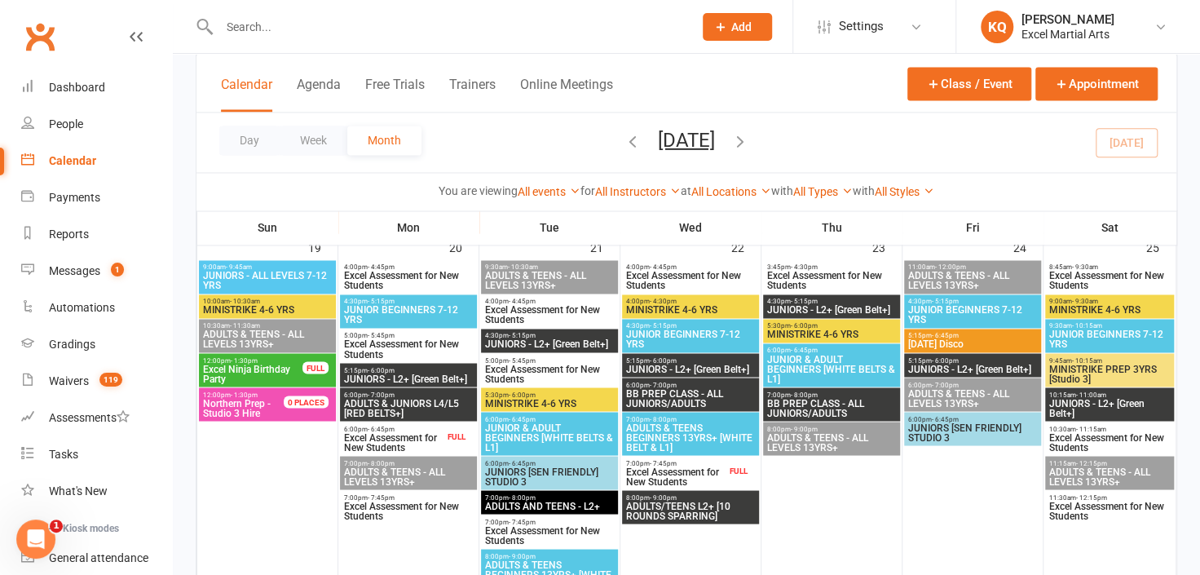
scroll to position [1334, 0]
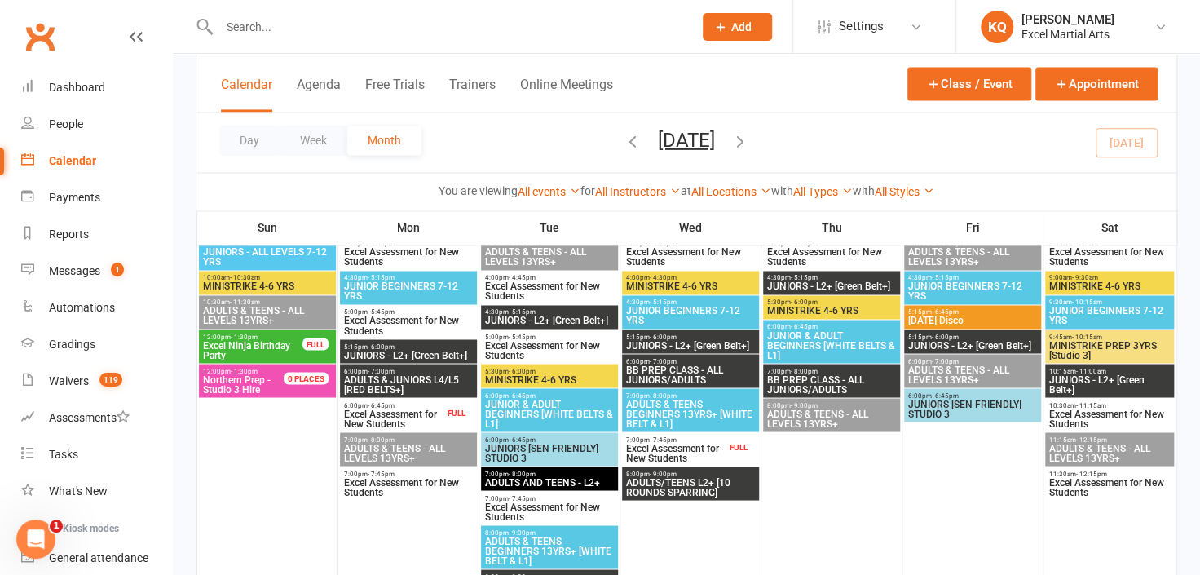
click at [426, 478] on span "Excel Assessment for New Students" at bounding box center [408, 487] width 130 height 20
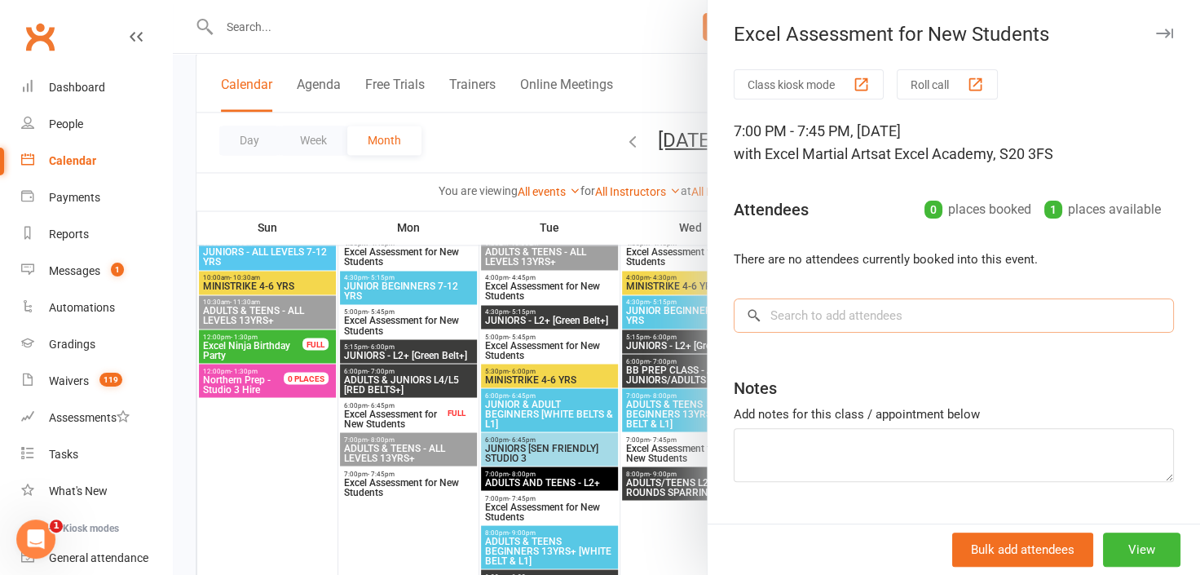
click at [866, 316] on input "search" at bounding box center [954, 315] width 440 height 34
click at [509, 131] on div at bounding box center [686, 287] width 1027 height 575
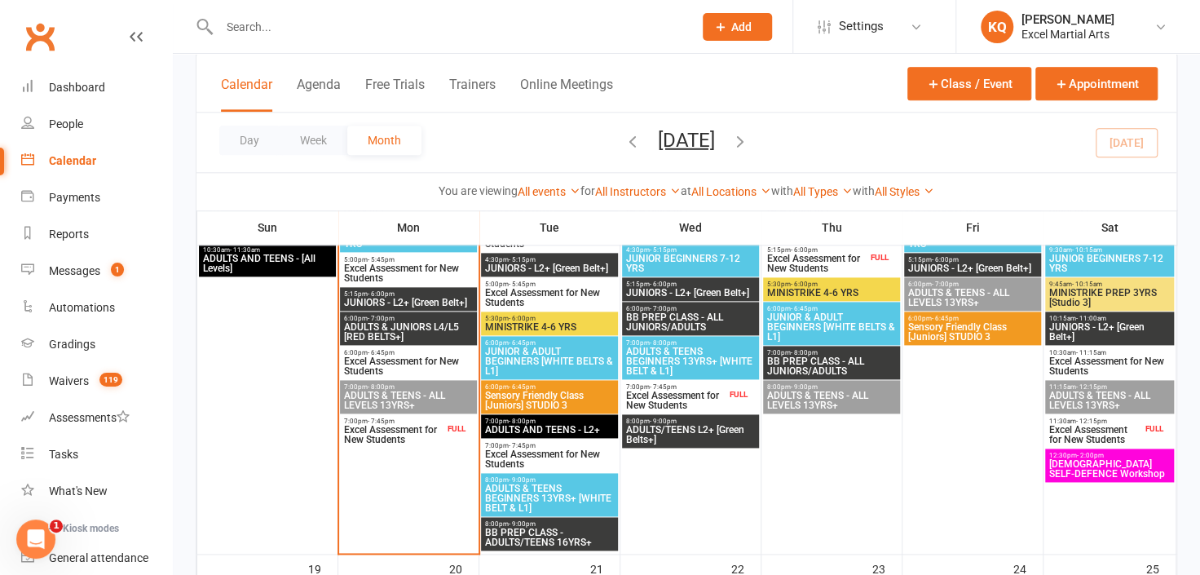
scroll to position [990, 0]
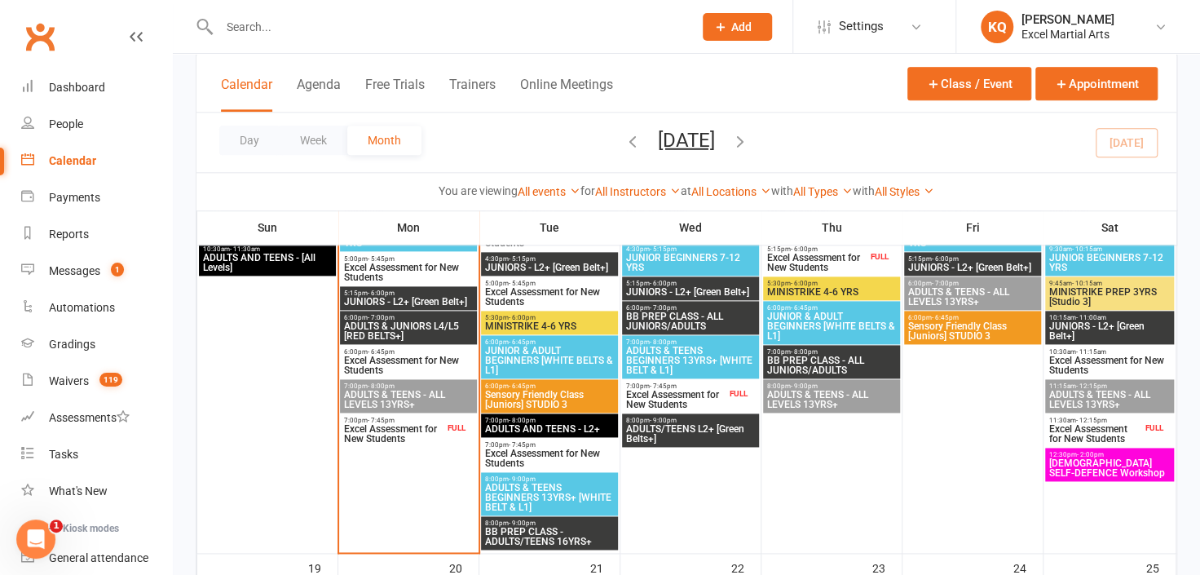
click at [397, 432] on span "Excel Assessment for New Students" at bounding box center [393, 434] width 101 height 20
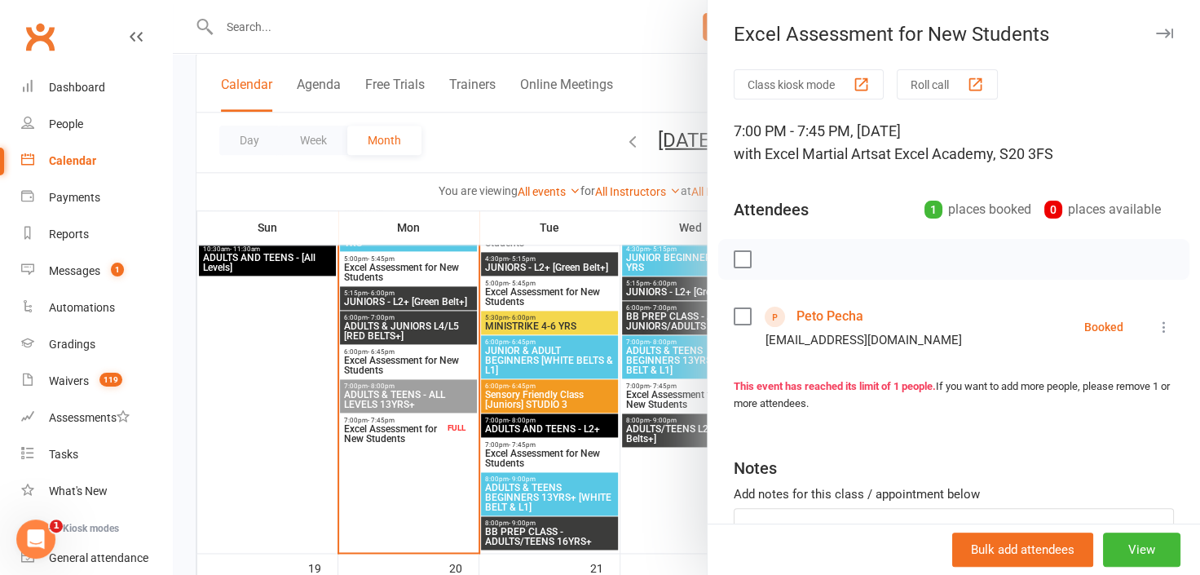
click at [841, 320] on link "Peto Pecha" at bounding box center [830, 316] width 67 height 26
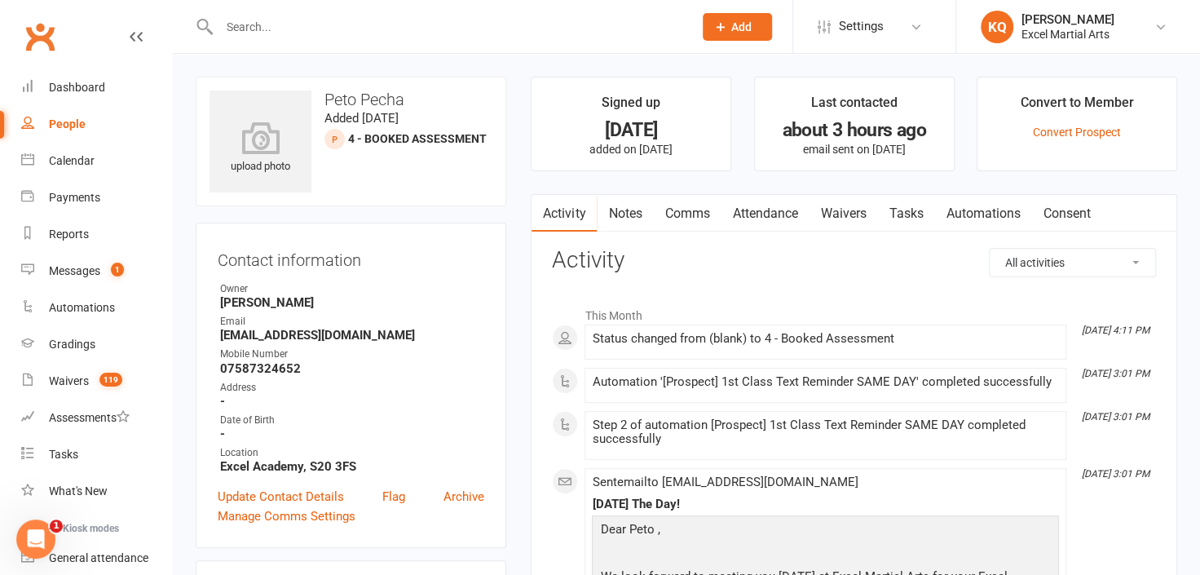
click at [773, 219] on link "Attendance" at bounding box center [765, 214] width 88 height 38
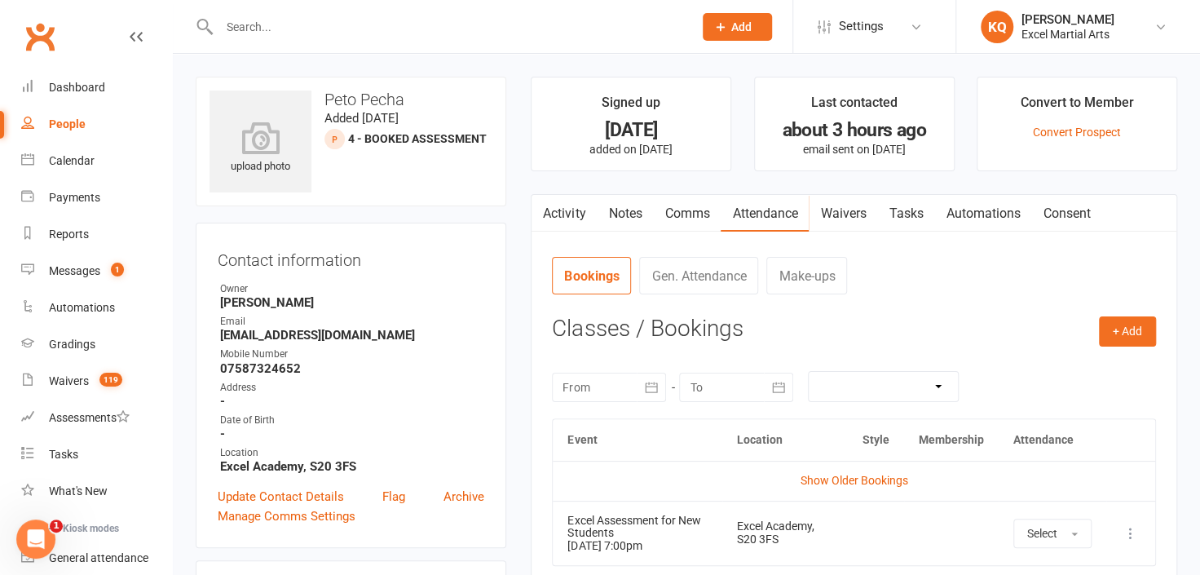
click at [554, 208] on link "Activity" at bounding box center [564, 214] width 65 height 38
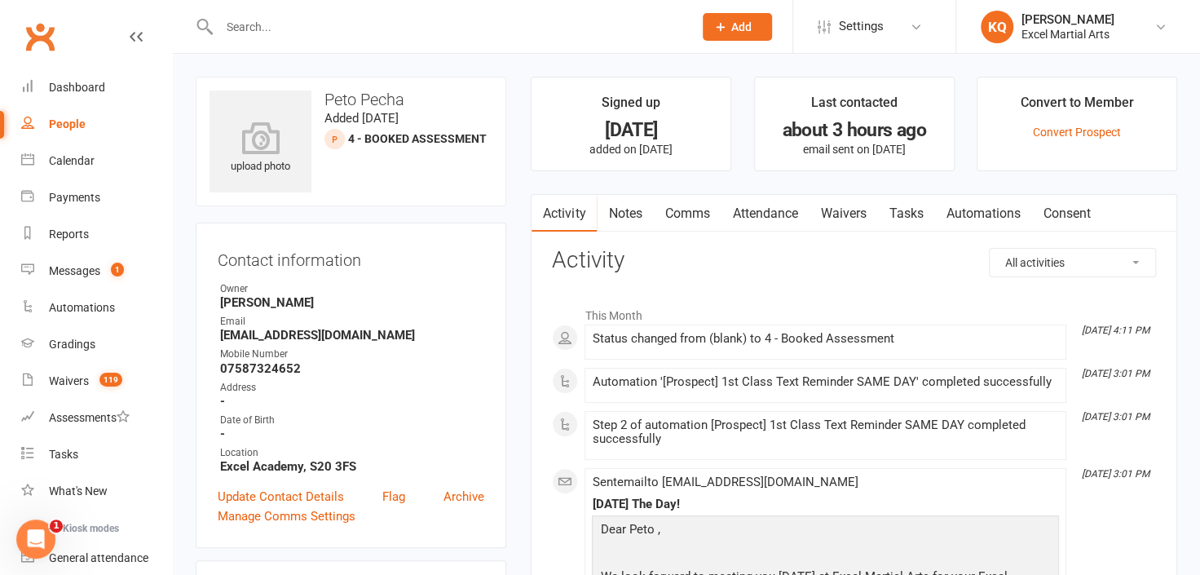
click at [629, 219] on link "Notes" at bounding box center [625, 214] width 56 height 38
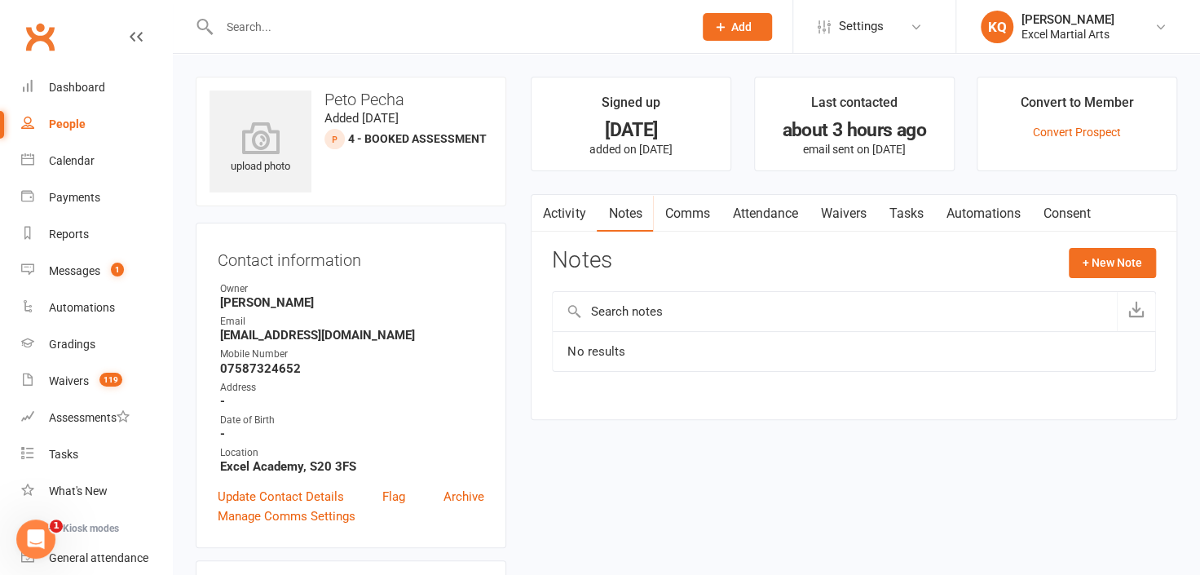
click at [572, 214] on link "Activity" at bounding box center [564, 214] width 65 height 38
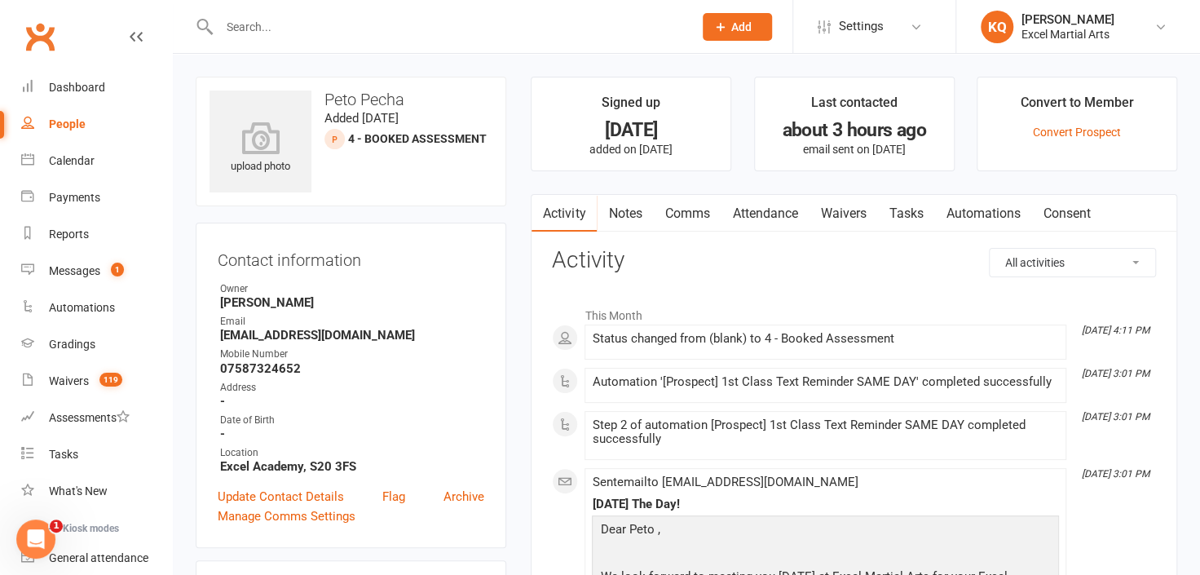
click at [761, 210] on link "Attendance" at bounding box center [765, 214] width 88 height 38
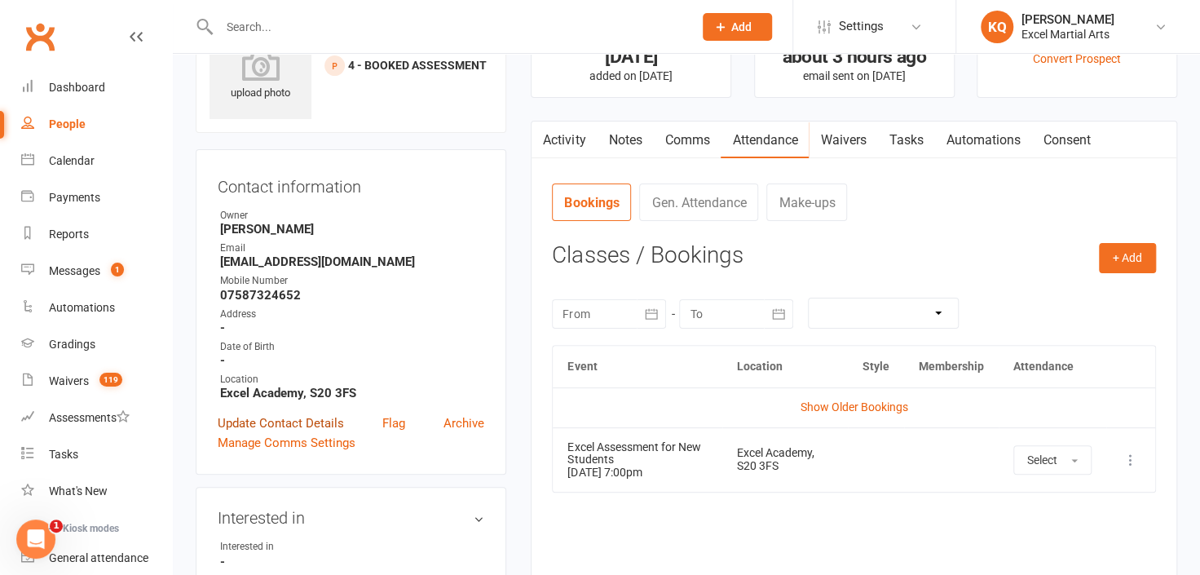
click at [264, 413] on link "Update Contact Details" at bounding box center [281, 423] width 126 height 20
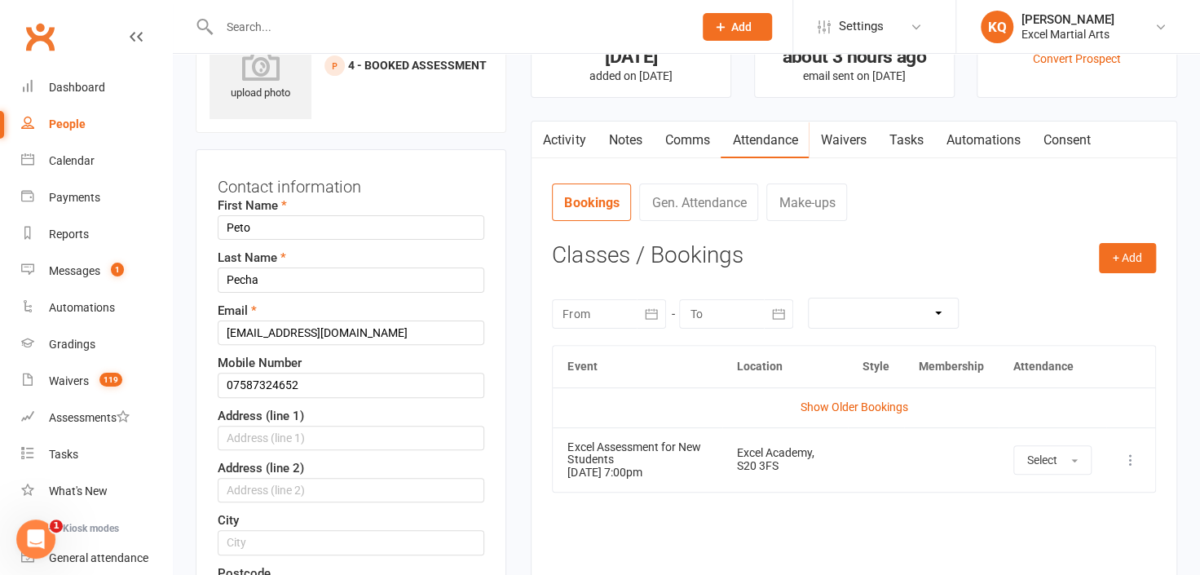
scroll to position [77, 0]
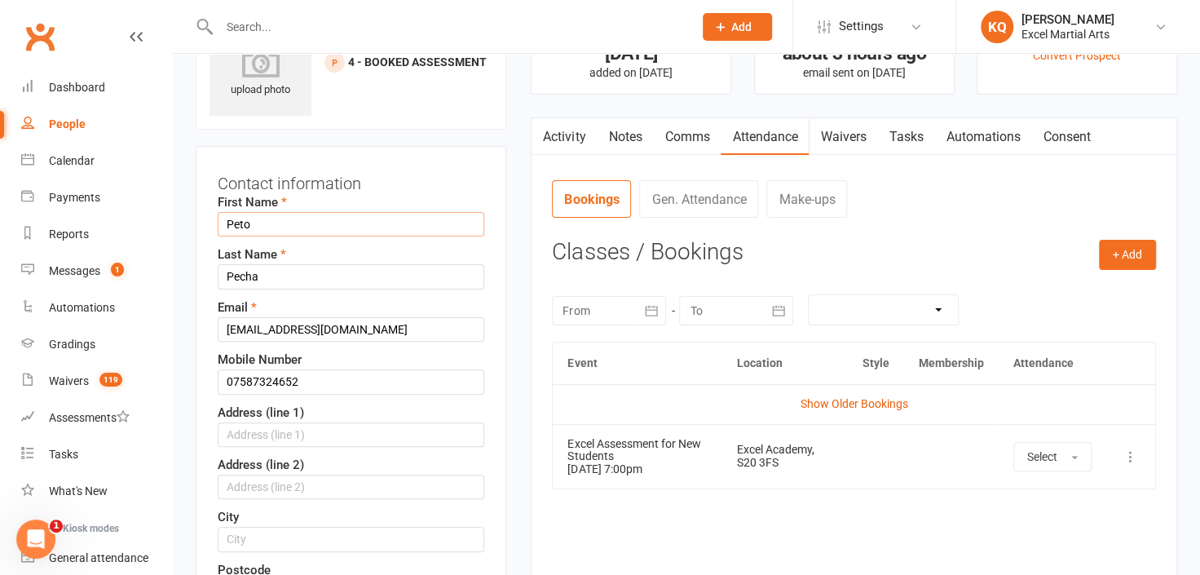
click at [271, 227] on input "Peto" at bounding box center [351, 224] width 267 height 24
type input "P"
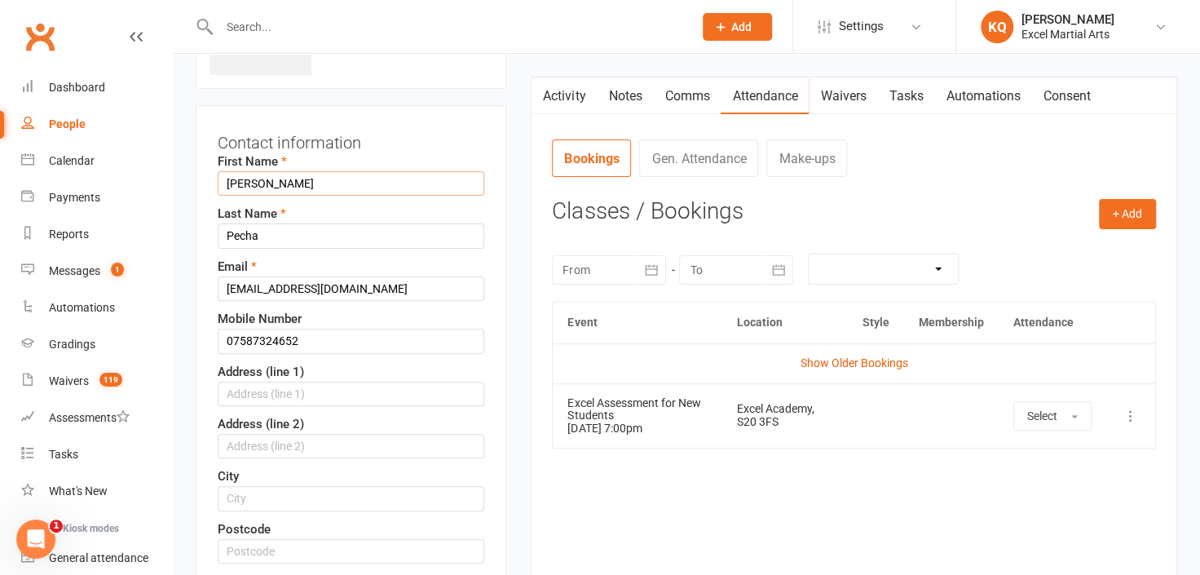
scroll to position [150, 0]
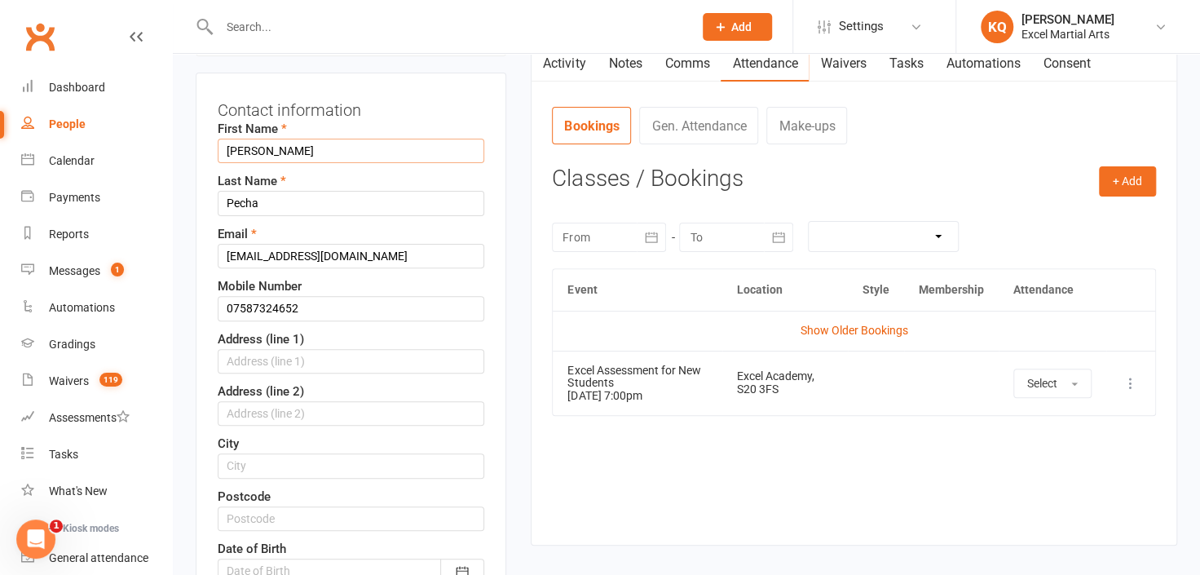
type input "Daniel"
click at [236, 510] on input "text" at bounding box center [351, 518] width 267 height 24
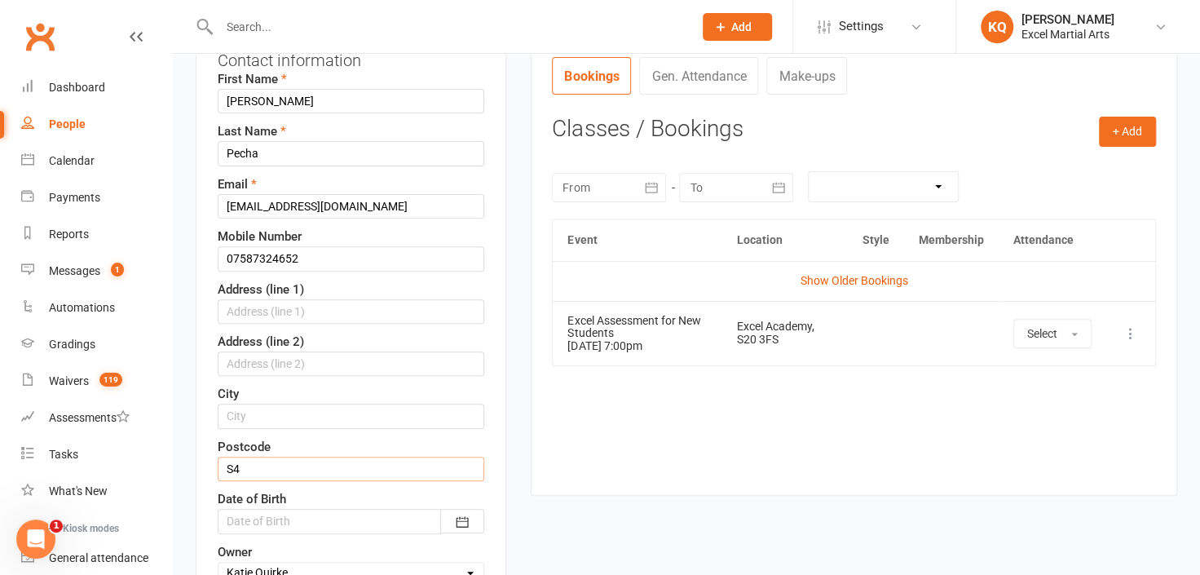
scroll to position [373, 0]
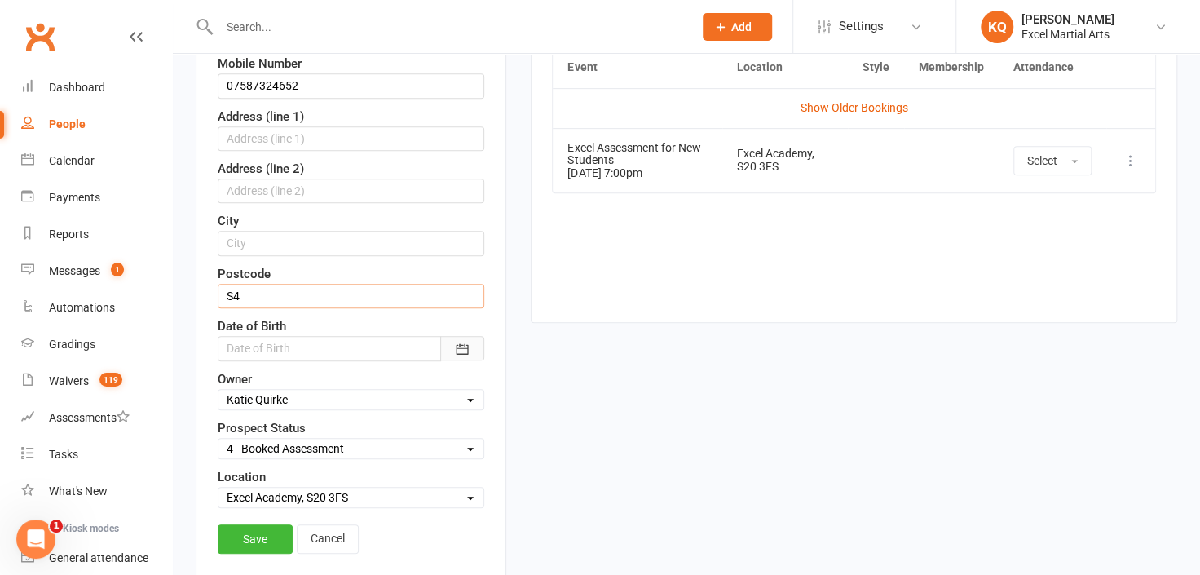
type input "S4"
click at [463, 349] on icon "button" at bounding box center [463, 348] width 12 height 11
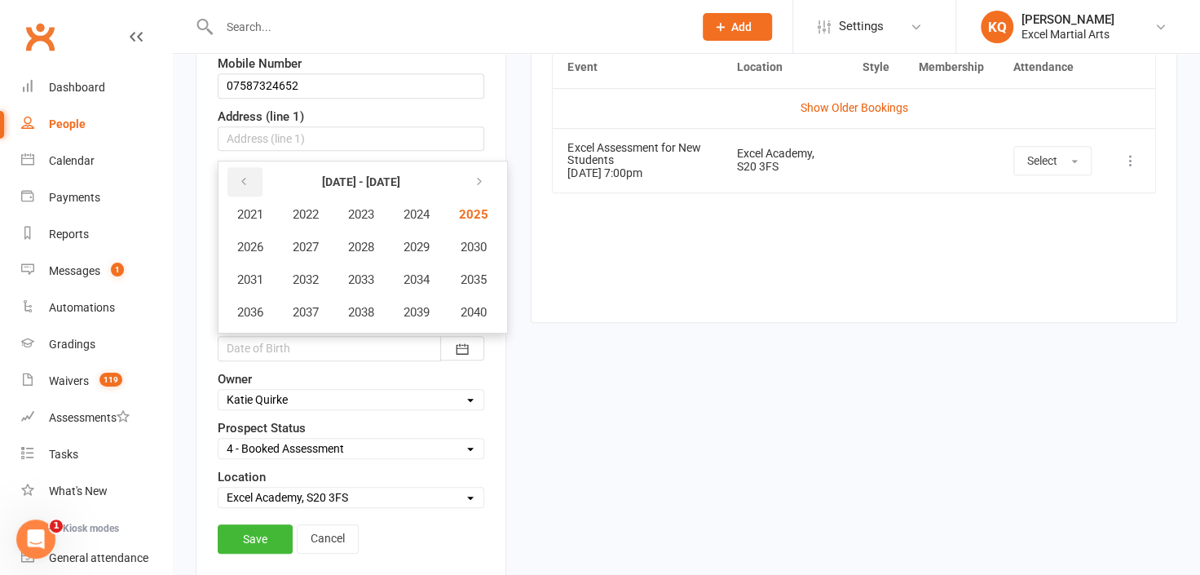
click at [240, 183] on icon "button" at bounding box center [243, 181] width 11 height 13
click at [249, 305] on span "2016" at bounding box center [250, 312] width 26 height 15
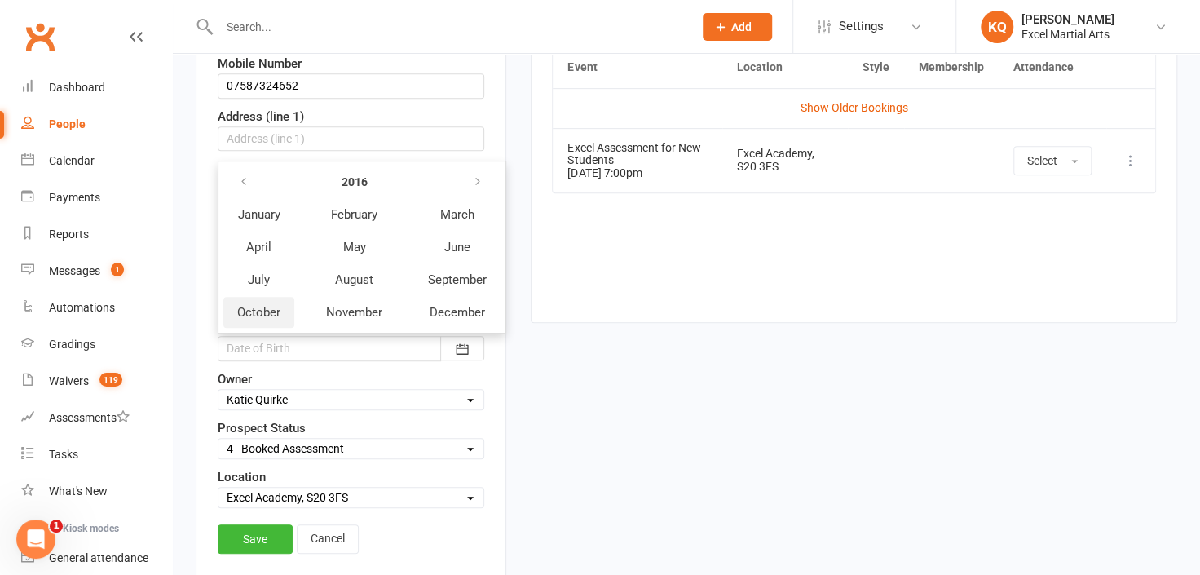
click at [262, 311] on span "October" at bounding box center [258, 312] width 43 height 15
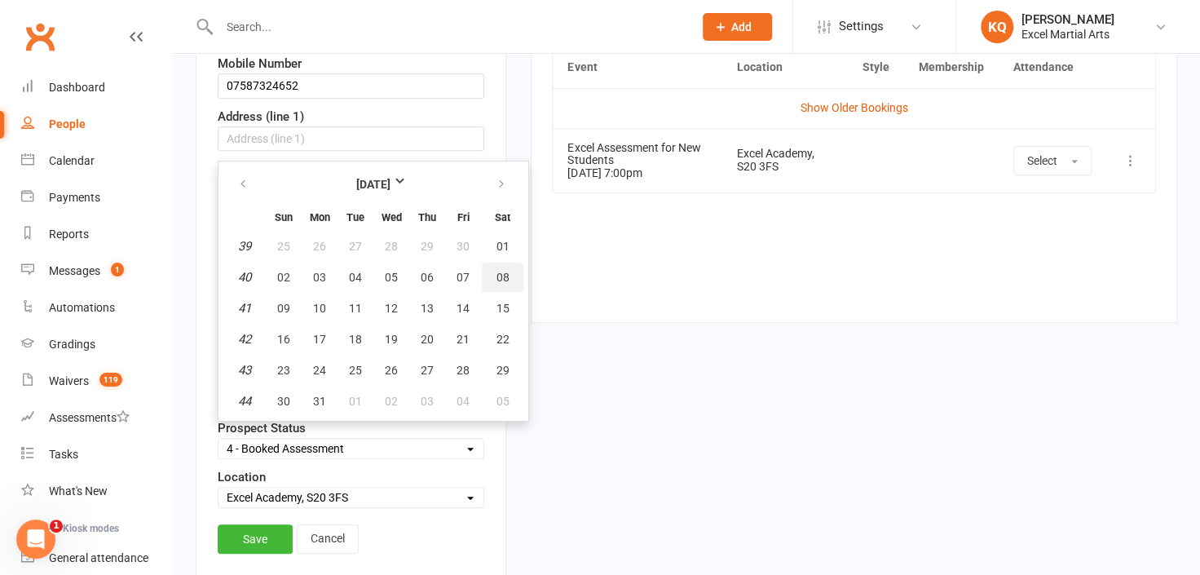
click at [500, 273] on span "08" at bounding box center [503, 277] width 13 height 13
type input "08 Oct 2016"
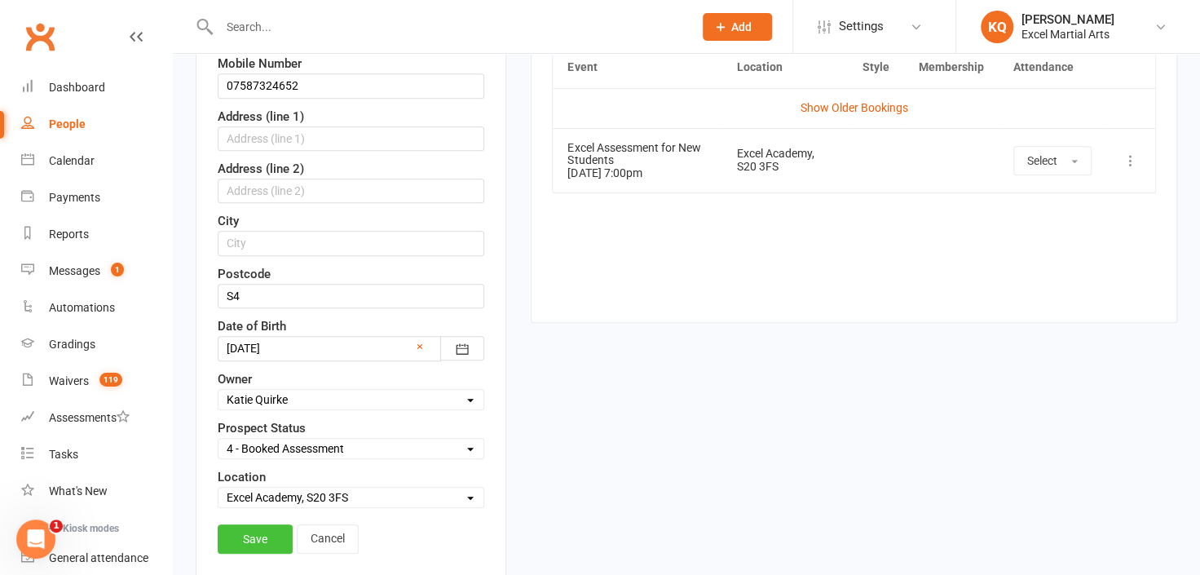
click at [271, 532] on link "Save" at bounding box center [255, 538] width 75 height 29
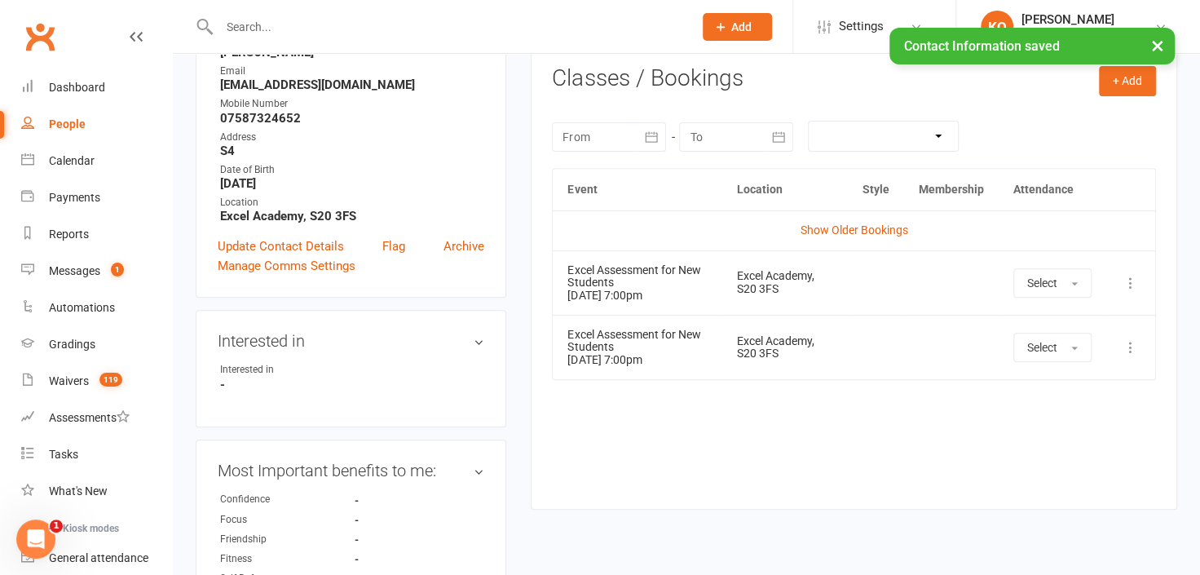
scroll to position [77, 0]
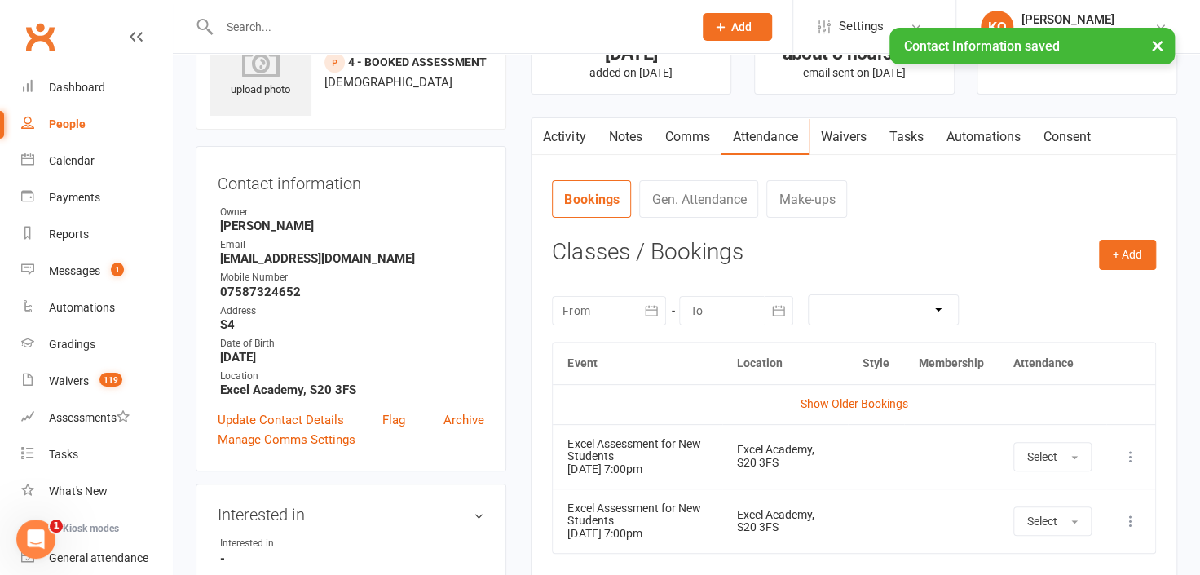
click at [574, 134] on link "Activity" at bounding box center [564, 137] width 65 height 38
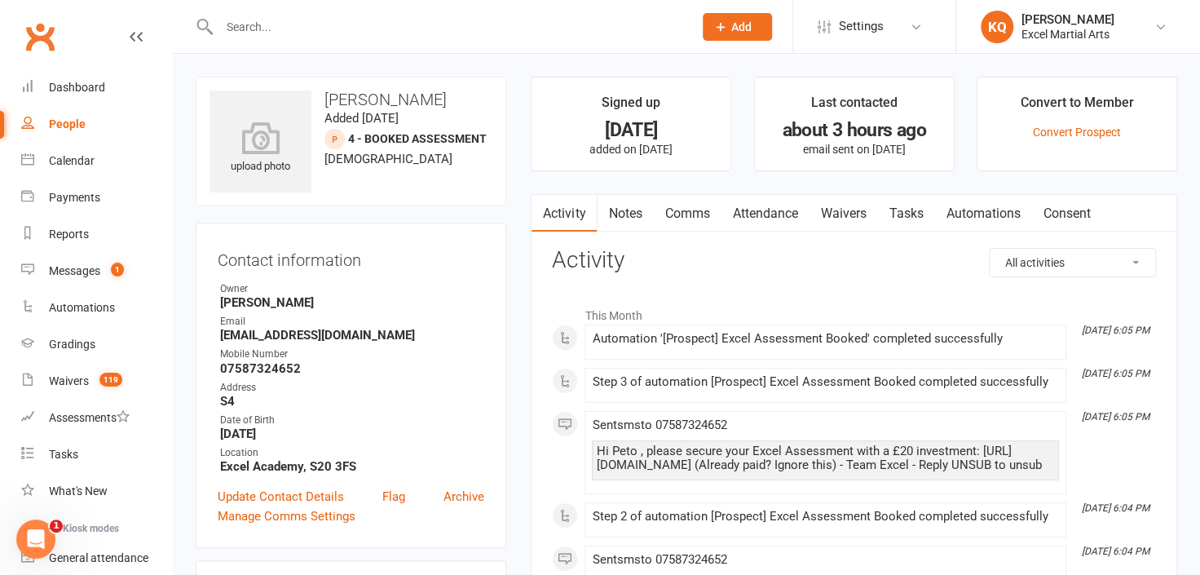
click at [398, 26] on input "text" at bounding box center [447, 26] width 467 height 23
click at [1061, 15] on div "[PERSON_NAME]" at bounding box center [1068, 19] width 93 height 15
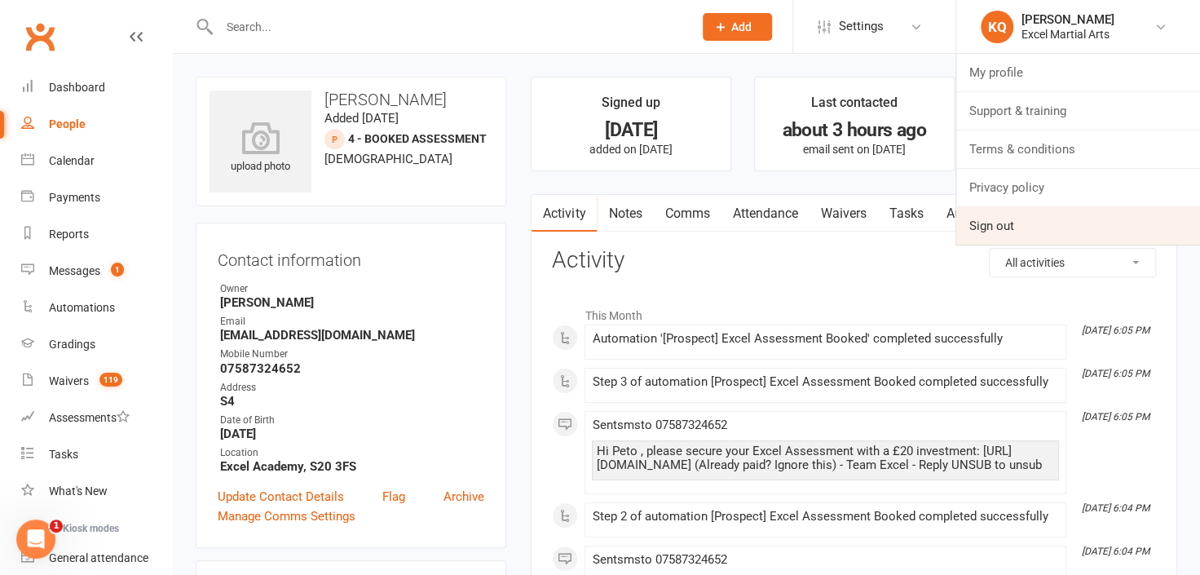
click at [1048, 233] on link "Sign out" at bounding box center [1078, 226] width 244 height 38
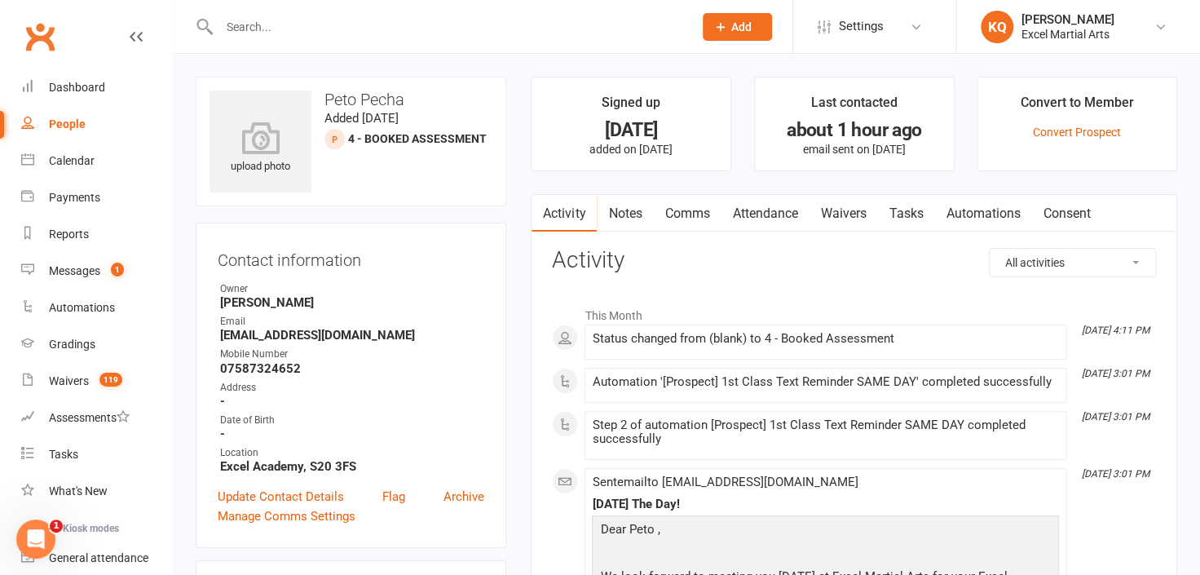
drag, startPoint x: 324, startPoint y: 99, endPoint x: 518, endPoint y: 68, distance: 196.5
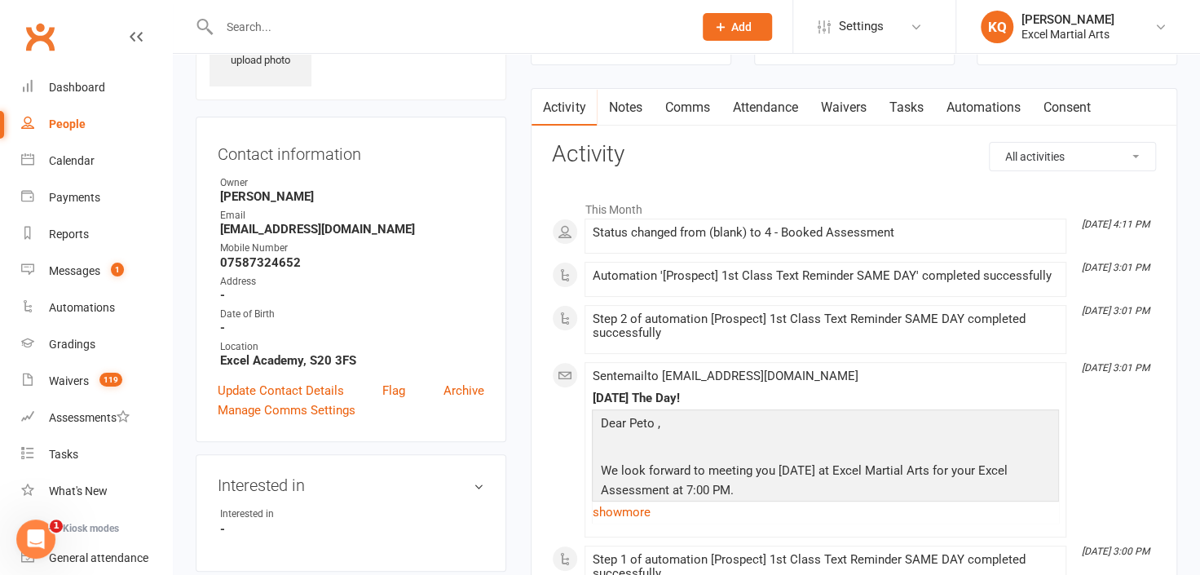
scroll to position [110, 0]
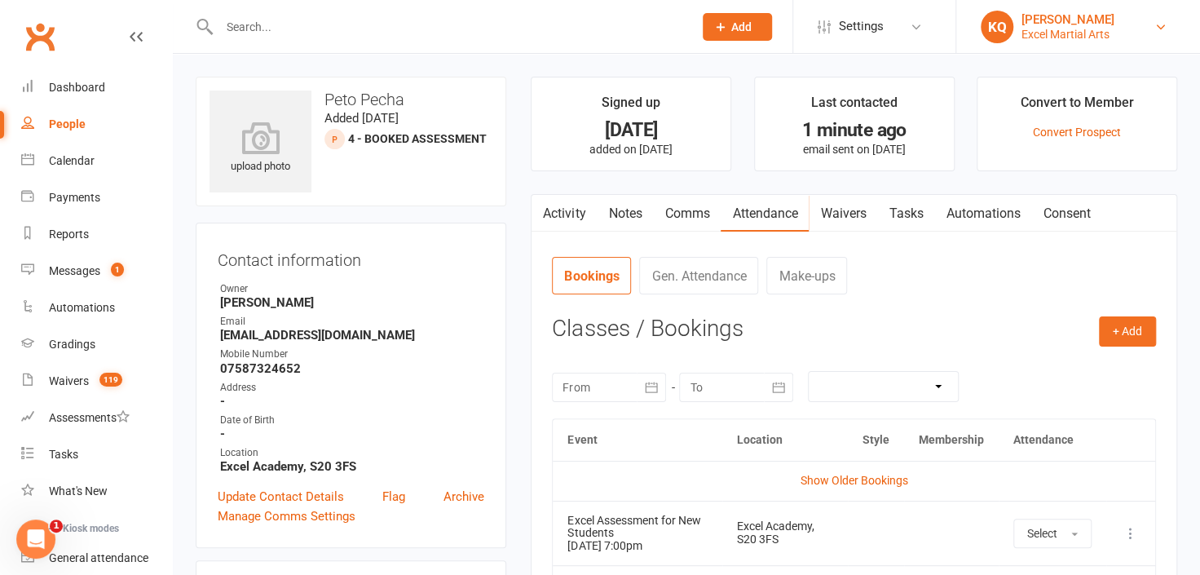
click at [1032, 24] on div "[PERSON_NAME]" at bounding box center [1068, 19] width 93 height 15
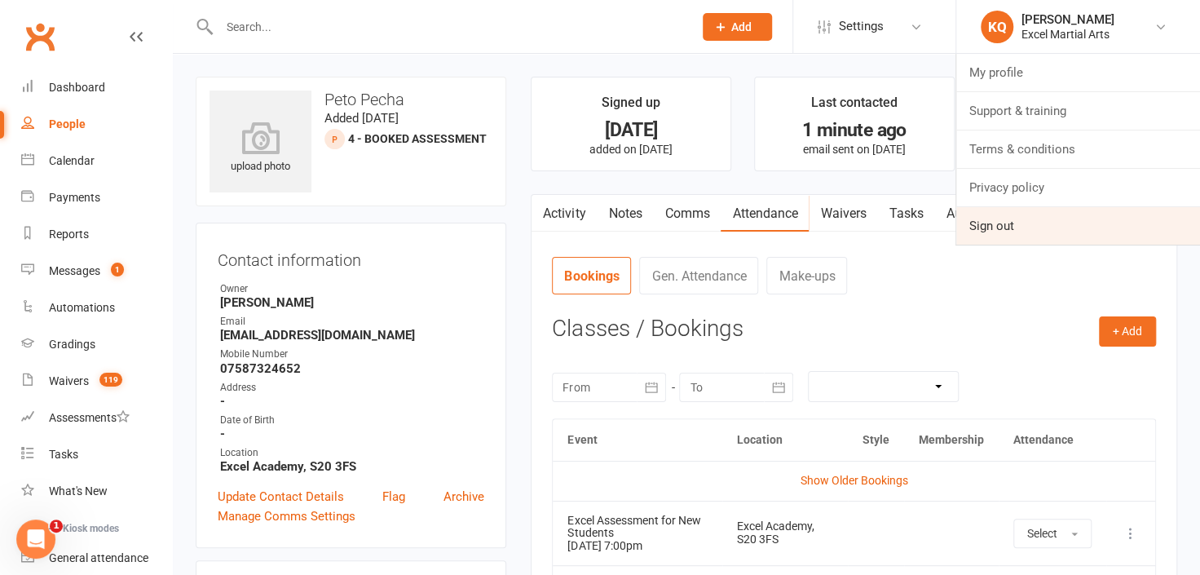
click at [1000, 233] on link "Sign out" at bounding box center [1078, 226] width 244 height 38
